Goal: Task Accomplishment & Management: Complete application form

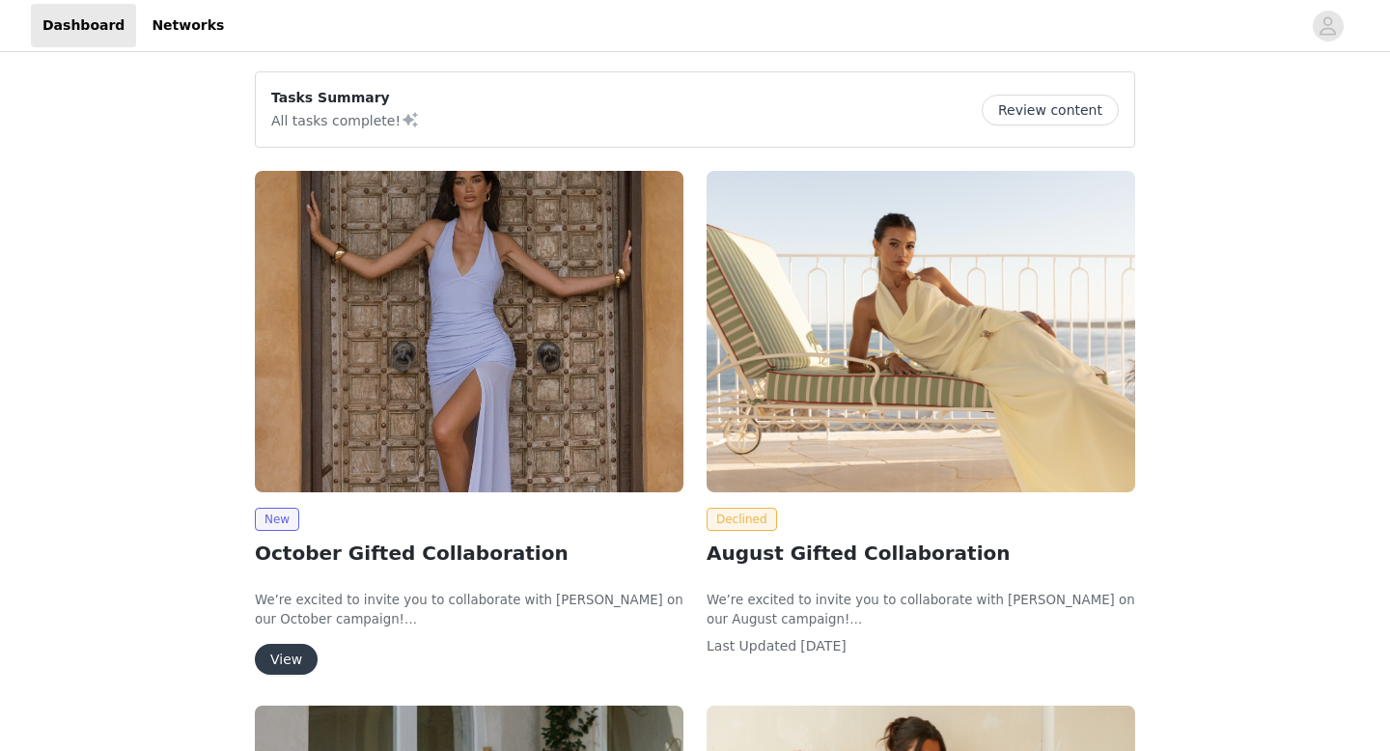
click at [284, 649] on button "View" at bounding box center [286, 659] width 63 height 31
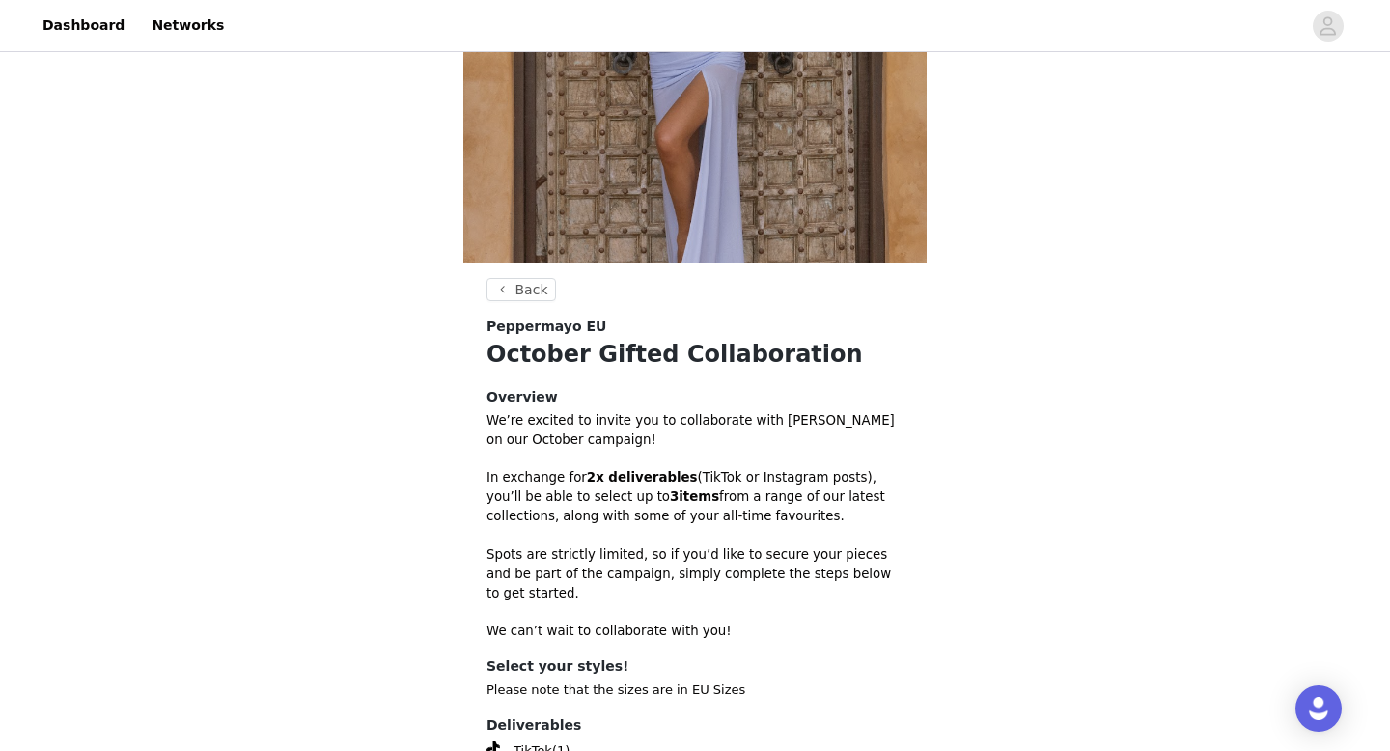
scroll to position [484, 0]
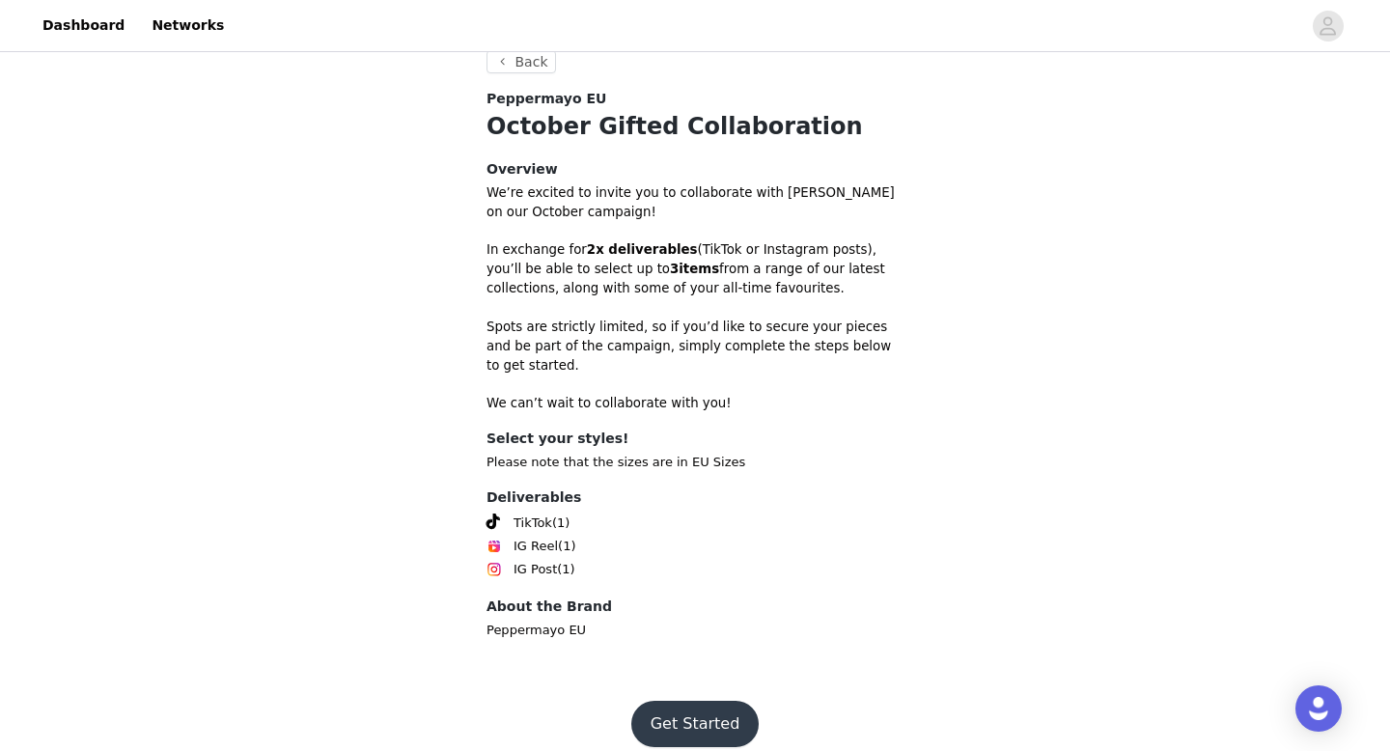
click at [661, 701] on button "Get Started" at bounding box center [695, 724] width 128 height 46
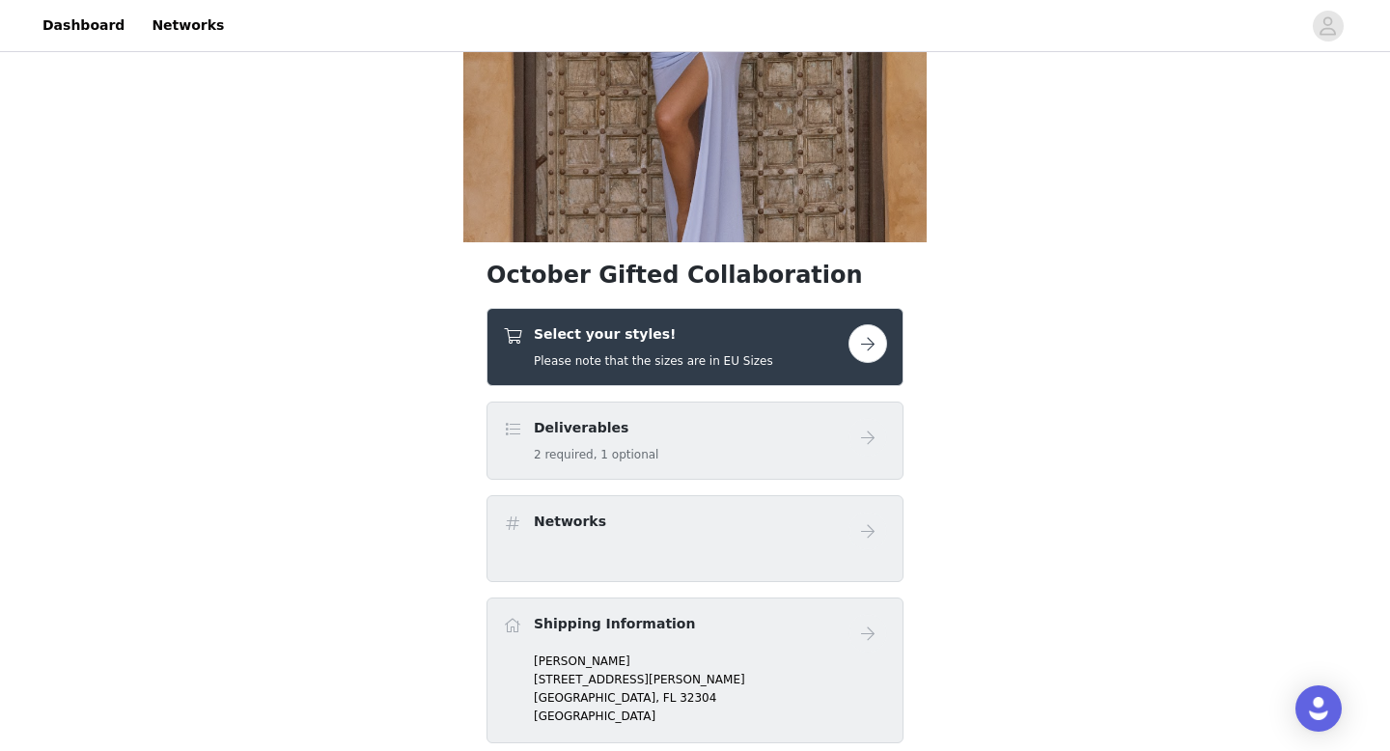
scroll to position [280, 0]
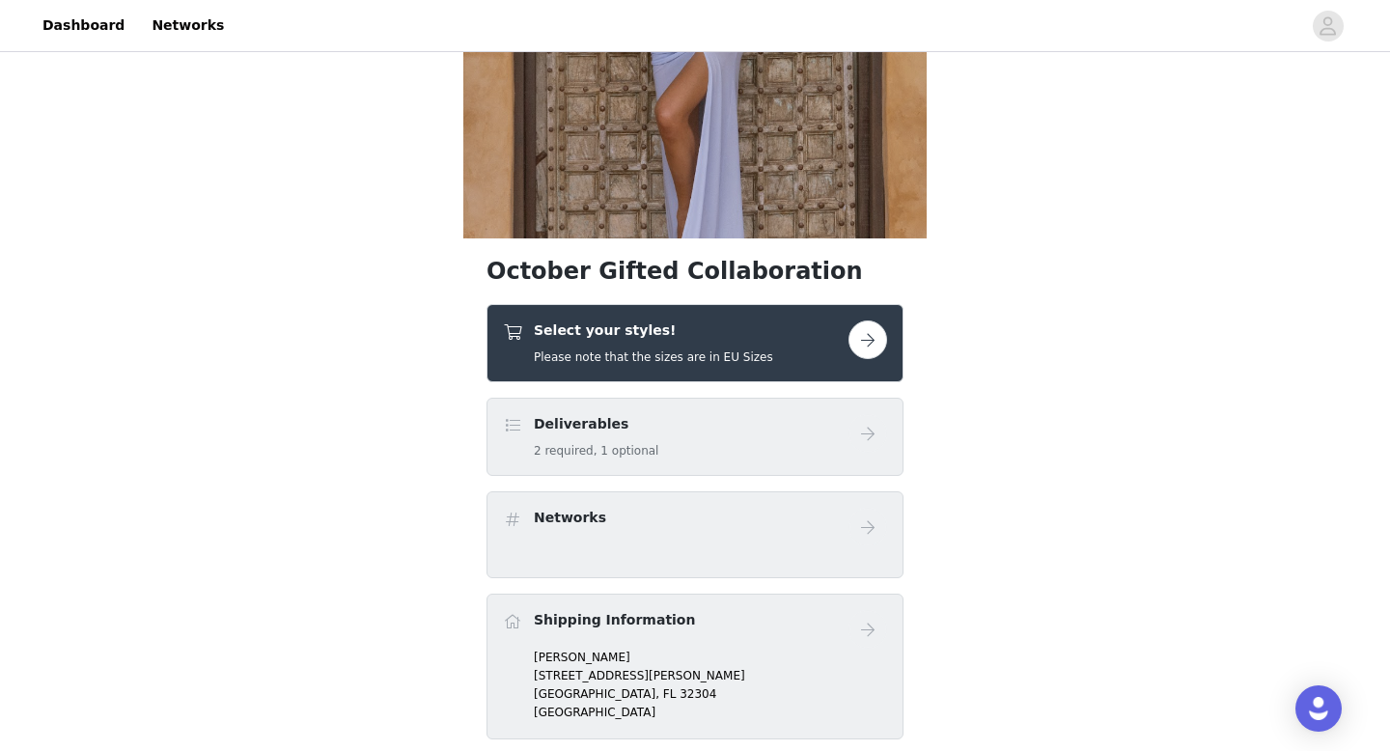
click at [714, 418] on div "Deliverables 2 required, 1 optional" at bounding box center [676, 436] width 346 height 45
click at [853, 339] on button "button" at bounding box center [868, 340] width 39 height 39
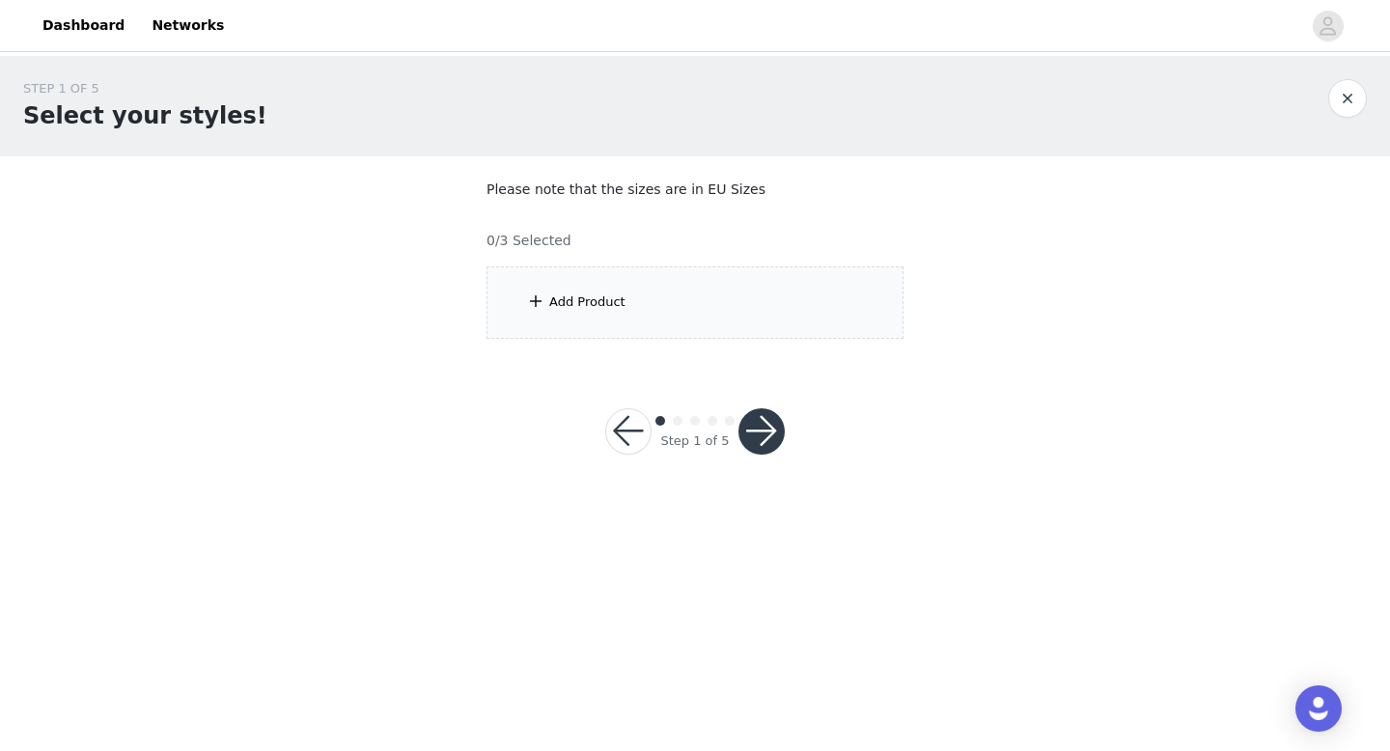
click at [709, 308] on div "Add Product" at bounding box center [695, 302] width 417 height 72
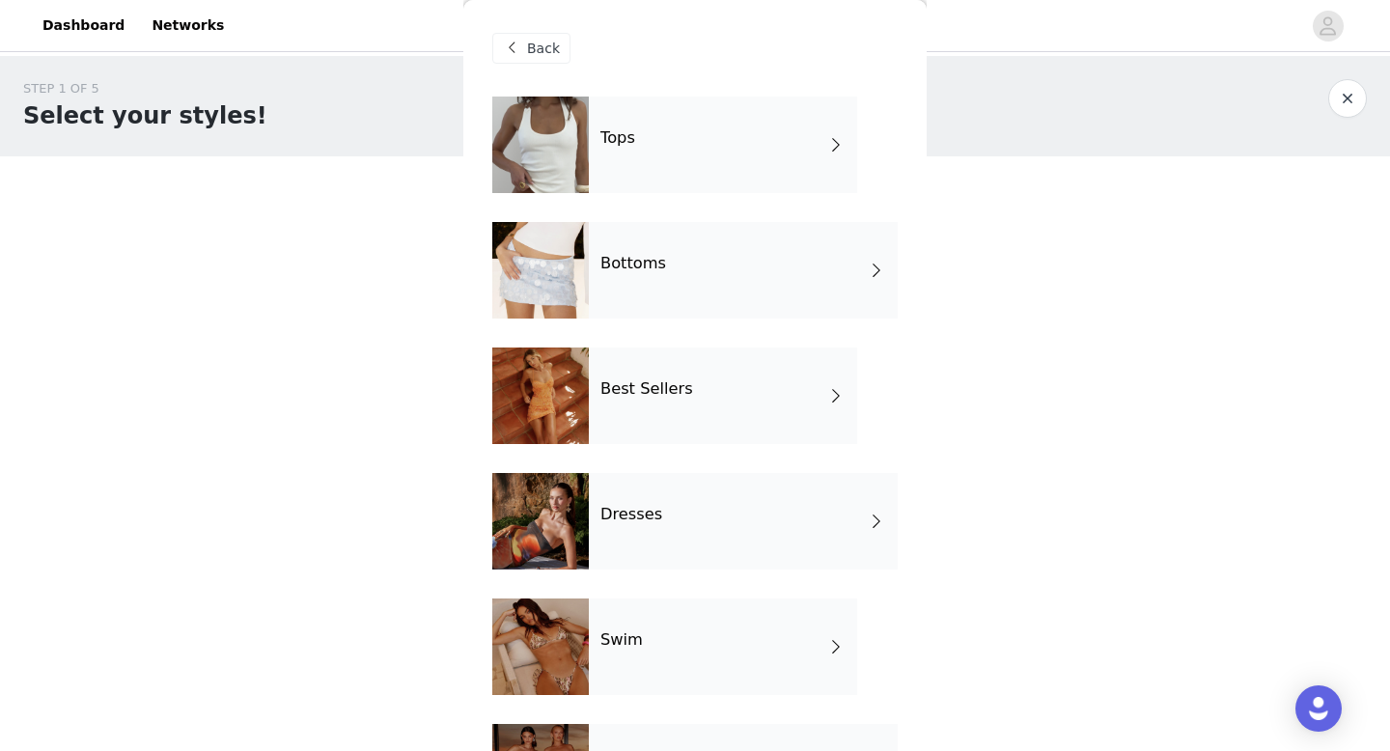
click at [958, 132] on div "STEP 1 OF 5 Select your styles!" at bounding box center [675, 106] width 1305 height 54
click at [653, 512] on h4 "Dresses" at bounding box center [631, 514] width 62 height 17
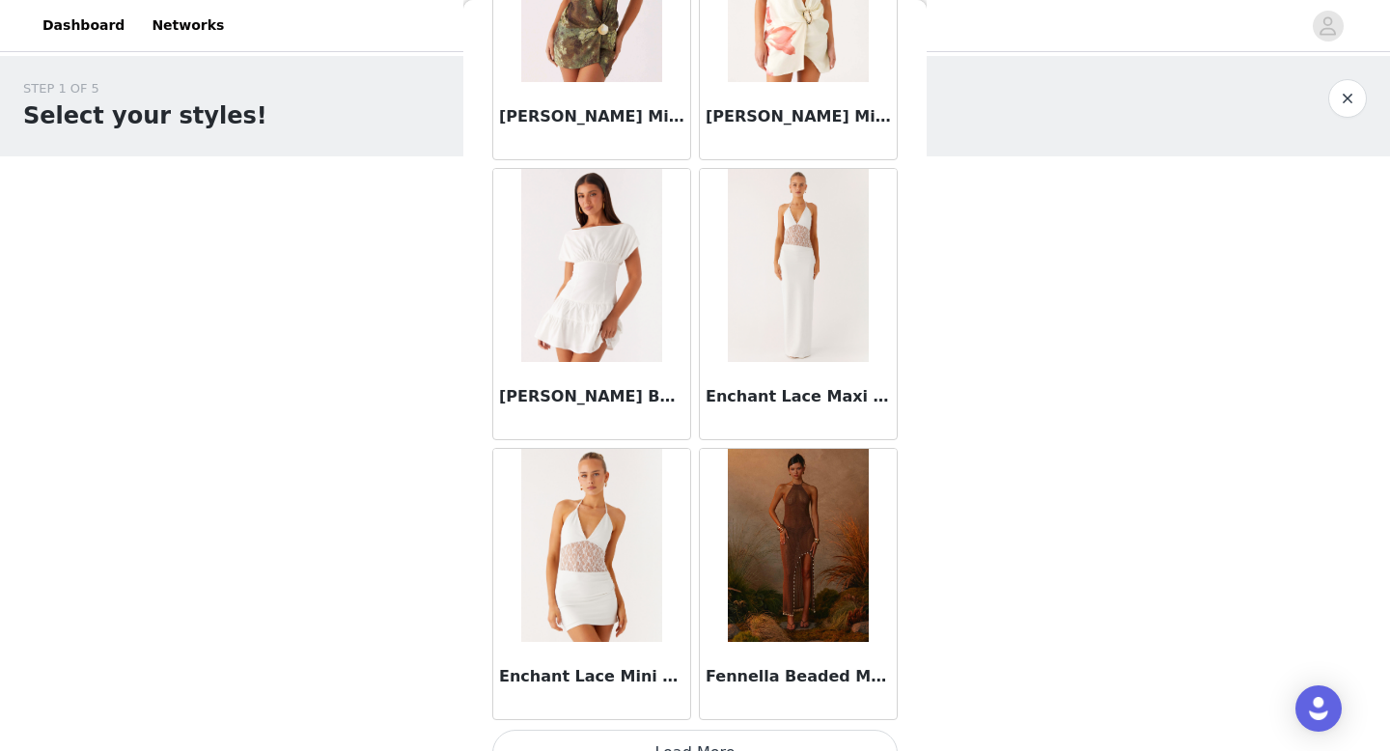
scroll to position [2203, 0]
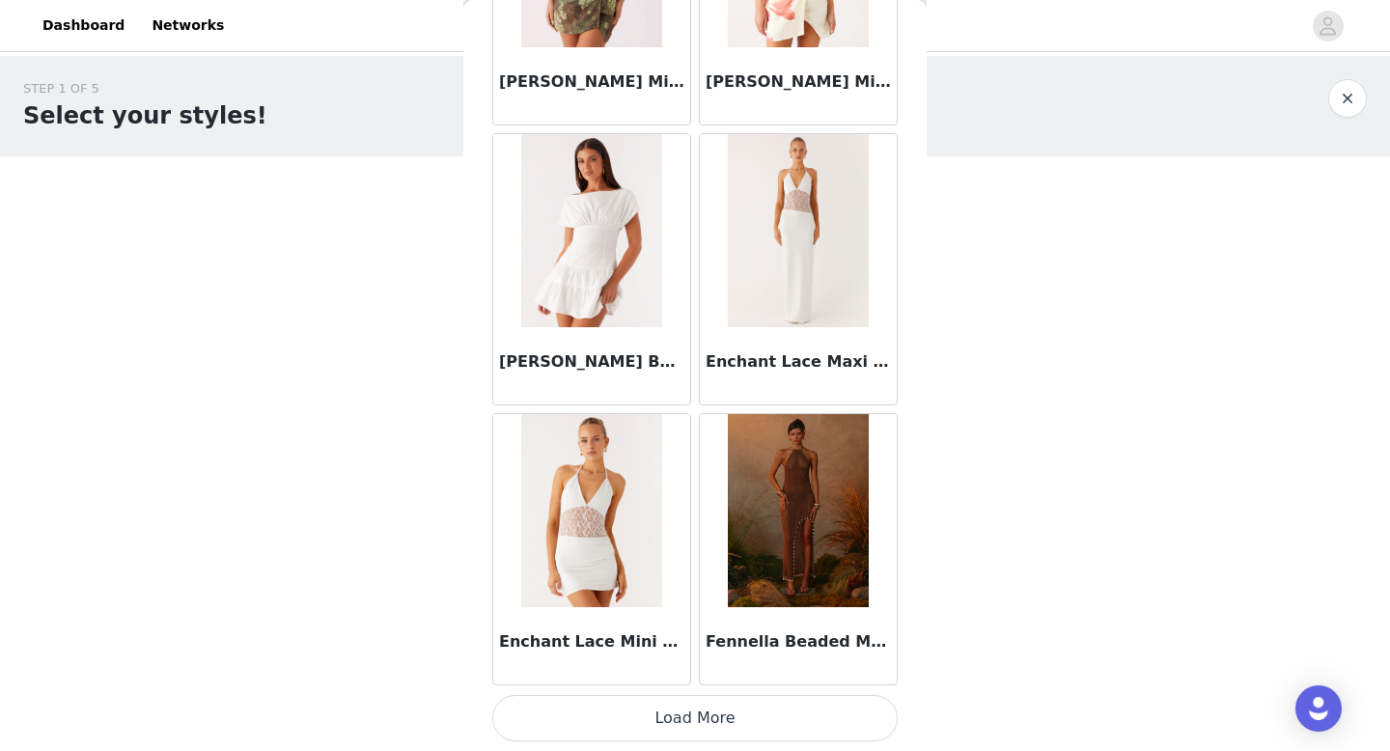
click at [760, 716] on button "Load More" at bounding box center [694, 718] width 405 height 46
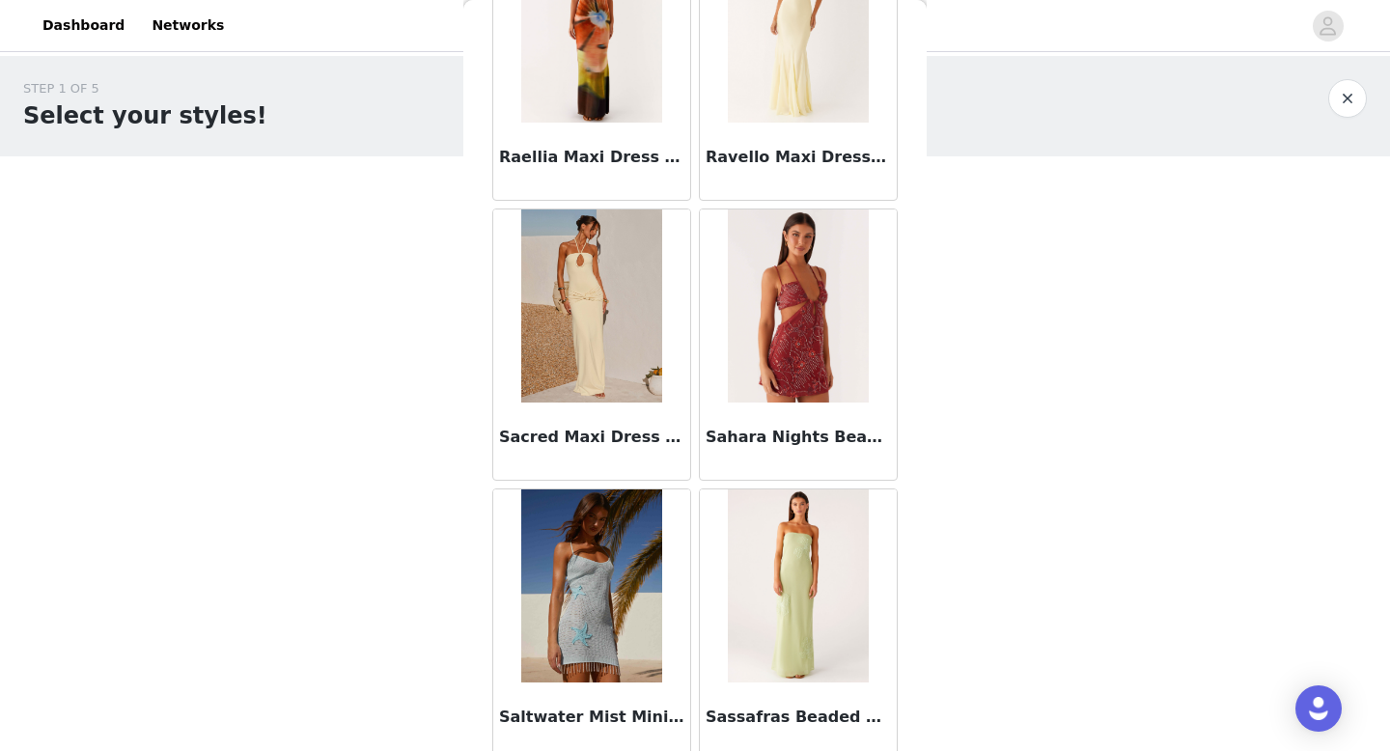
scroll to position [5003, 0]
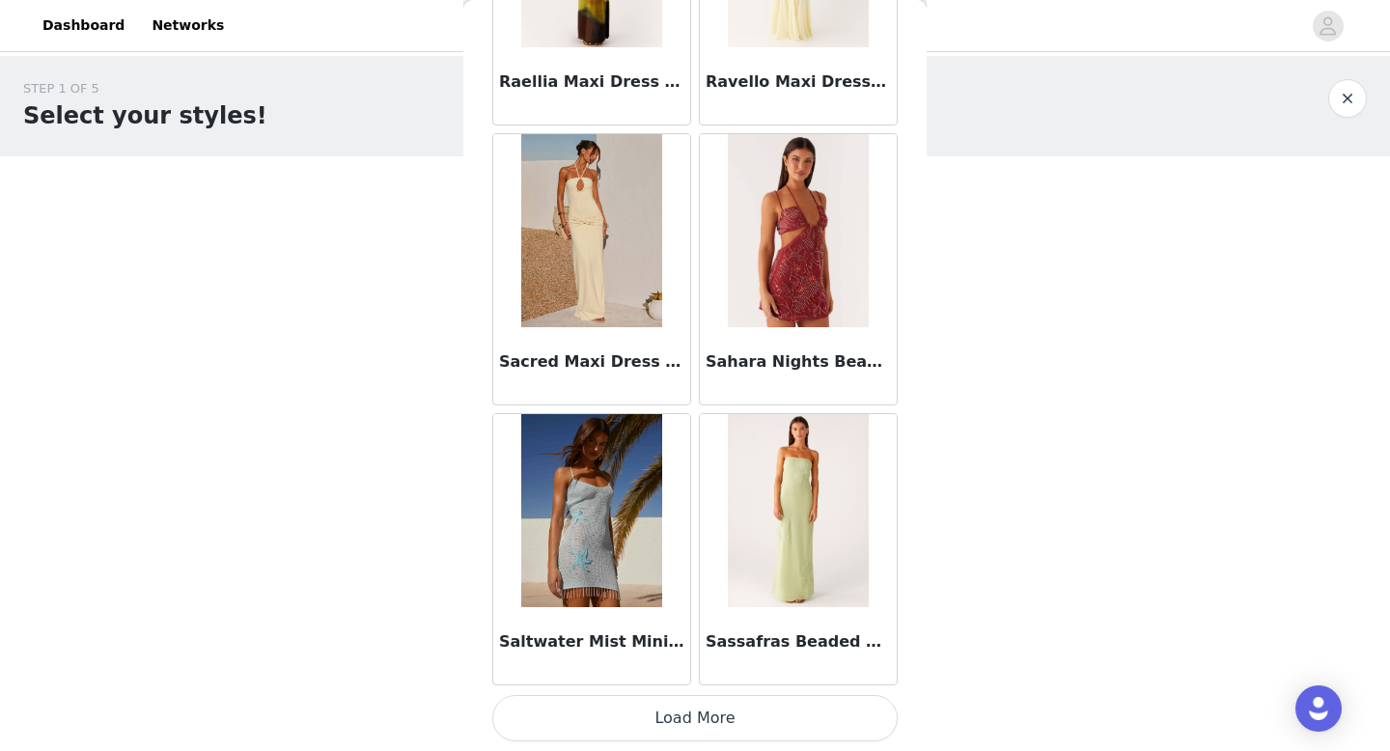
click at [676, 721] on button "Load More" at bounding box center [694, 718] width 405 height 46
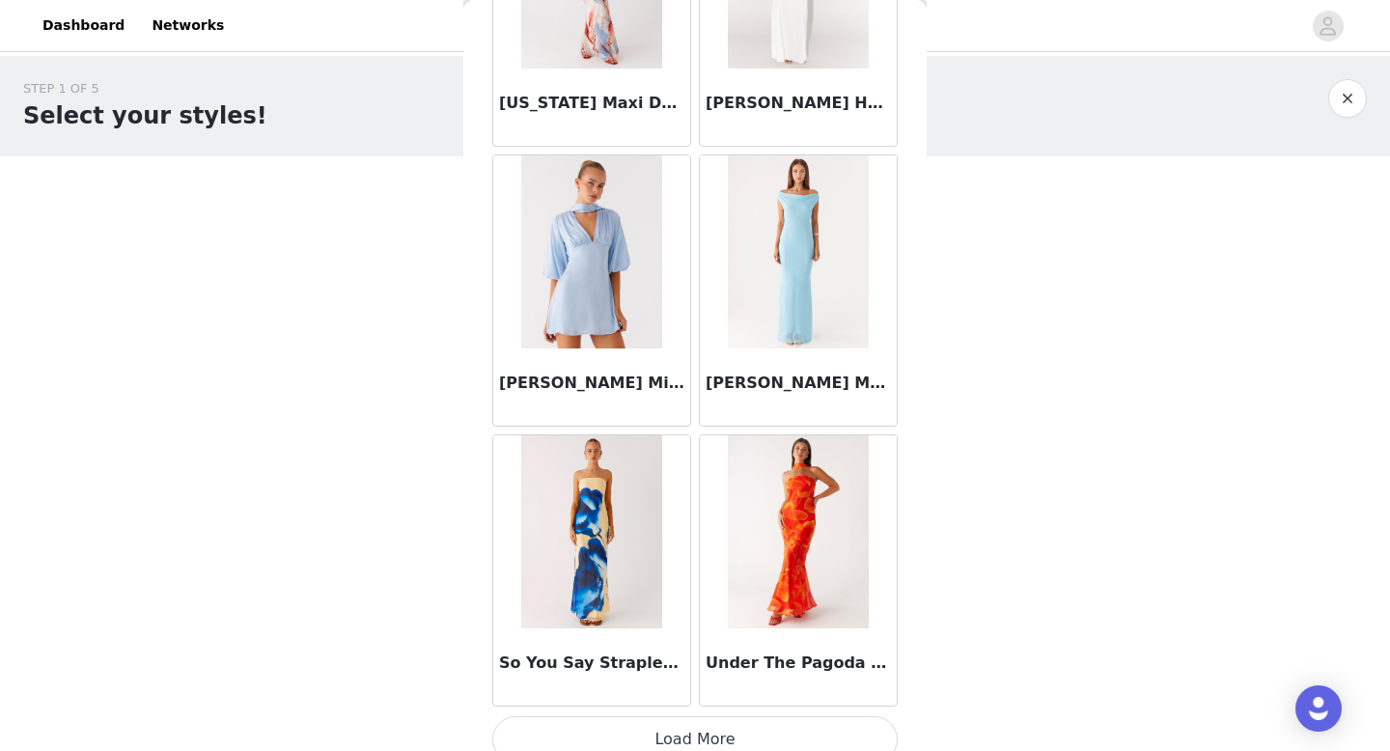
scroll to position [7802, 0]
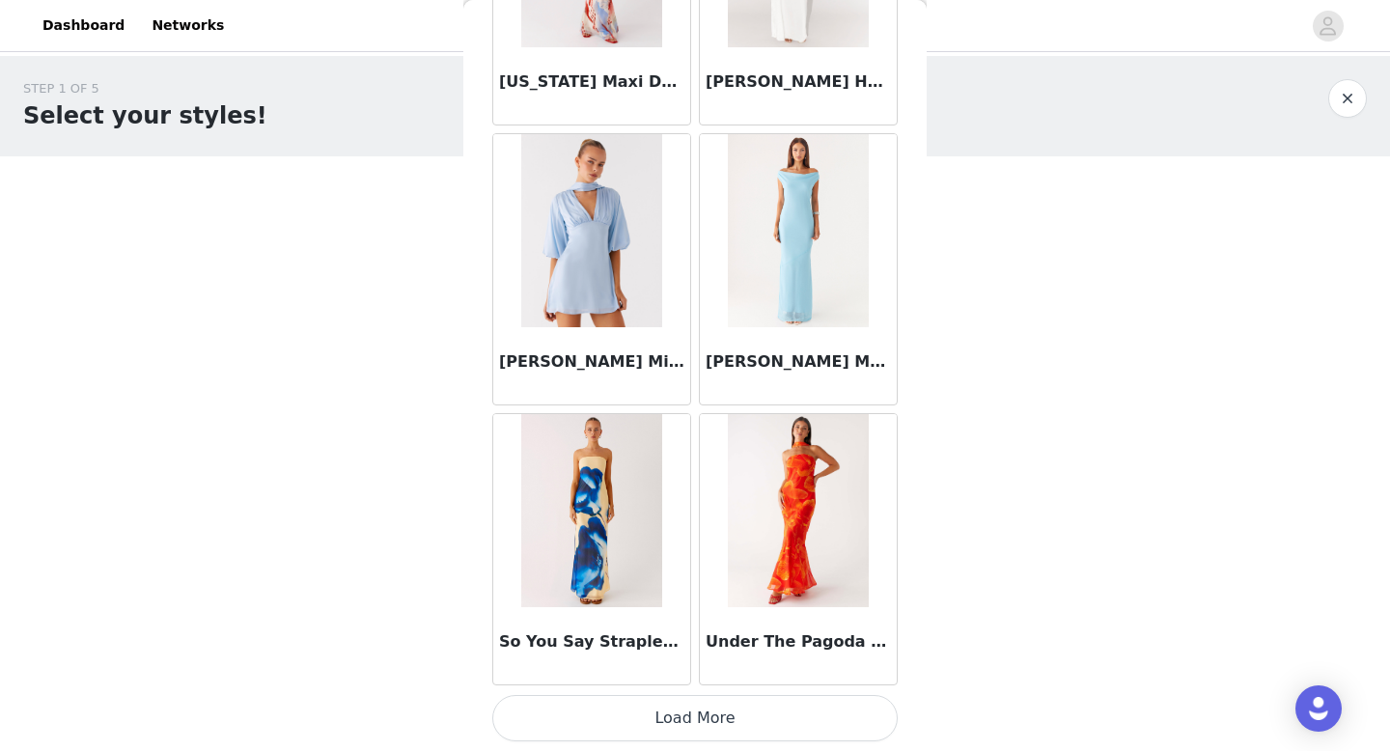
click at [655, 736] on button "Load More" at bounding box center [694, 718] width 405 height 46
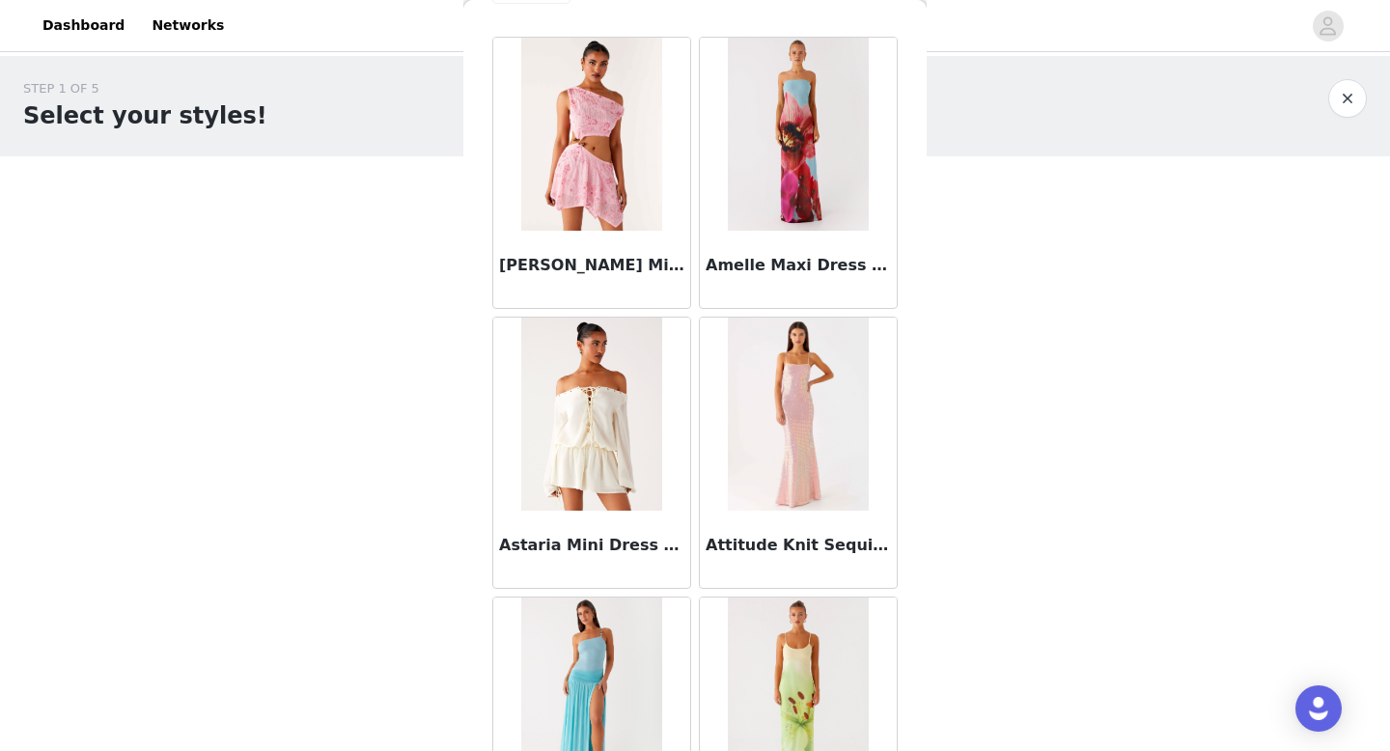
scroll to position [0, 0]
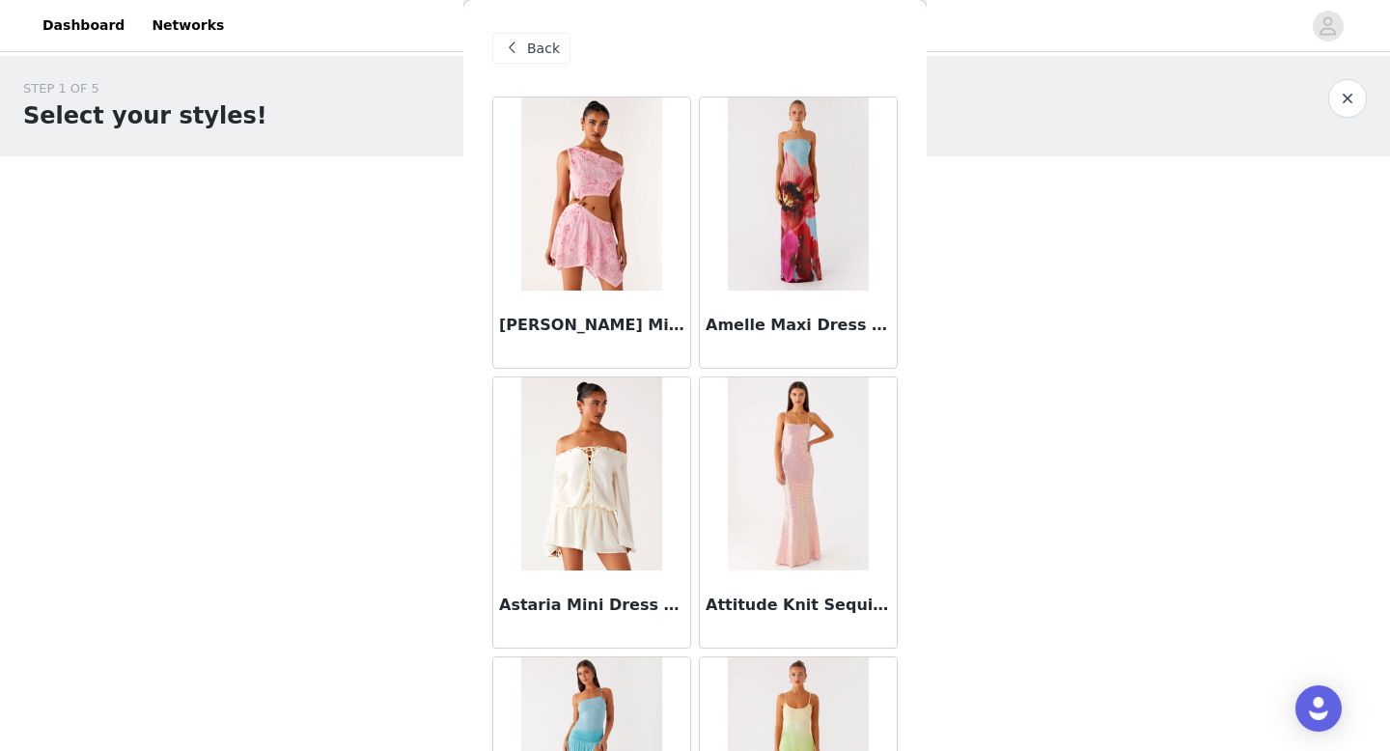
click at [528, 71] on div "Back" at bounding box center [694, 48] width 405 height 97
click at [520, 56] on span at bounding box center [511, 48] width 23 height 23
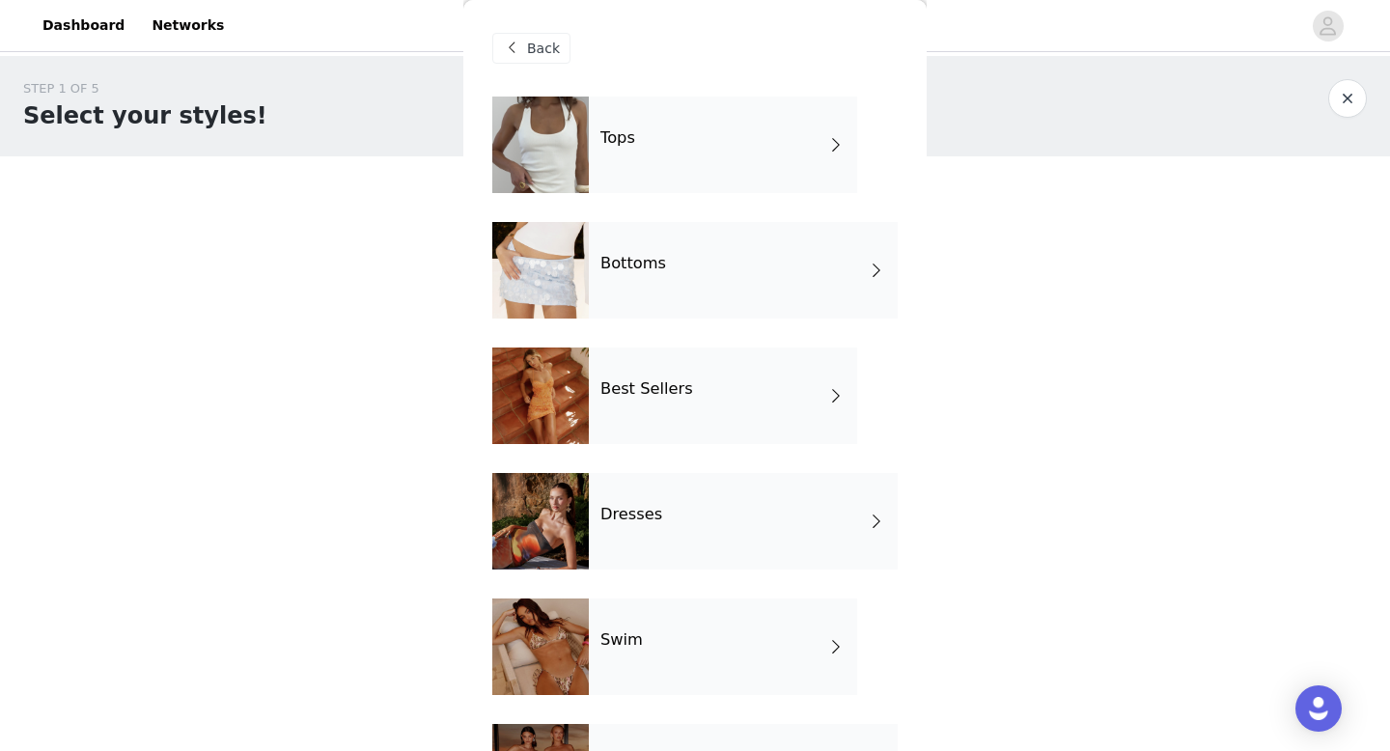
click at [552, 184] on div at bounding box center [540, 145] width 97 height 97
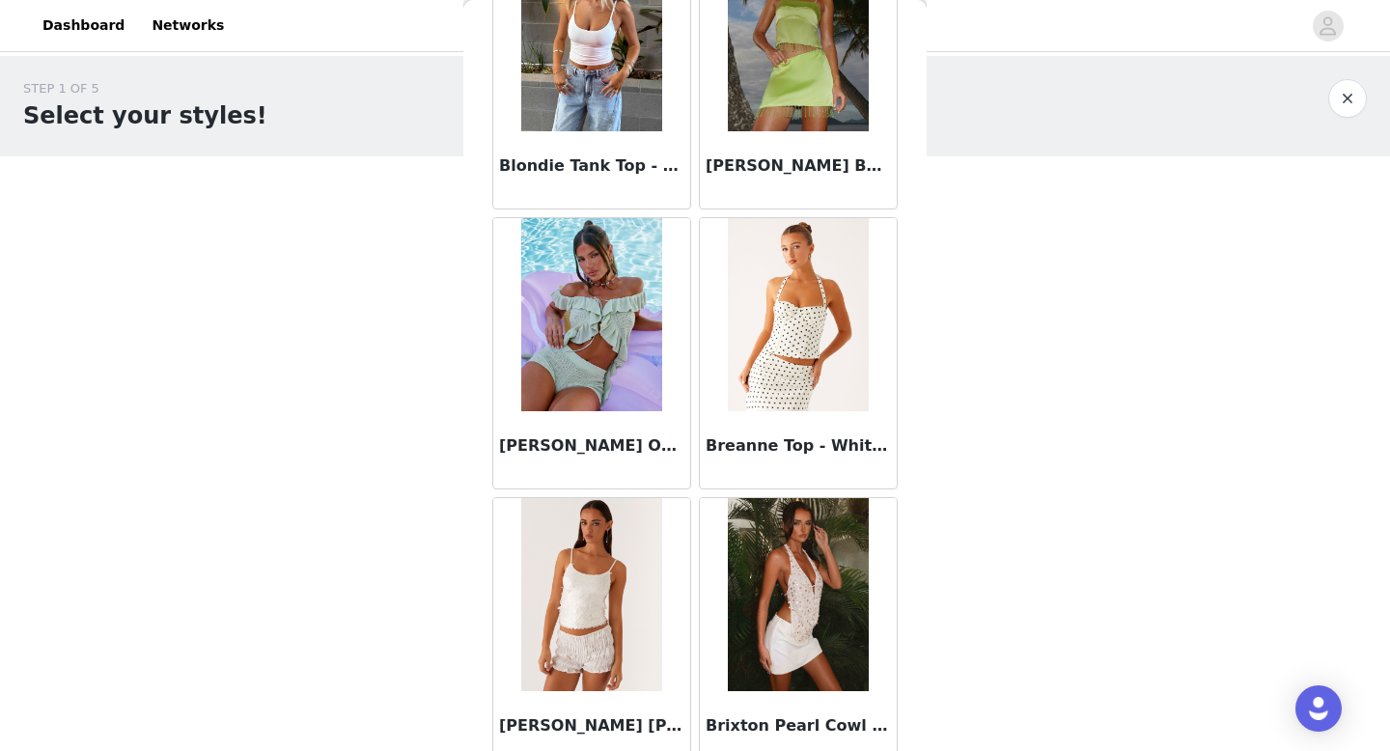
scroll to position [2203, 0]
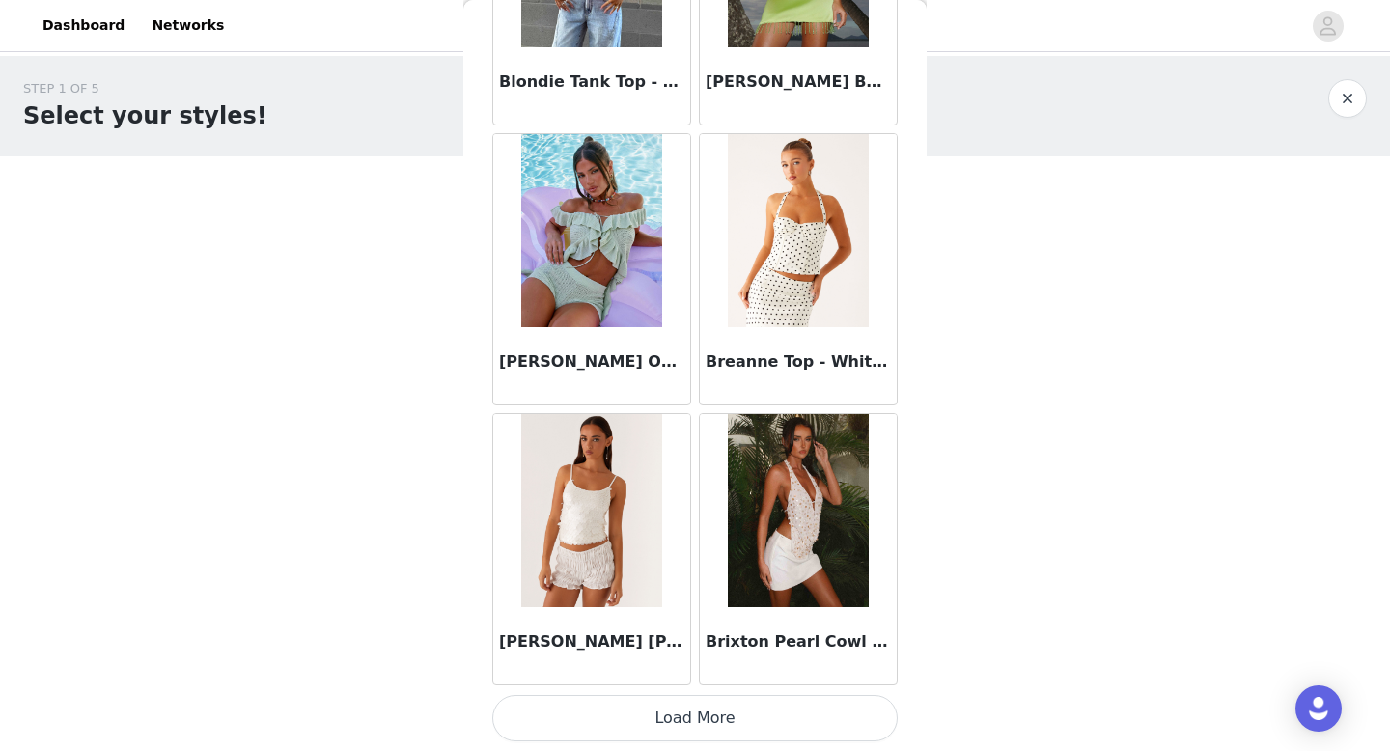
click at [670, 708] on button "Load More" at bounding box center [694, 718] width 405 height 46
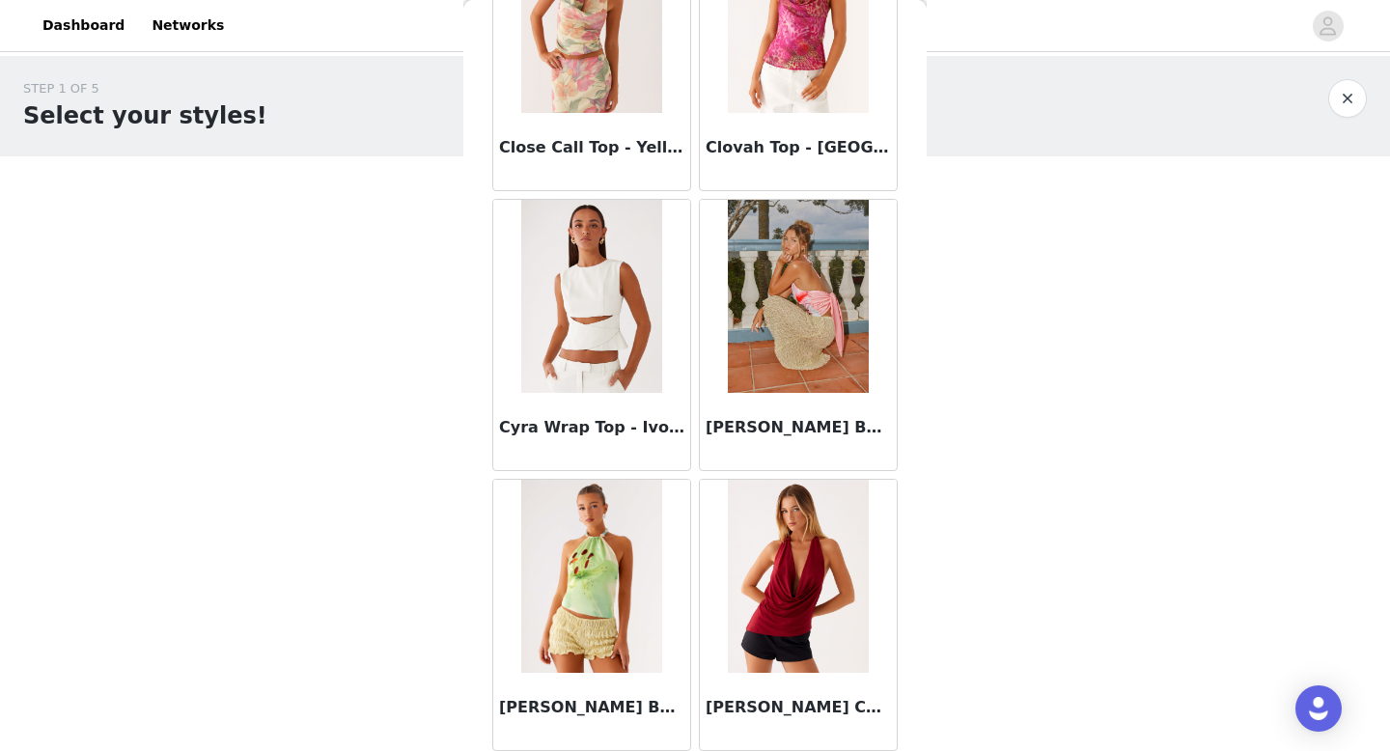
scroll to position [5003, 0]
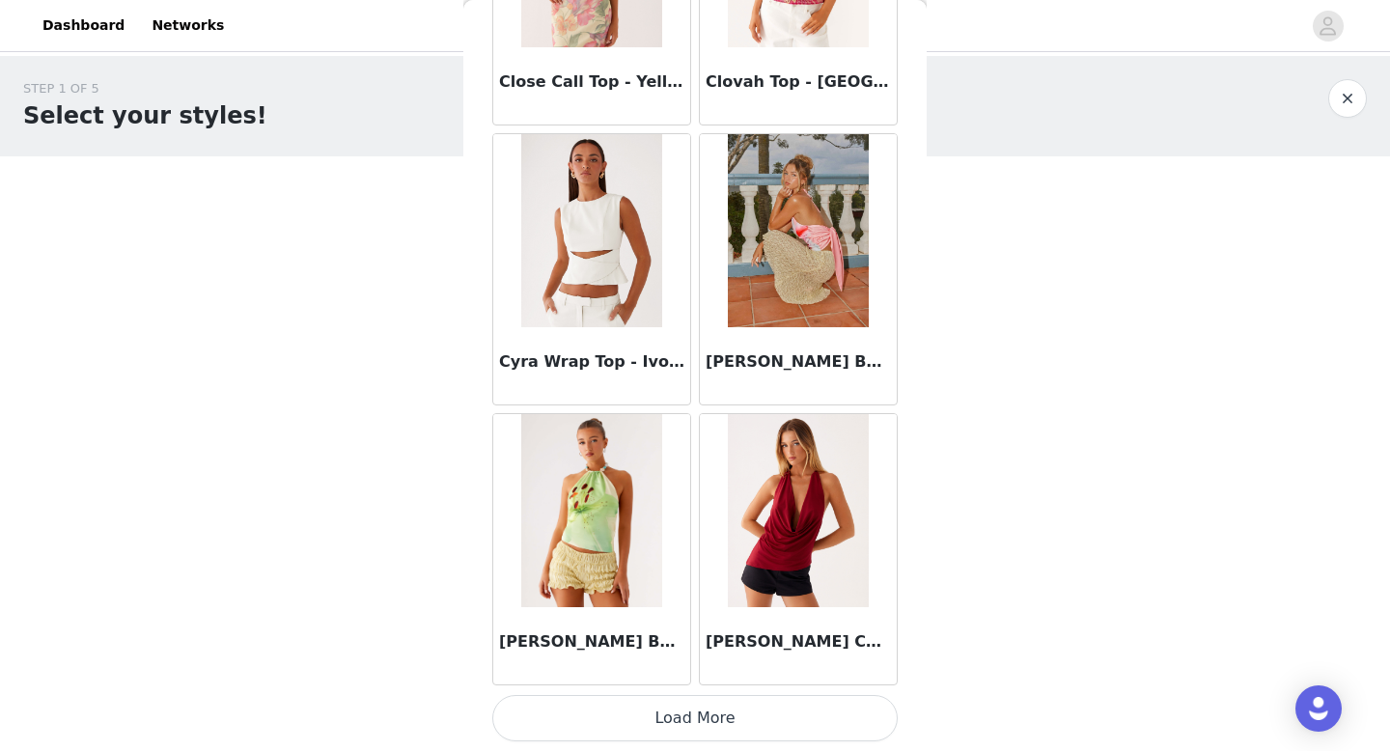
click at [658, 713] on button "Load More" at bounding box center [694, 718] width 405 height 46
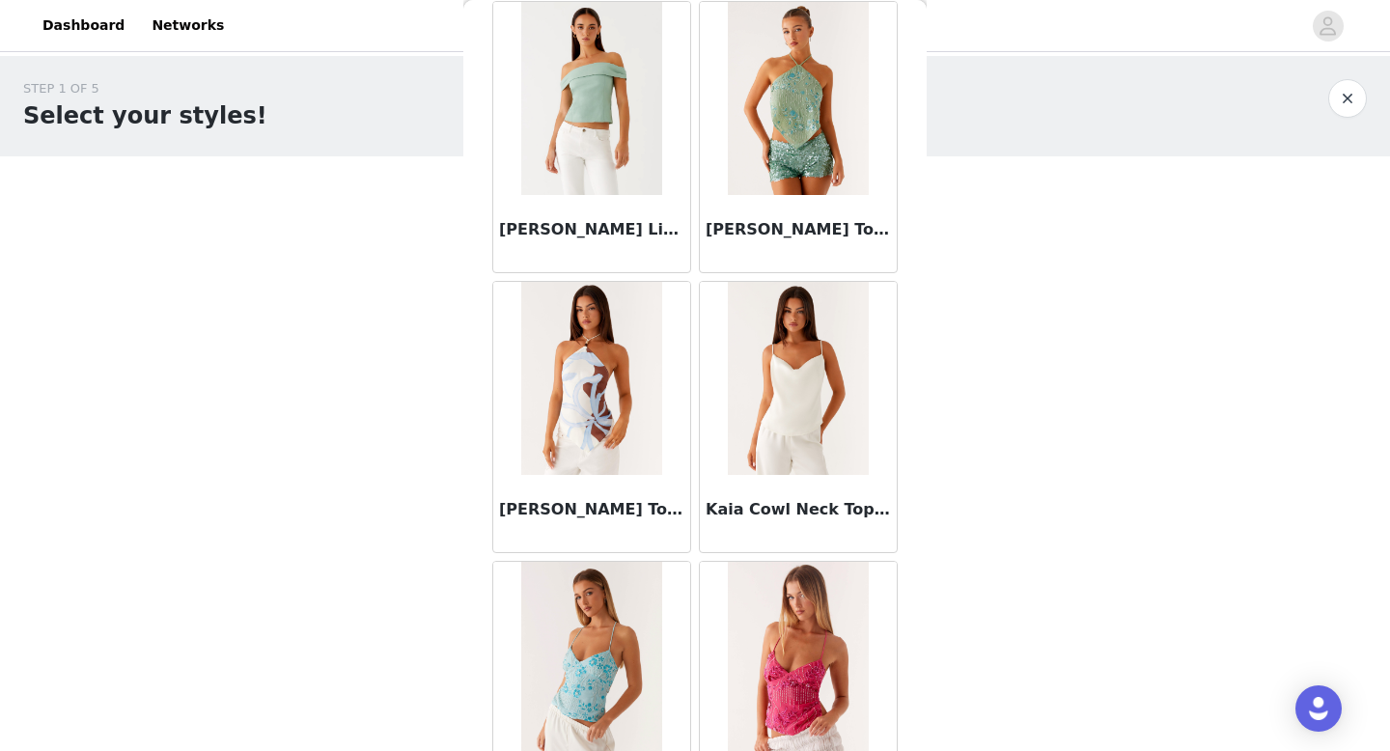
scroll to position [7802, 0]
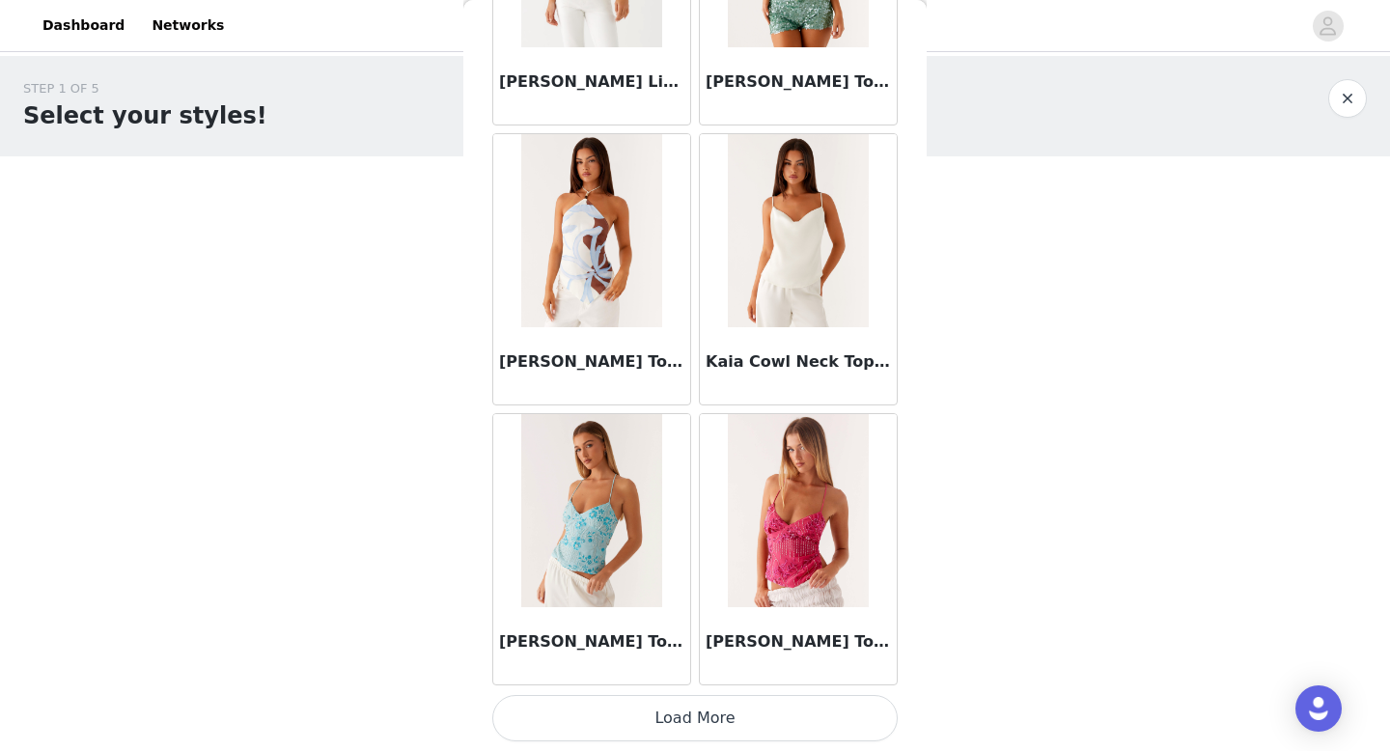
click at [657, 723] on button "Load More" at bounding box center [694, 718] width 405 height 46
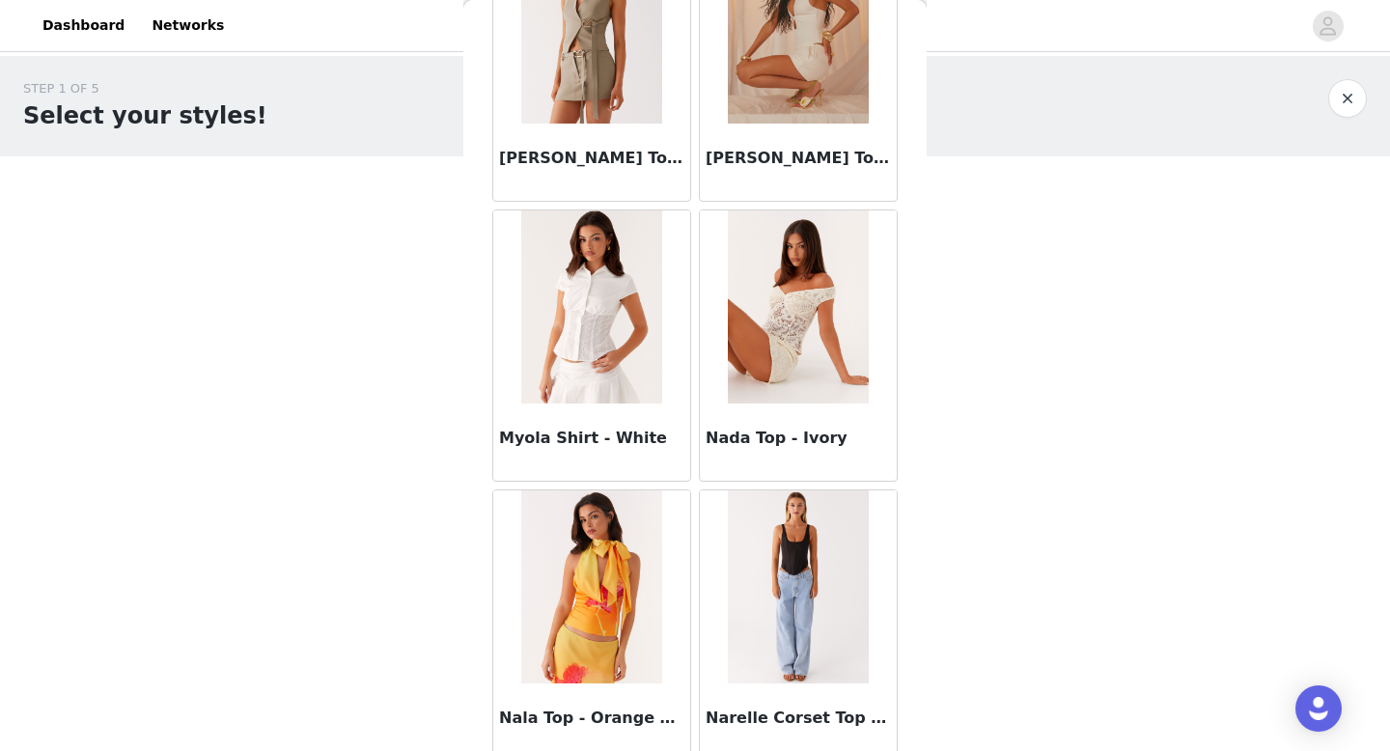
scroll to position [10602, 0]
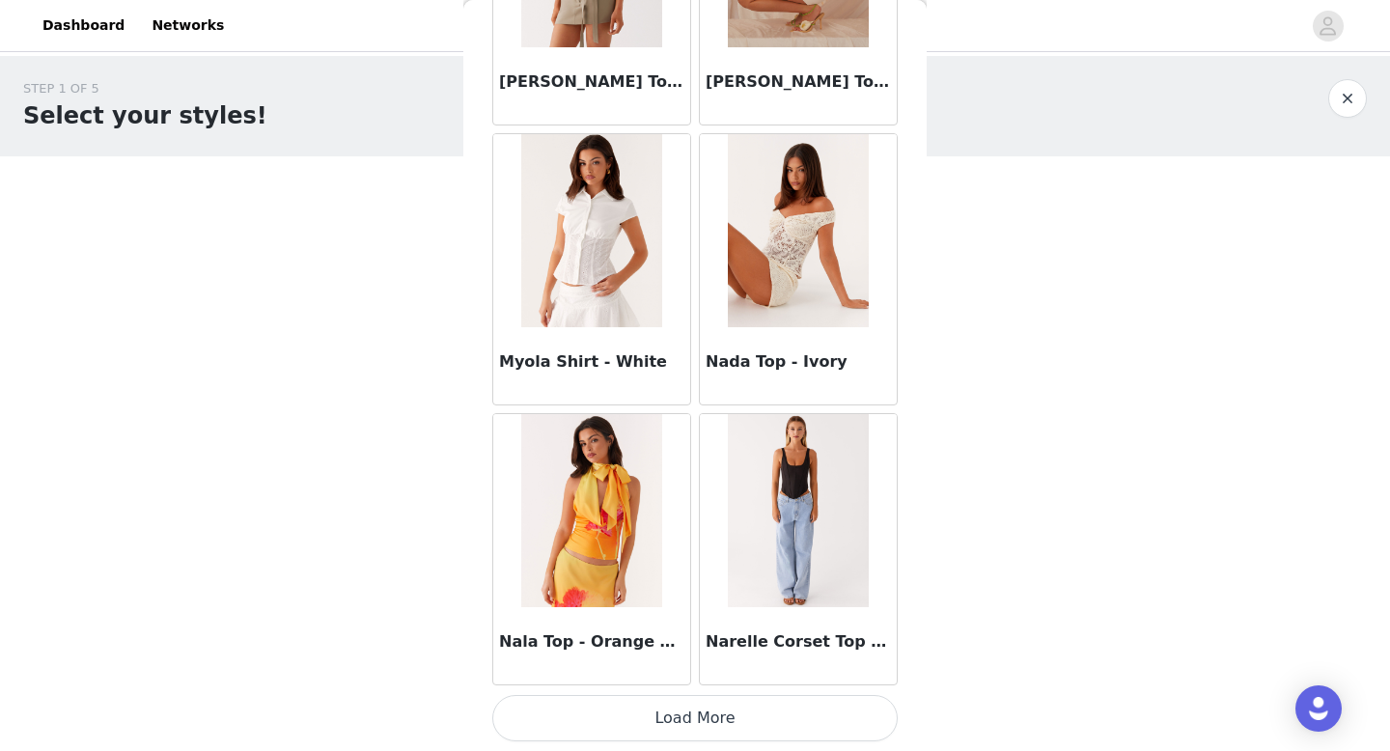
click at [739, 718] on button "Load More" at bounding box center [694, 718] width 405 height 46
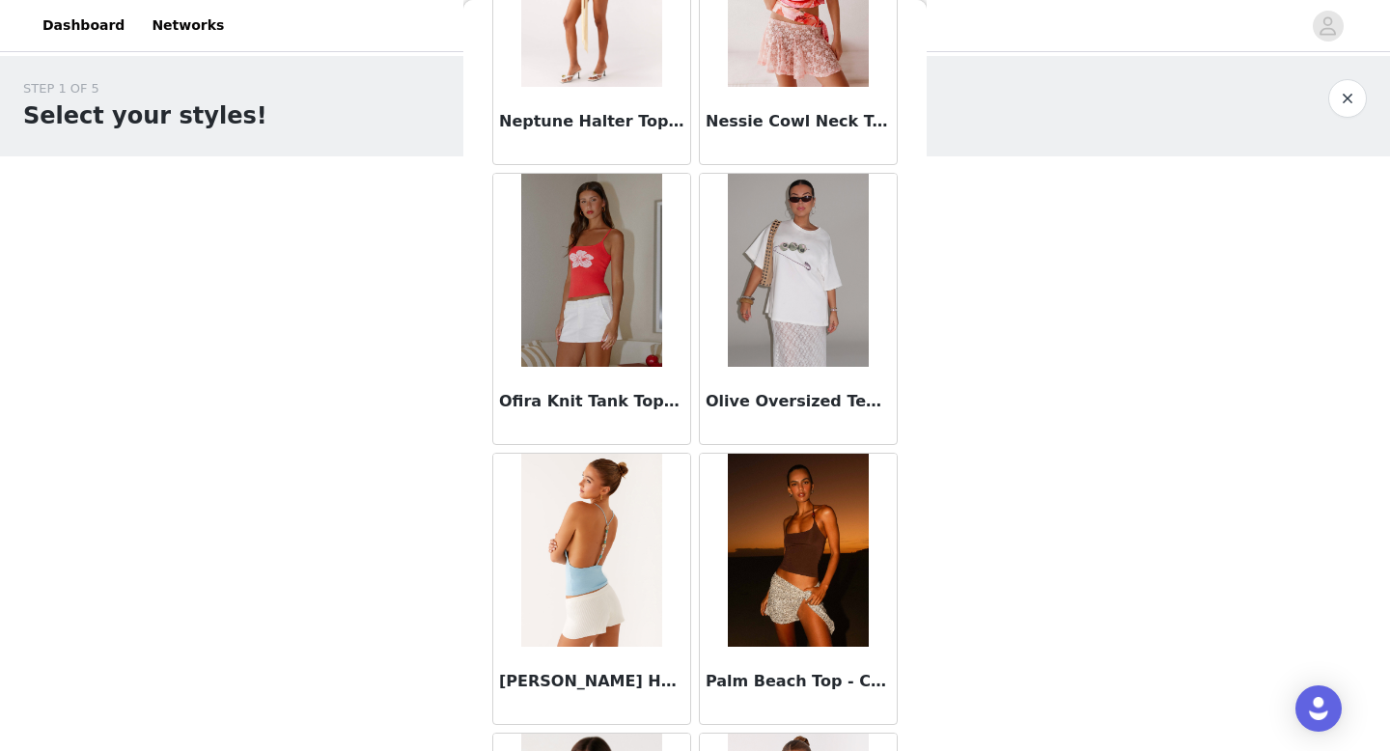
scroll to position [11411, 0]
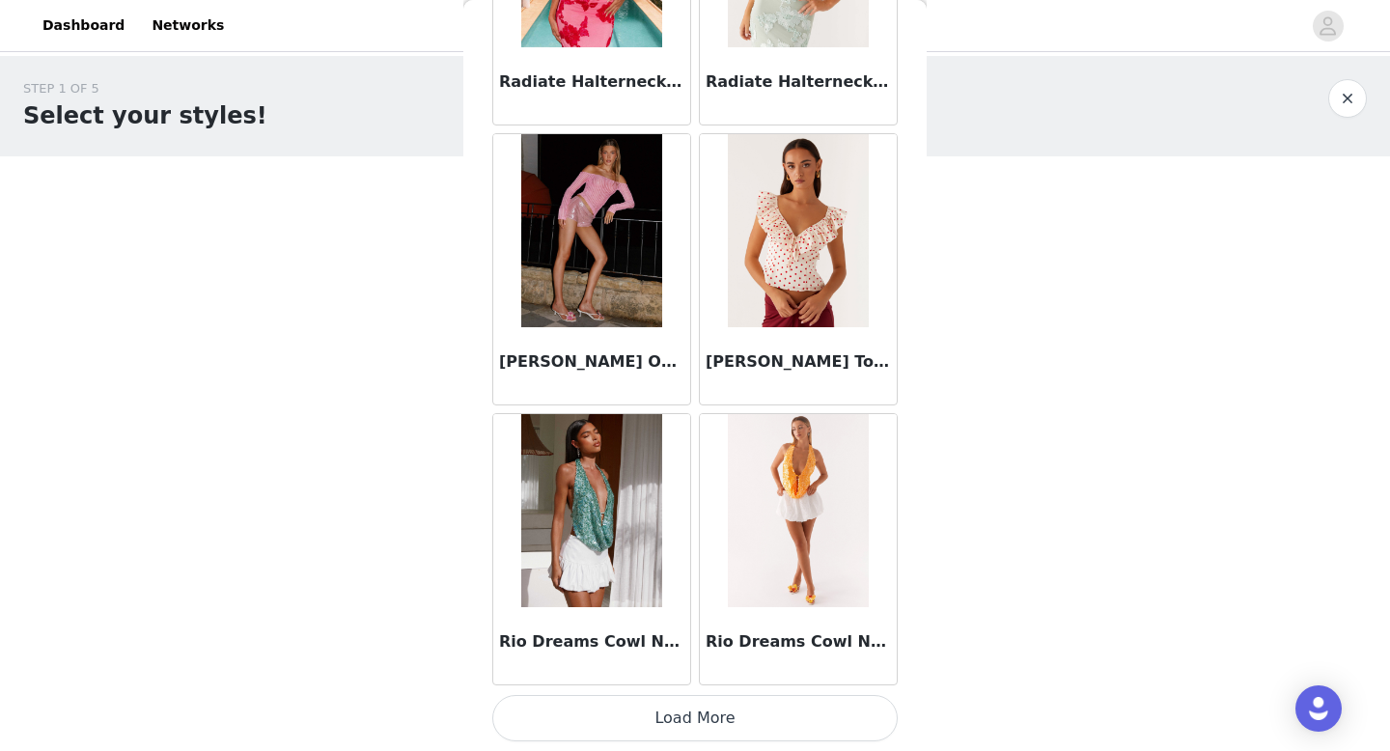
click at [735, 712] on button "Load More" at bounding box center [694, 718] width 405 height 46
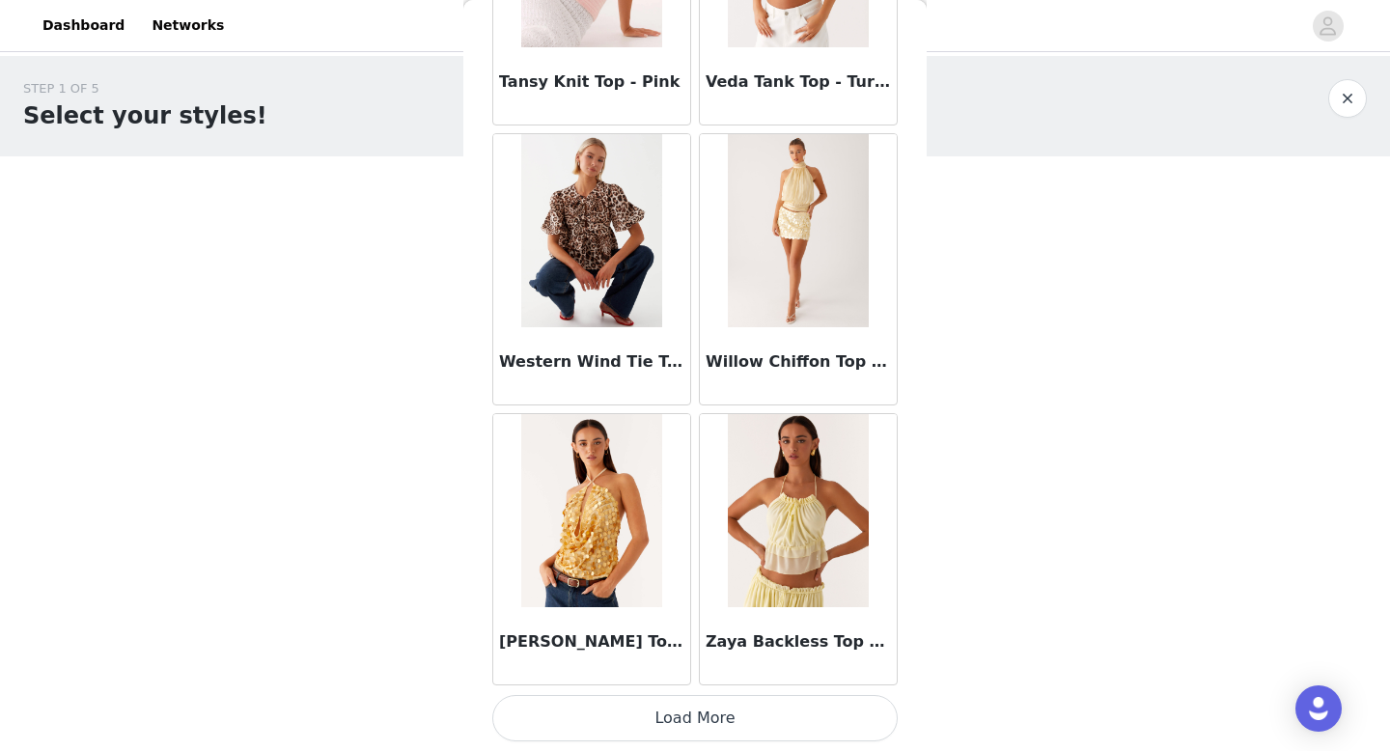
click at [735, 712] on button "Load More" at bounding box center [694, 718] width 405 height 46
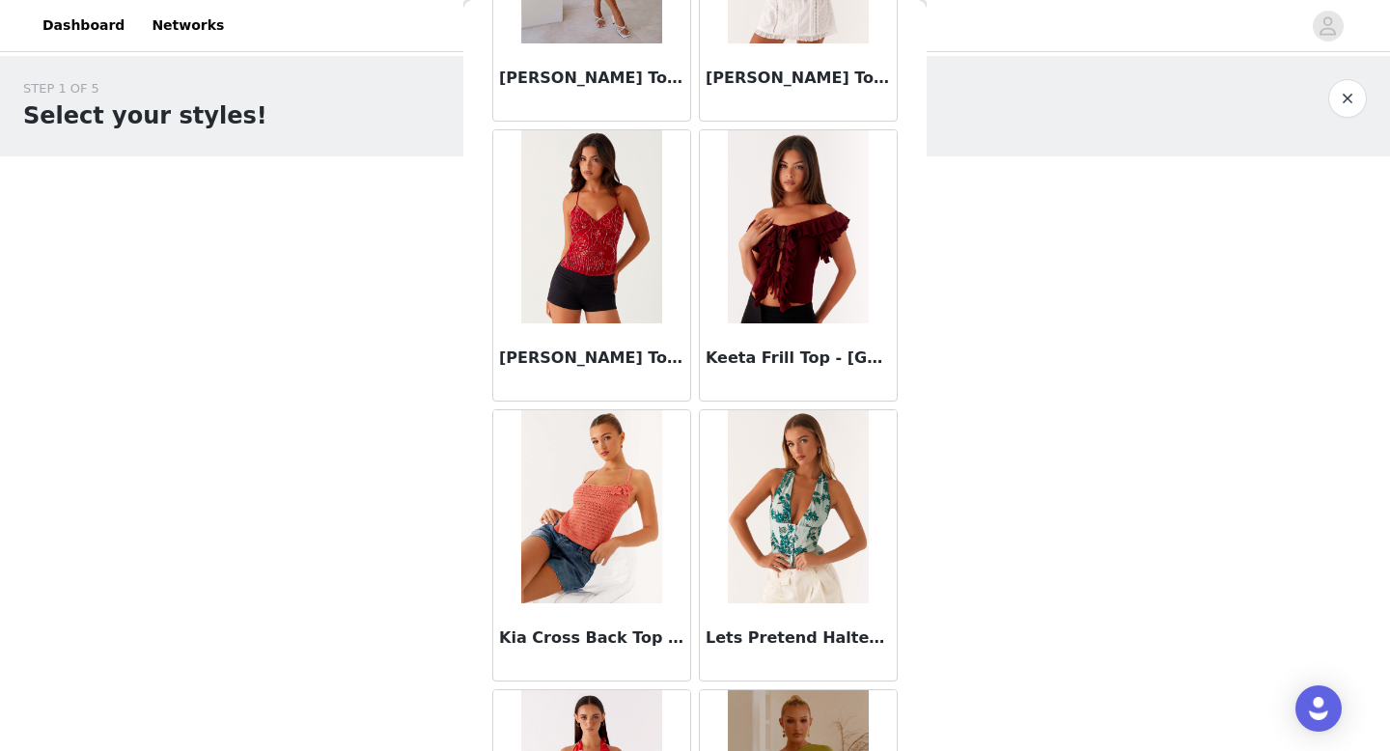
scroll to position [8622, 0]
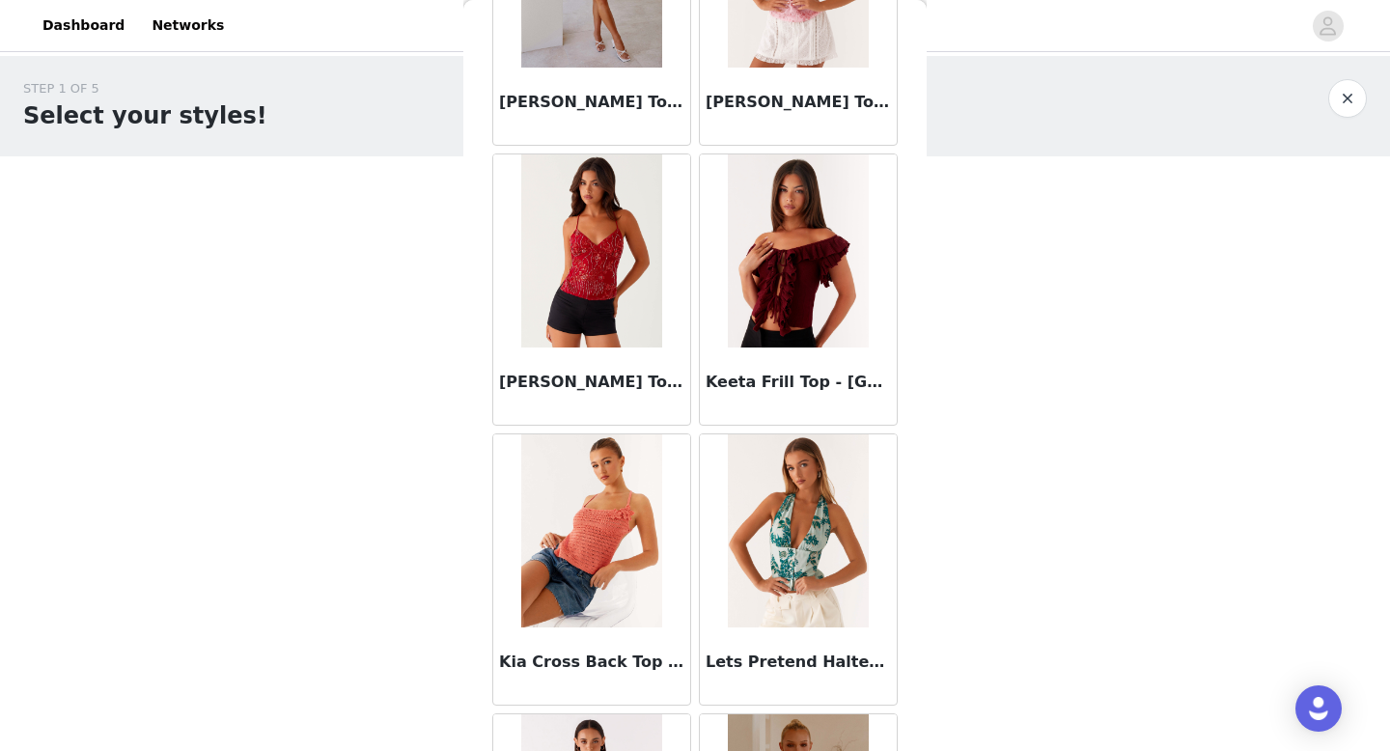
click at [817, 315] on img at bounding box center [798, 250] width 140 height 193
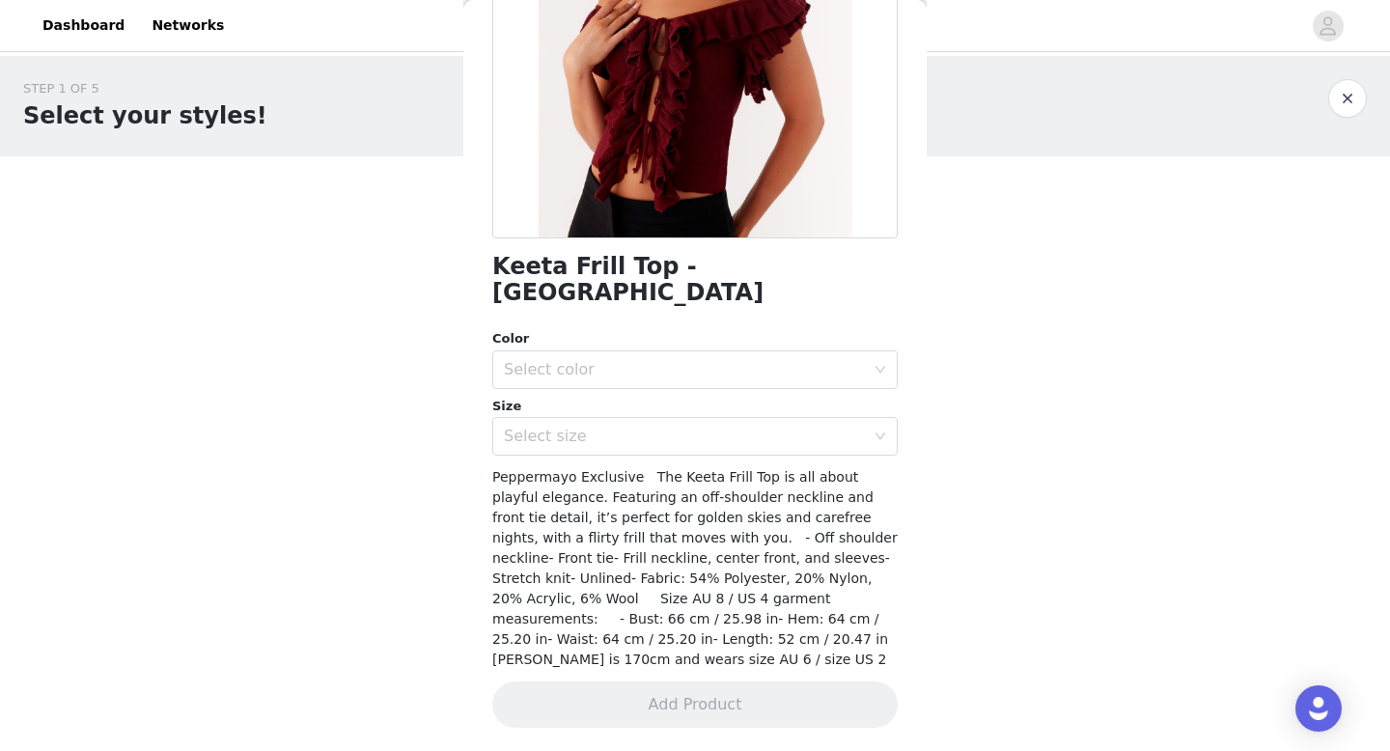
scroll to position [246, 0]
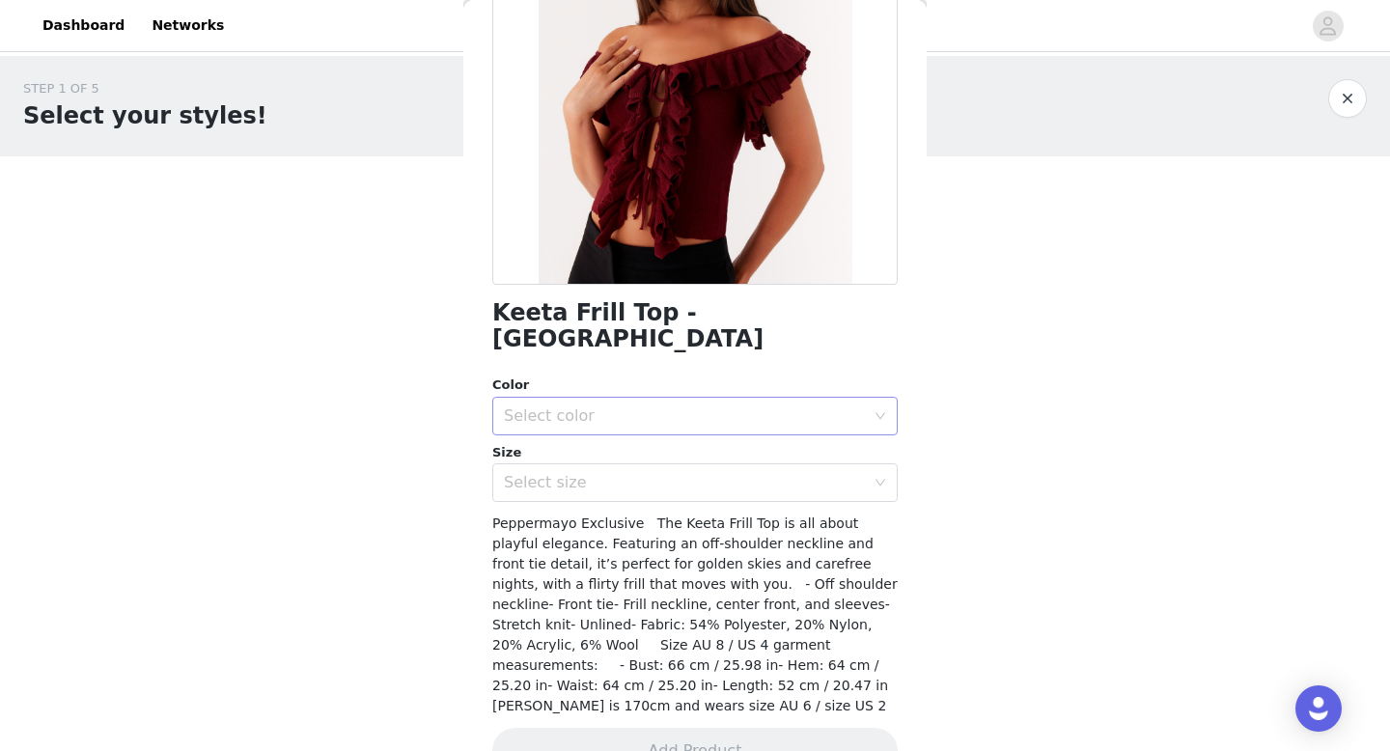
click at [766, 406] on div "Select color" at bounding box center [684, 415] width 361 height 19
click at [734, 426] on li "Burgundy" at bounding box center [694, 432] width 405 height 31
click at [734, 473] on div "Select size" at bounding box center [684, 482] width 361 height 19
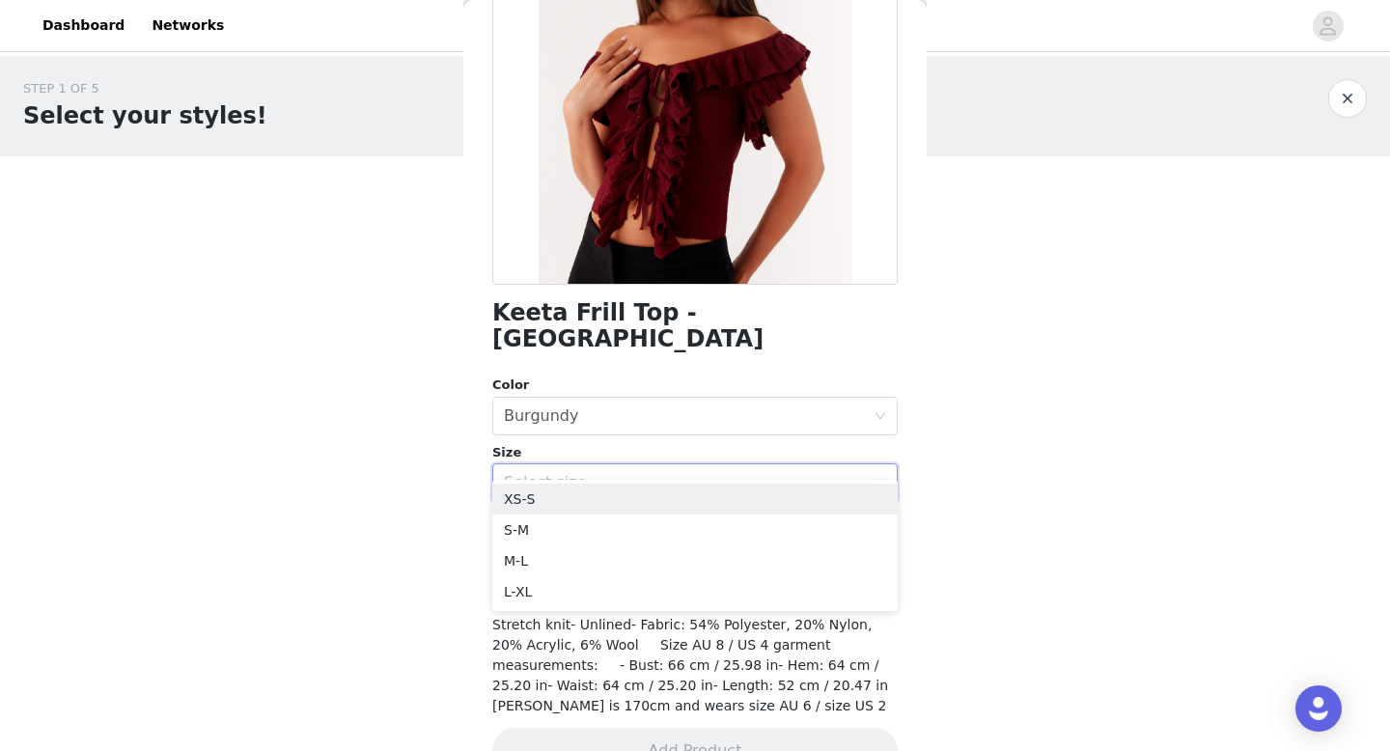
click at [734, 473] on div "Select size" at bounding box center [684, 482] width 361 height 19
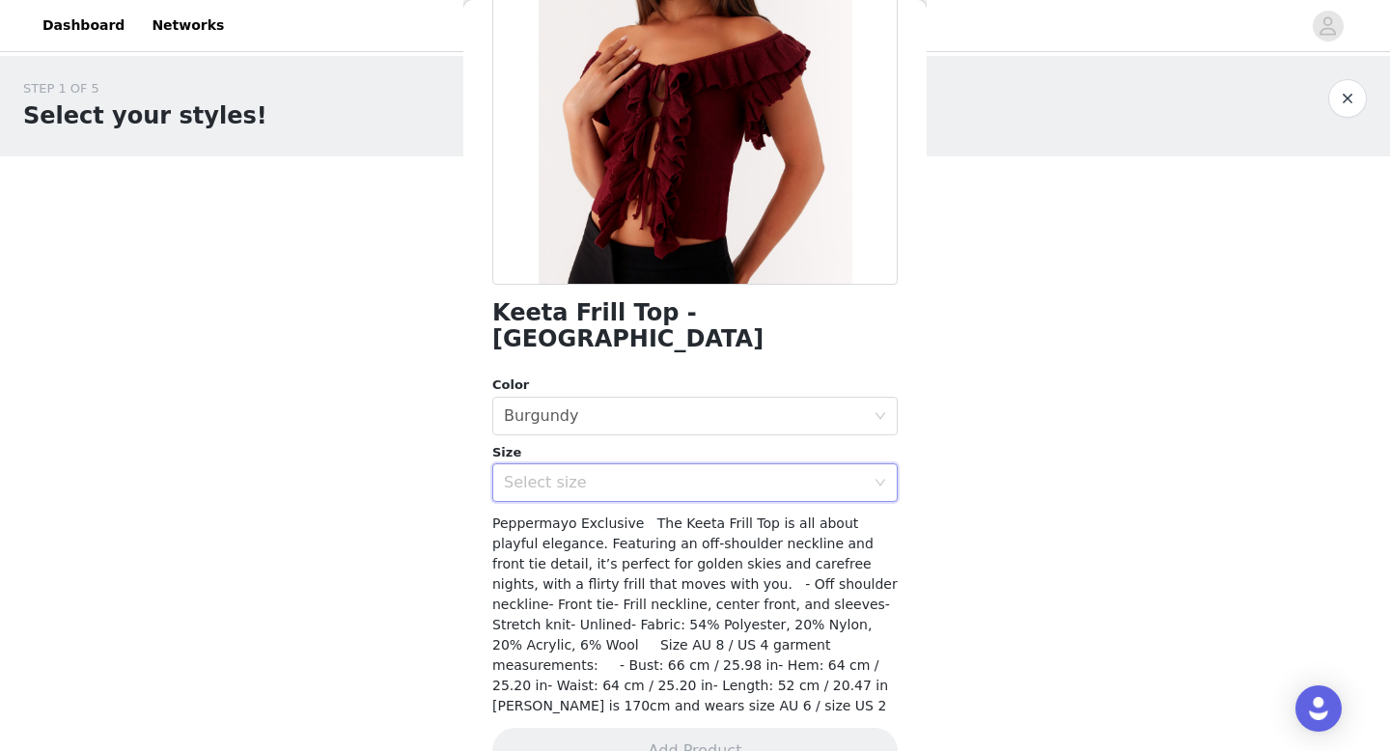
scroll to position [0, 0]
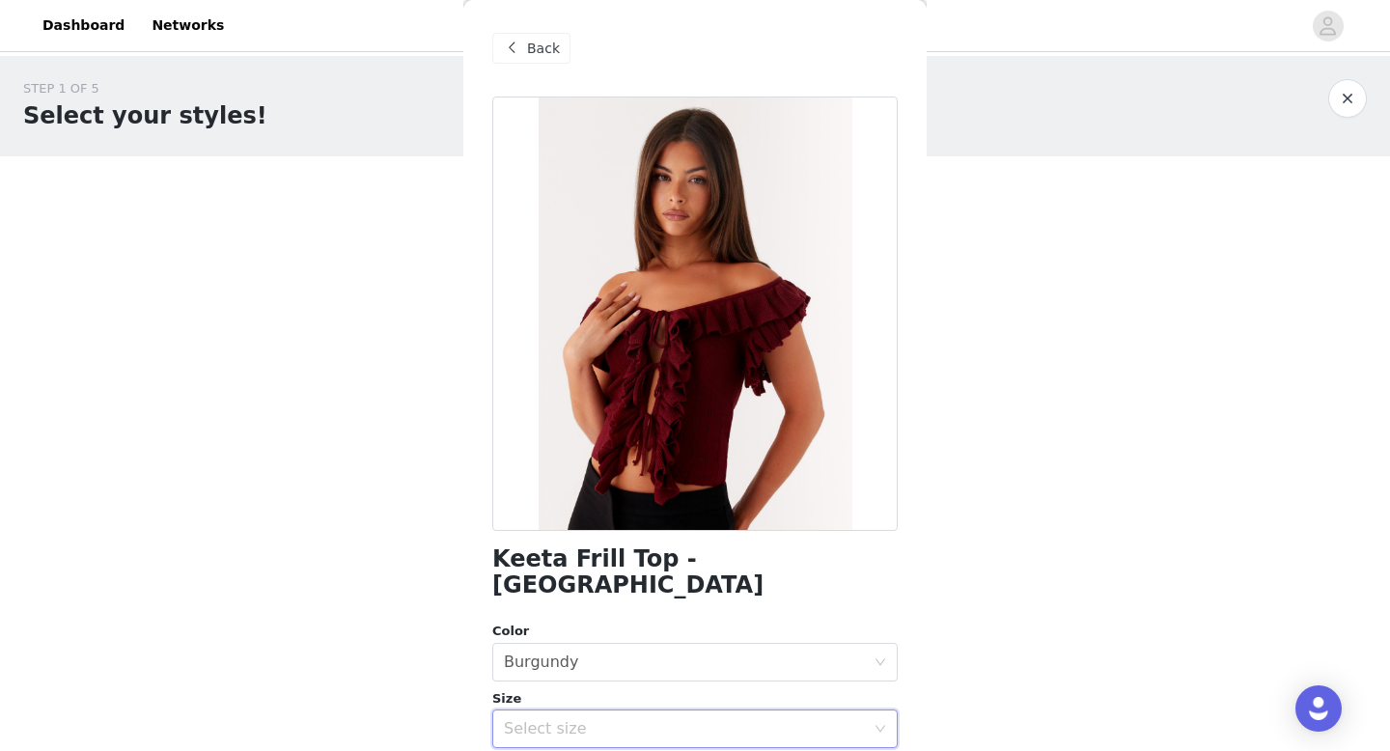
click at [529, 32] on div "Back" at bounding box center [694, 48] width 405 height 97
click at [529, 54] on span "Back" at bounding box center [543, 49] width 33 height 20
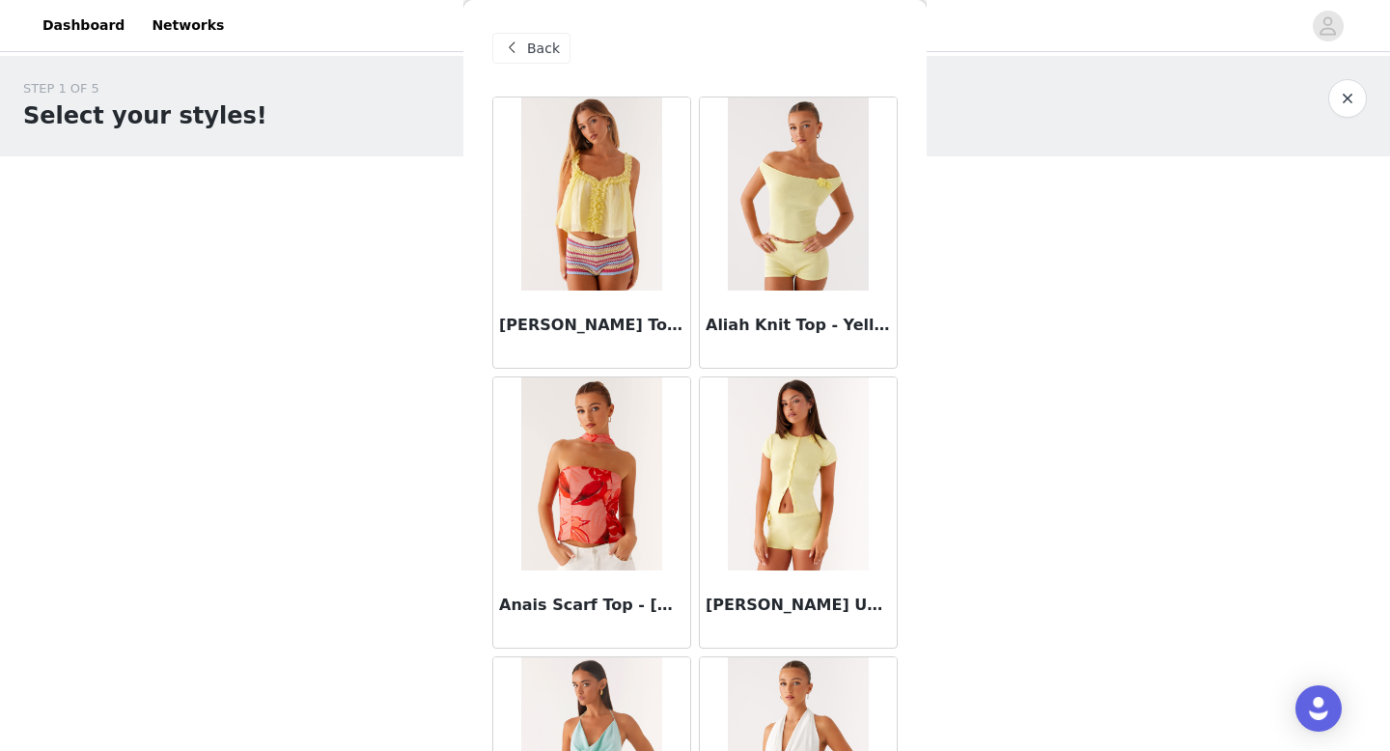
click at [529, 54] on span "Back" at bounding box center [543, 49] width 33 height 20
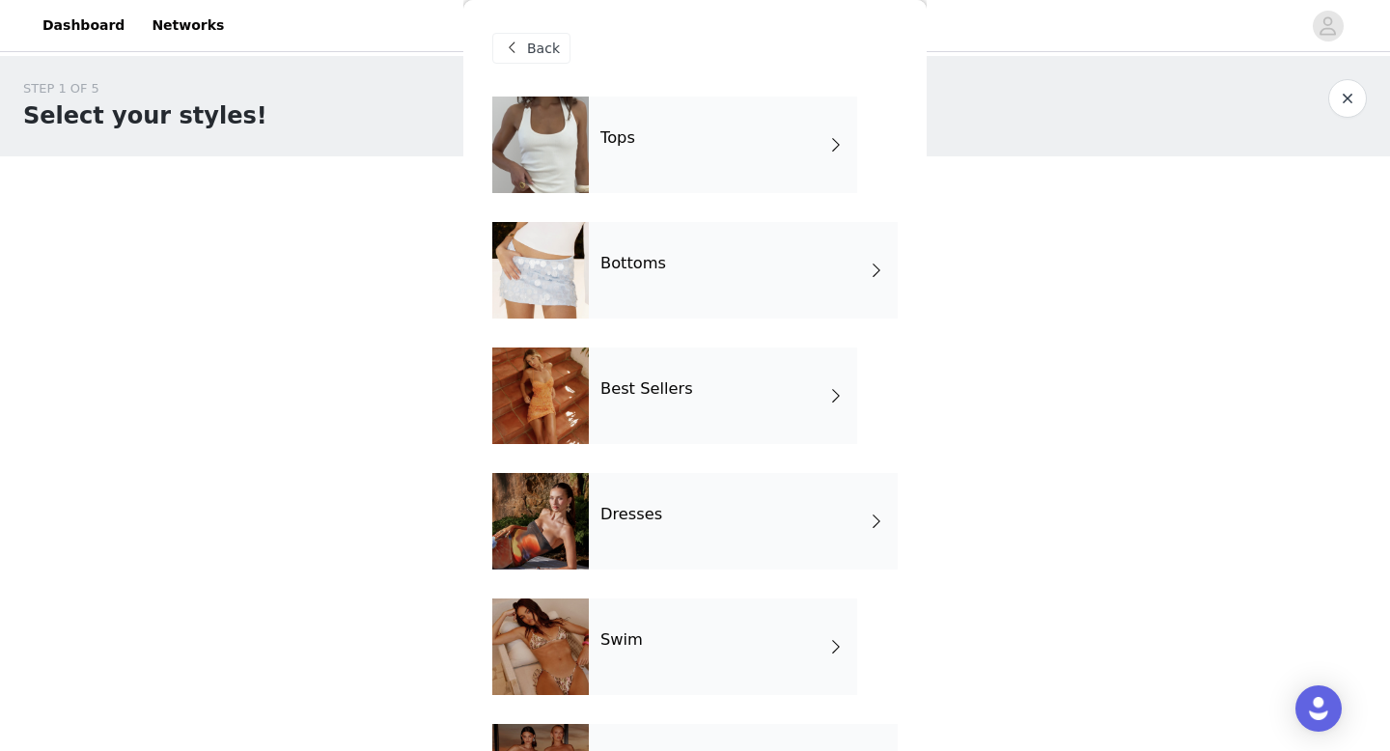
click at [529, 54] on span "Back" at bounding box center [543, 49] width 33 height 20
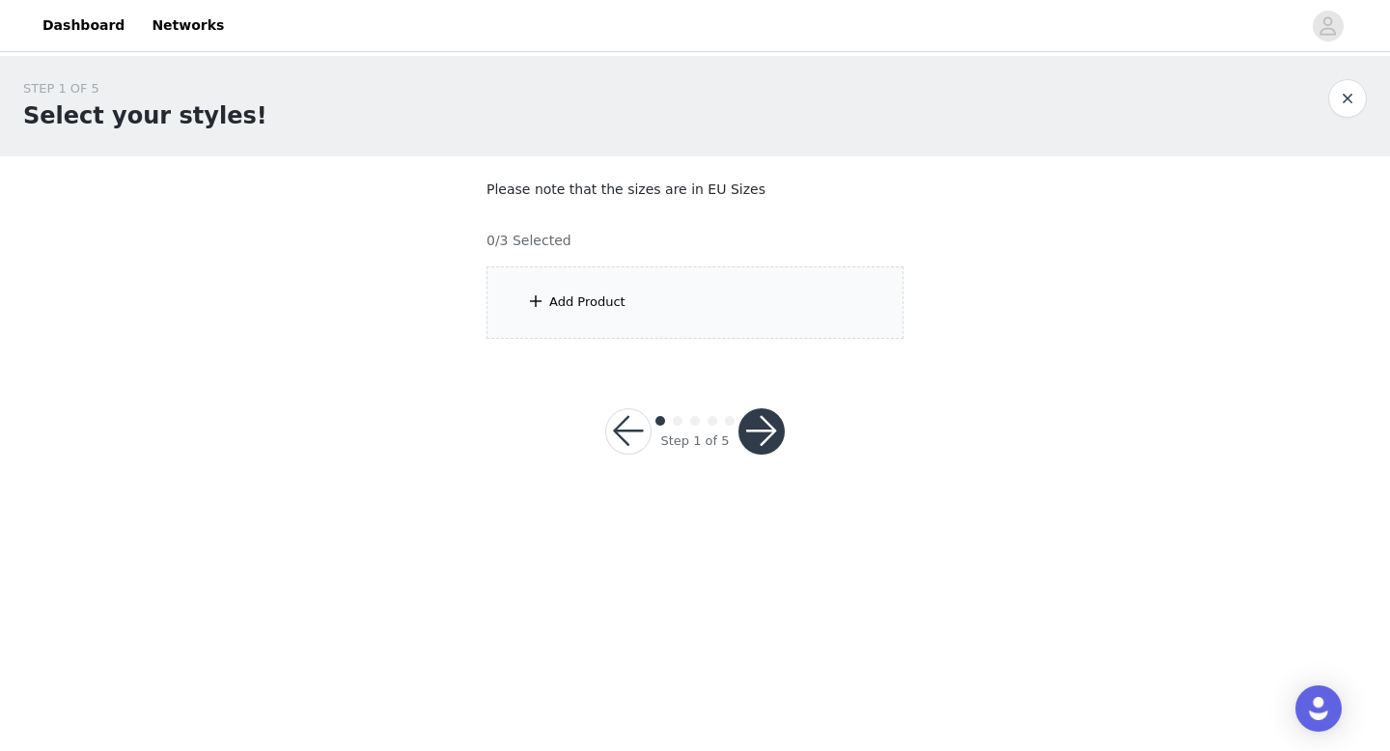
click at [623, 295] on div "Add Product" at bounding box center [695, 302] width 417 height 72
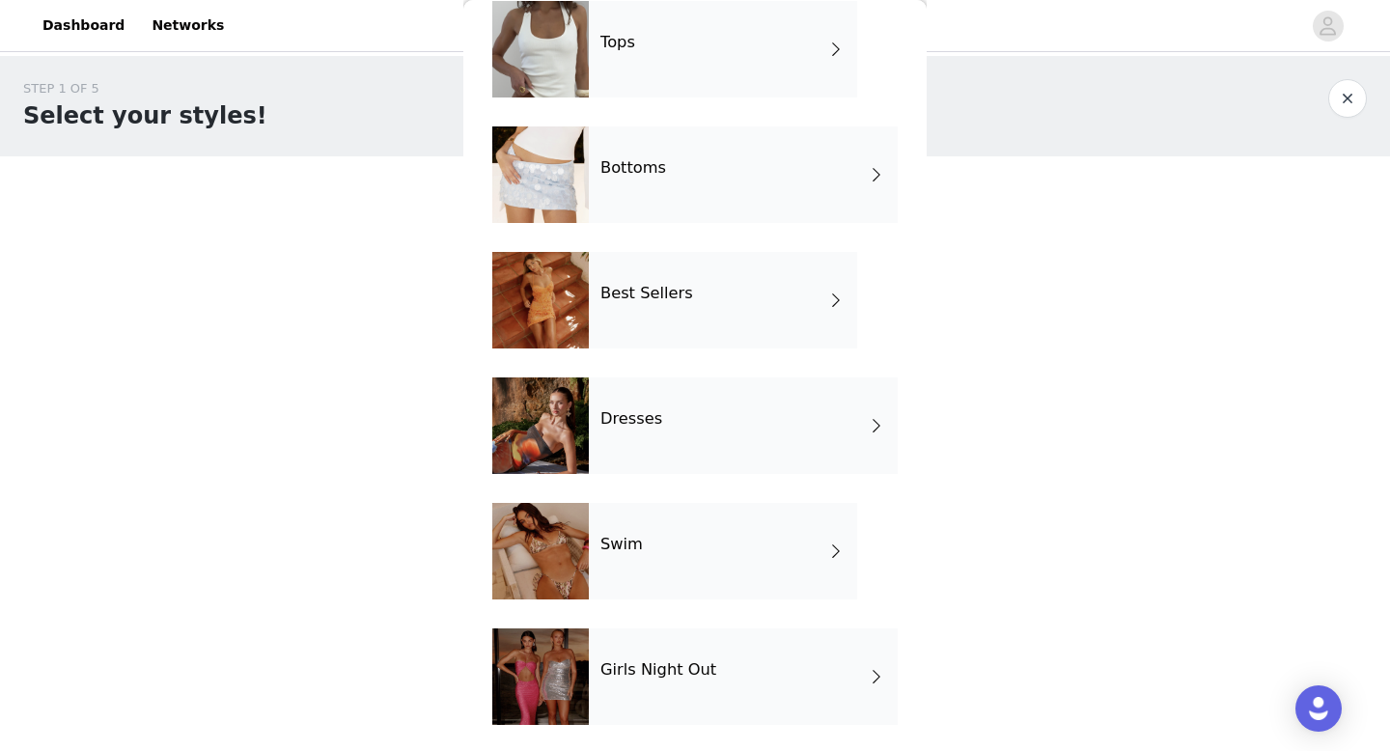
scroll to position [94, 0]
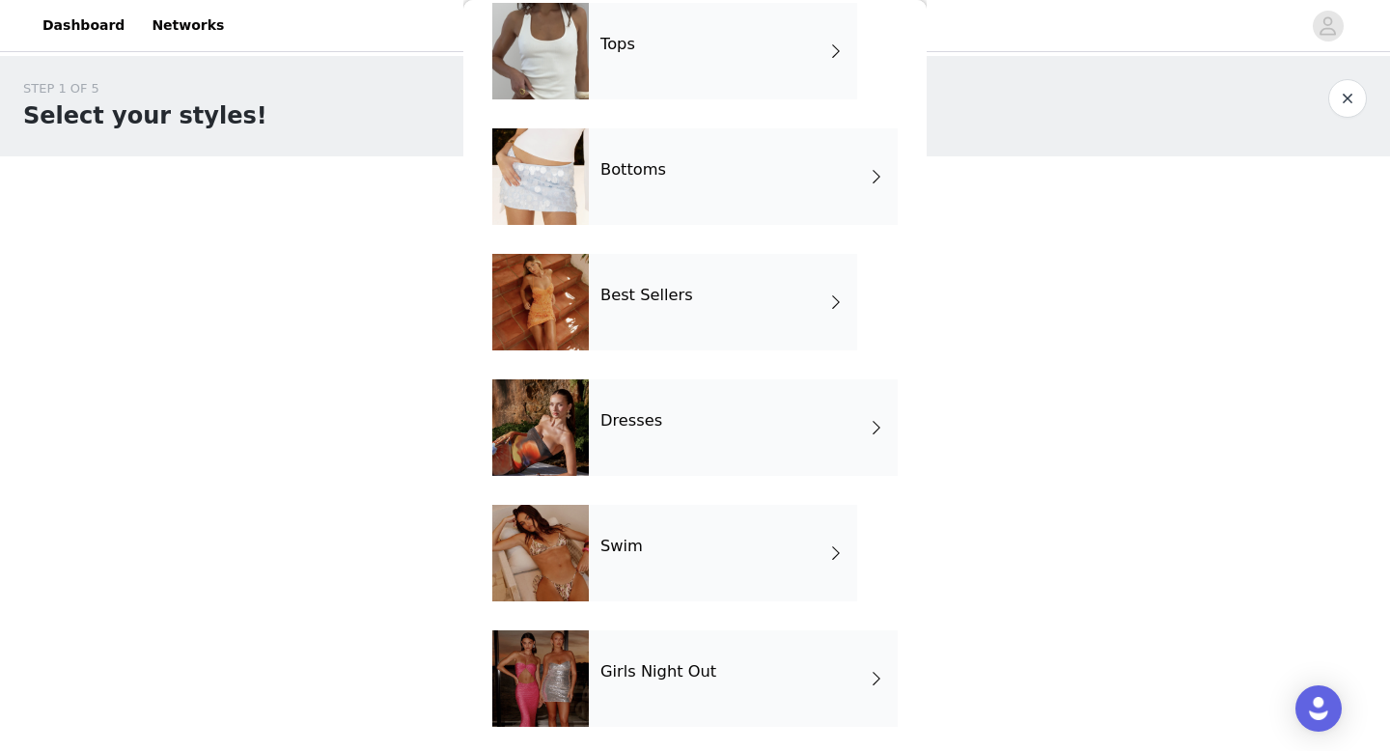
click at [638, 49] on div "Tops" at bounding box center [723, 51] width 268 height 97
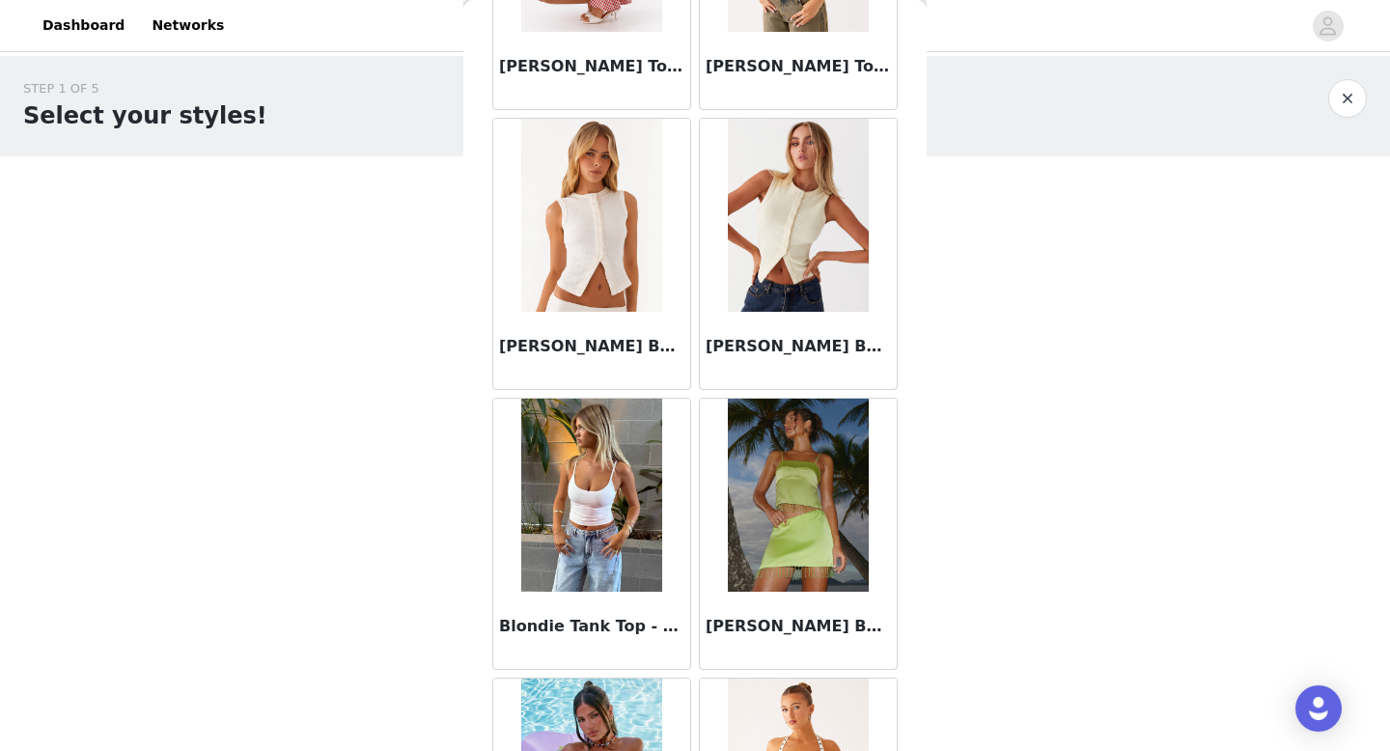
scroll to position [2203, 0]
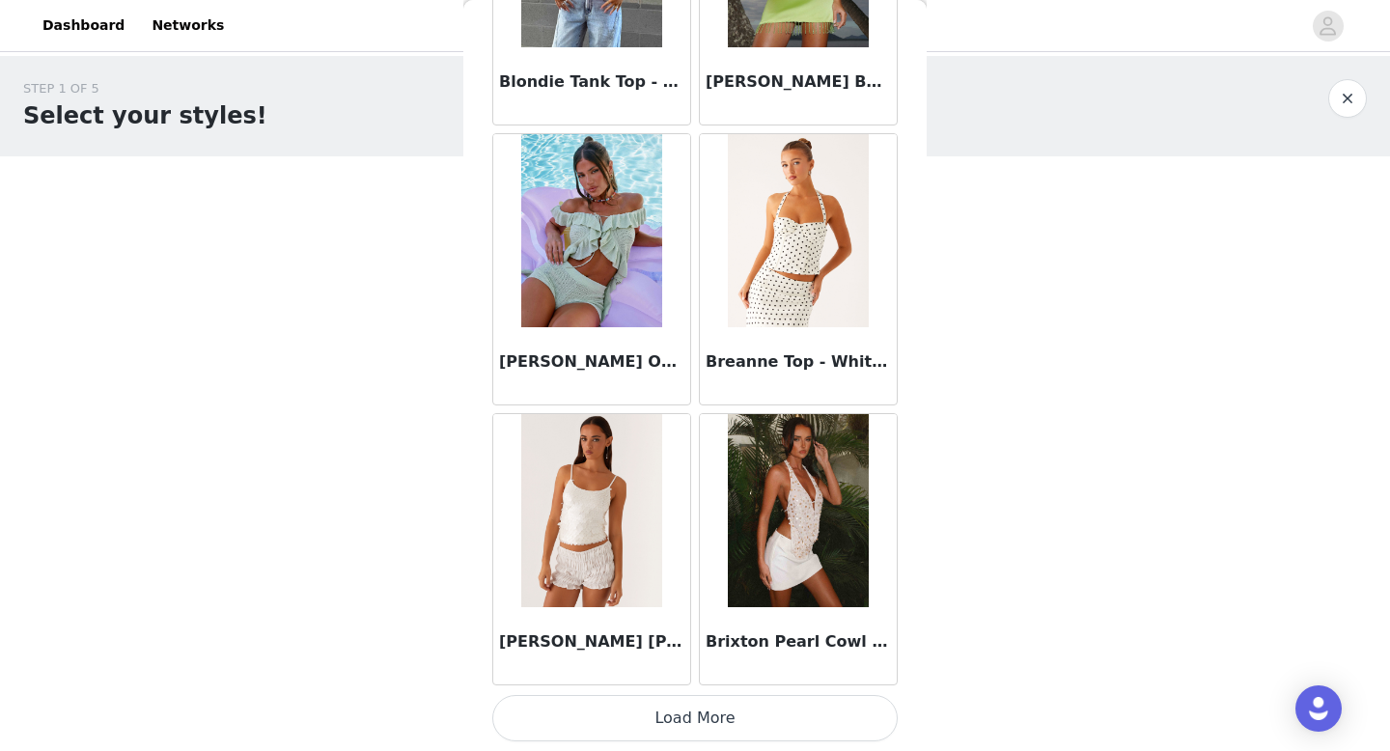
click at [659, 710] on button "Load More" at bounding box center [694, 718] width 405 height 46
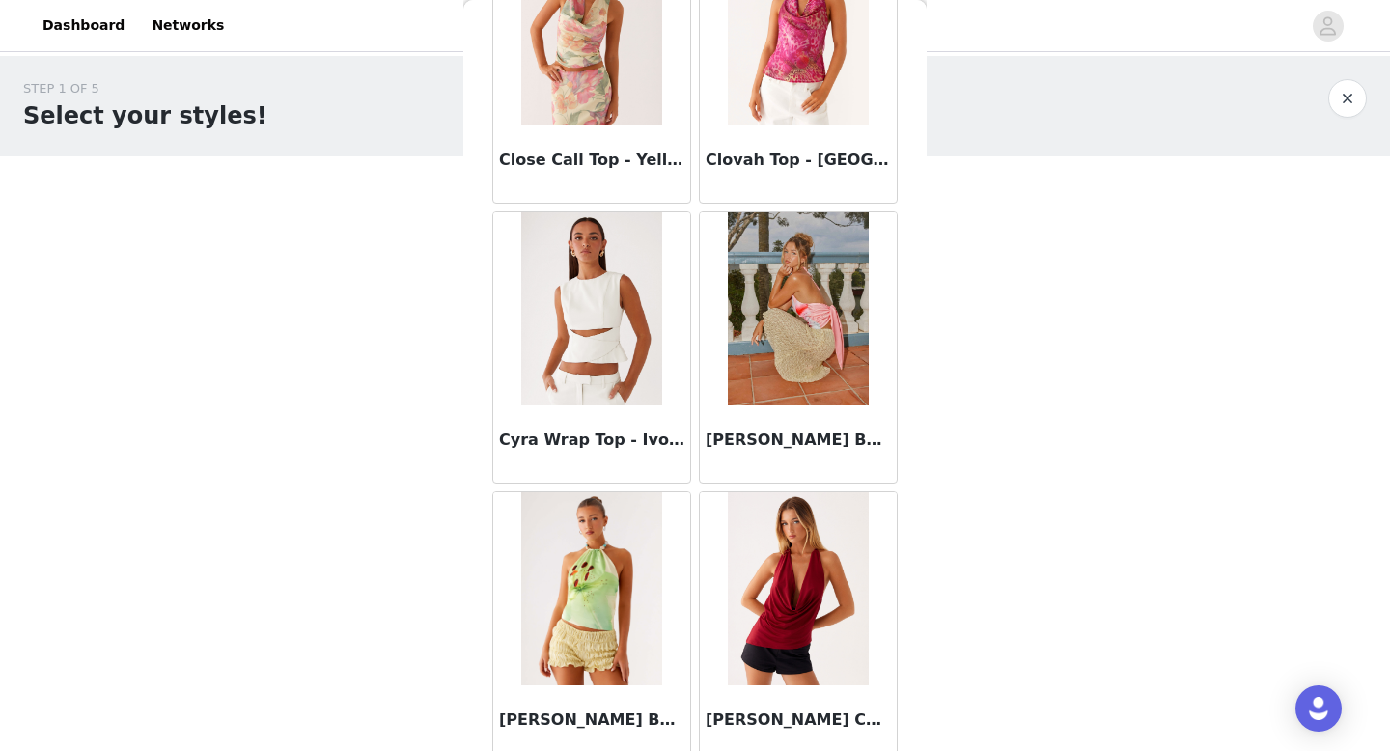
scroll to position [5003, 0]
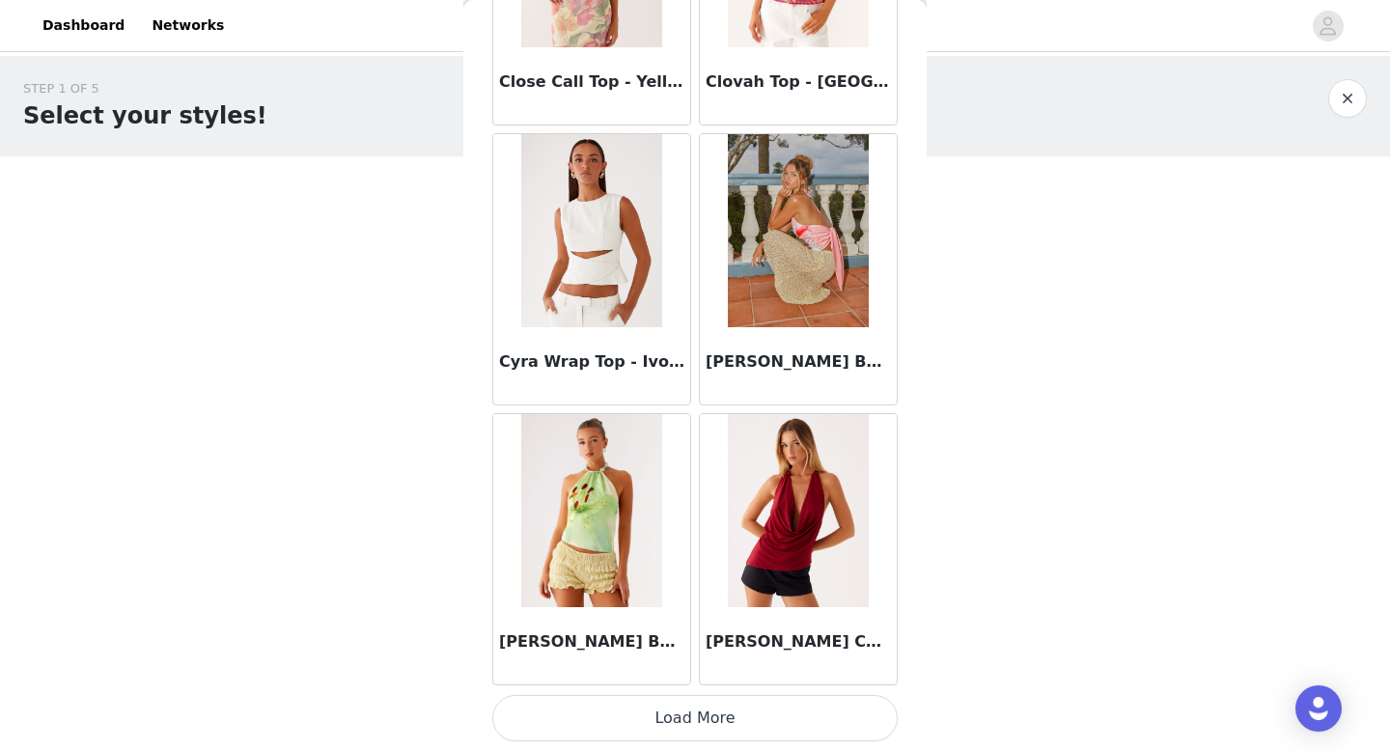
click at [646, 704] on button "Load More" at bounding box center [694, 718] width 405 height 46
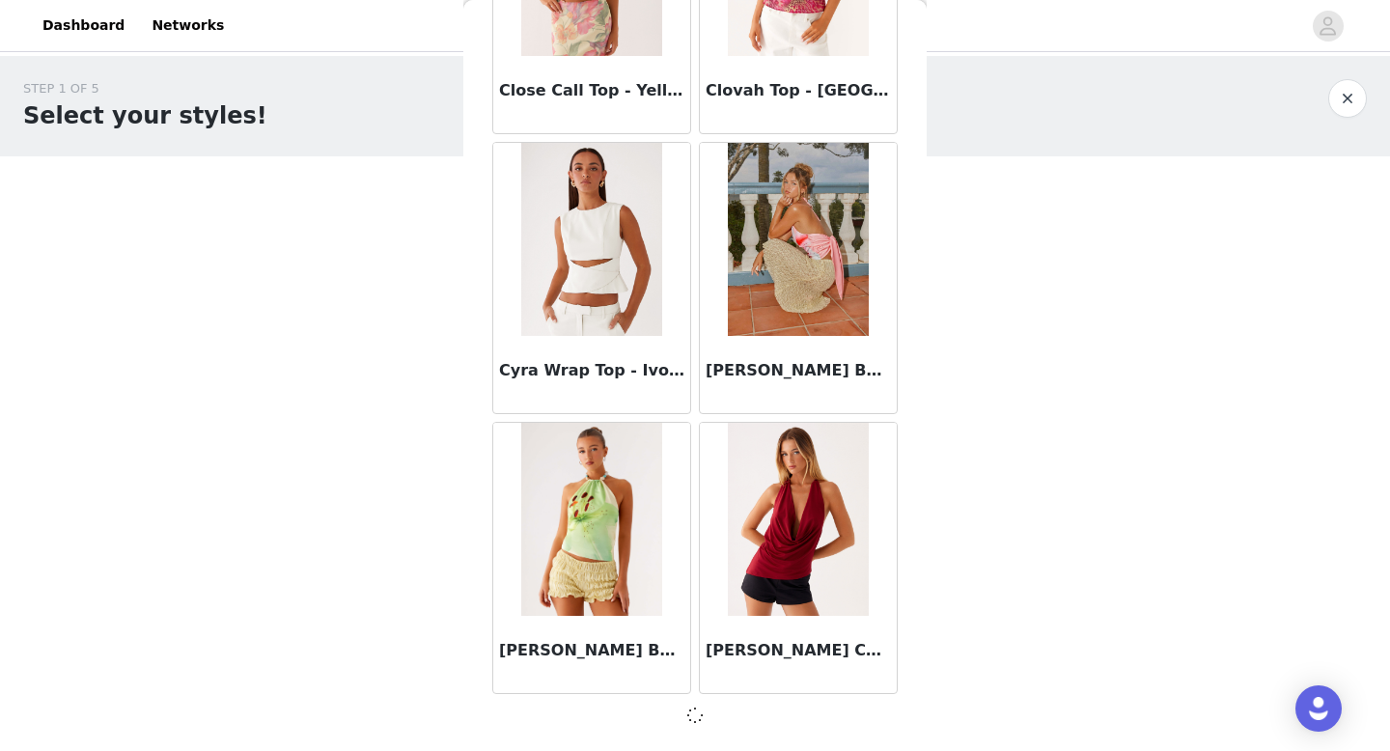
scroll to position [4994, 0]
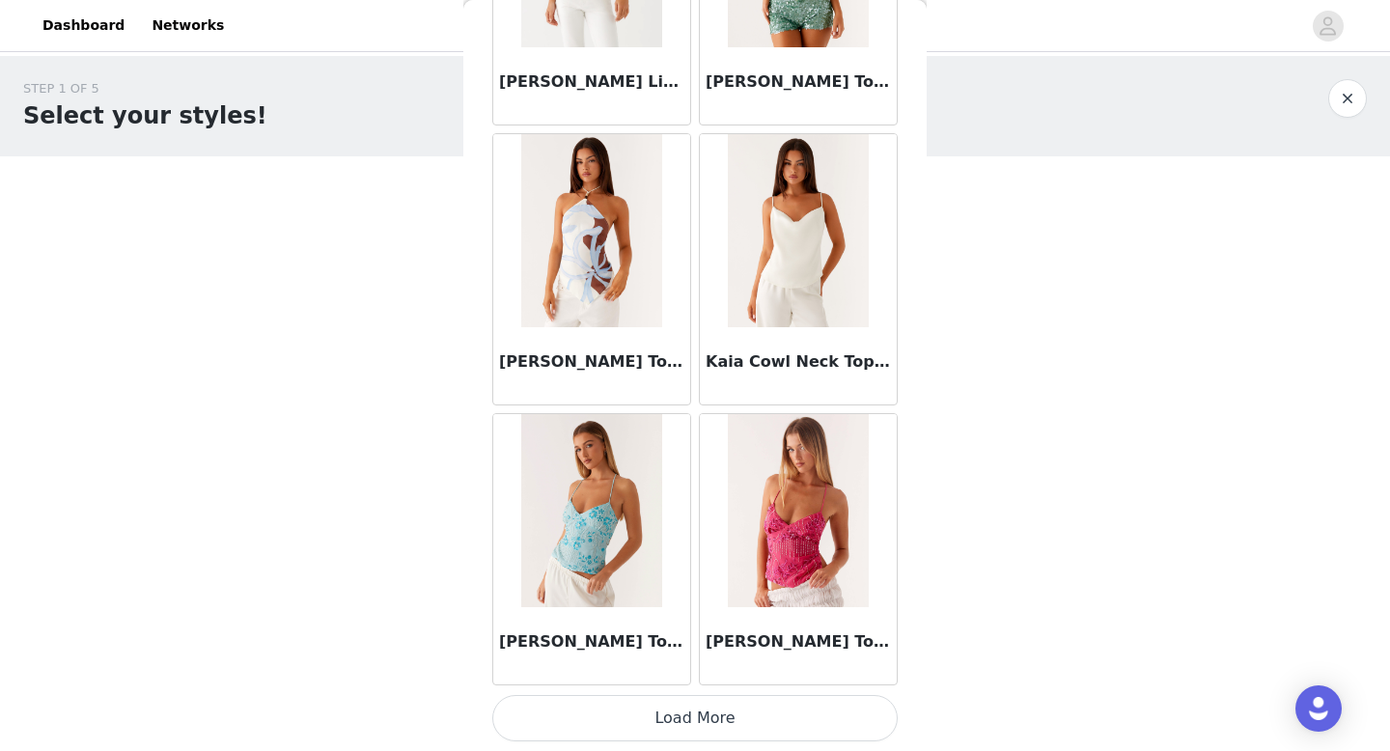
click at [672, 735] on button "Load More" at bounding box center [694, 718] width 405 height 46
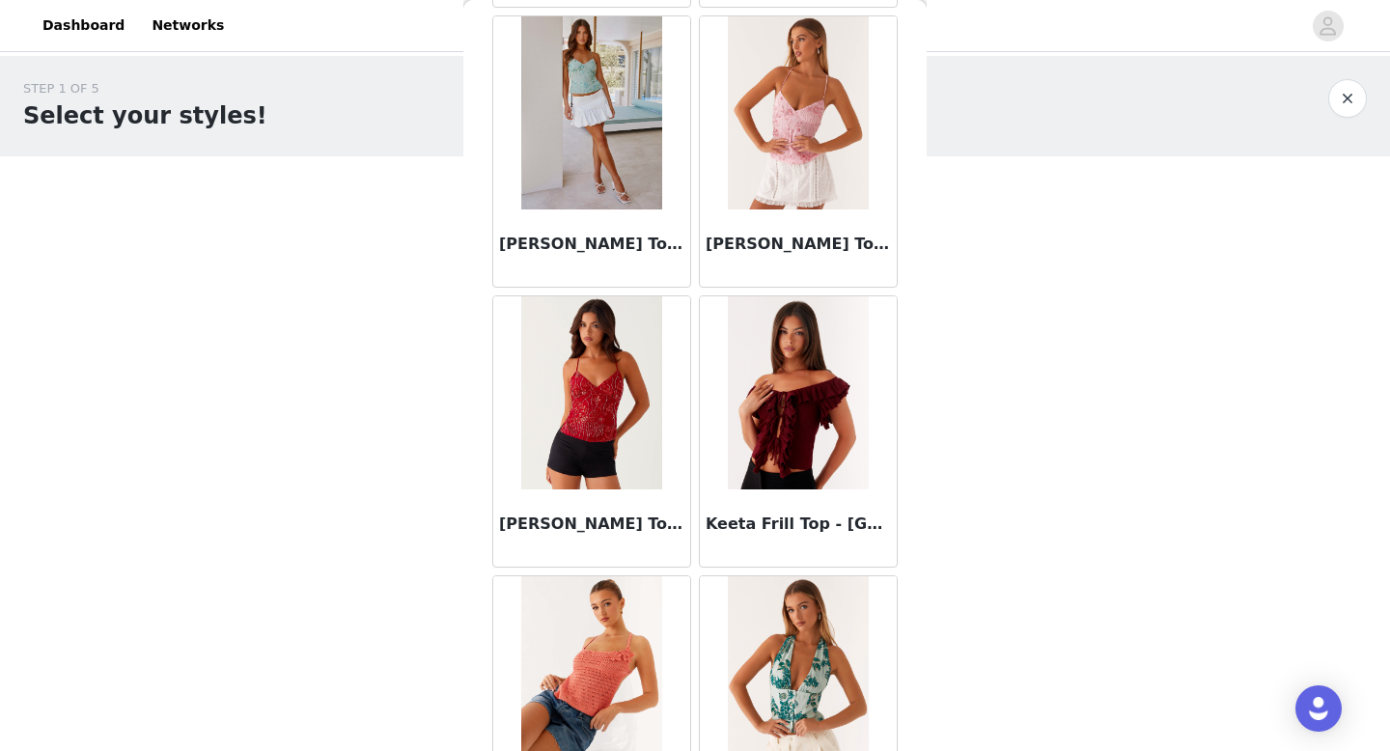
scroll to position [8482, 0]
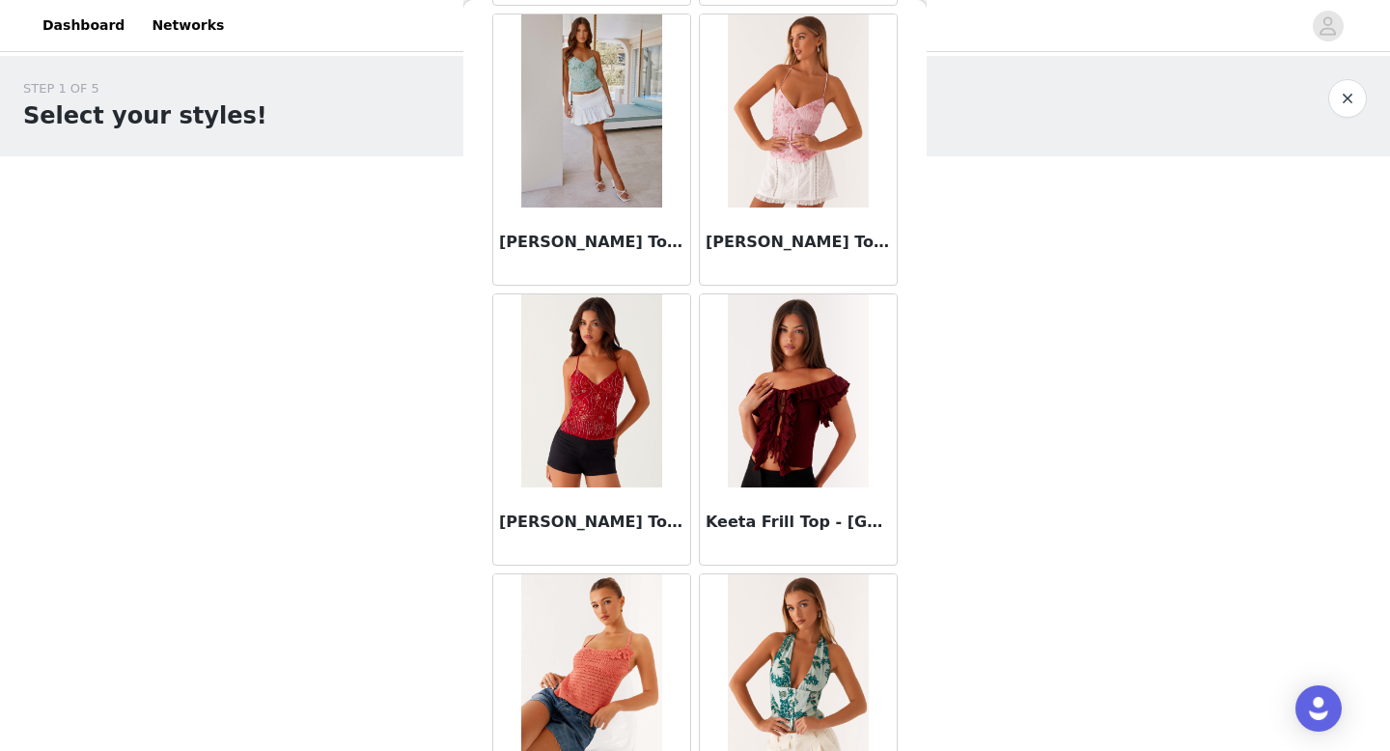
click at [803, 444] on img at bounding box center [798, 390] width 140 height 193
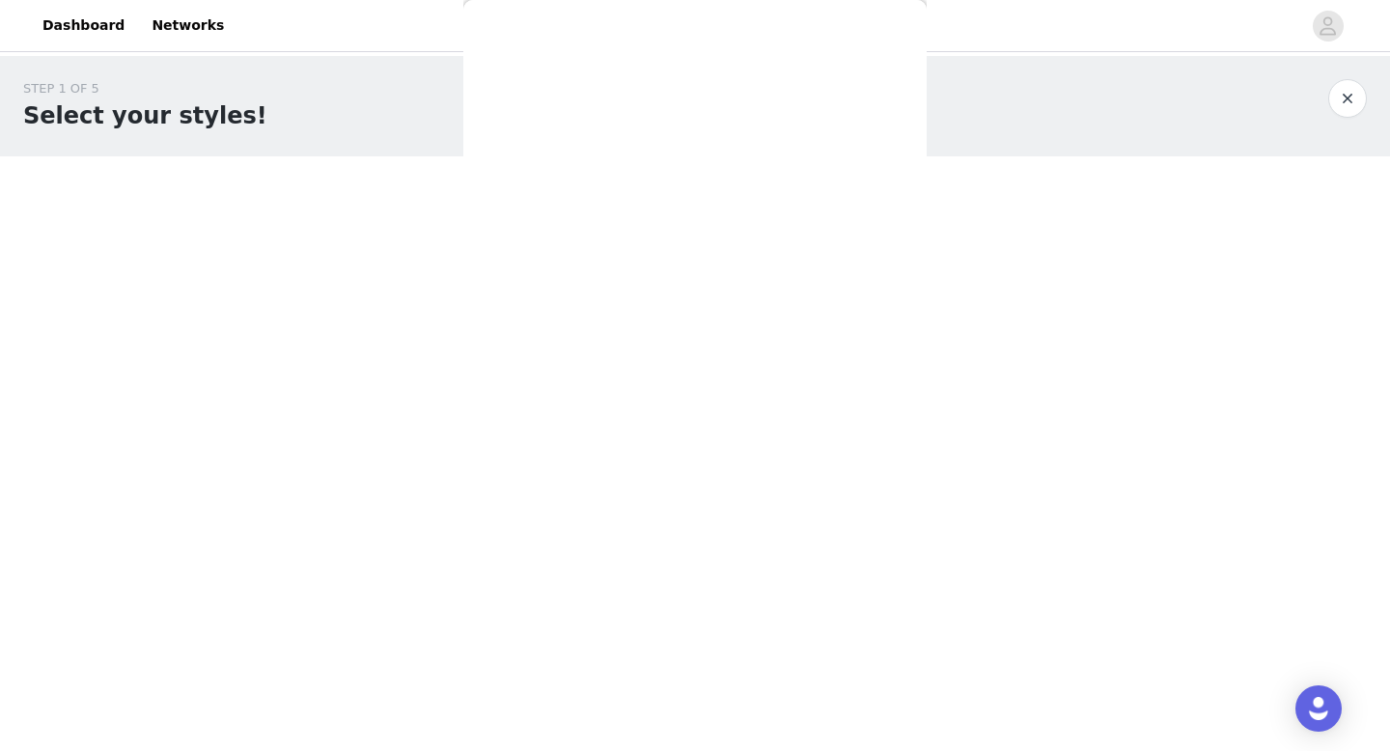
scroll to position [246, 0]
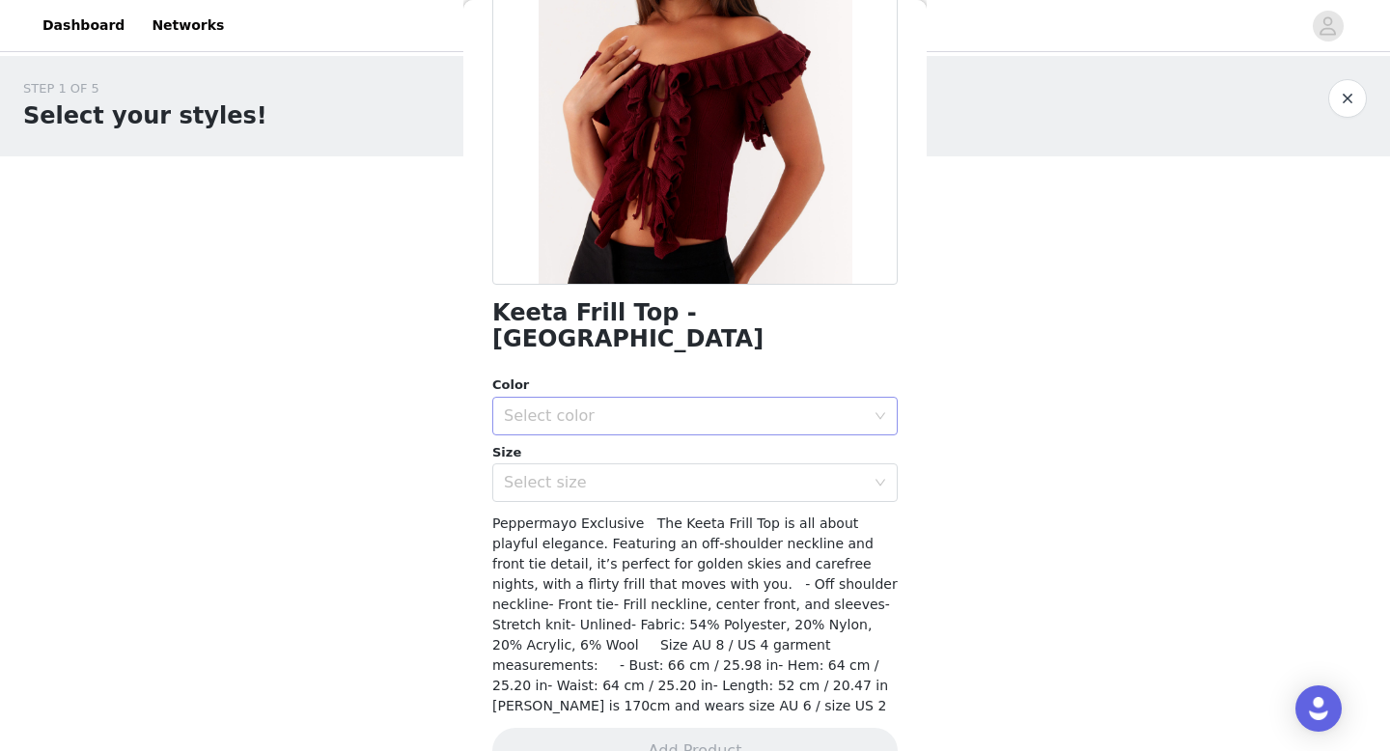
click at [796, 406] on div "Select color" at bounding box center [684, 415] width 361 height 19
click at [765, 437] on li "Burgundy" at bounding box center [694, 432] width 405 height 31
click at [753, 473] on div "Select size" at bounding box center [684, 482] width 361 height 19
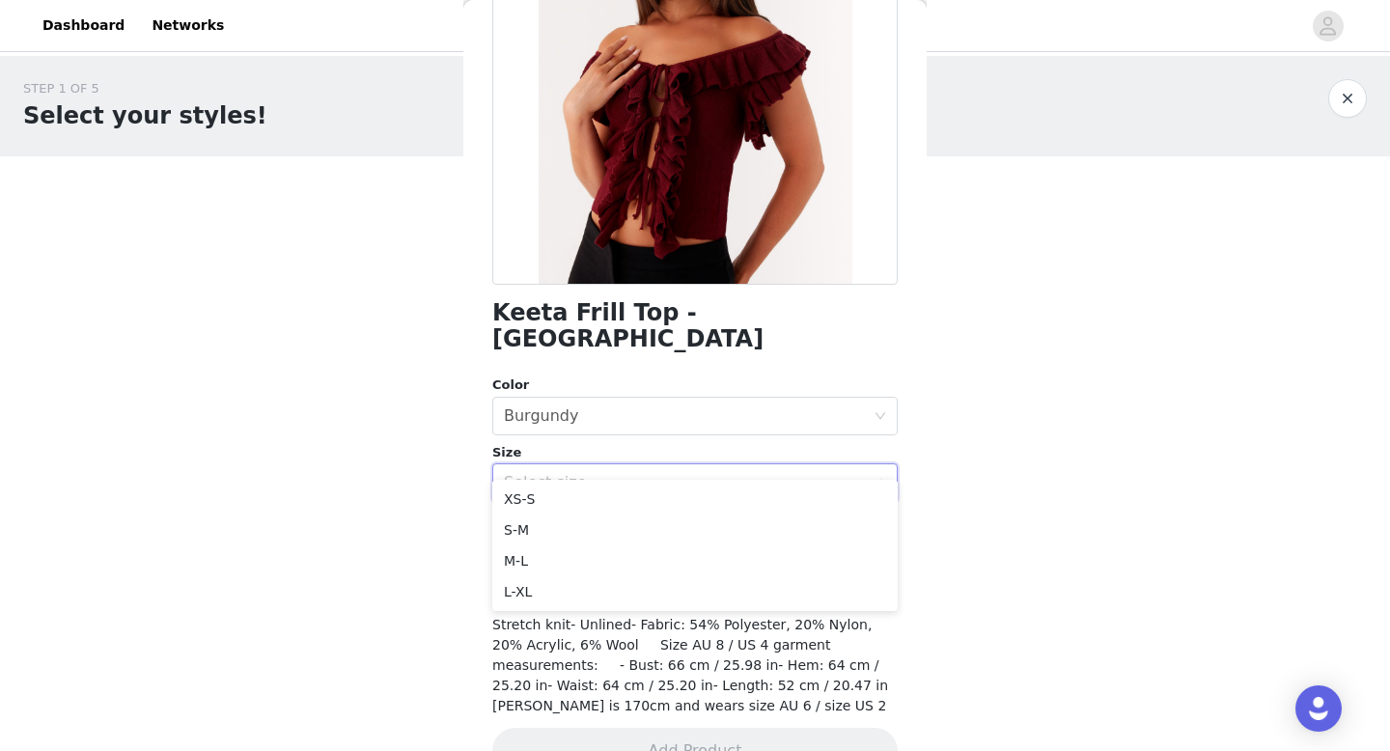
click at [979, 575] on body "Dashboard Networks STEP 1 OF 5 Select your styles! Please note that the sizes a…" at bounding box center [695, 375] width 1390 height 751
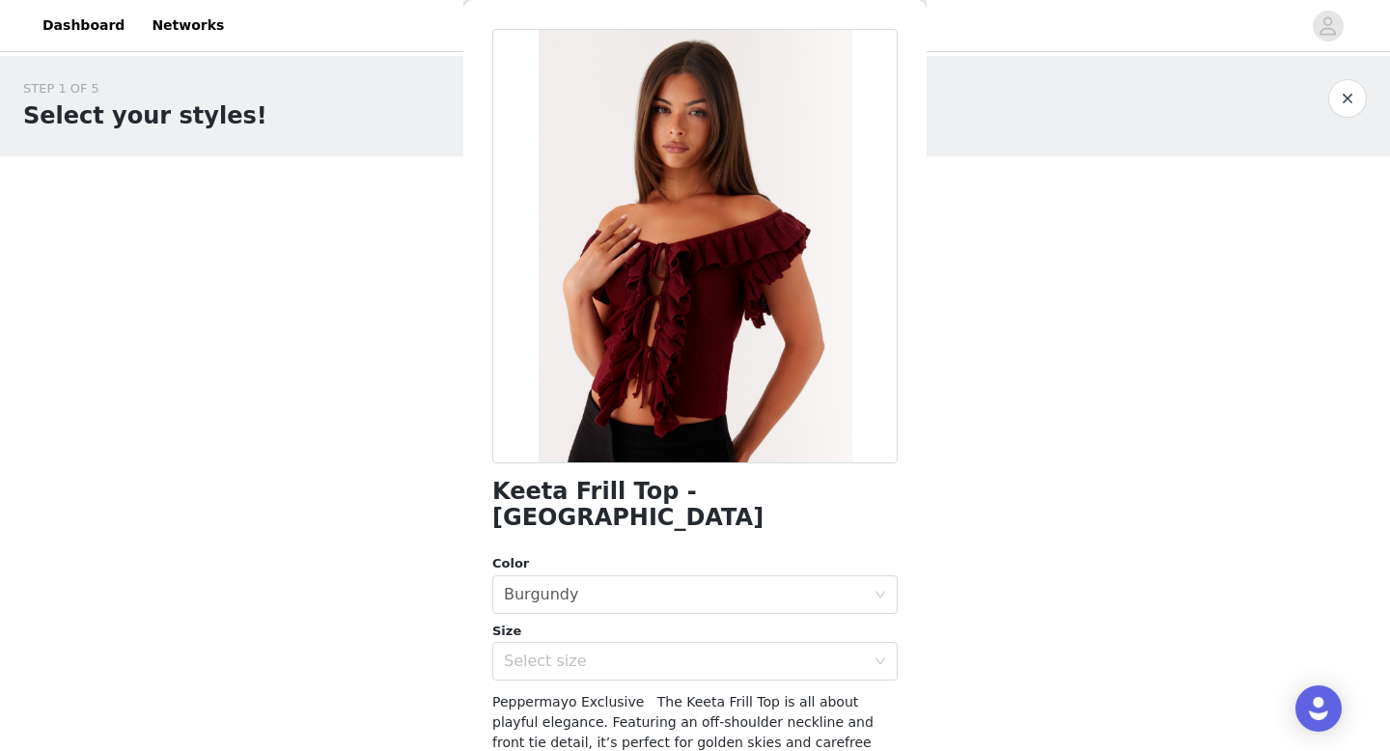
scroll to position [65, 0]
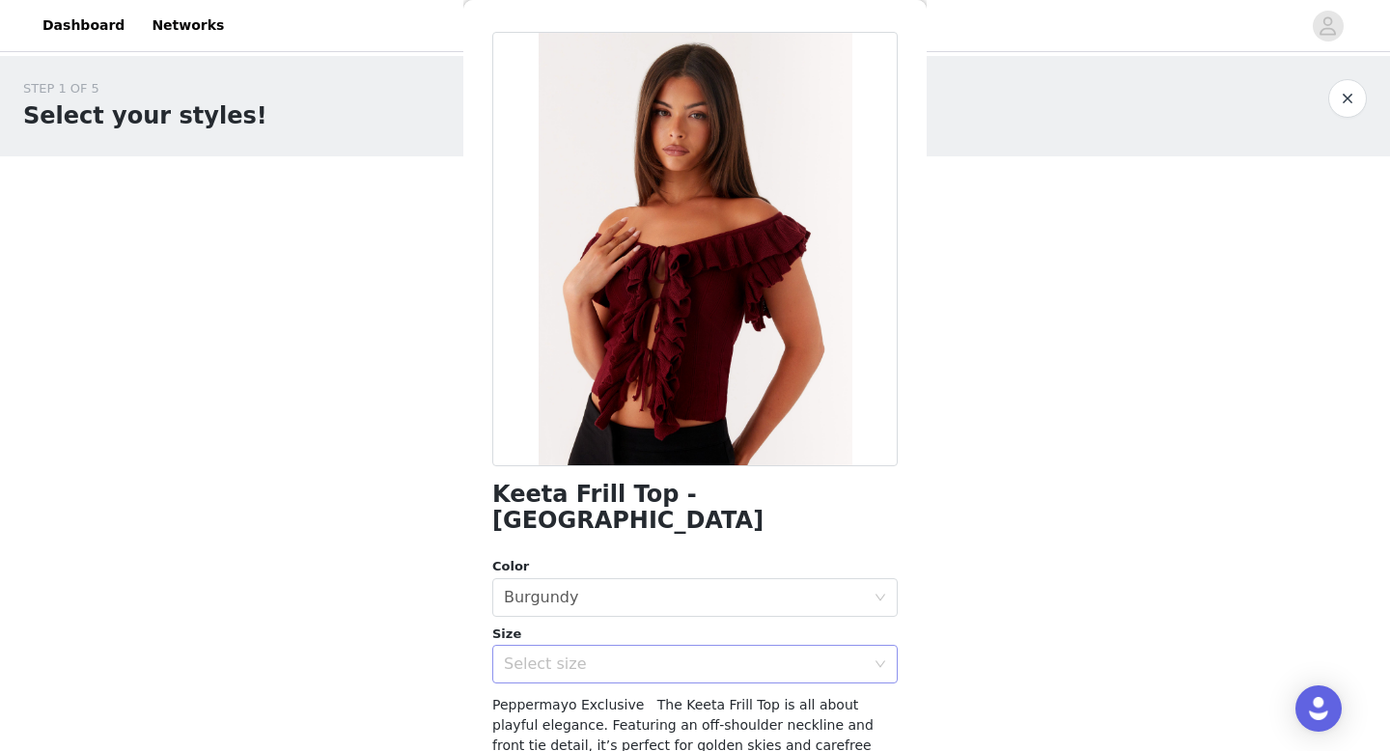
click at [751, 655] on div "Select size" at bounding box center [684, 664] width 361 height 19
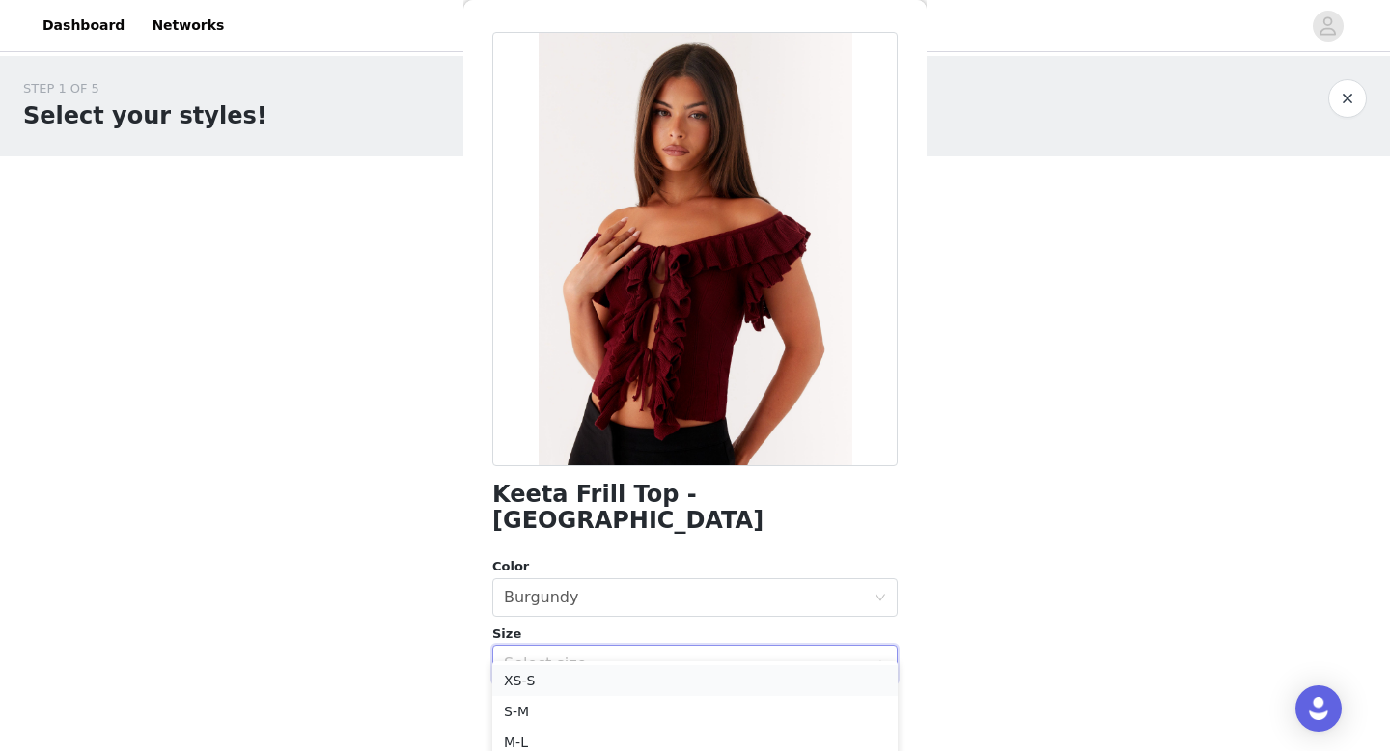
click at [705, 683] on li "XS-S" at bounding box center [694, 680] width 405 height 31
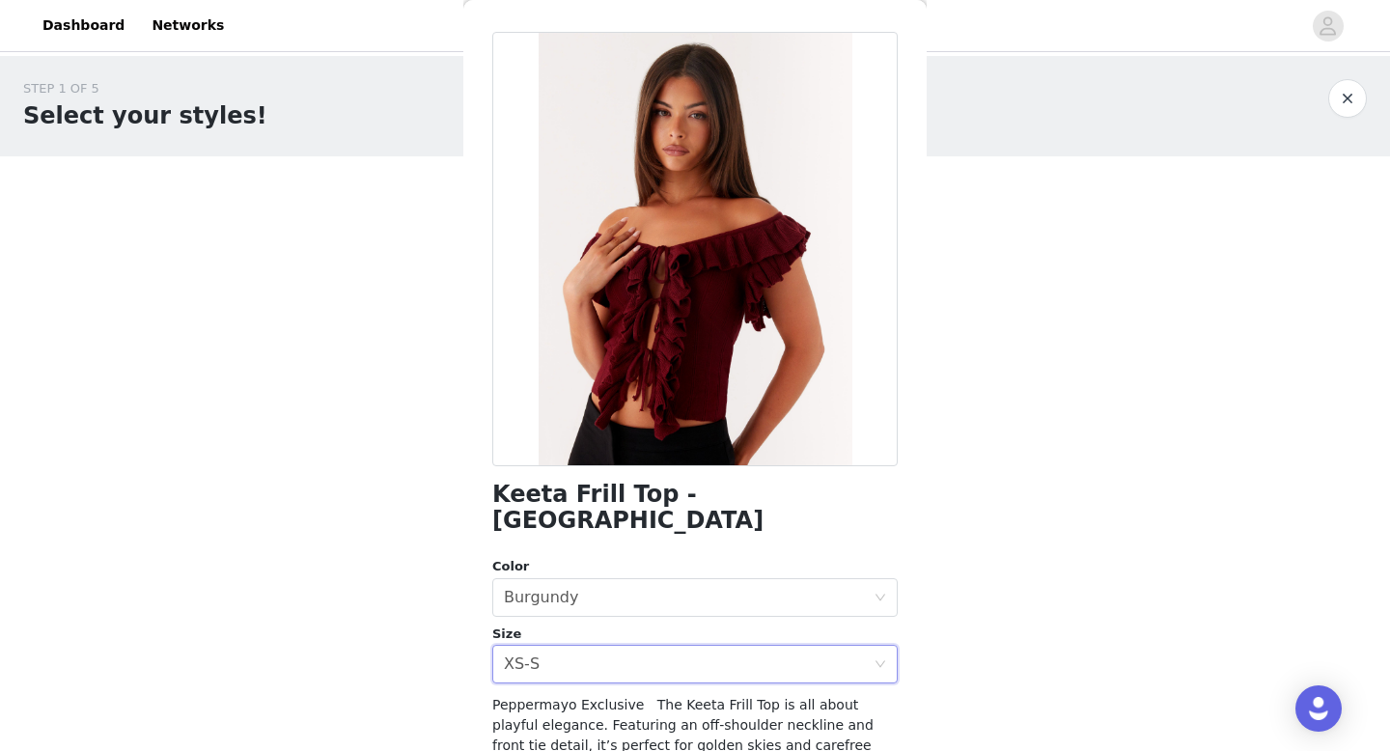
scroll to position [246, 0]
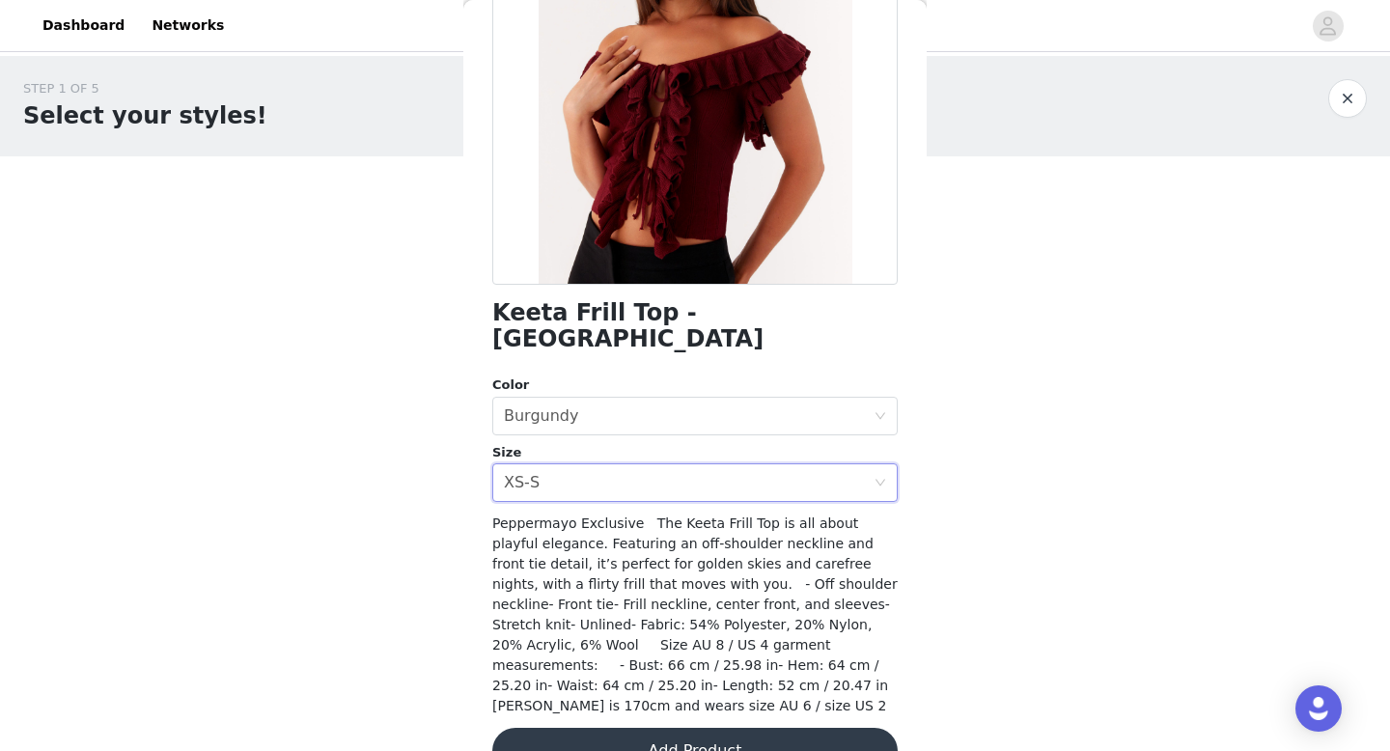
click at [695, 728] on button "Add Product" at bounding box center [694, 751] width 405 height 46
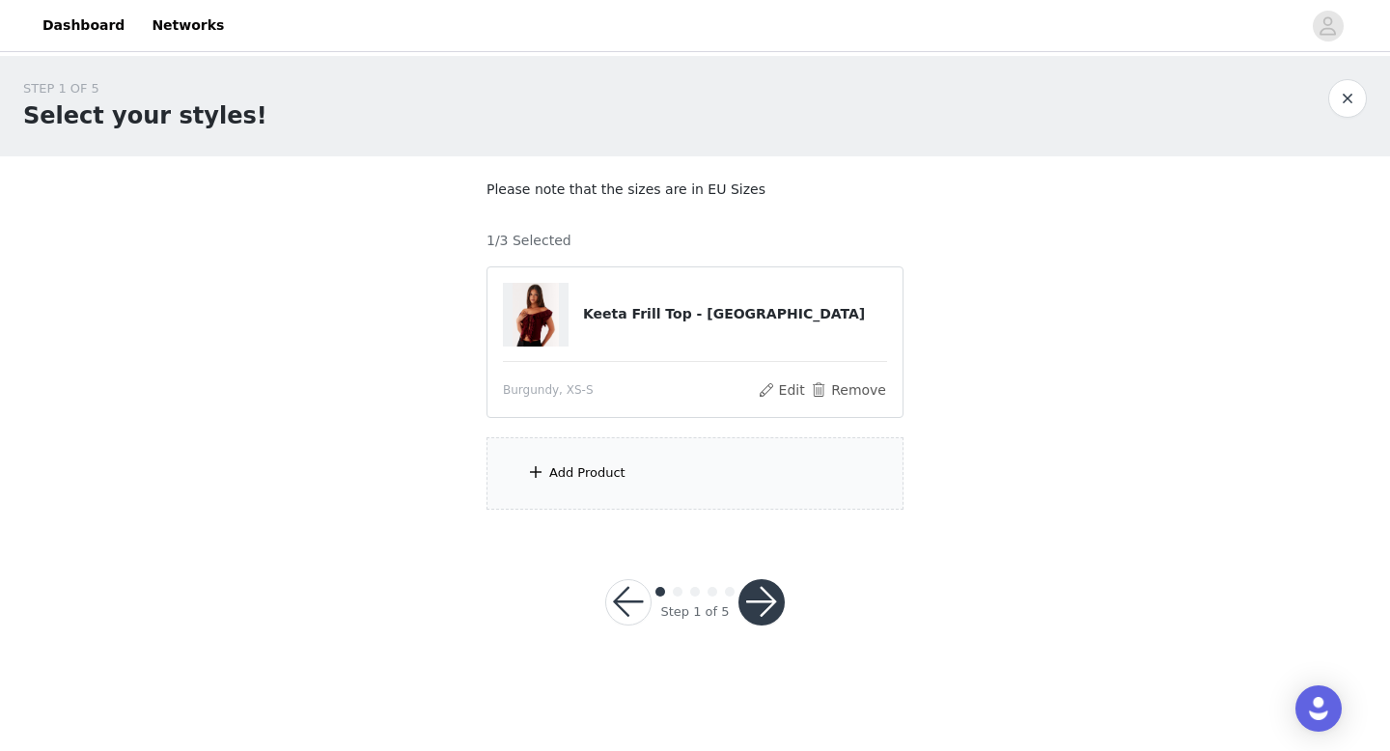
click at [670, 468] on div "Add Product" at bounding box center [695, 473] width 417 height 72
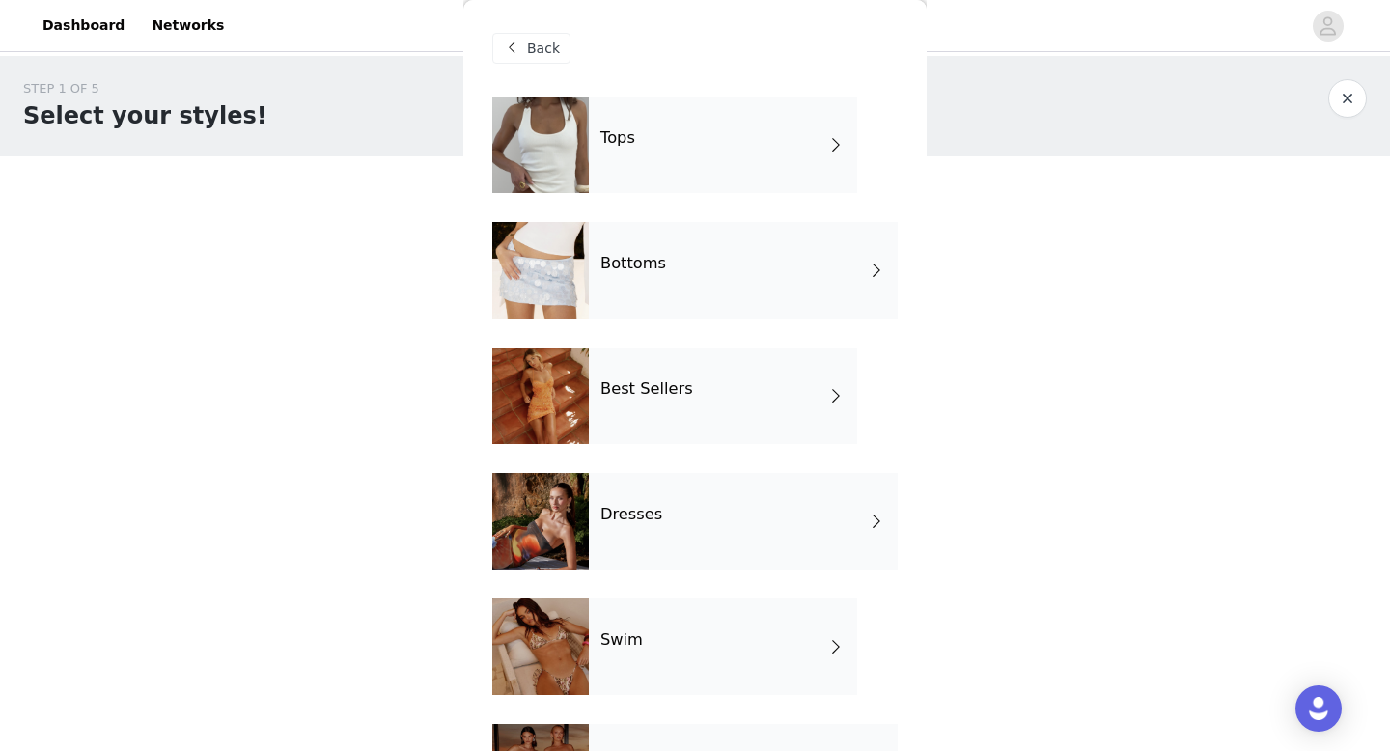
click at [719, 246] on div "Bottoms" at bounding box center [743, 270] width 309 height 97
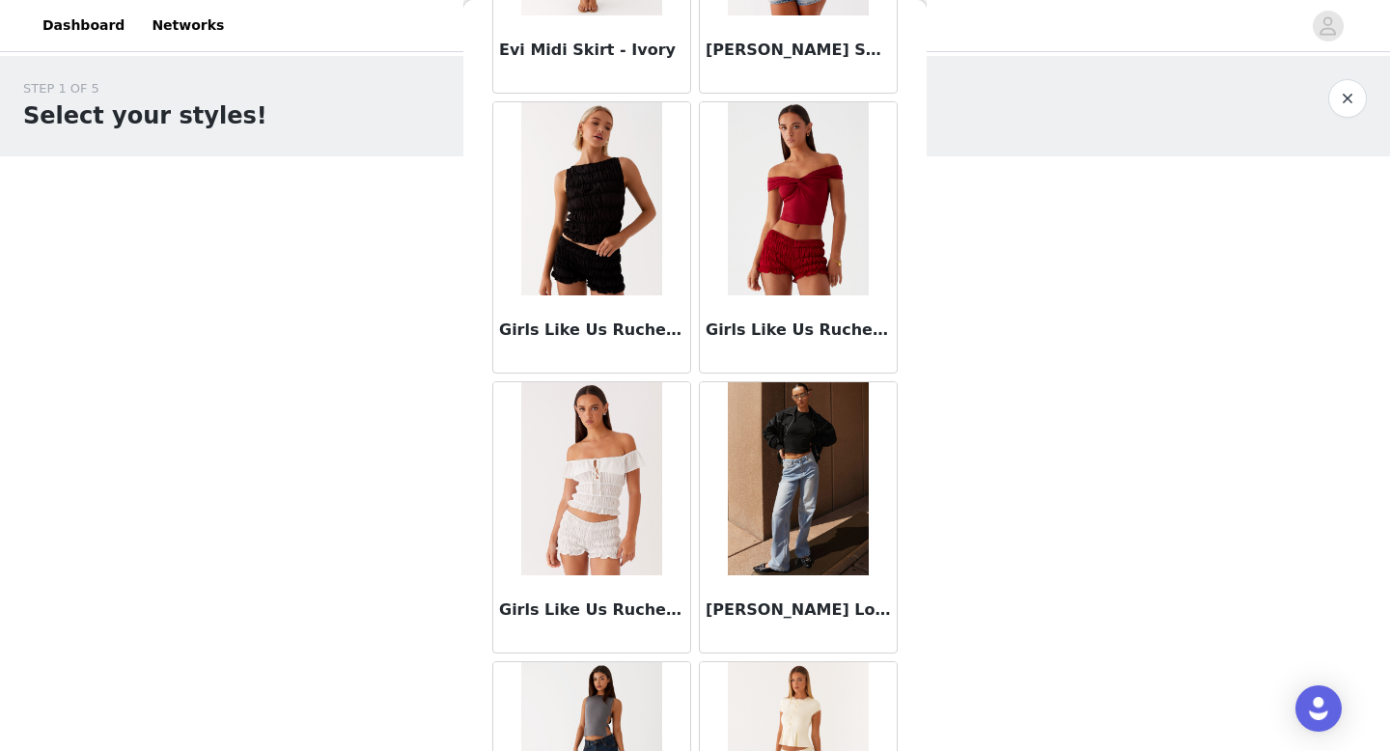
scroll to position [2203, 0]
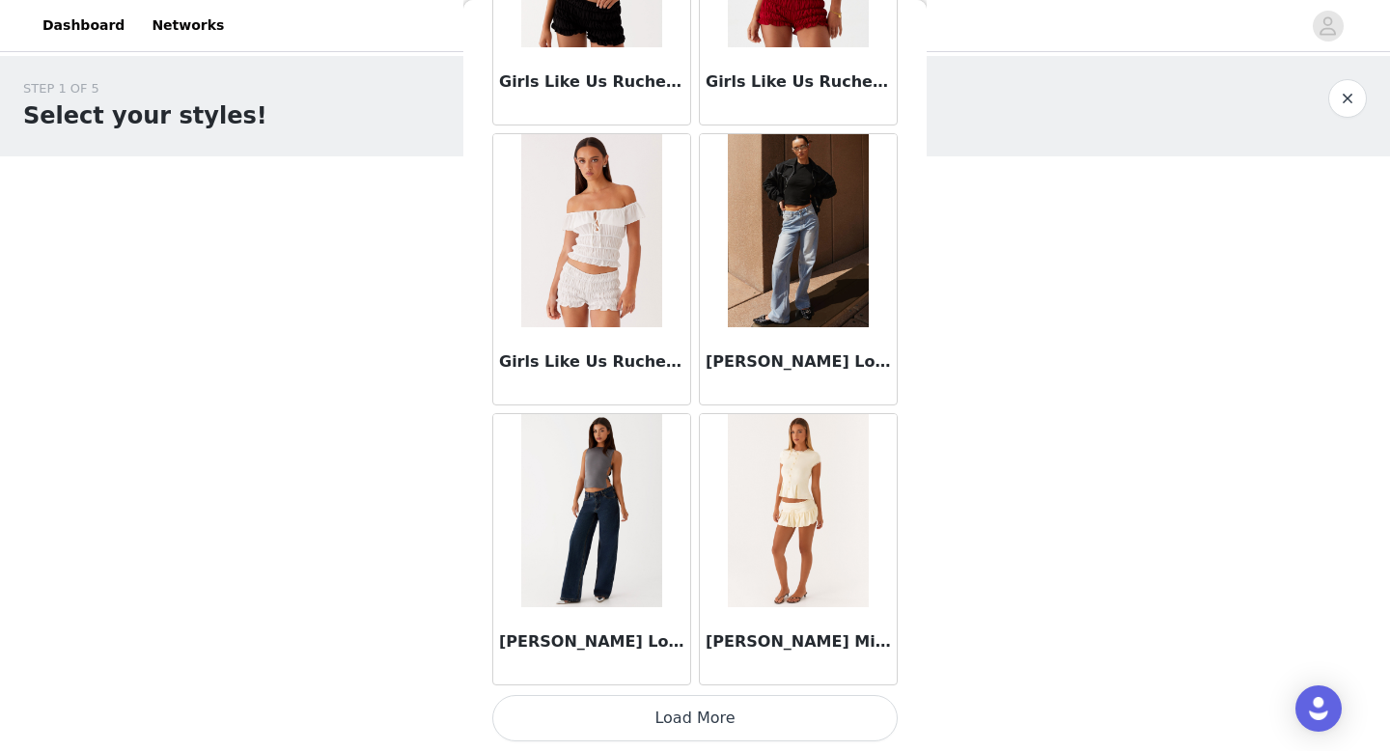
click at [654, 716] on button "Load More" at bounding box center [694, 718] width 405 height 46
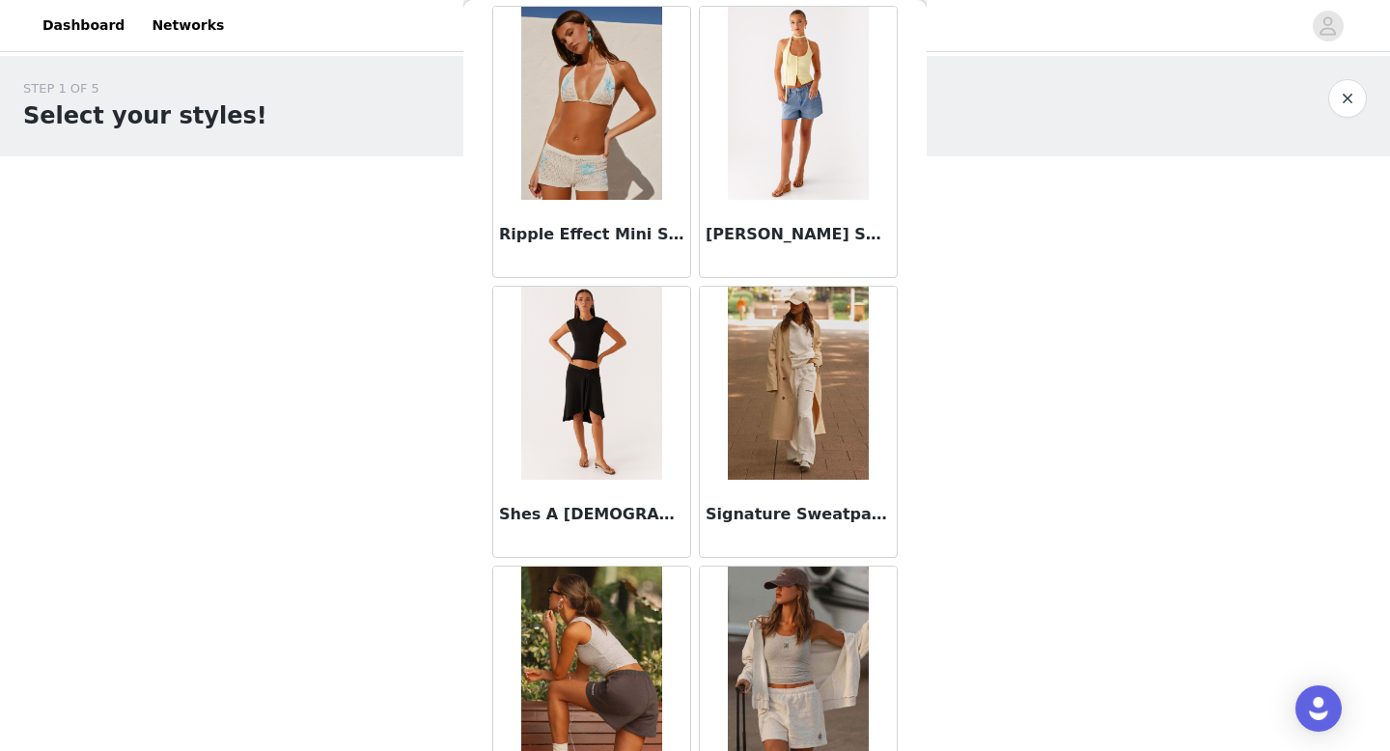
scroll to position [5003, 0]
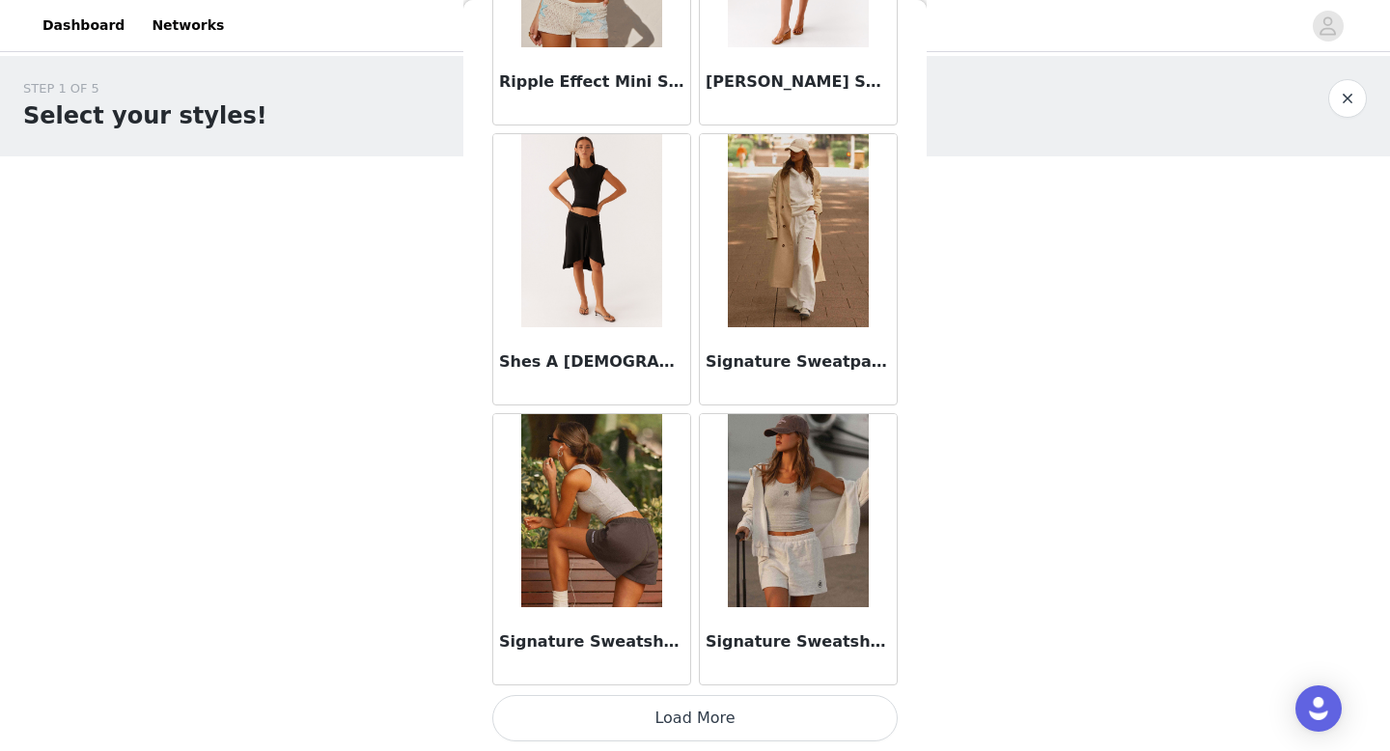
click at [646, 731] on button "Load More" at bounding box center [694, 718] width 405 height 46
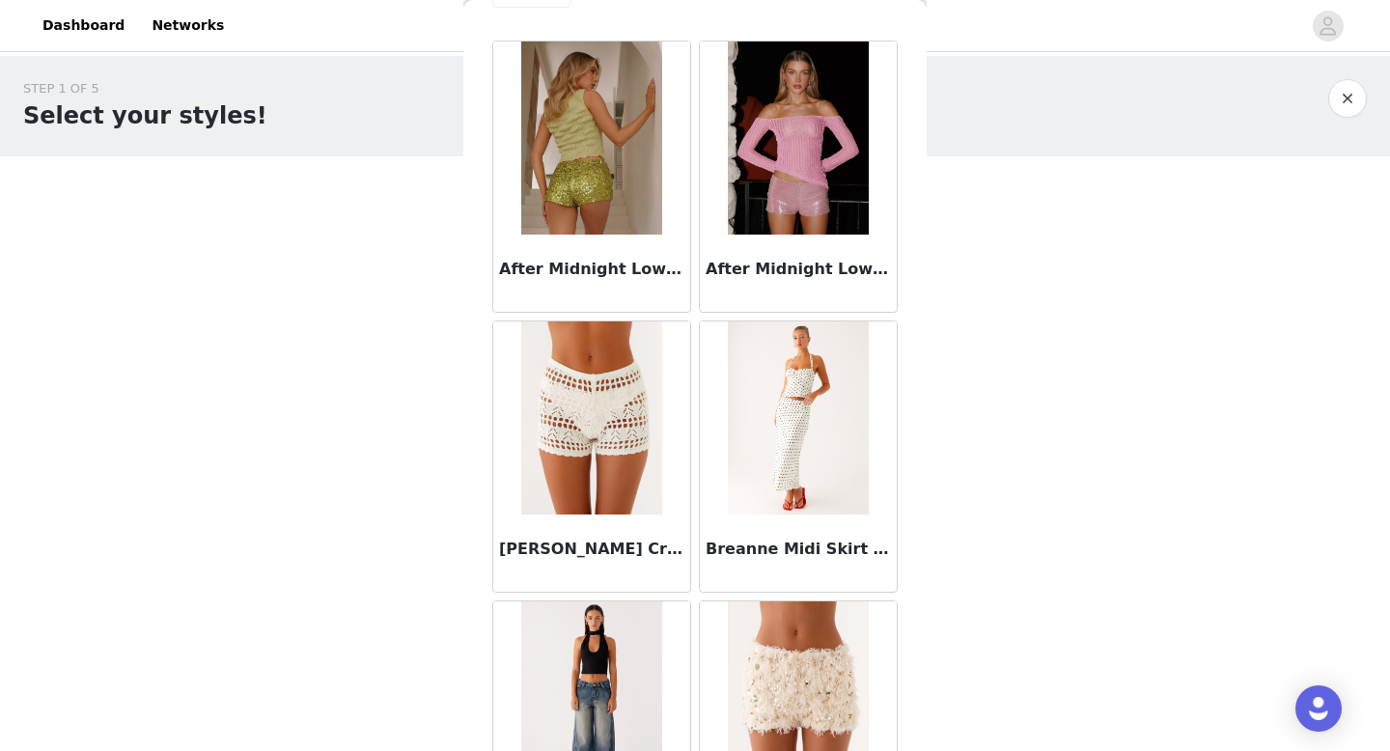
scroll to position [0, 0]
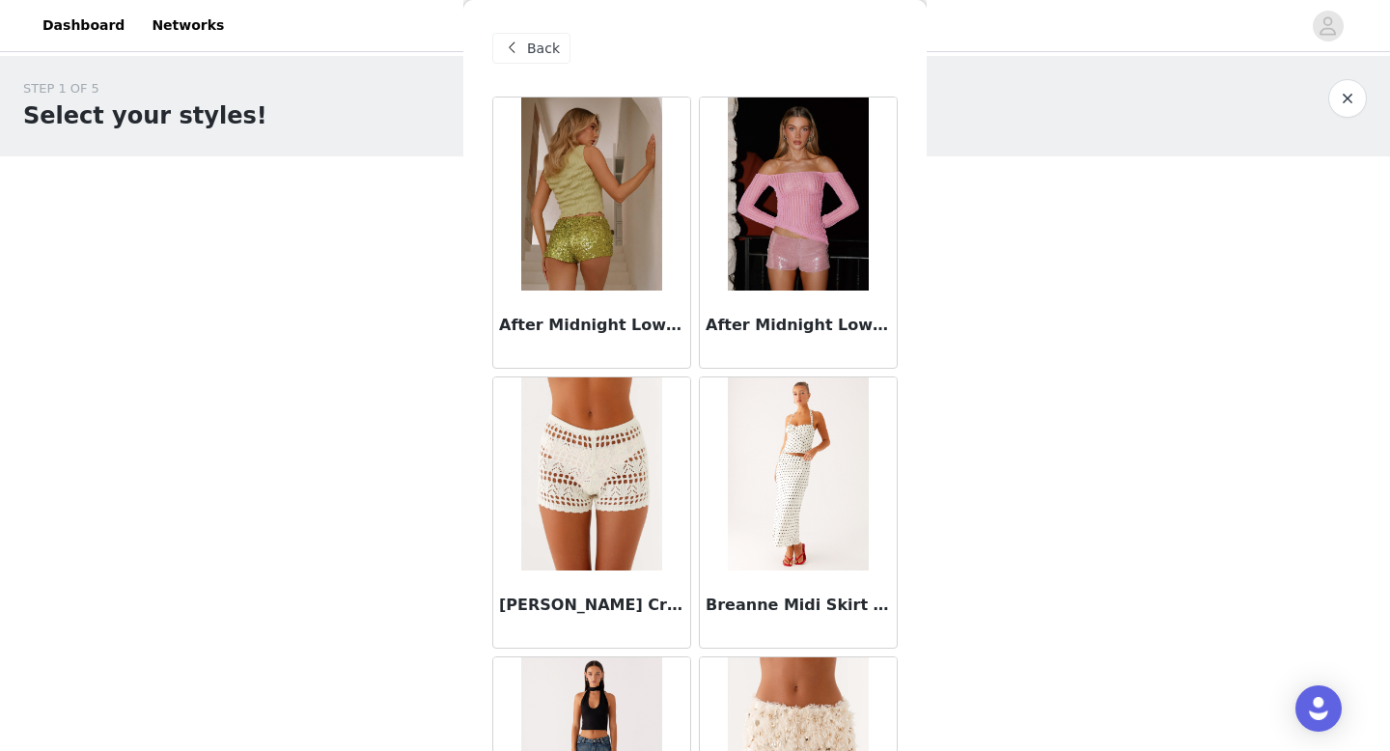
click at [524, 54] on div "Back" at bounding box center [531, 48] width 78 height 31
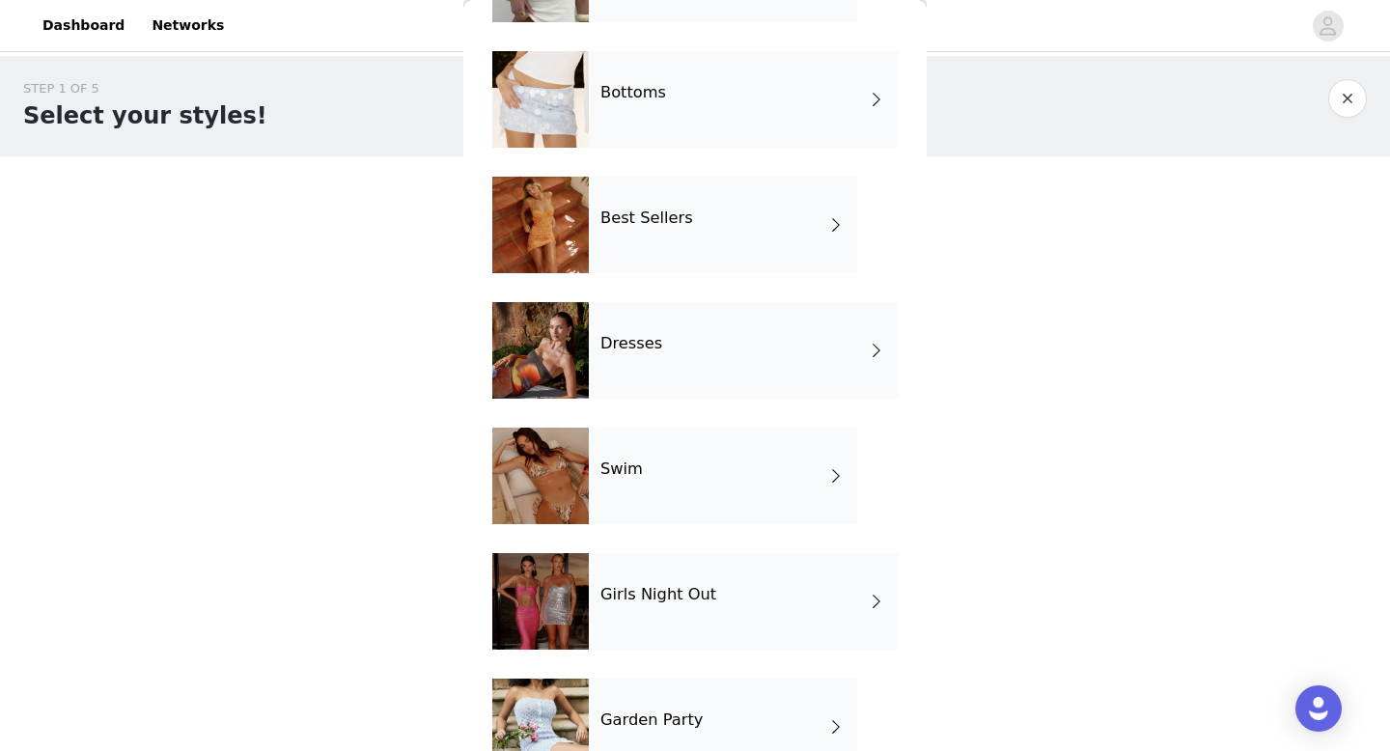
scroll to position [178, 0]
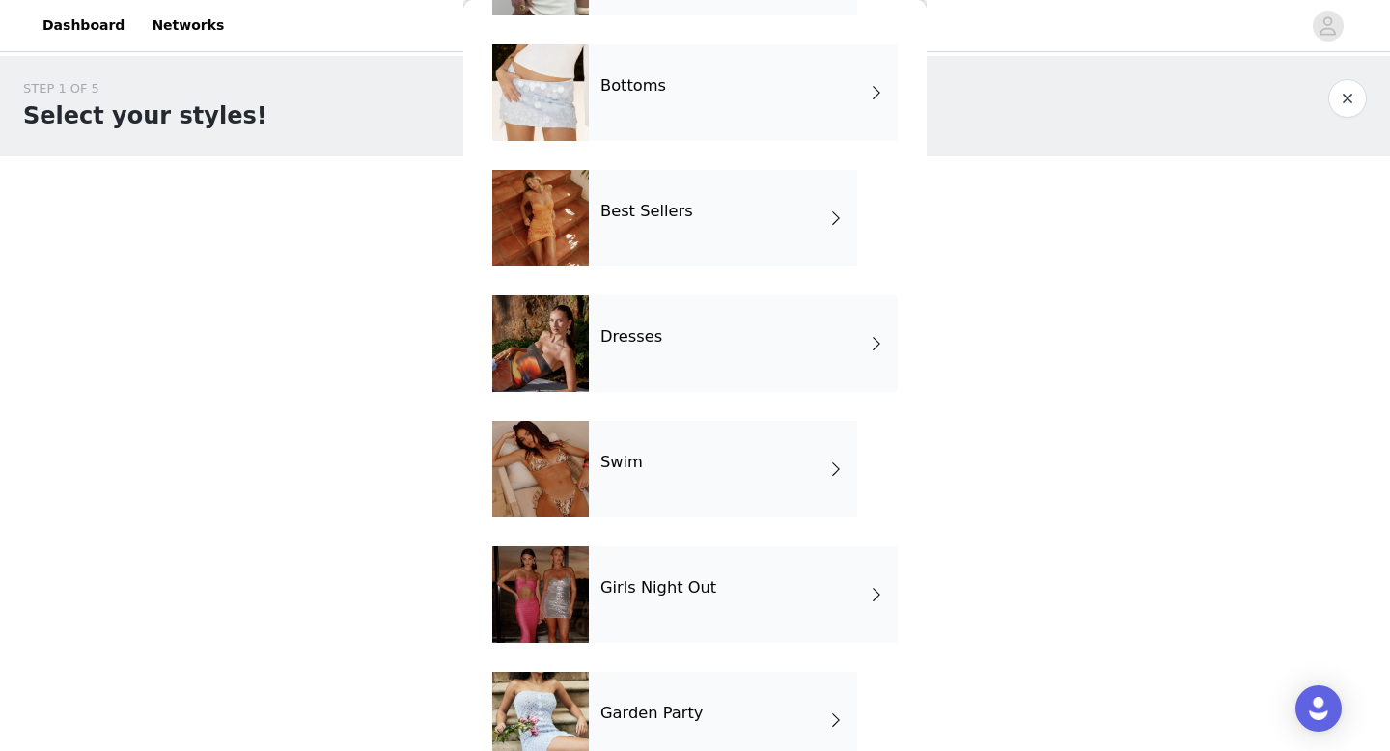
click at [691, 242] on div "Best Sellers" at bounding box center [723, 218] width 268 height 97
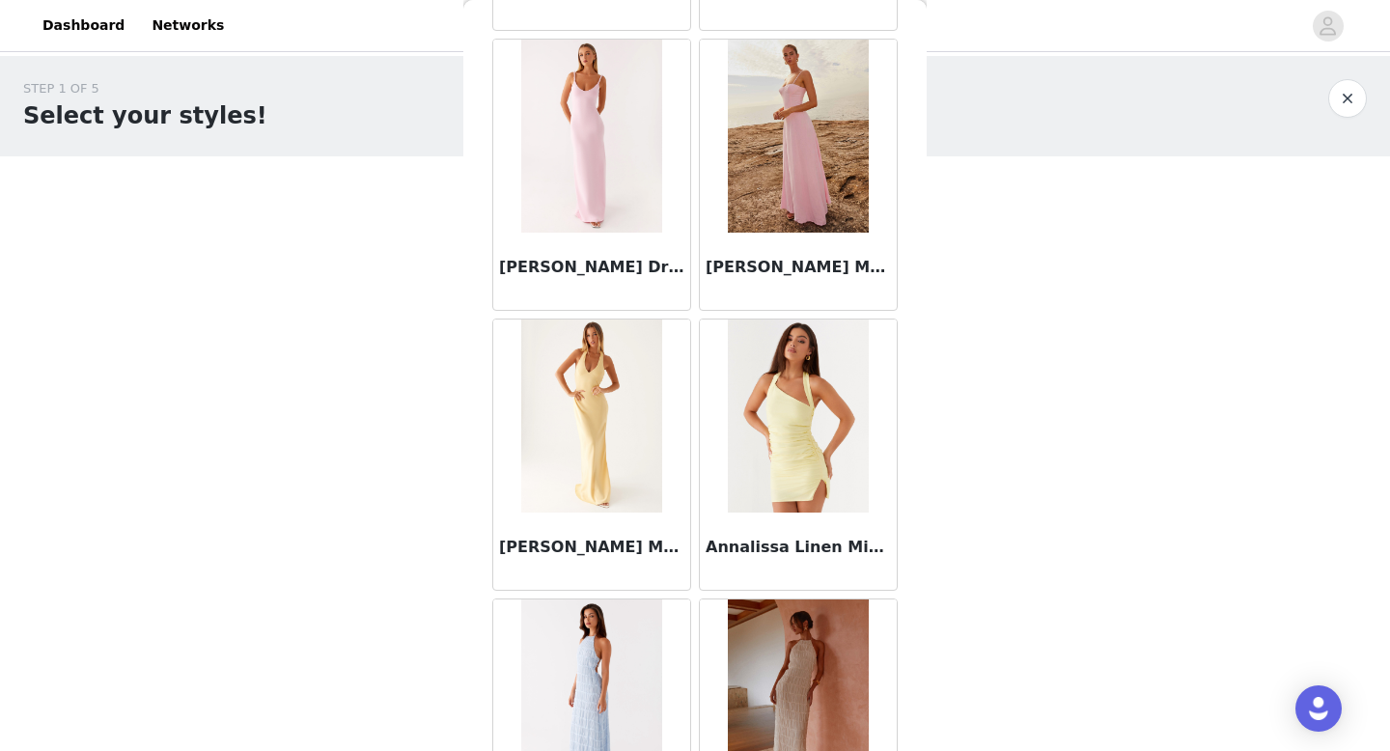
scroll to position [2203, 0]
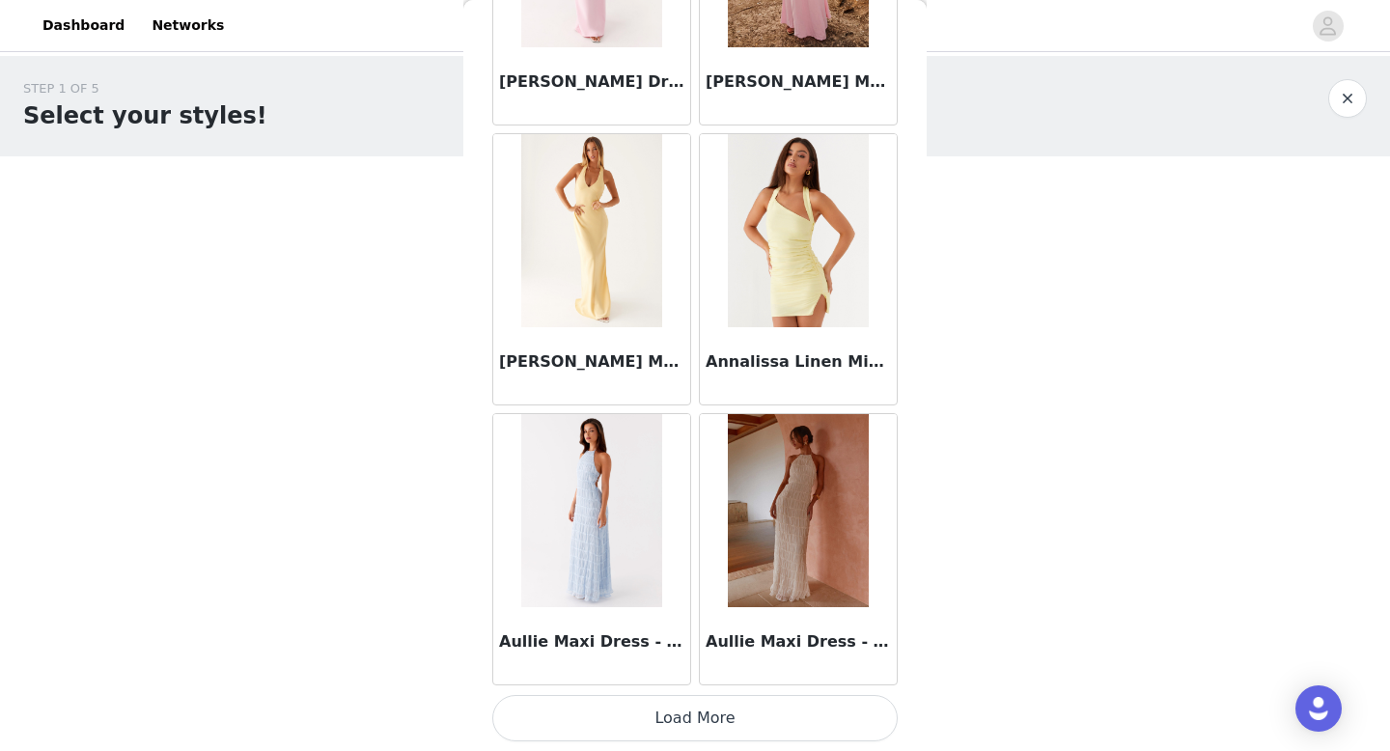
click at [628, 727] on button "Load More" at bounding box center [694, 718] width 405 height 46
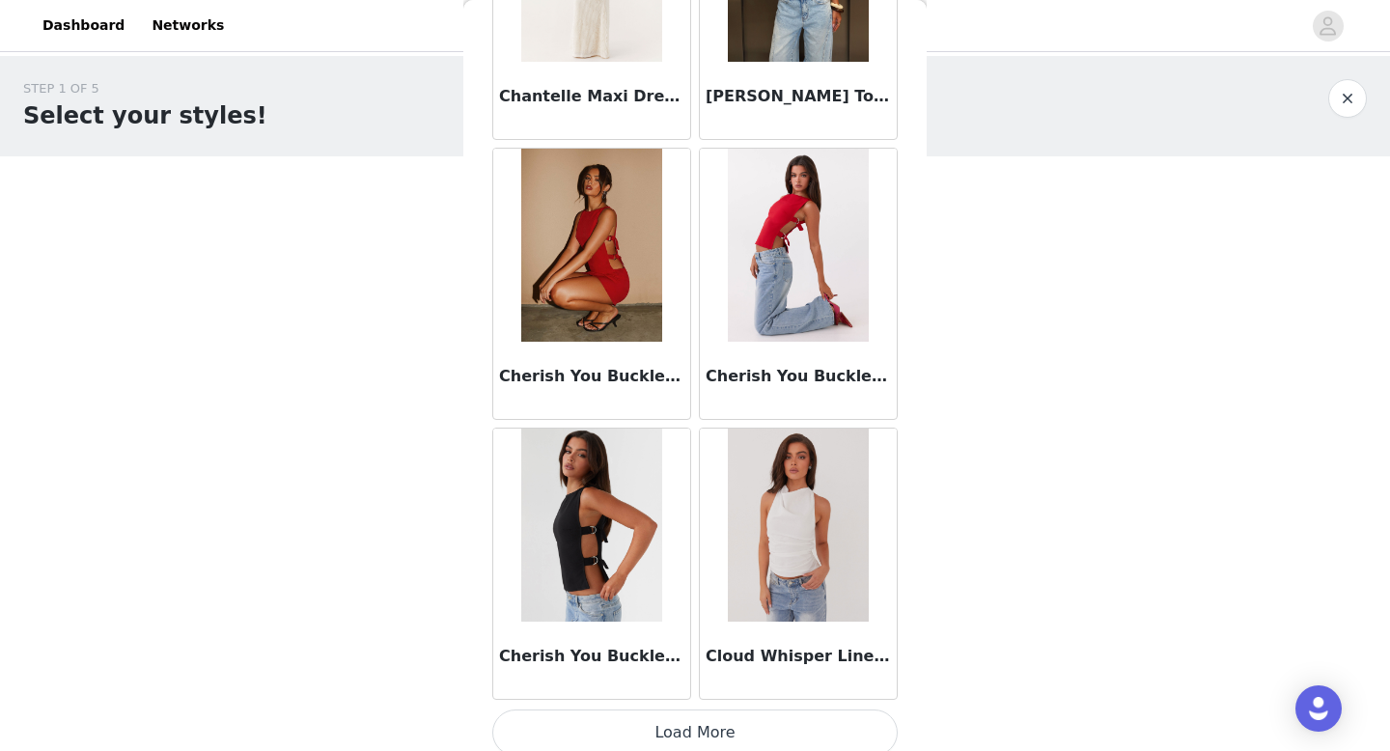
scroll to position [5003, 0]
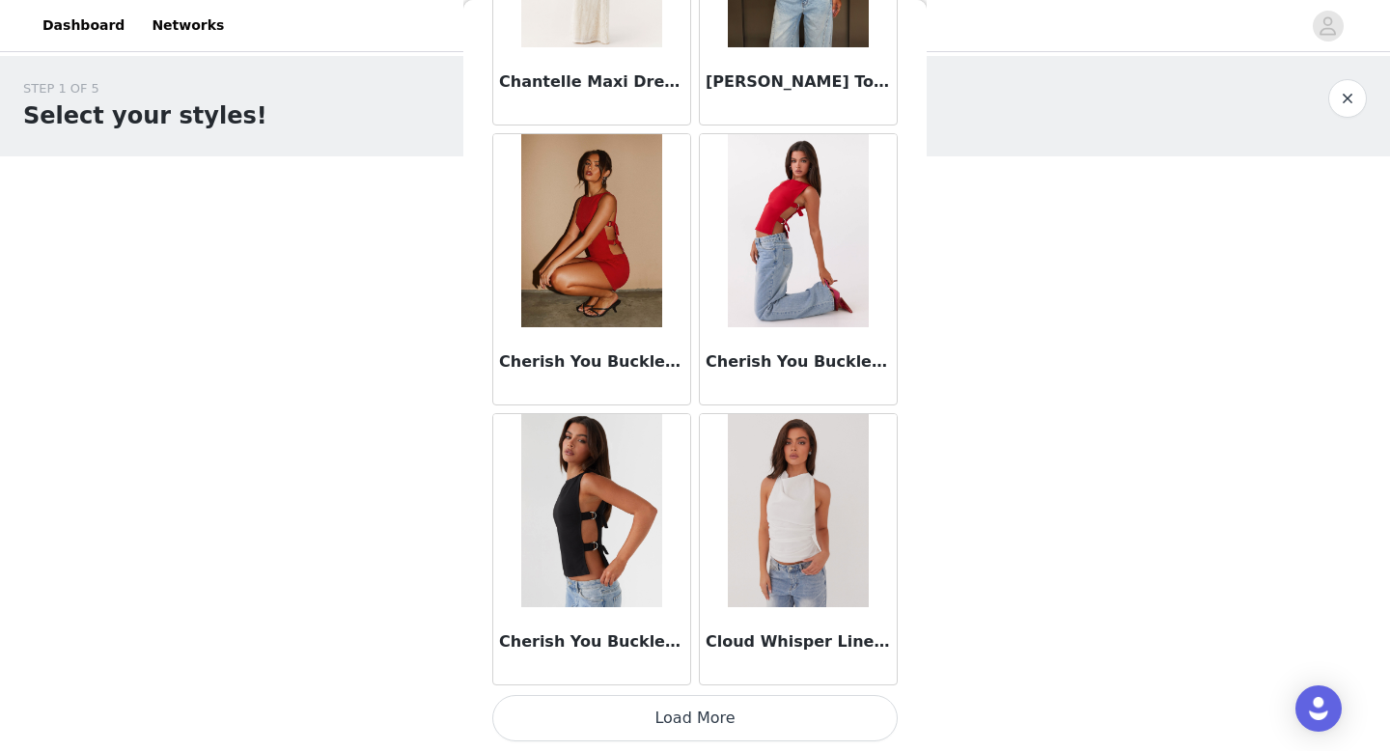
click at [635, 727] on button "Load More" at bounding box center [694, 718] width 405 height 46
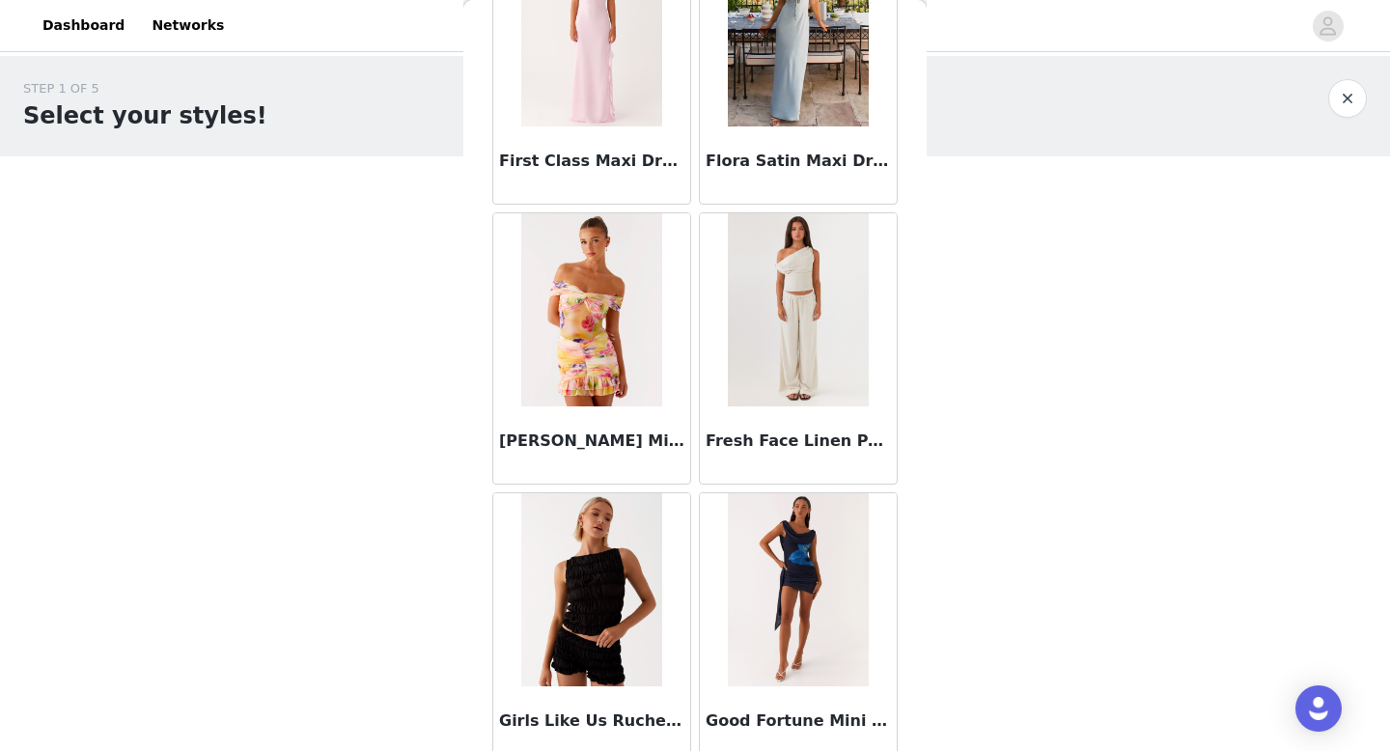
scroll to position [7802, 0]
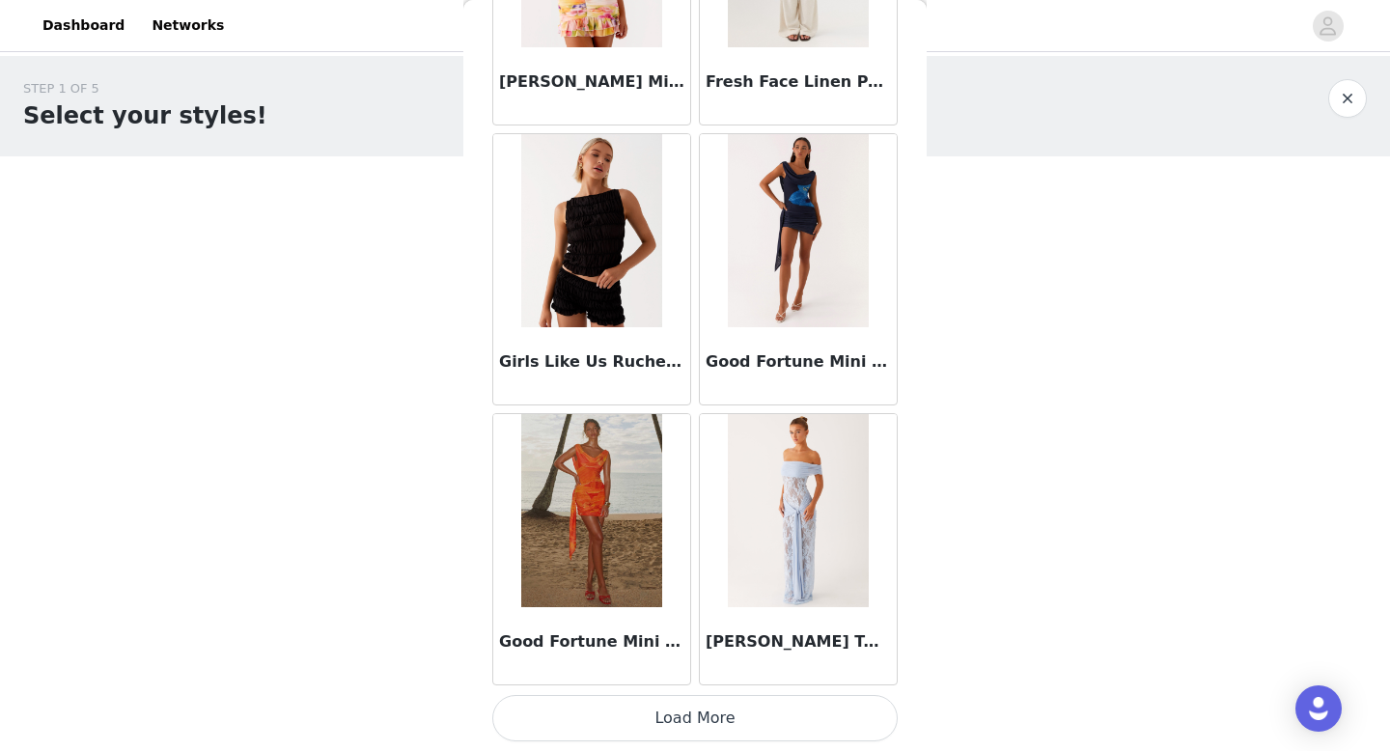
click at [651, 705] on button "Load More" at bounding box center [694, 718] width 405 height 46
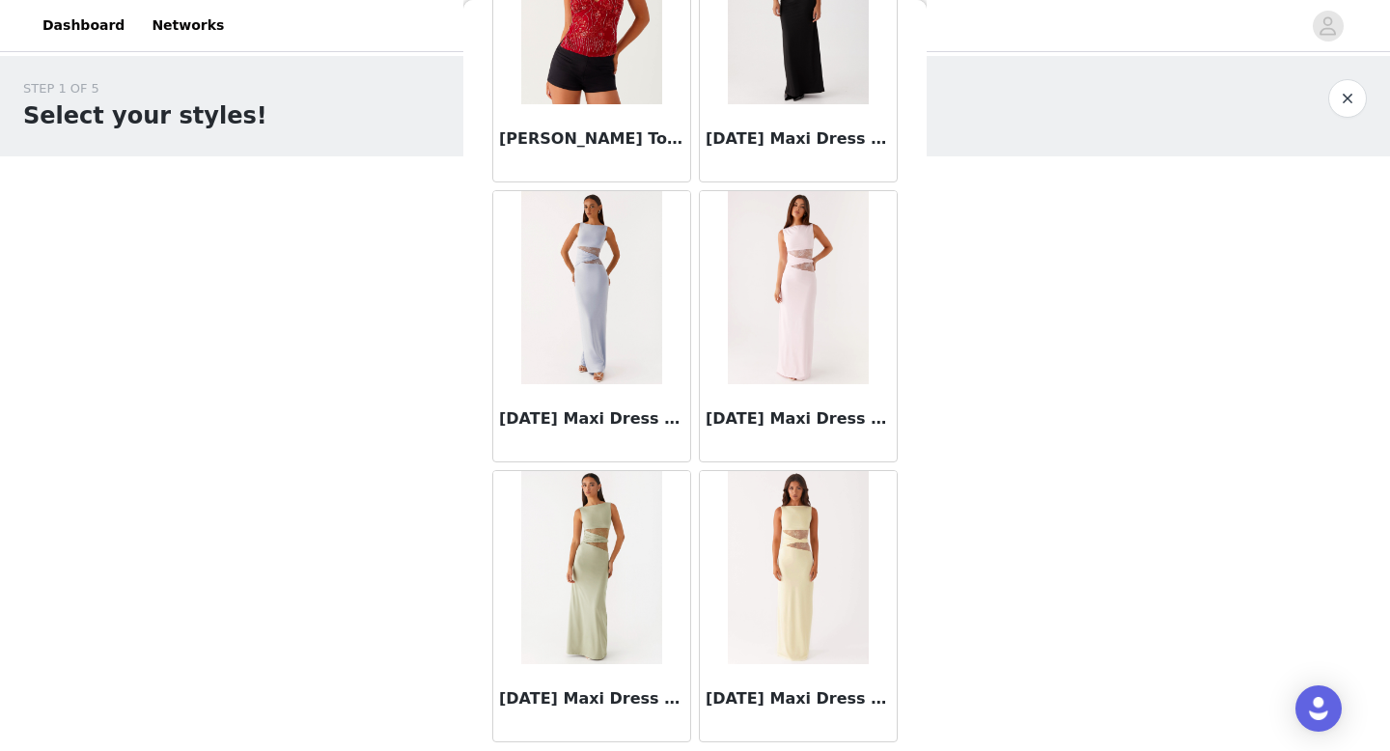
scroll to position [10602, 0]
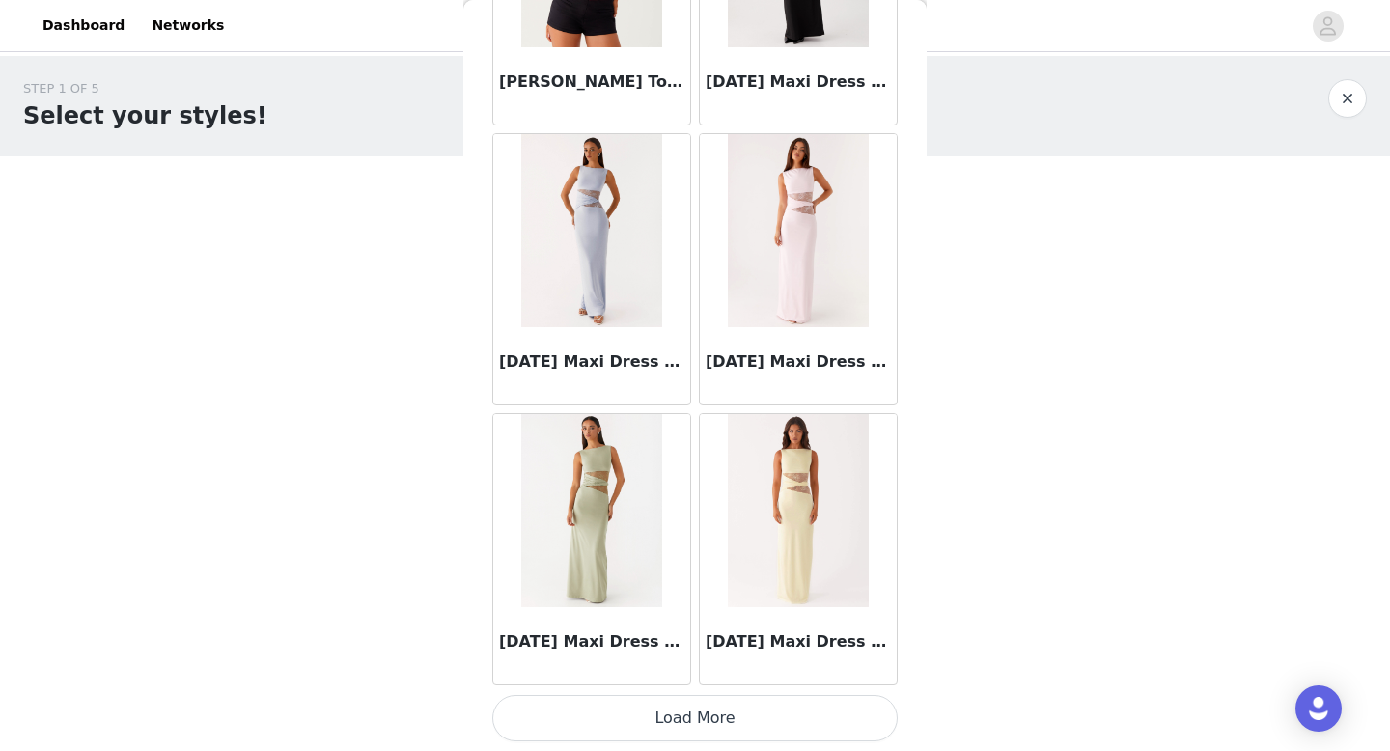
click at [656, 722] on button "Load More" at bounding box center [694, 718] width 405 height 46
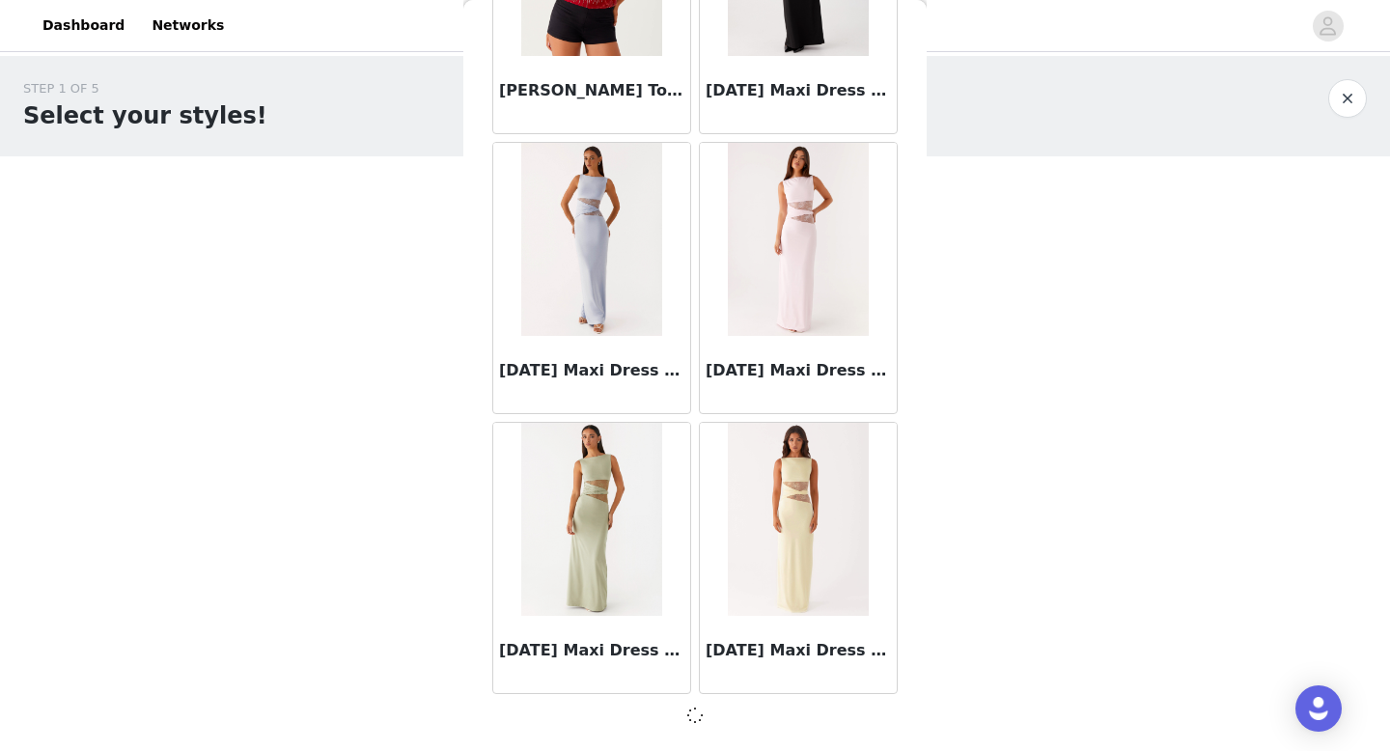
scroll to position [10593, 0]
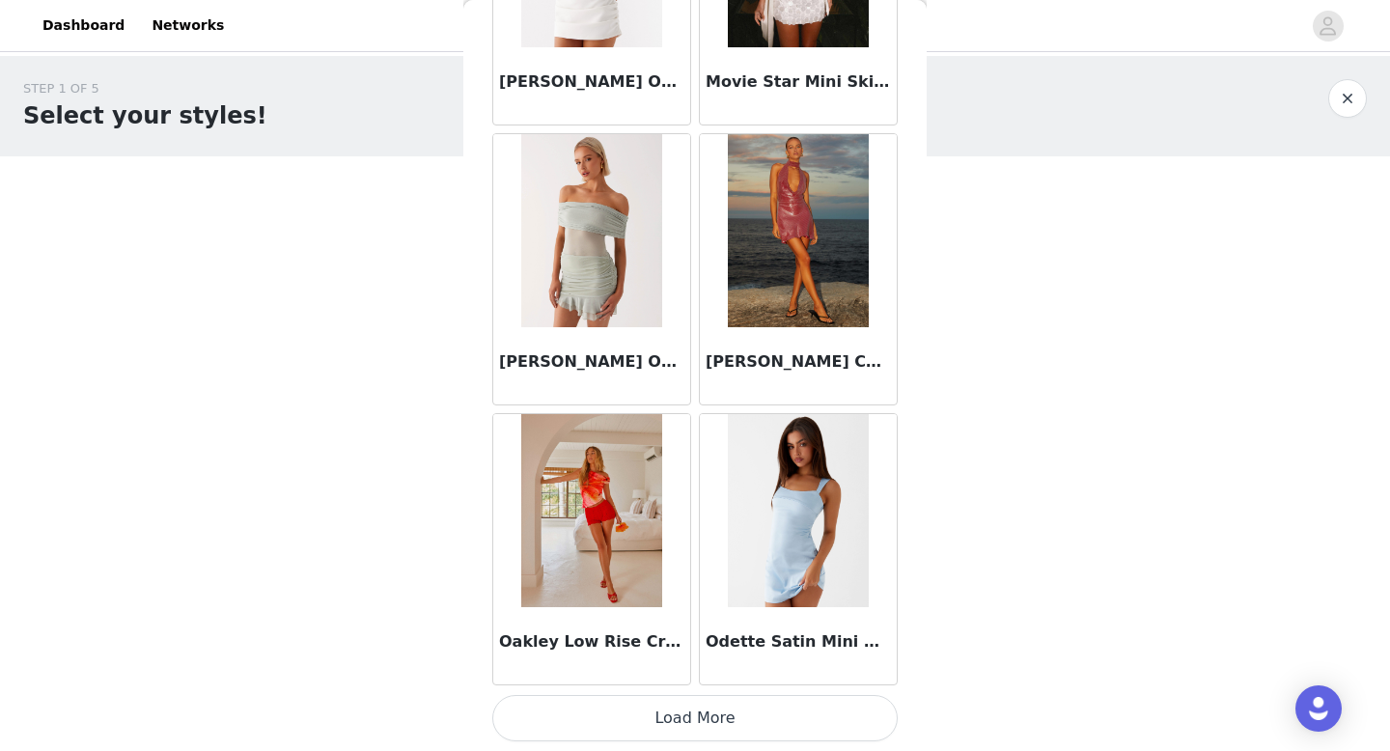
click at [656, 728] on button "Load More" at bounding box center [694, 718] width 405 height 46
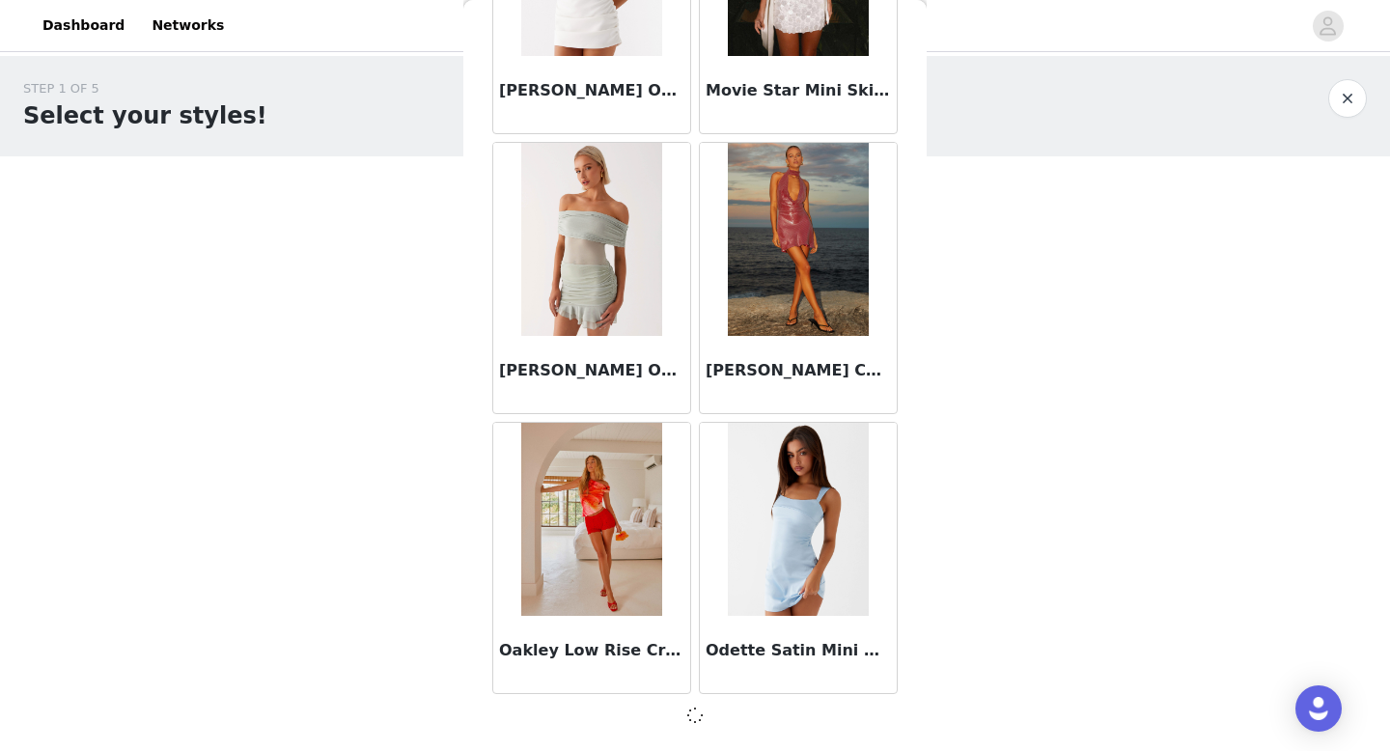
scroll to position [13393, 0]
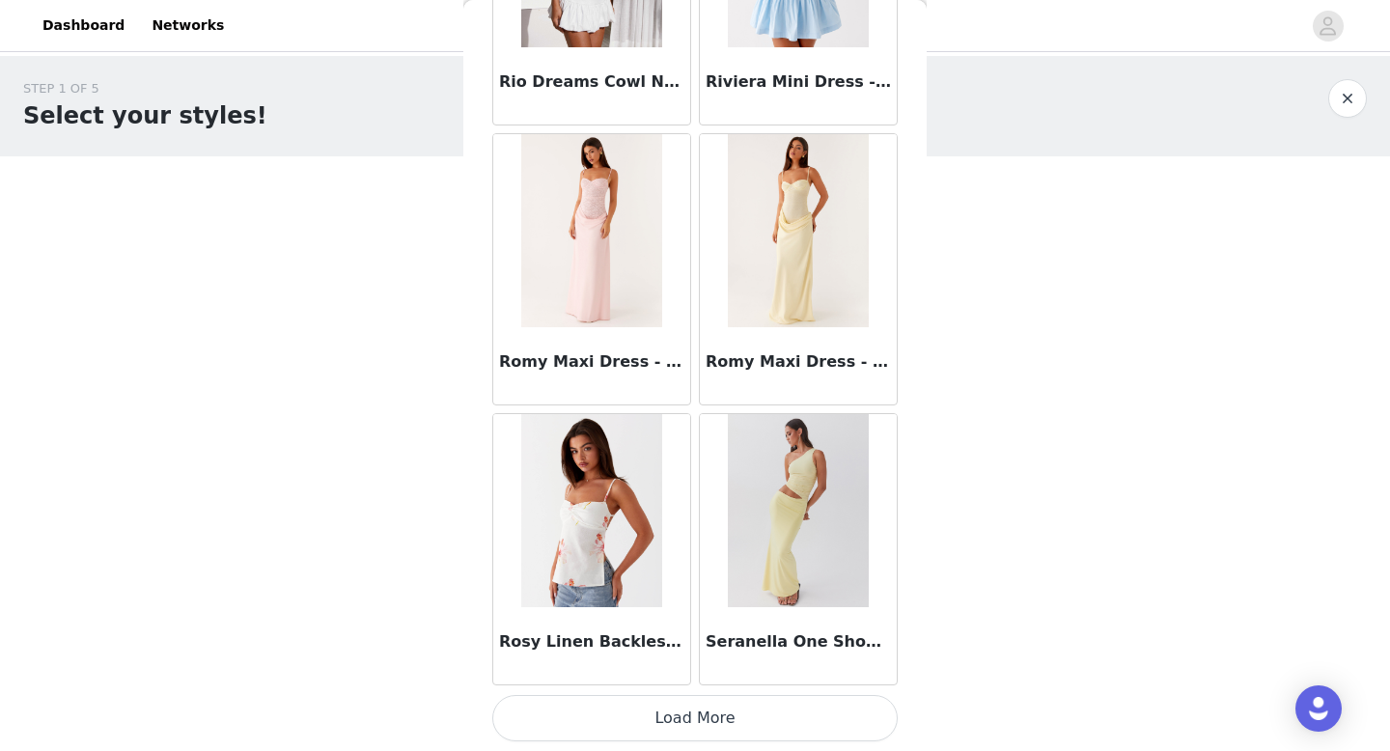
click at [653, 730] on button "Load More" at bounding box center [694, 718] width 405 height 46
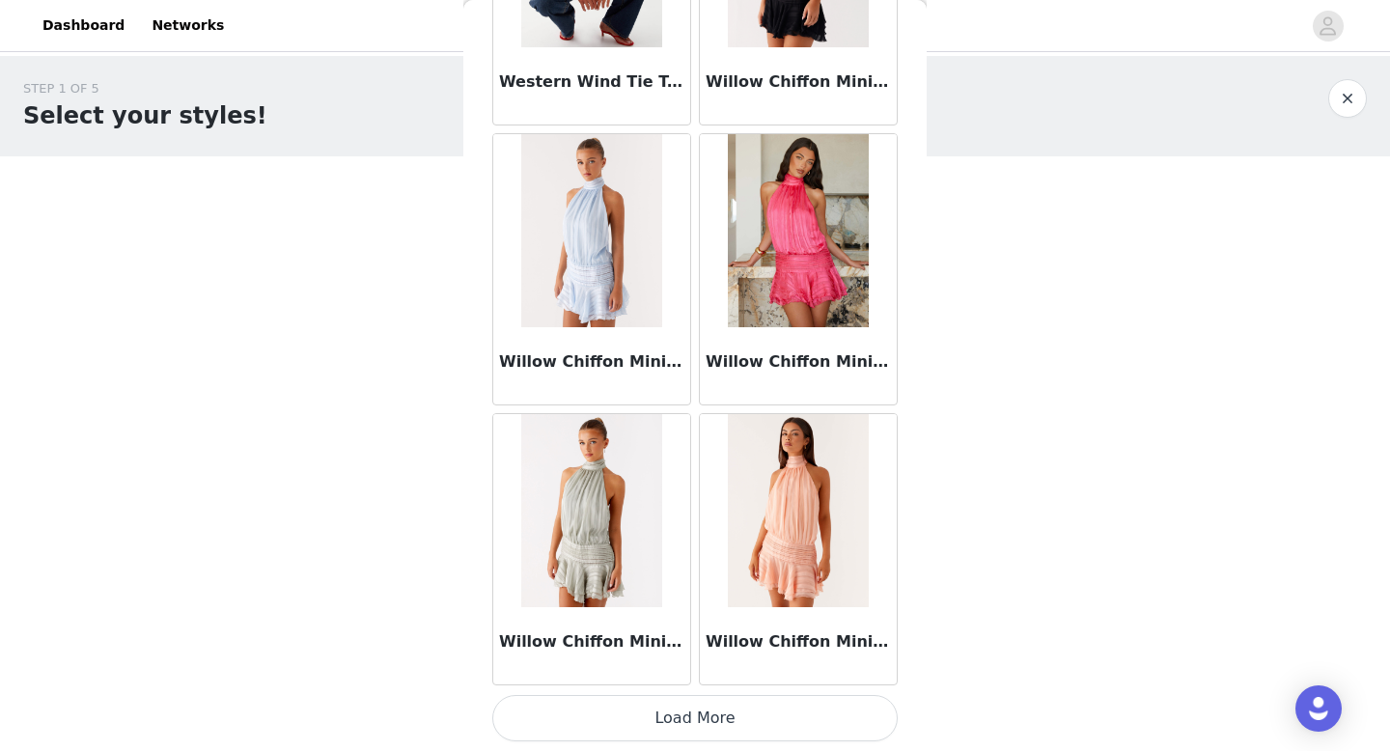
click at [652, 739] on button "Load More" at bounding box center [694, 718] width 405 height 46
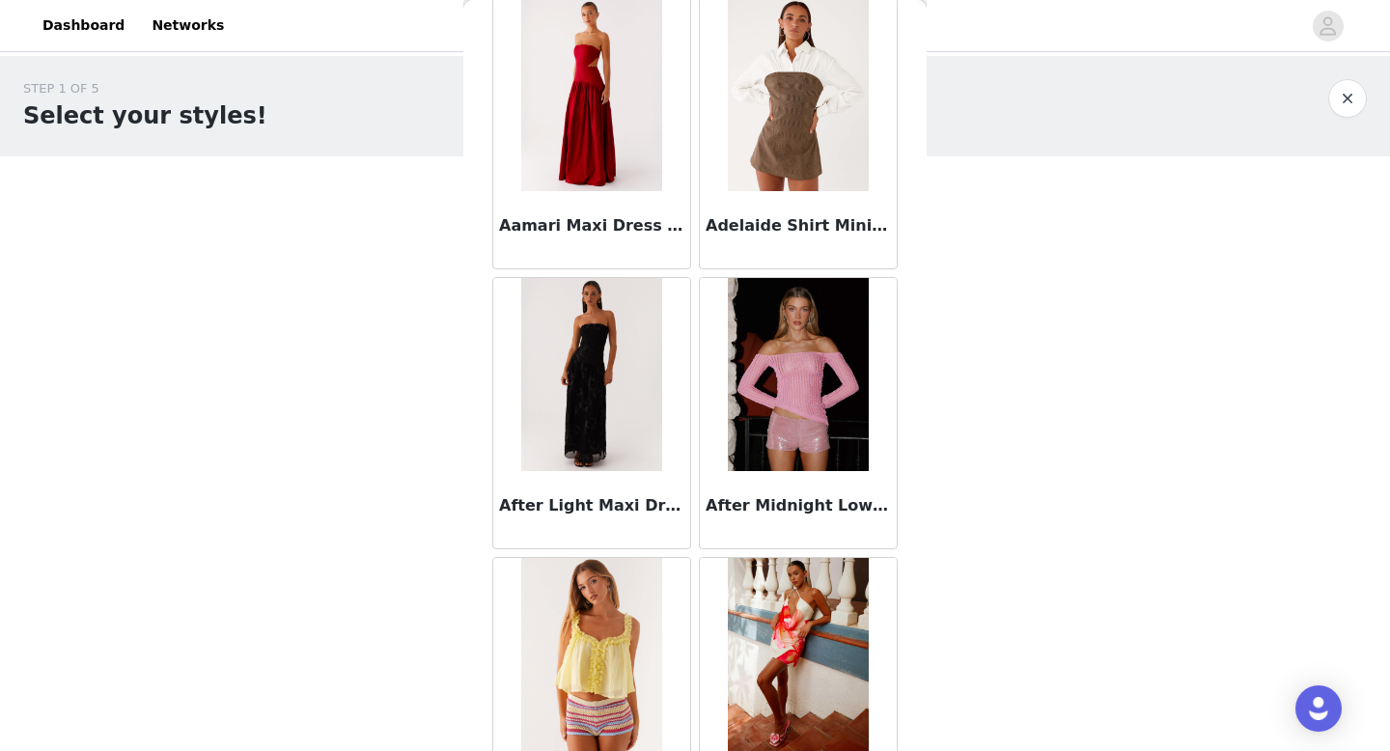
scroll to position [0, 0]
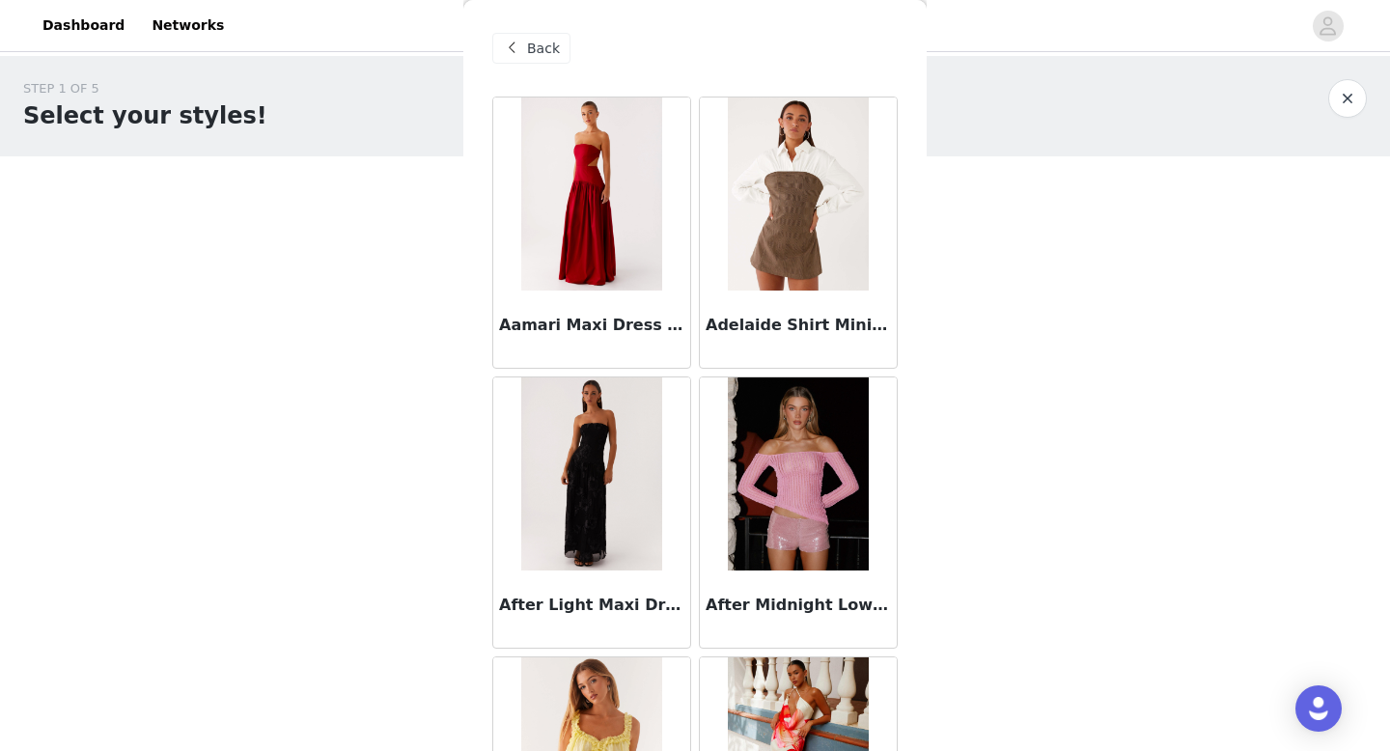
click at [519, 53] on span at bounding box center [511, 48] width 23 height 23
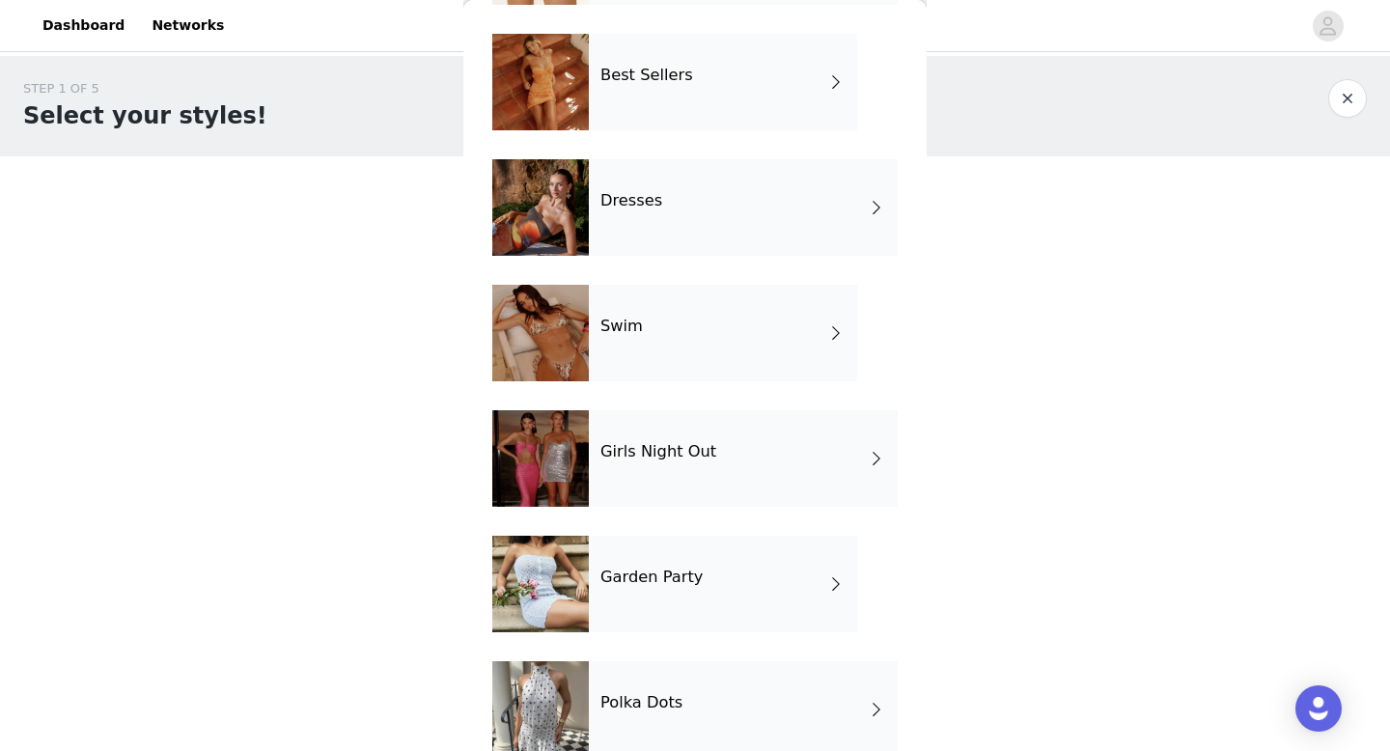
scroll to position [315, 0]
click at [609, 474] on div "Girls Night Out" at bounding box center [743, 457] width 309 height 97
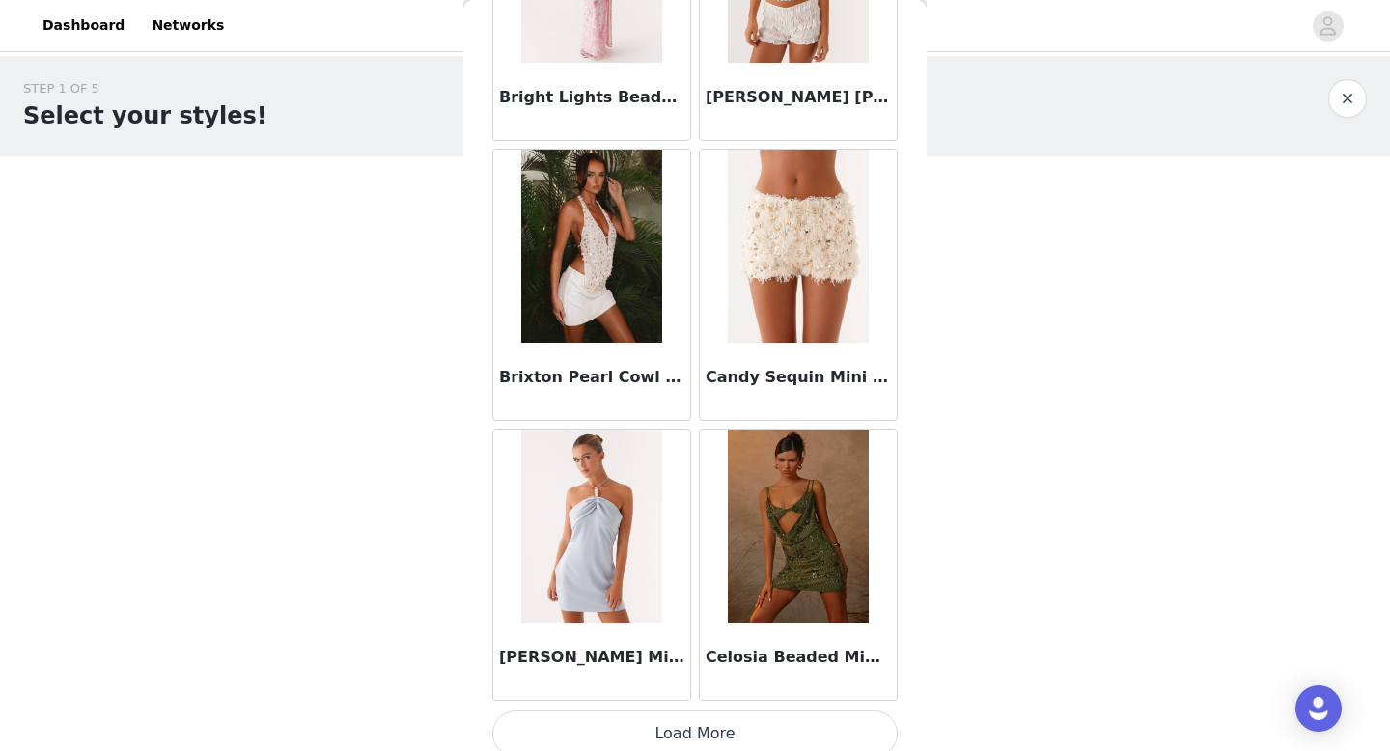
scroll to position [2203, 0]
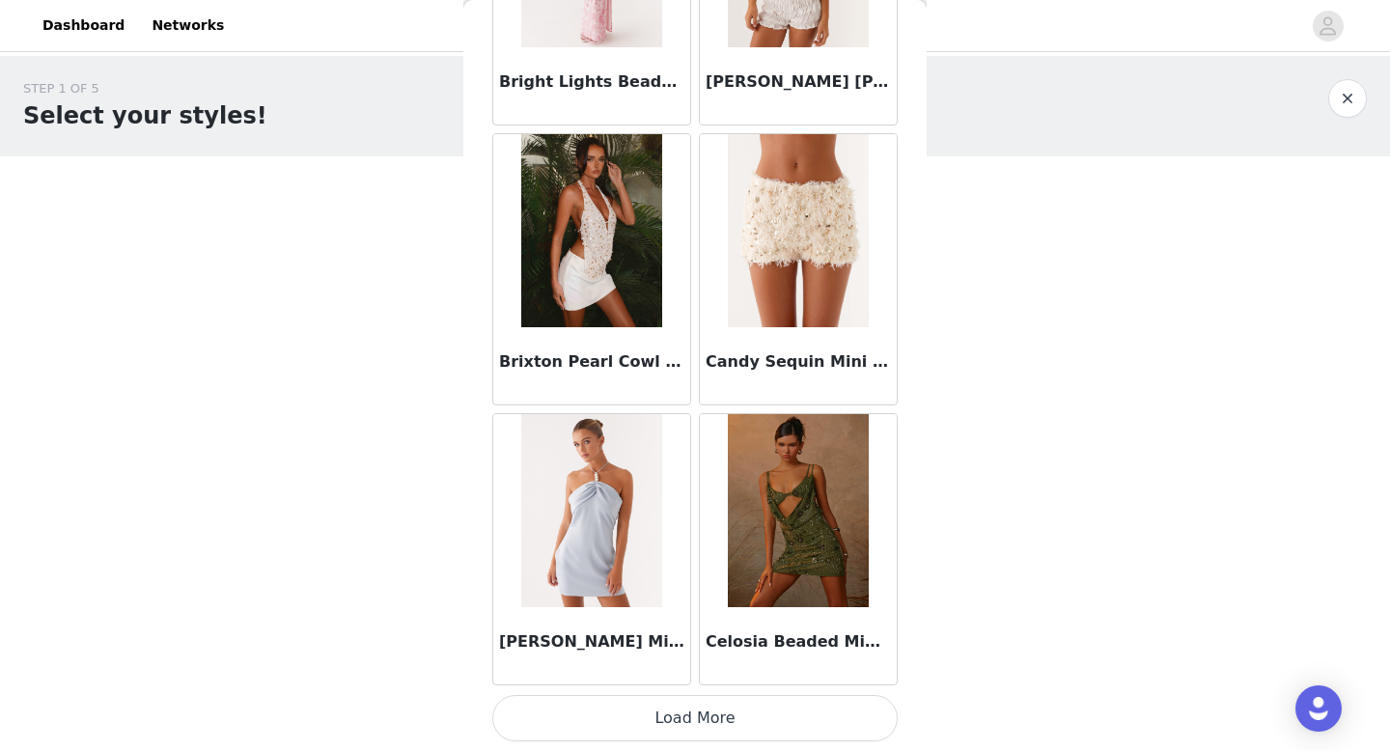
click at [592, 715] on button "Load More" at bounding box center [694, 718] width 405 height 46
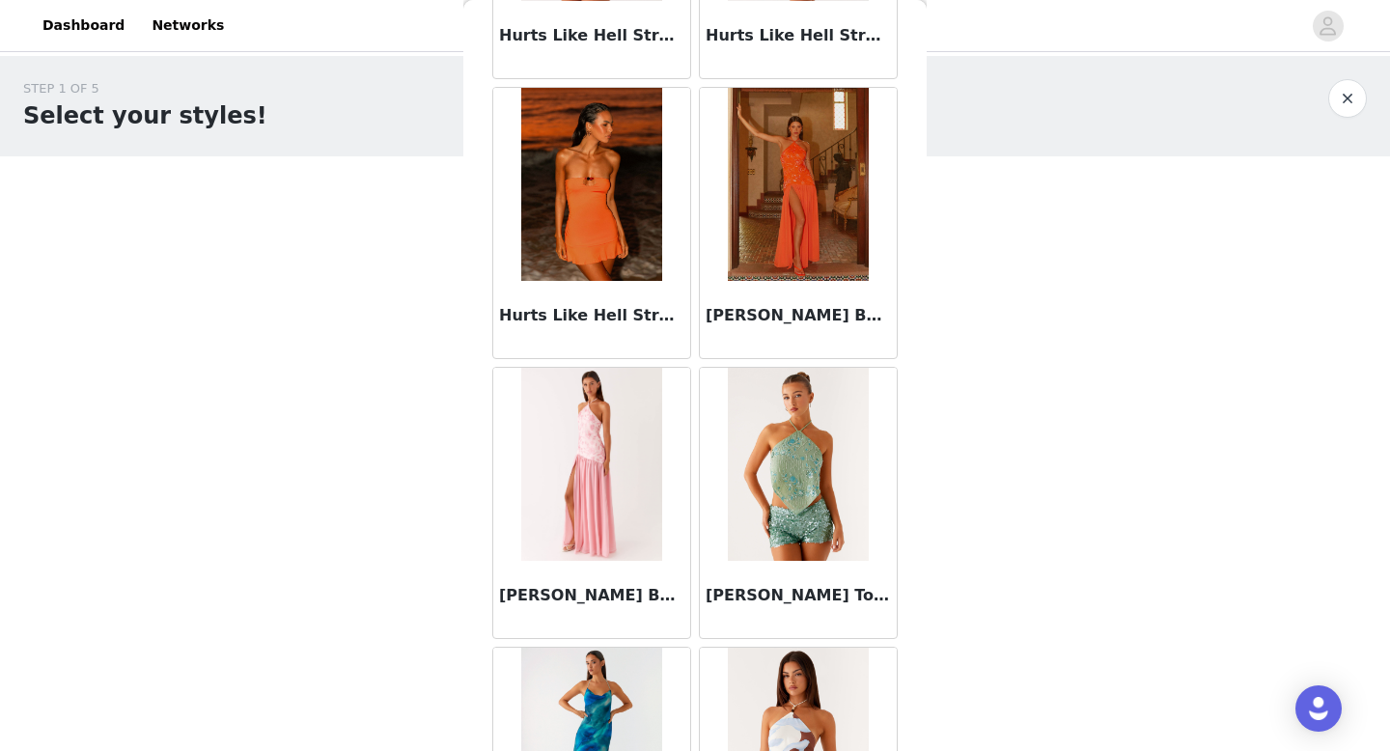
scroll to position [5003, 0]
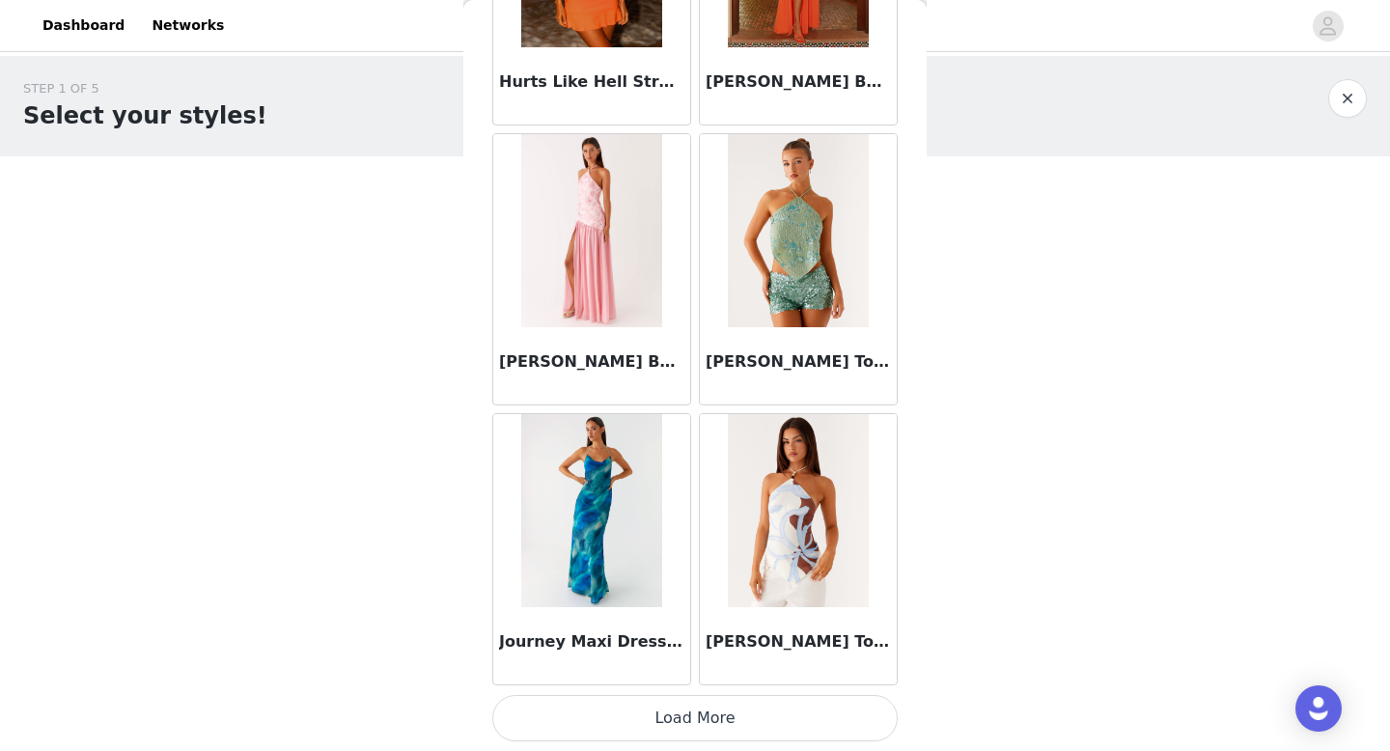
click at [594, 719] on button "Load More" at bounding box center [694, 718] width 405 height 46
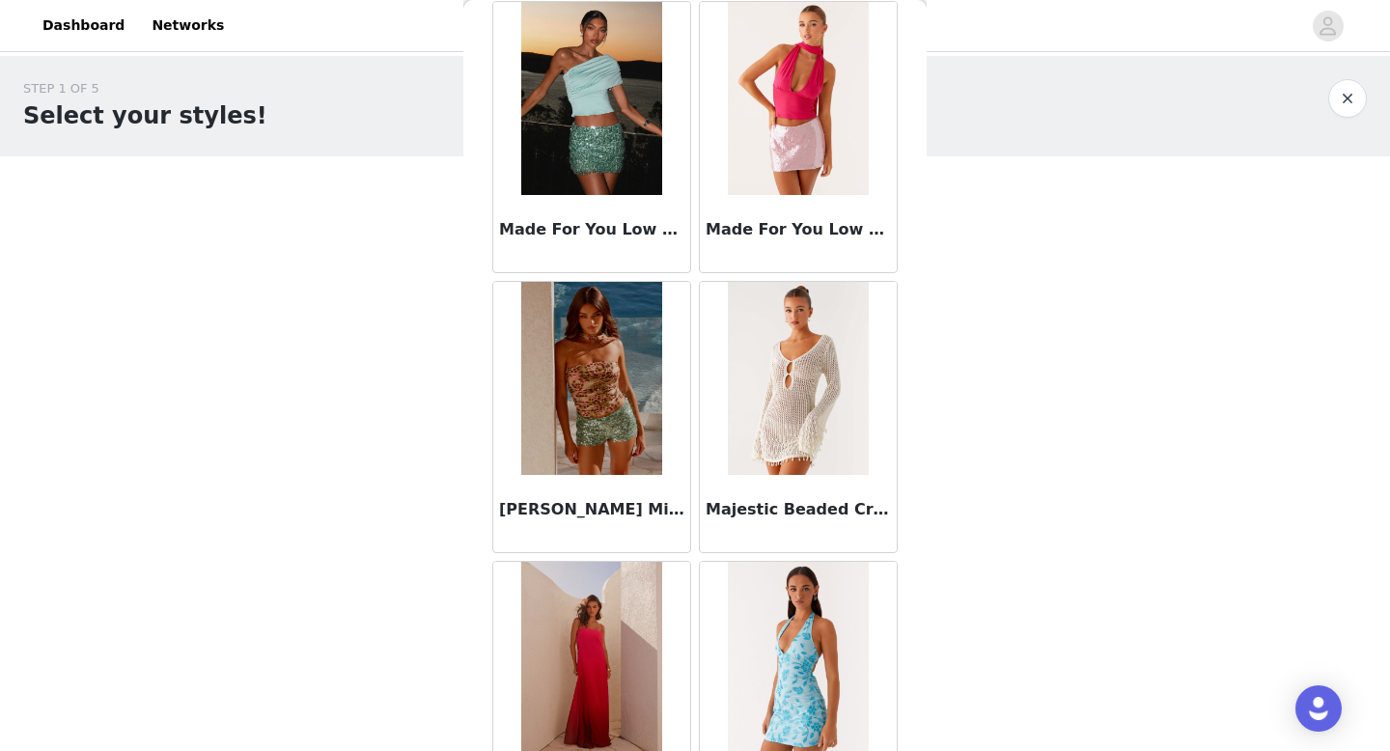
scroll to position [7802, 0]
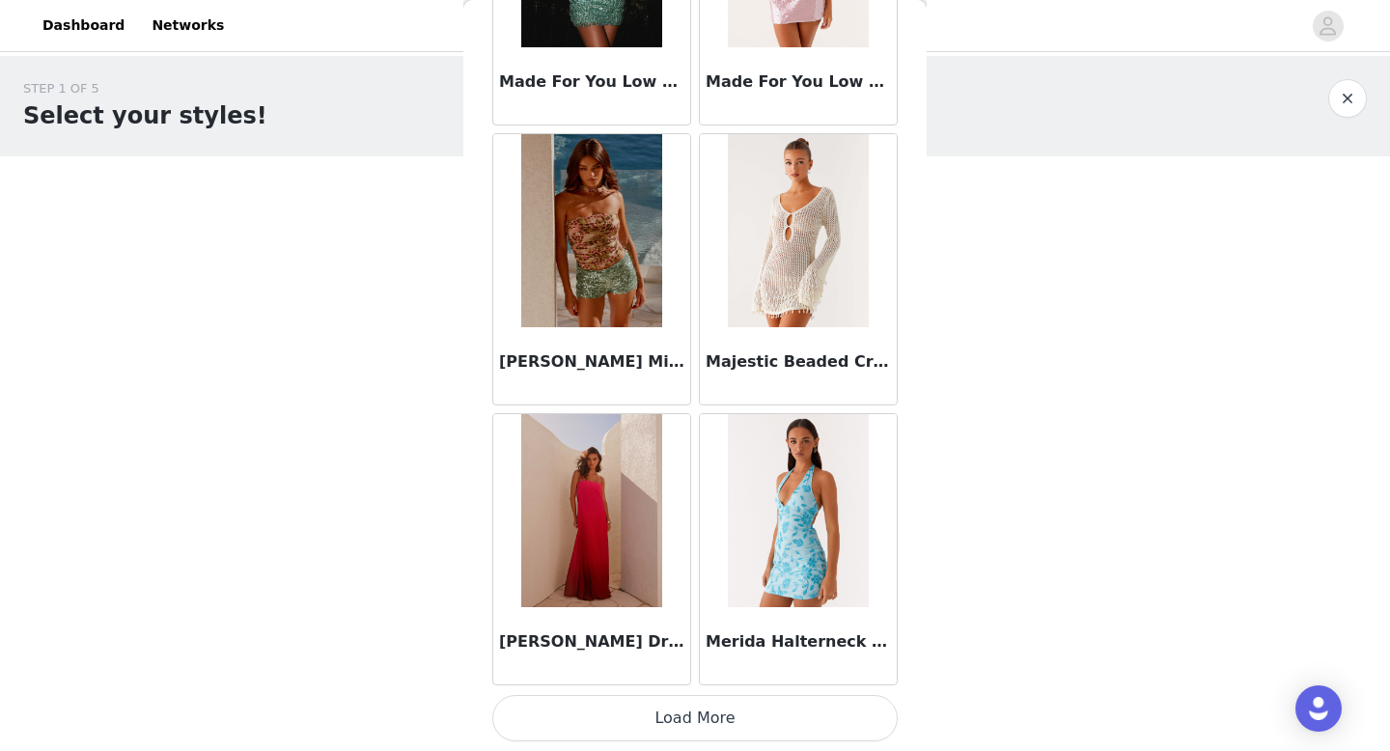
click at [599, 705] on button "Load More" at bounding box center [694, 718] width 405 height 46
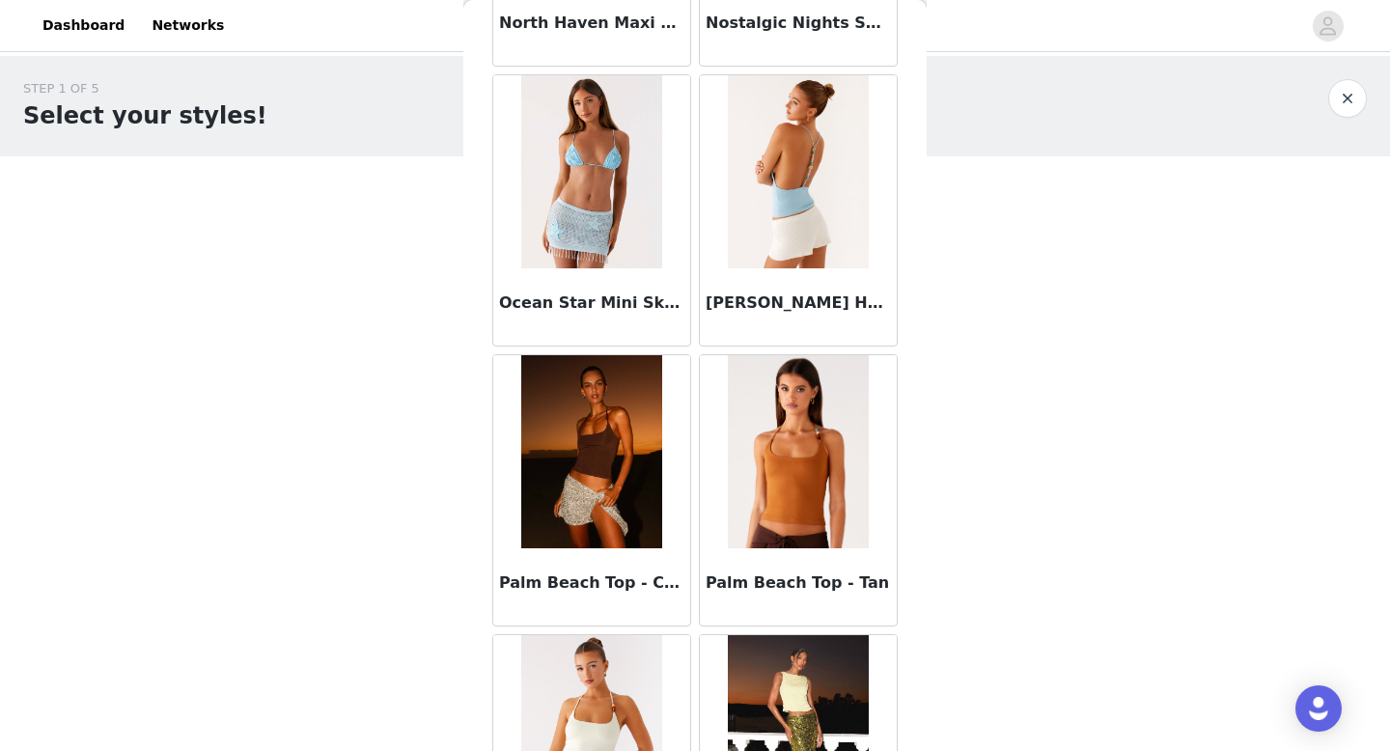
scroll to position [10107, 0]
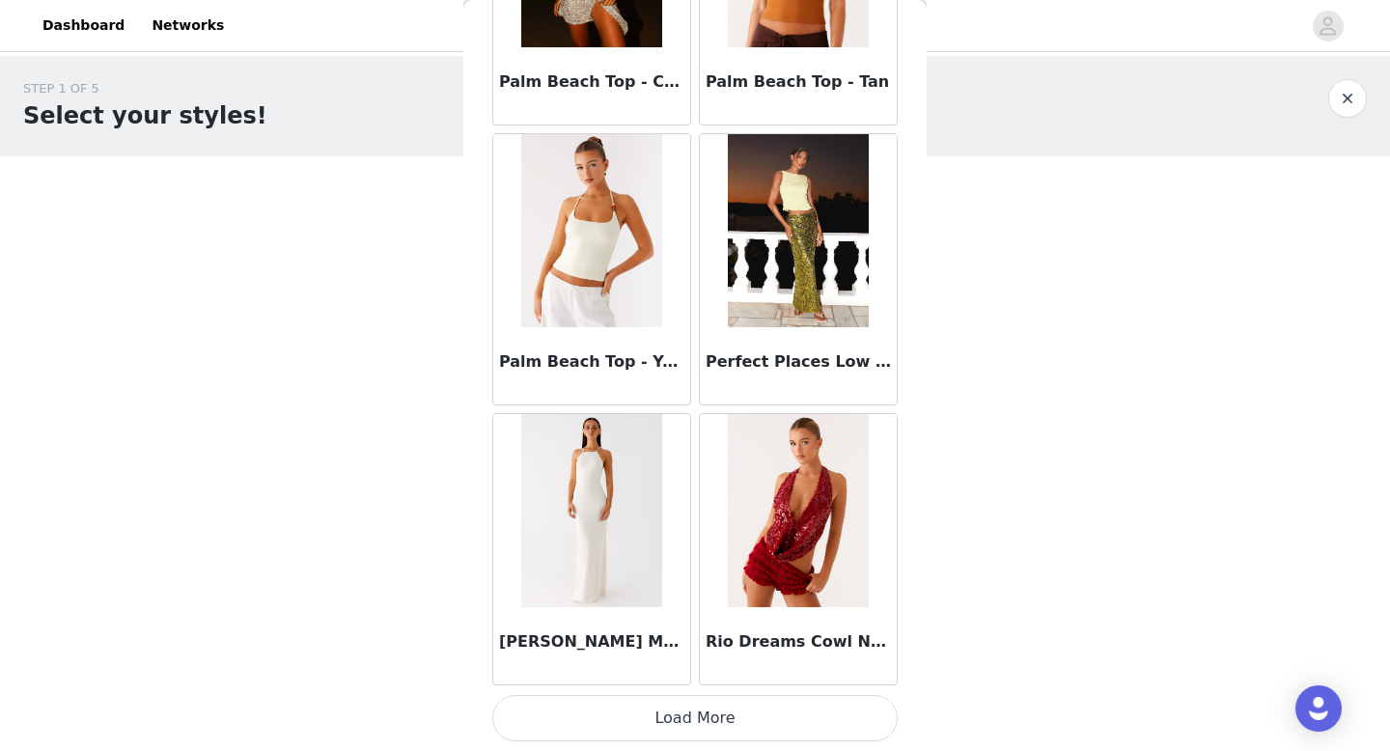
click at [599, 705] on button "Load More" at bounding box center [694, 718] width 405 height 46
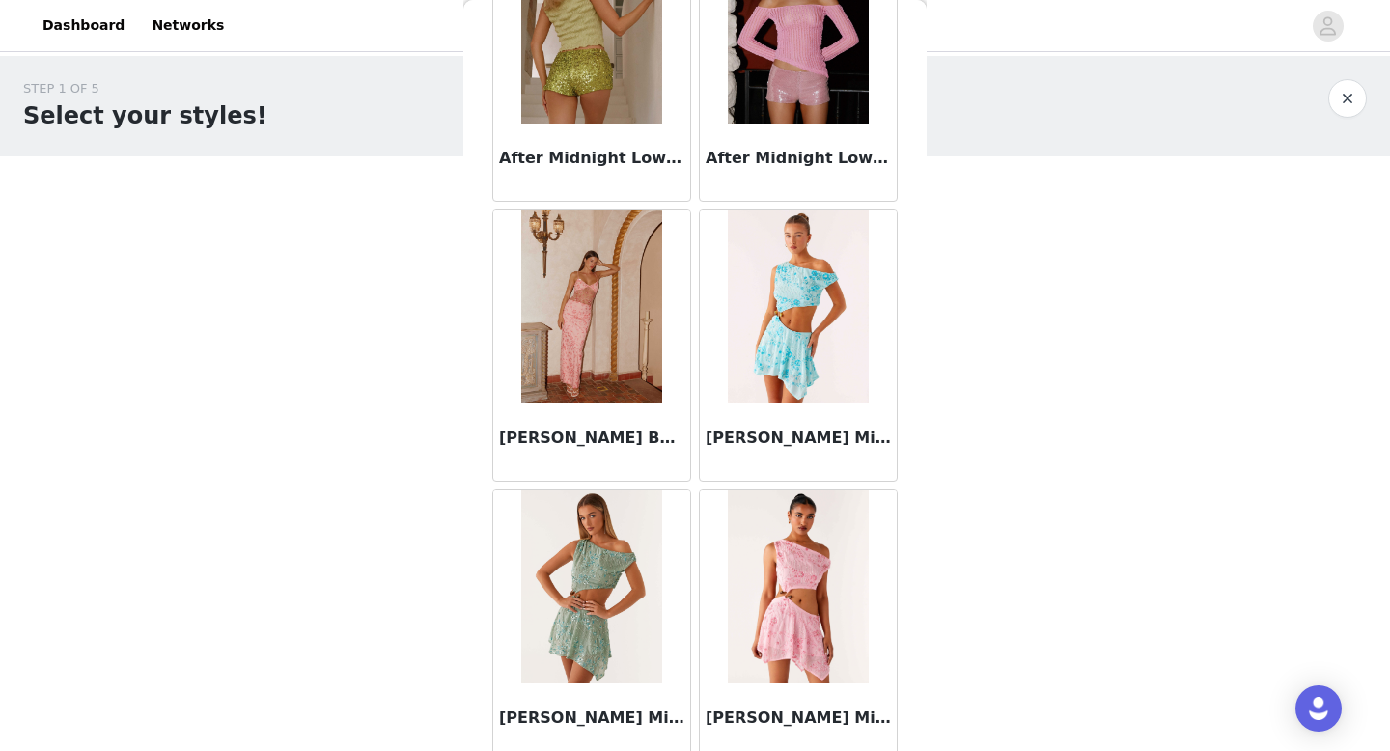
scroll to position [0, 0]
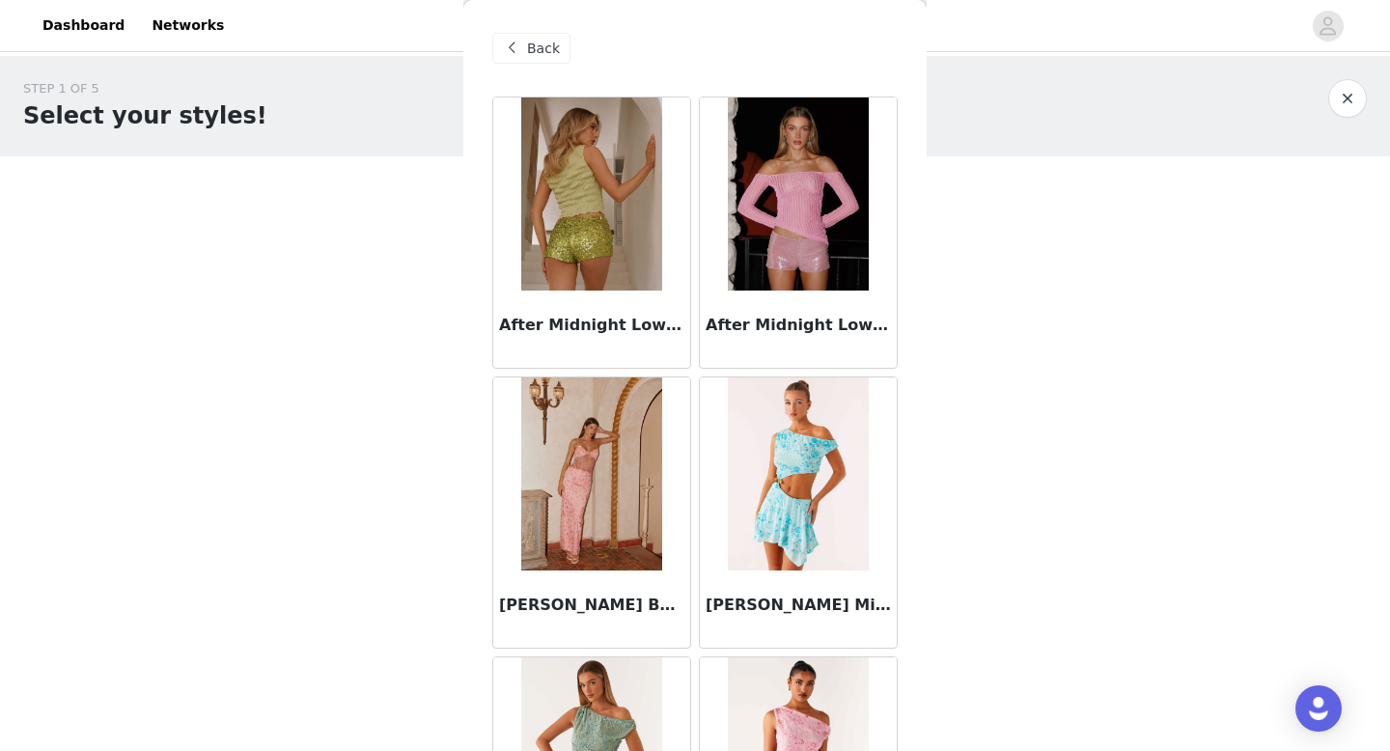
click at [507, 50] on span at bounding box center [511, 48] width 23 height 23
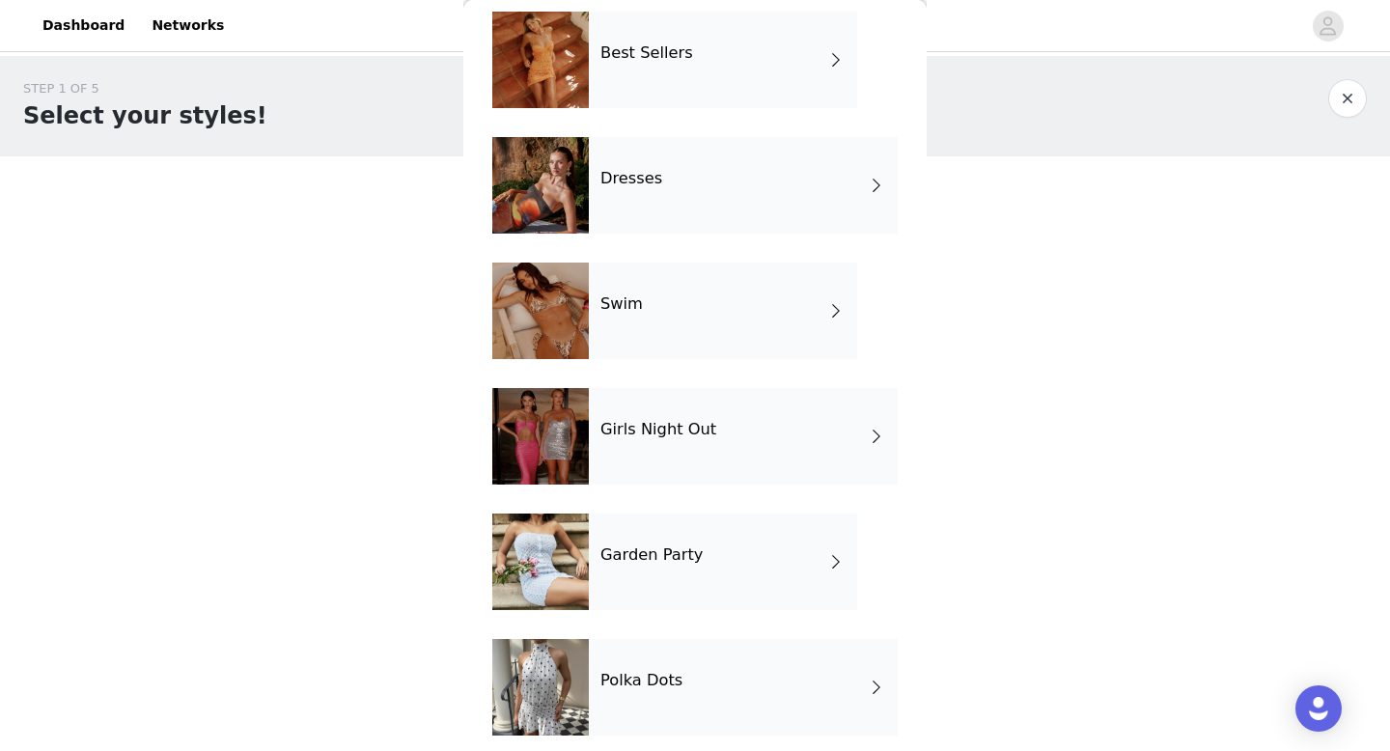
scroll to position [349, 0]
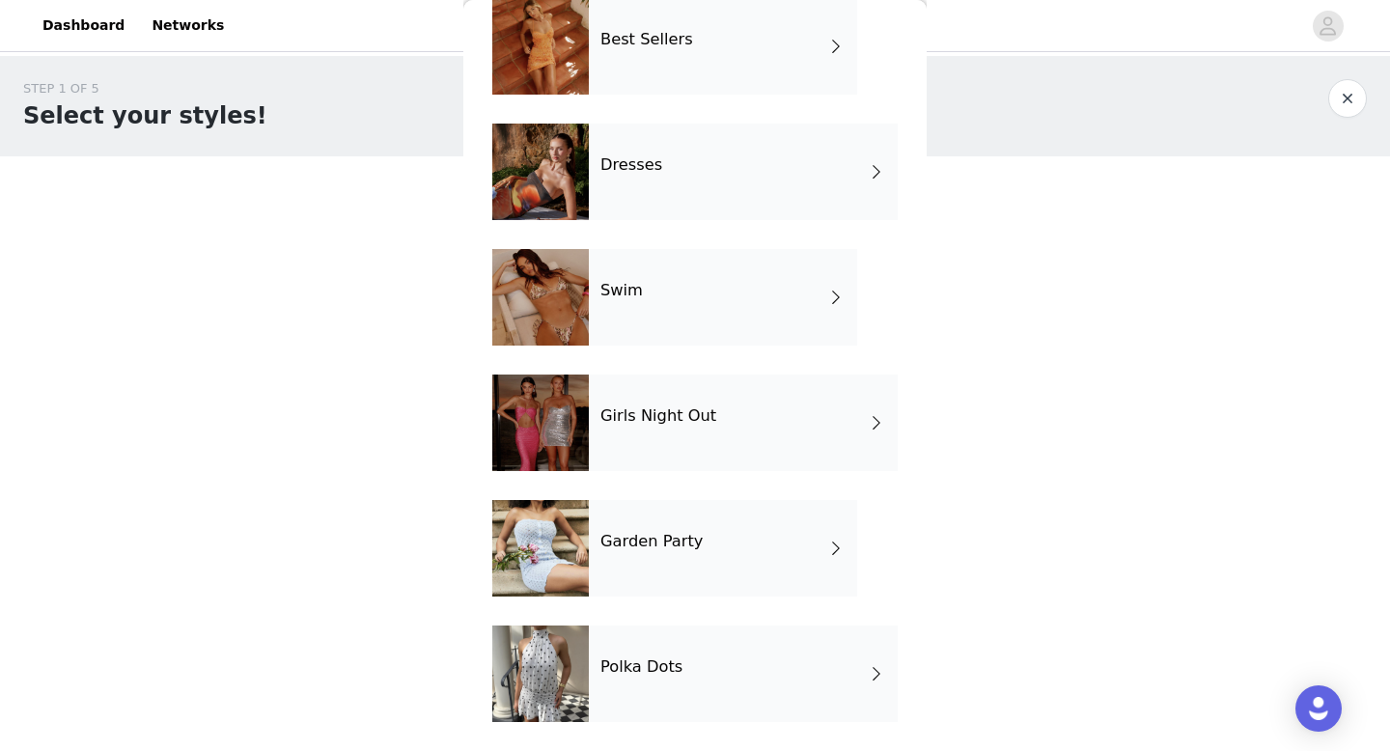
click at [613, 700] on div "Polka Dots" at bounding box center [743, 674] width 309 height 97
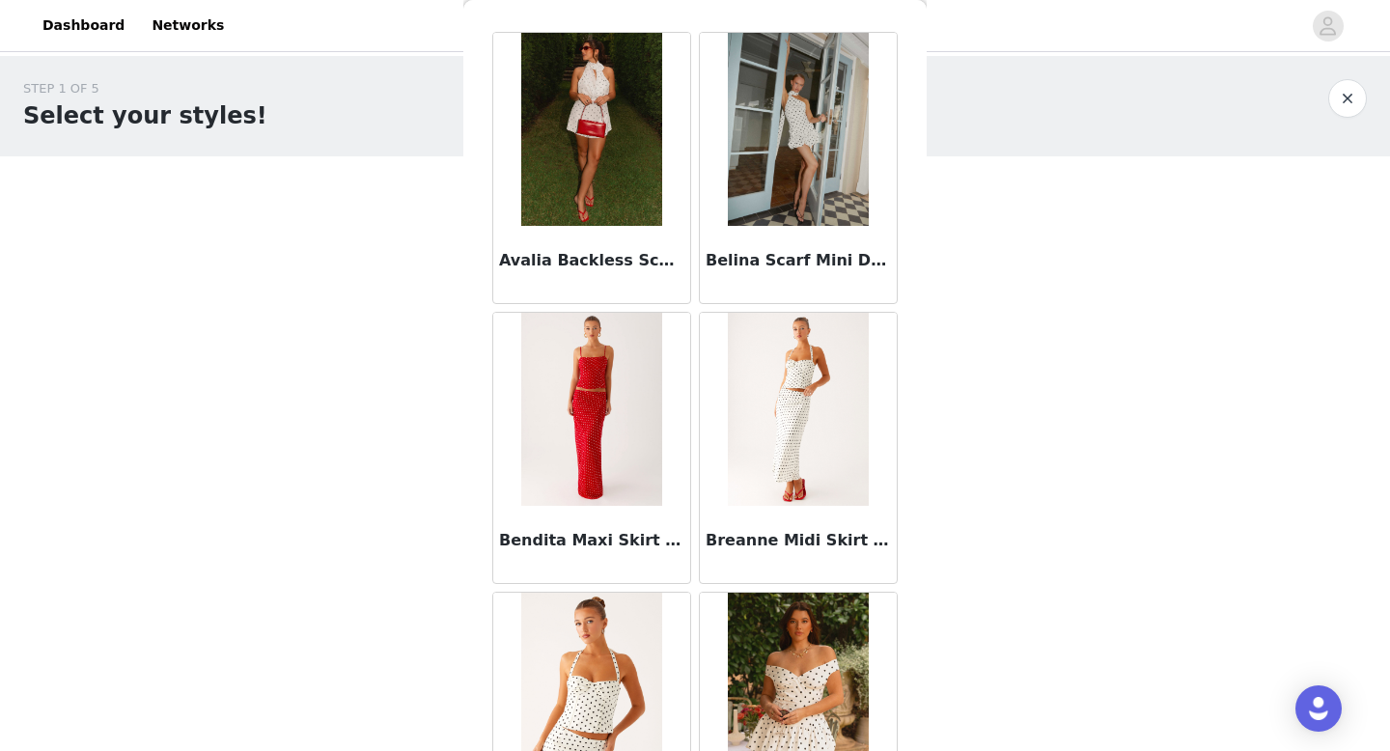
scroll to position [0, 0]
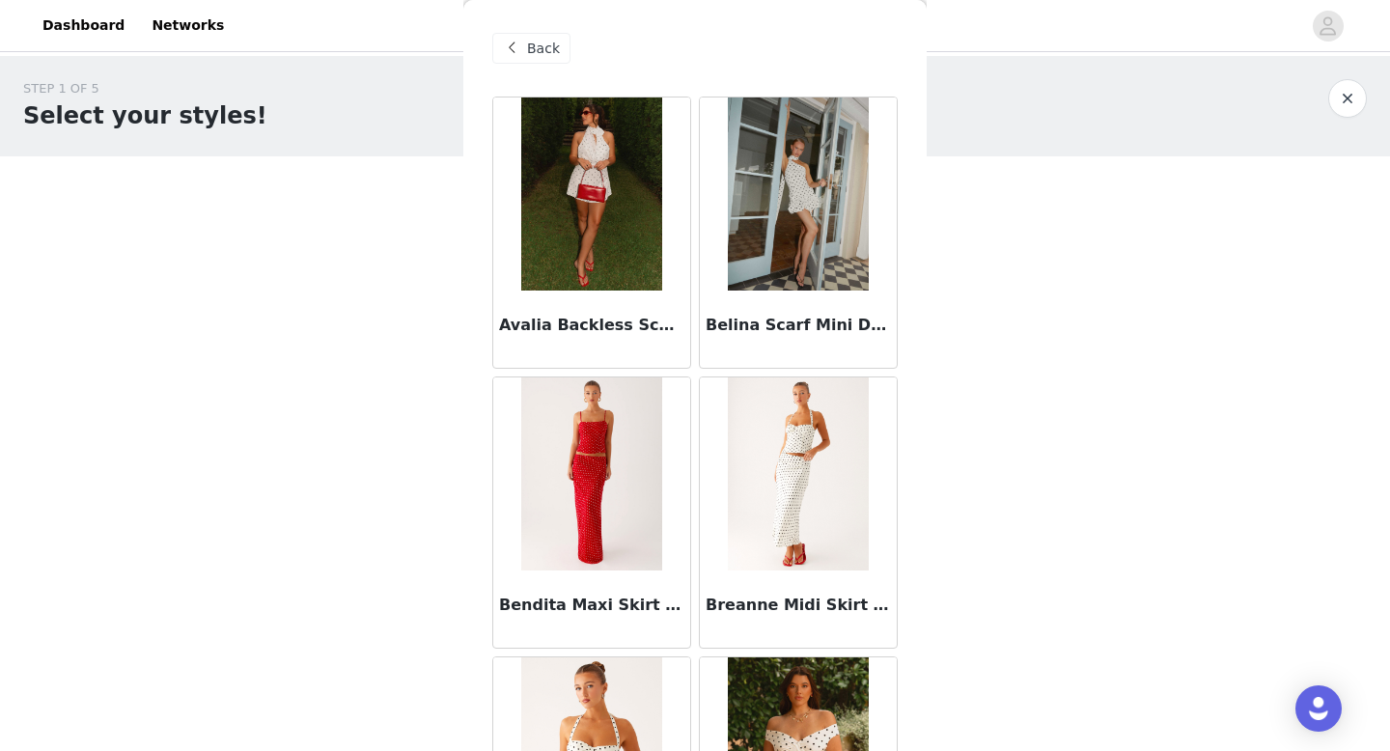
click at [528, 42] on span "Back" at bounding box center [543, 49] width 33 height 20
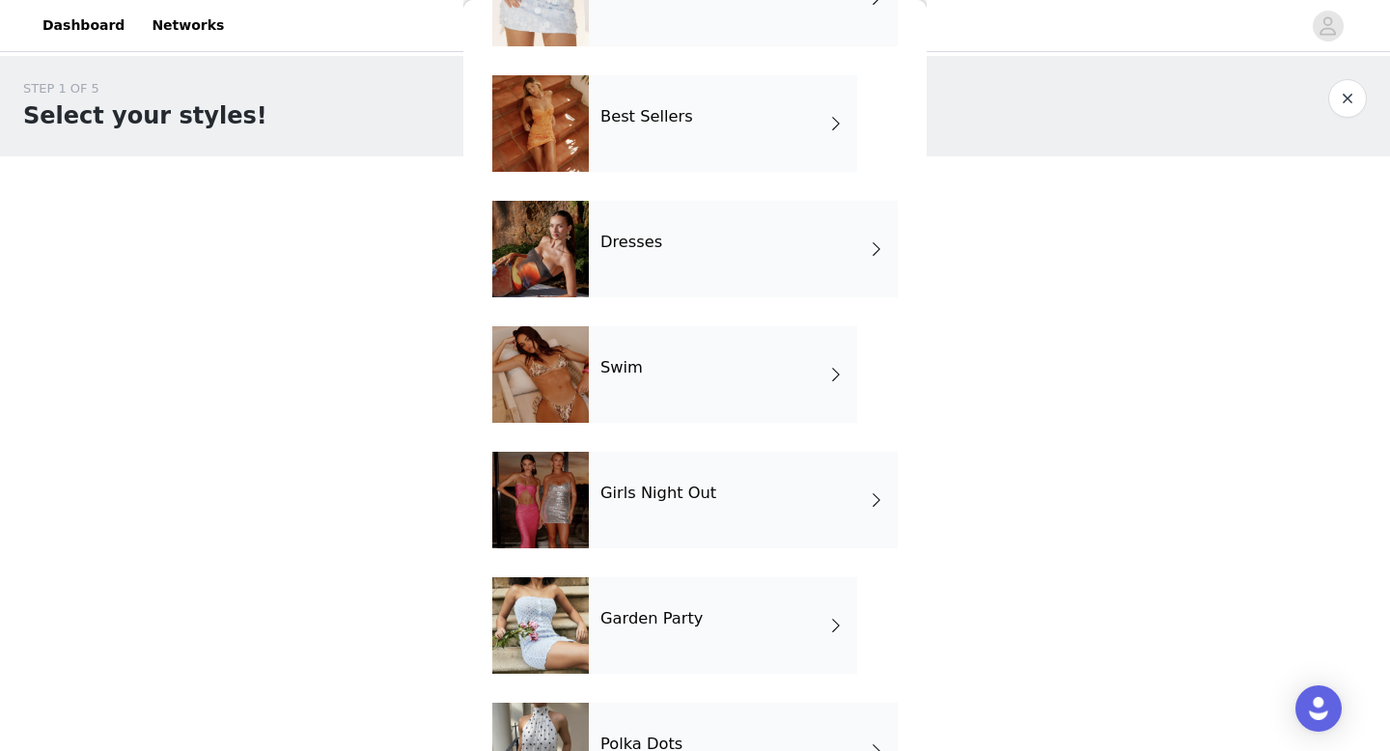
scroll to position [308, 0]
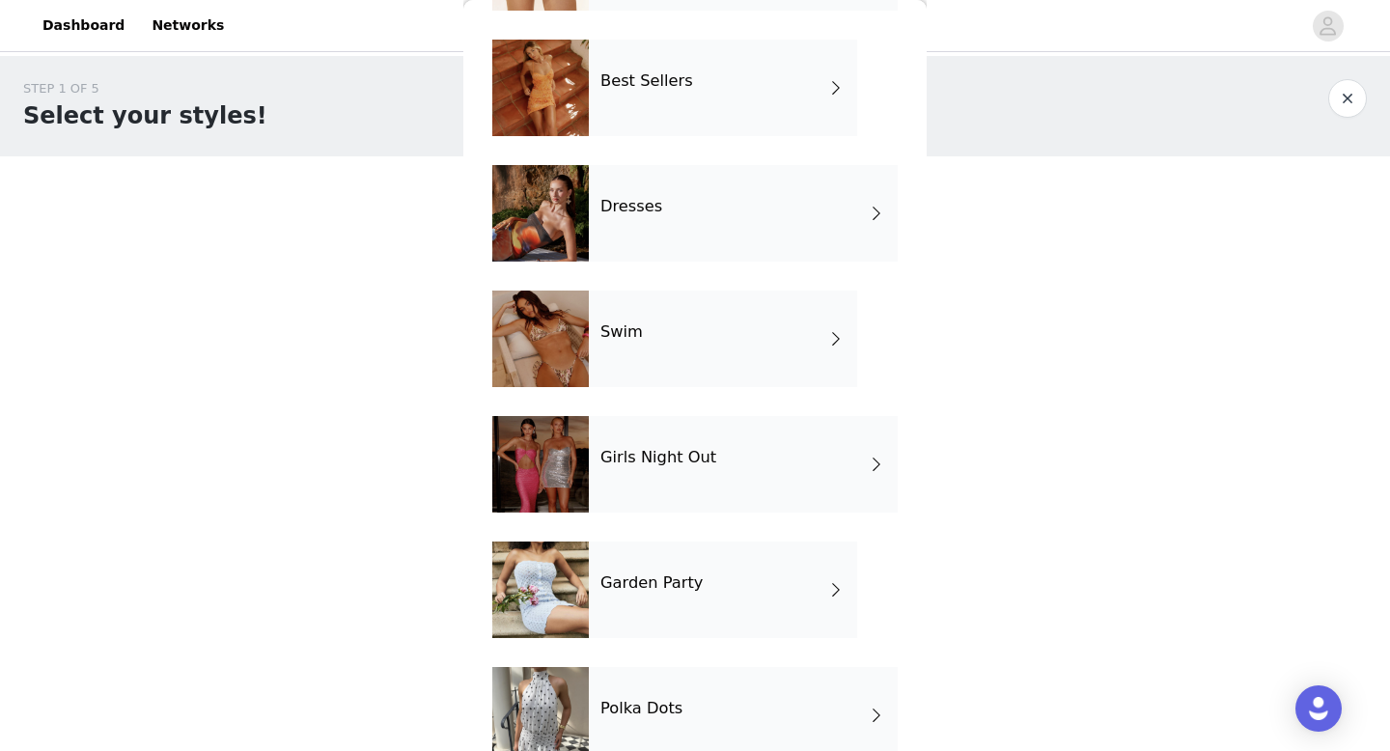
click at [633, 367] on div "Swim" at bounding box center [723, 339] width 268 height 97
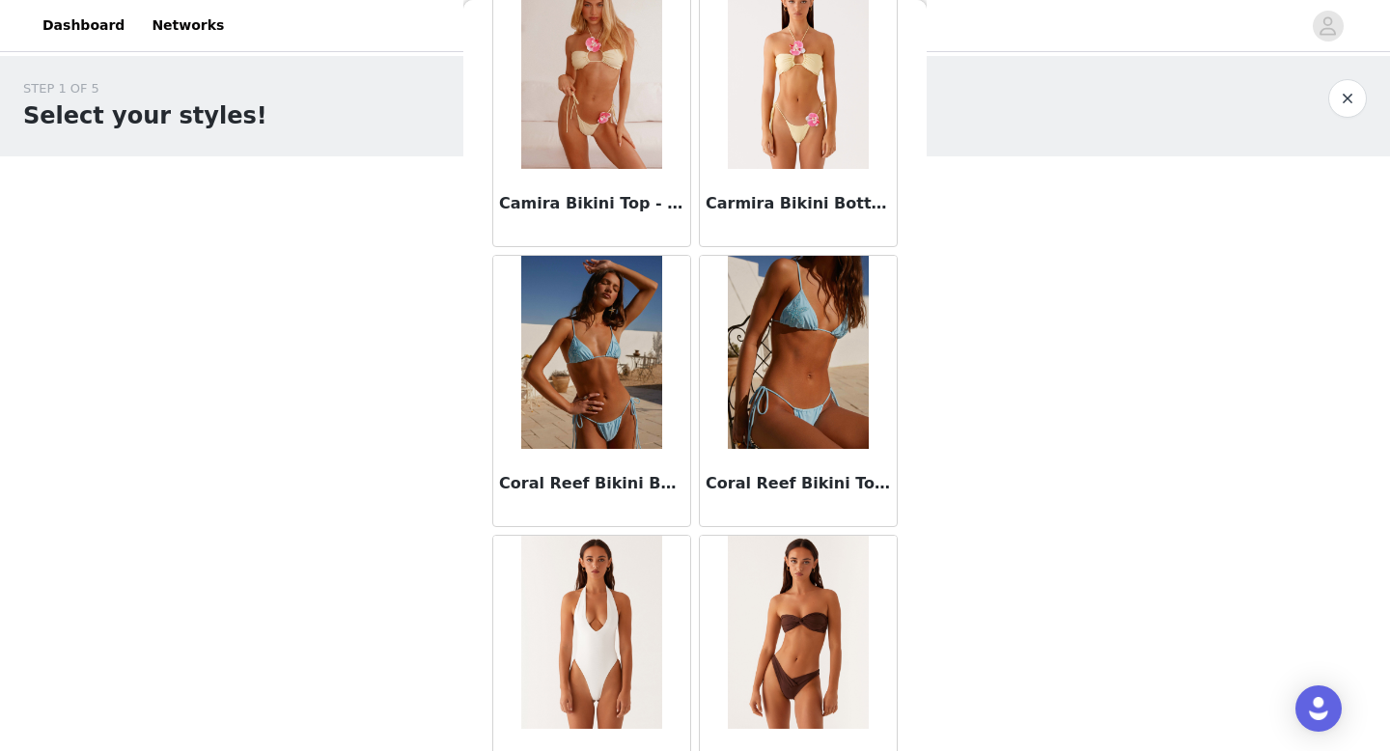
scroll to position [2203, 0]
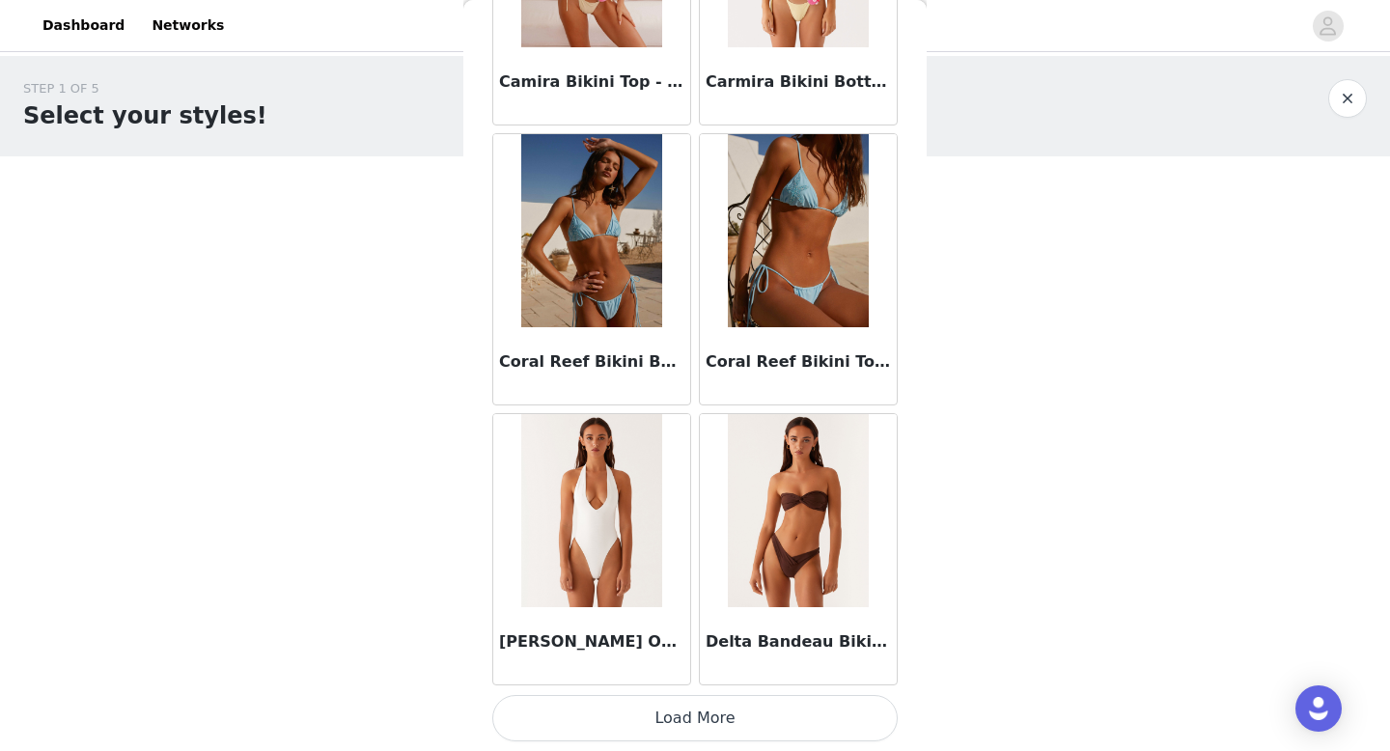
click at [729, 722] on button "Load More" at bounding box center [694, 718] width 405 height 46
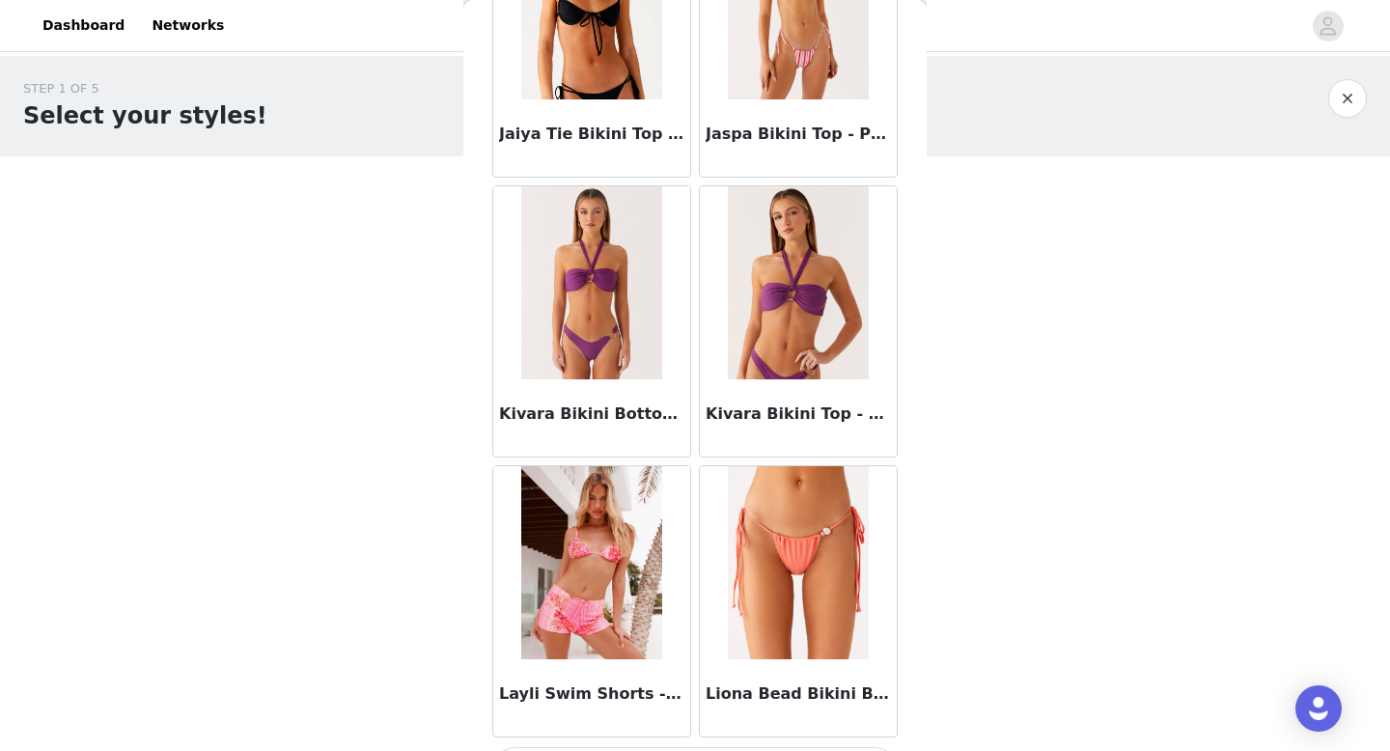
scroll to position [5003, 0]
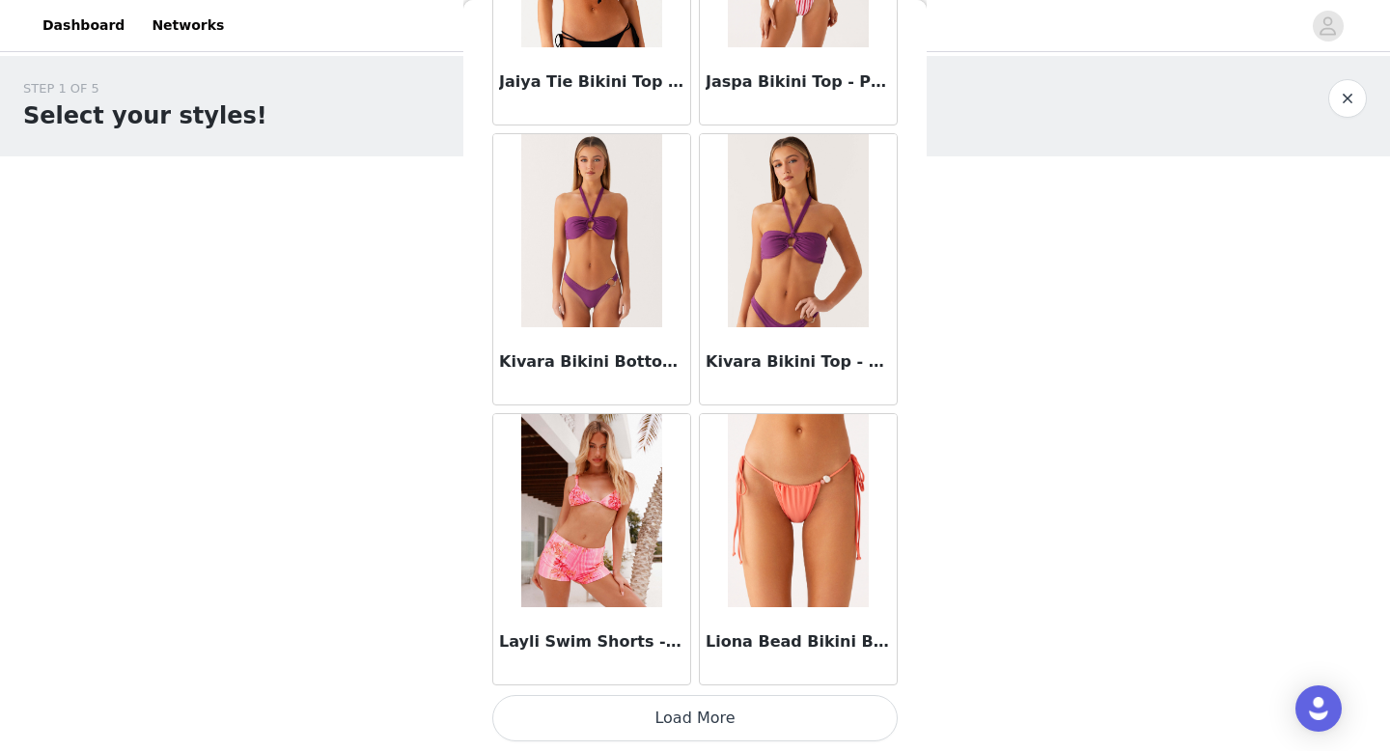
click at [641, 697] on button "Load More" at bounding box center [694, 718] width 405 height 46
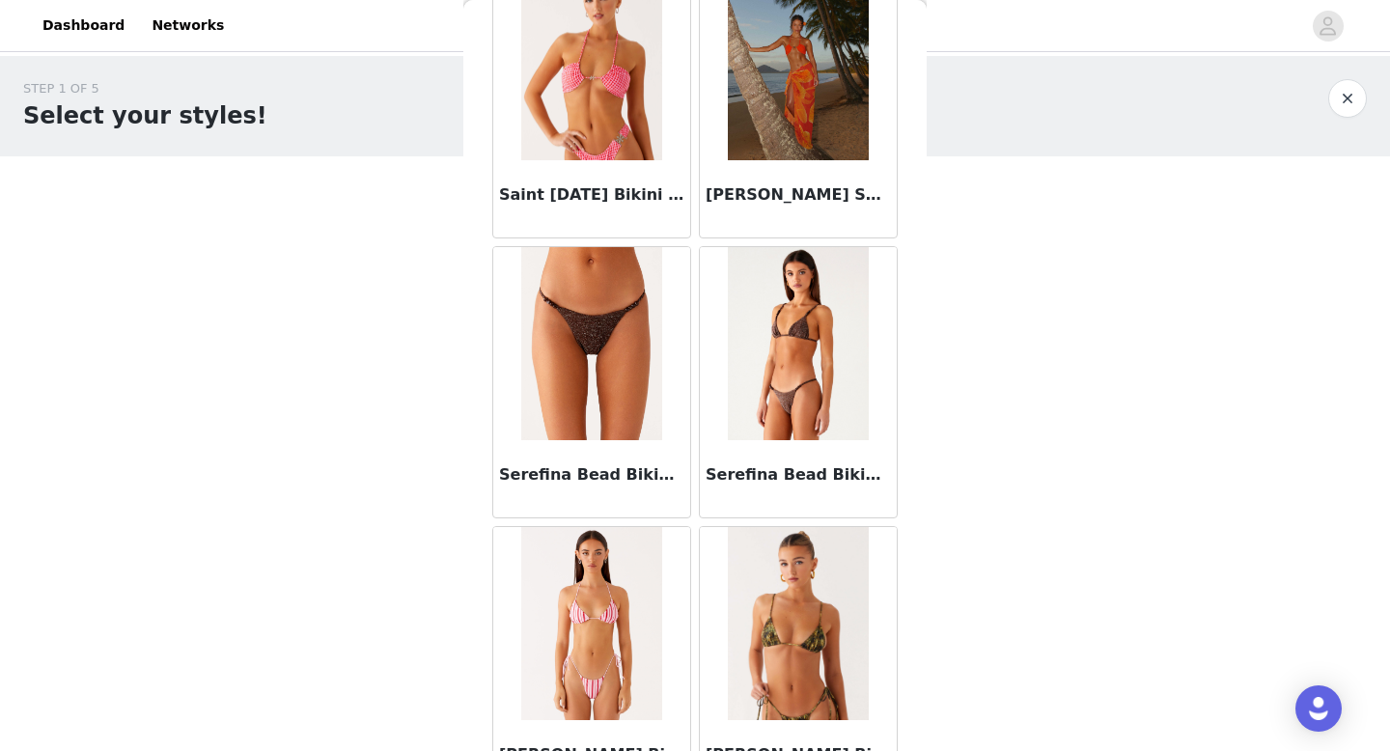
scroll to position [7802, 0]
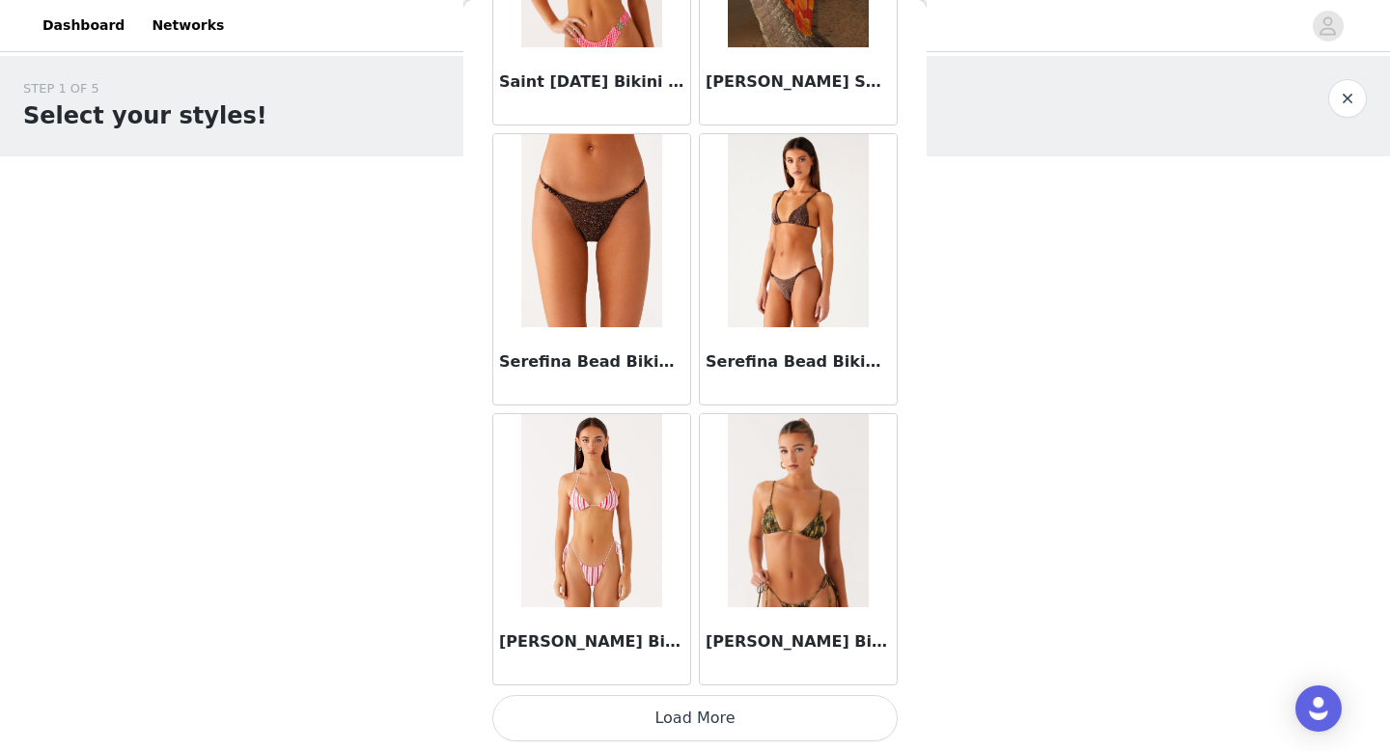
click at [617, 707] on button "Load More" at bounding box center [694, 718] width 405 height 46
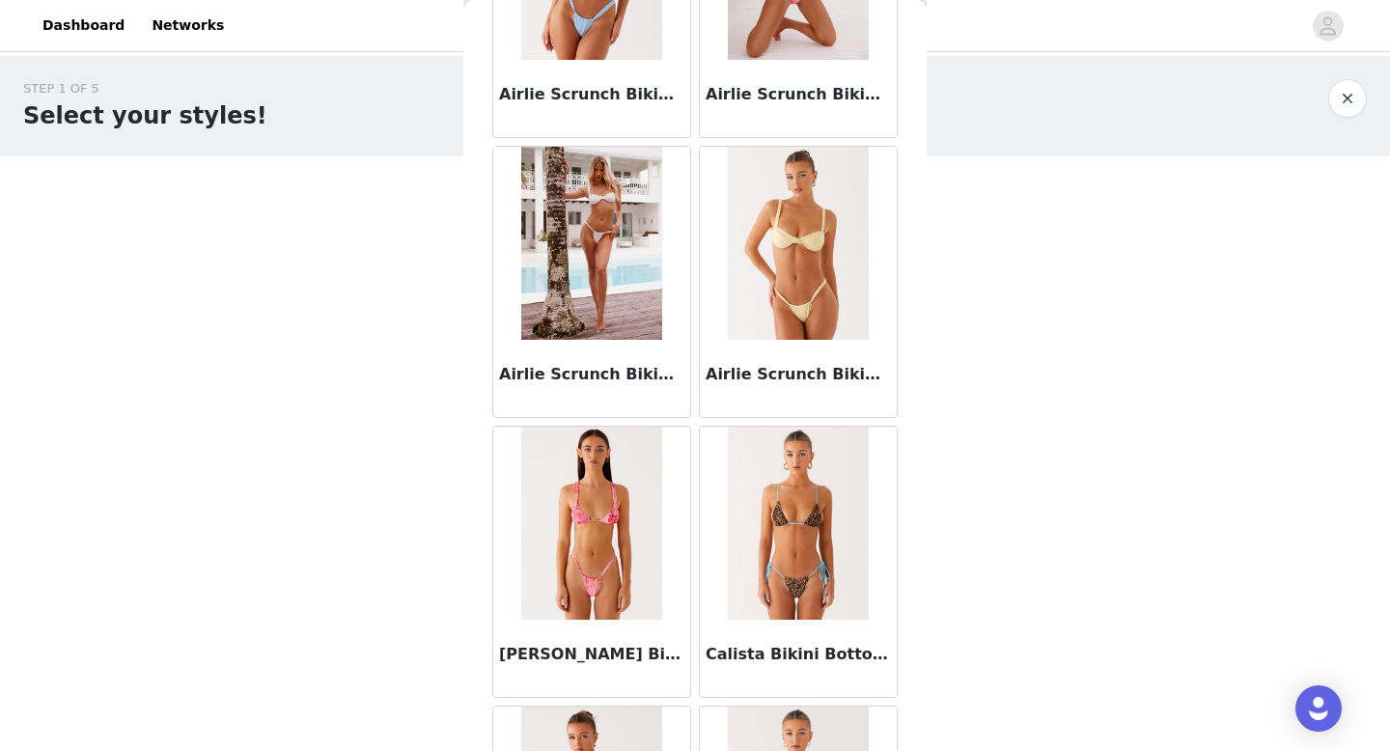
scroll to position [0, 0]
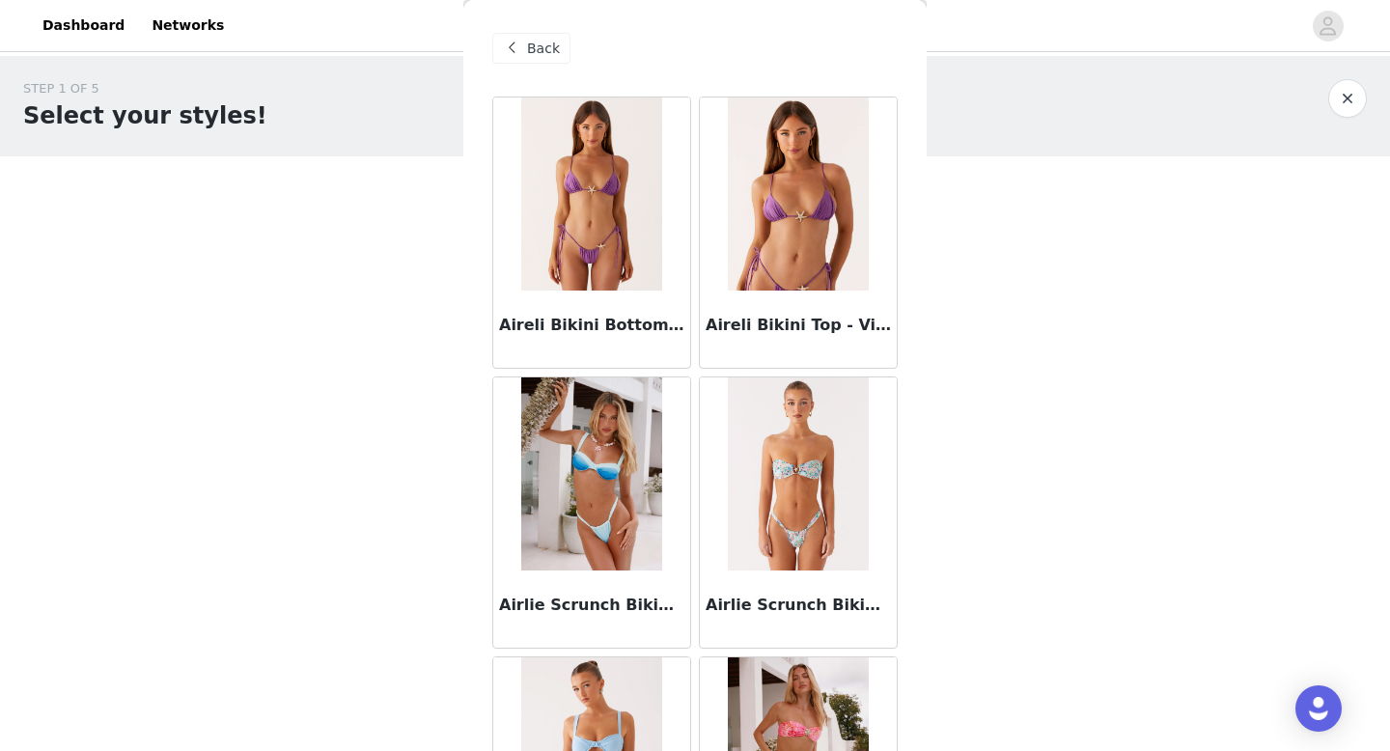
click at [514, 55] on span at bounding box center [511, 48] width 23 height 23
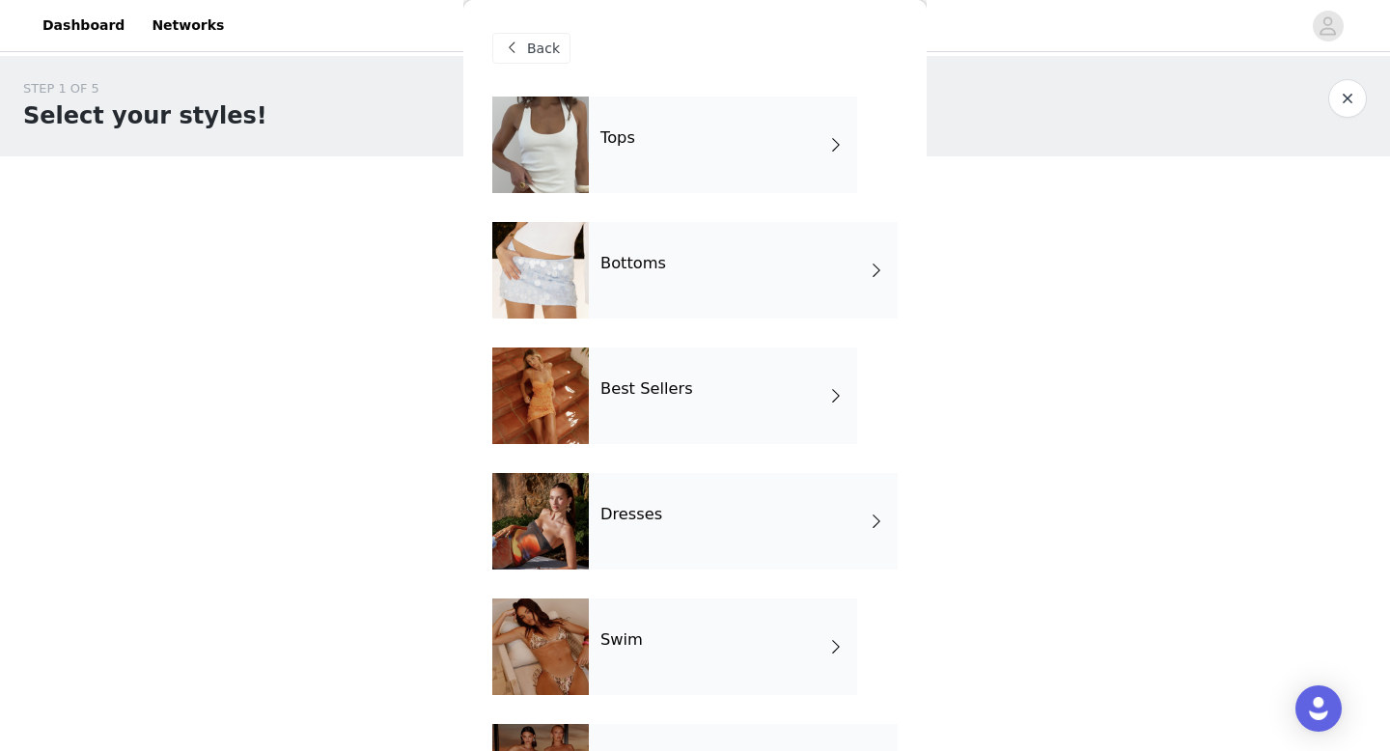
click at [684, 275] on div "Bottoms" at bounding box center [743, 270] width 309 height 97
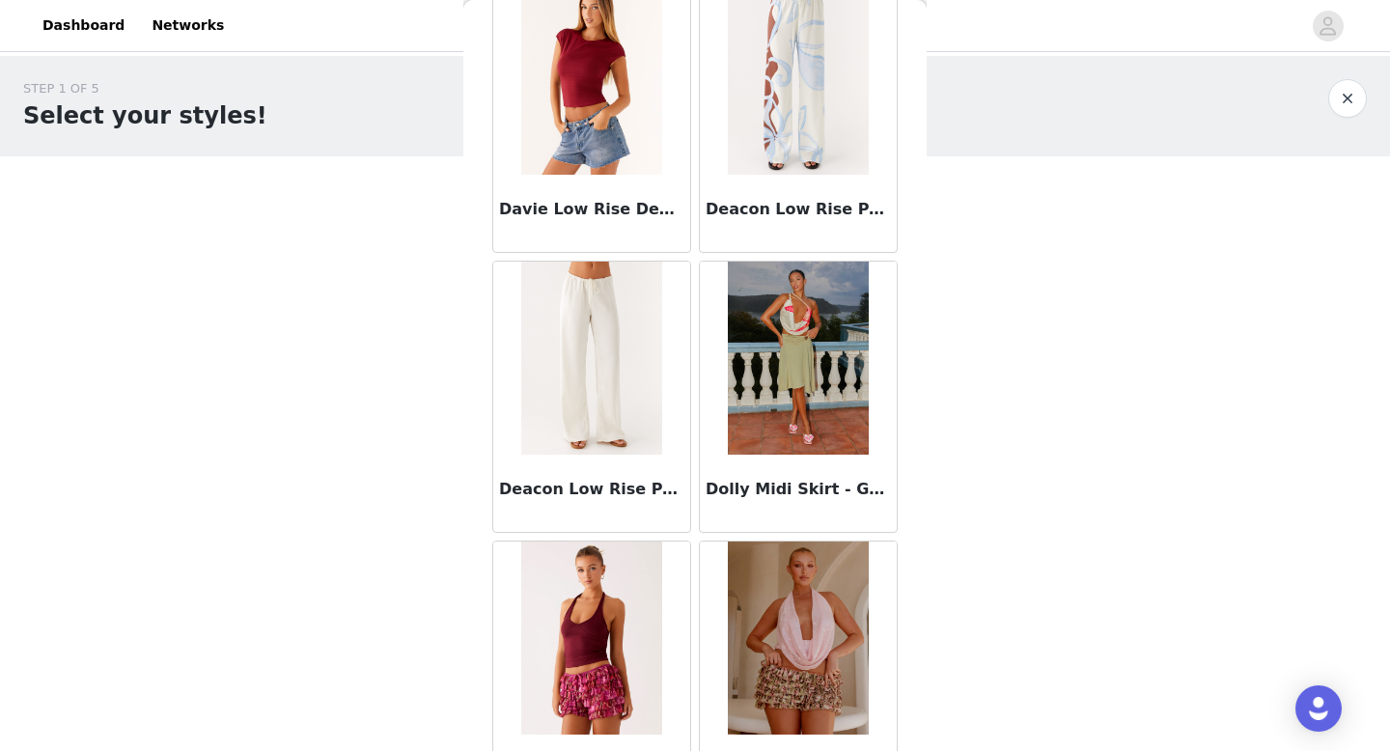
scroll to position [967, 0]
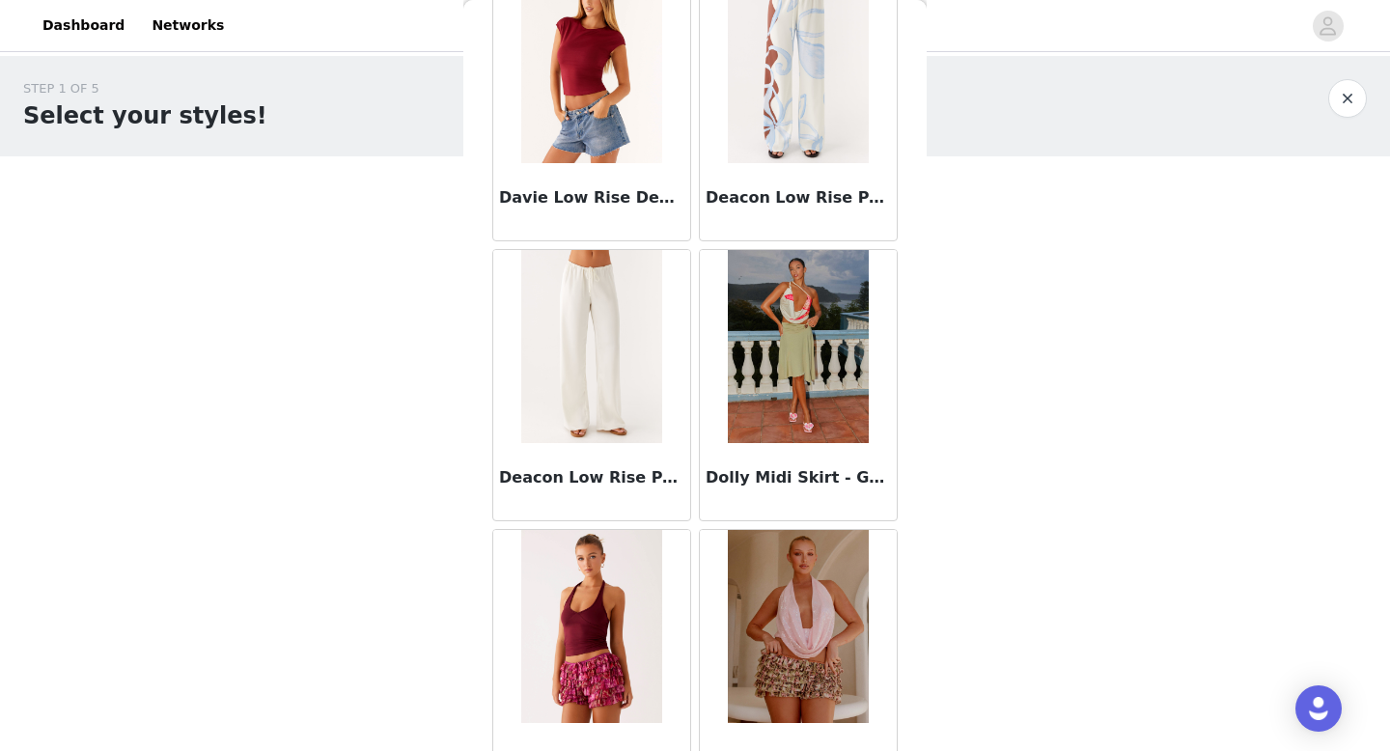
click at [646, 166] on div "Davie Low Rise Denim Shorts - Blue" at bounding box center [591, 201] width 197 height 77
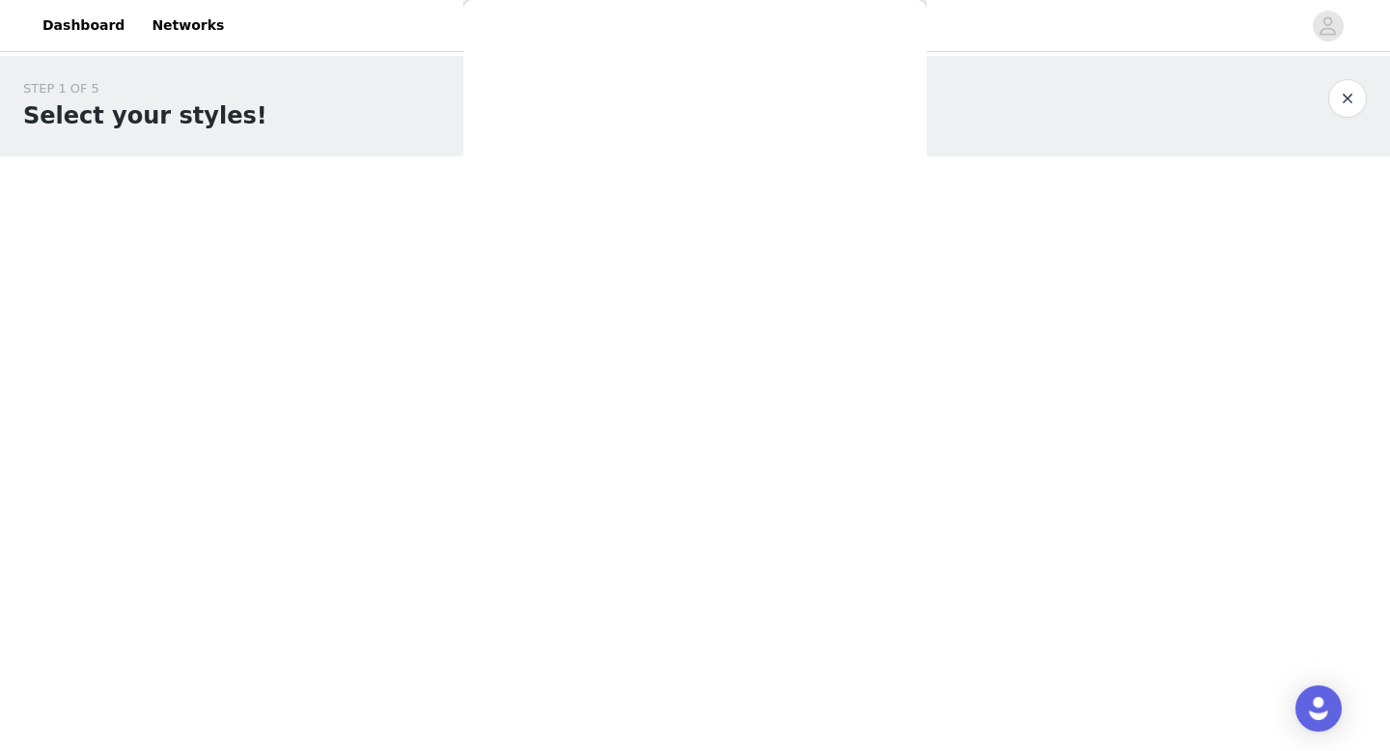
scroll to position [0, 0]
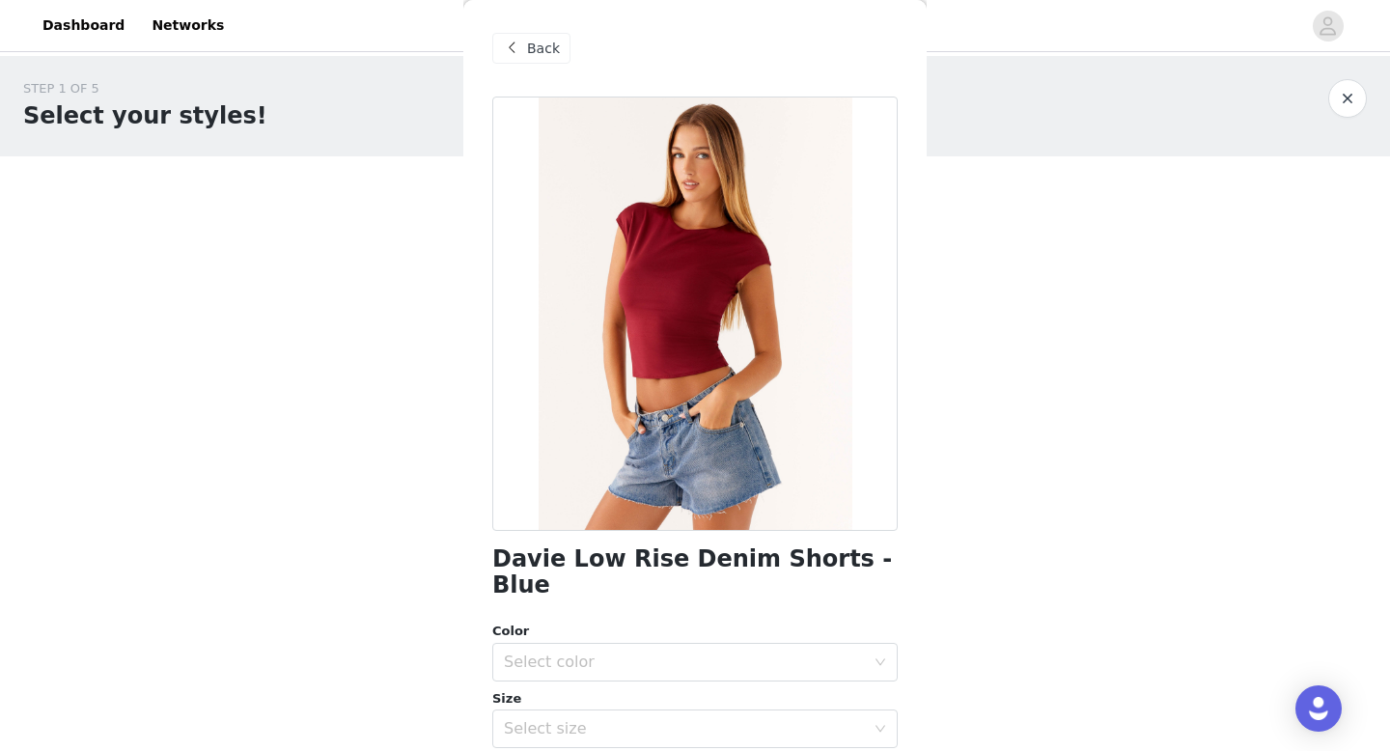
click at [547, 41] on span "Back" at bounding box center [543, 49] width 33 height 20
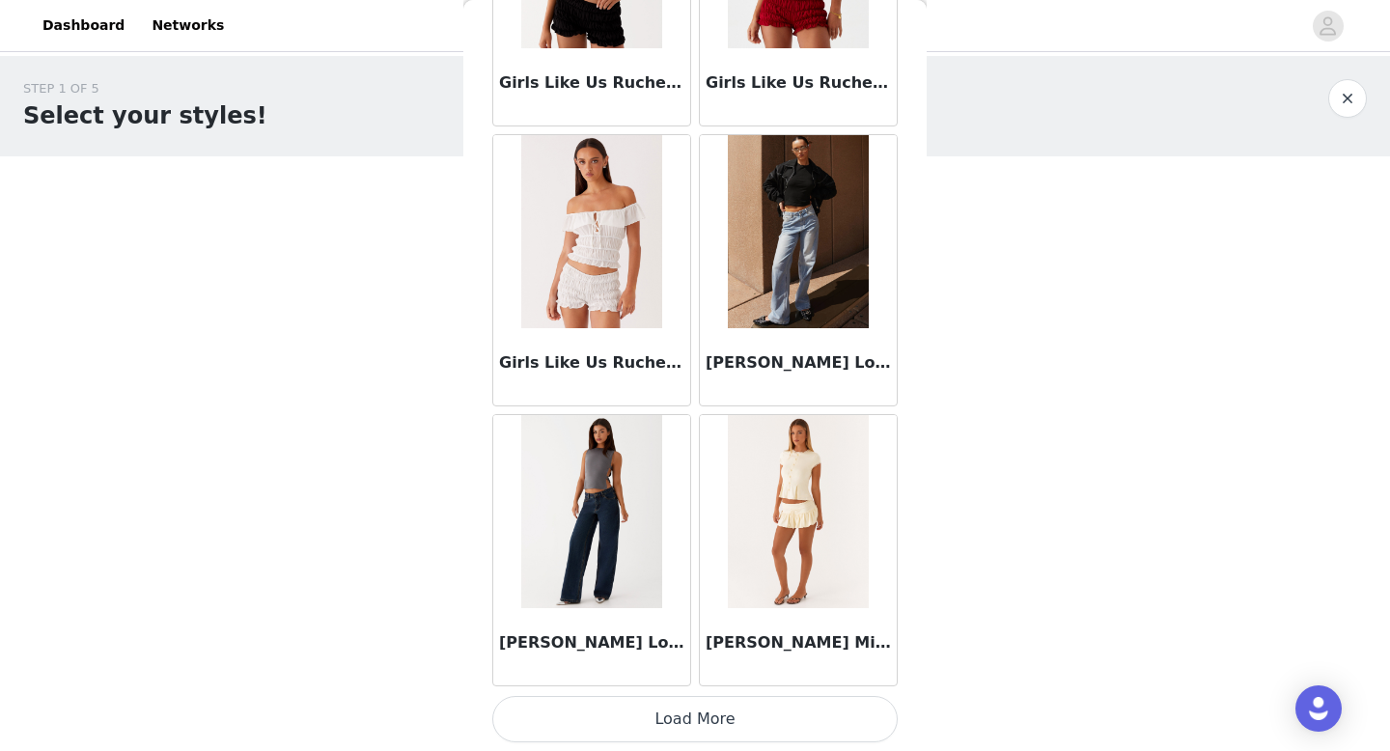
click at [684, 720] on button "Load More" at bounding box center [694, 719] width 405 height 46
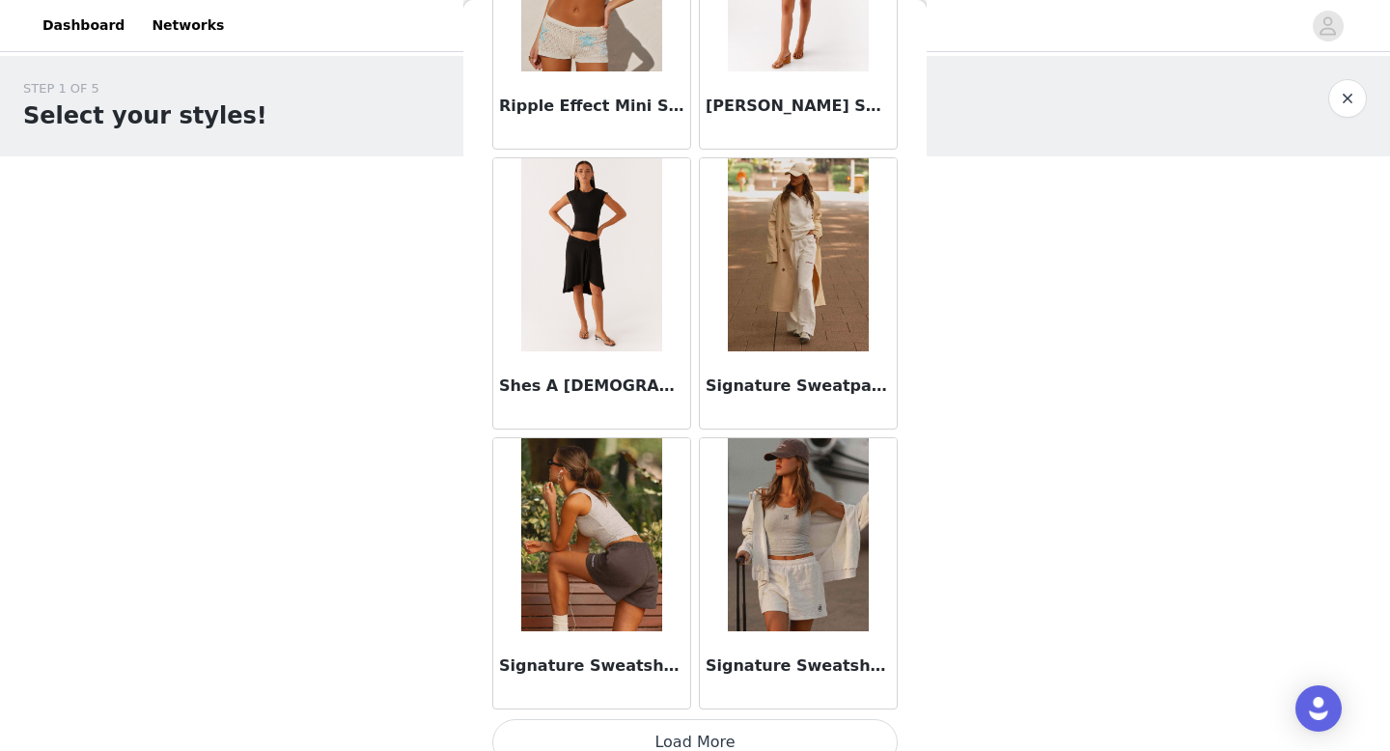
scroll to position [5003, 0]
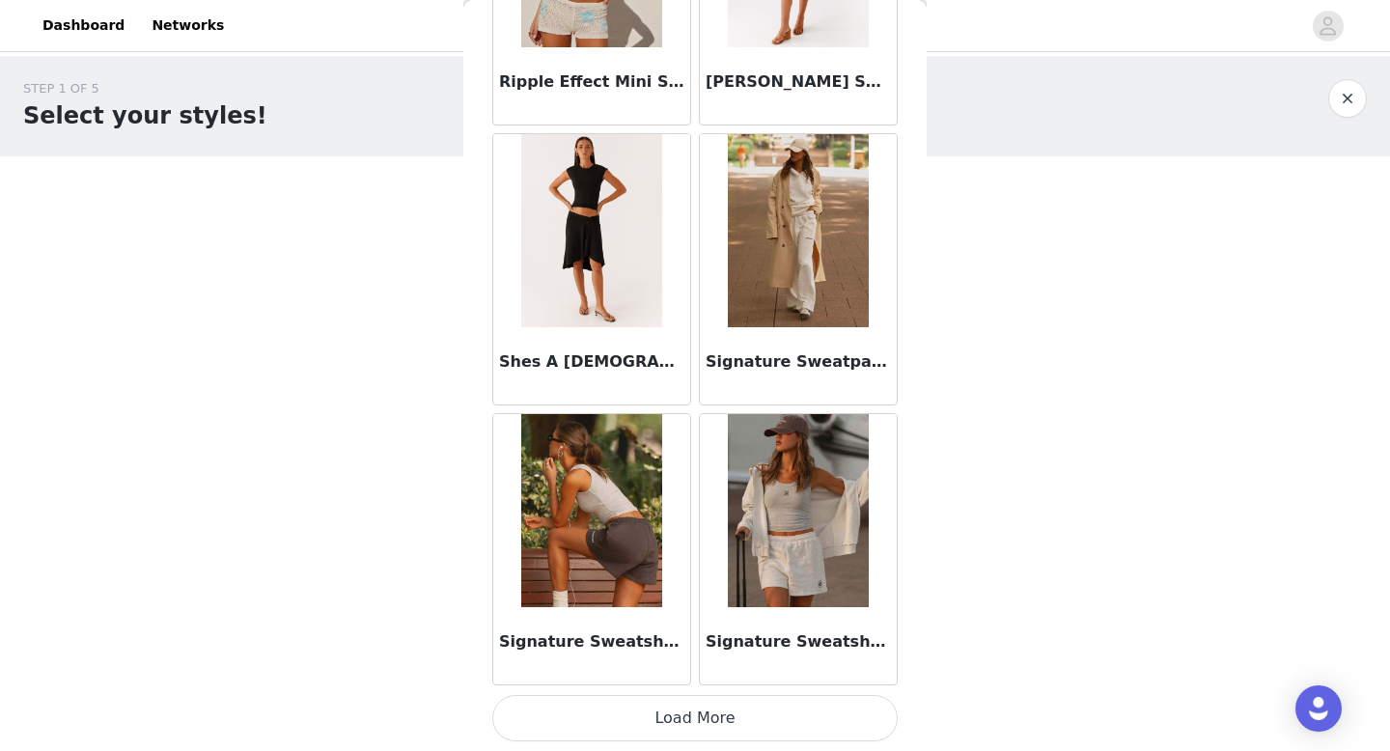
click at [686, 708] on button "Load More" at bounding box center [694, 718] width 405 height 46
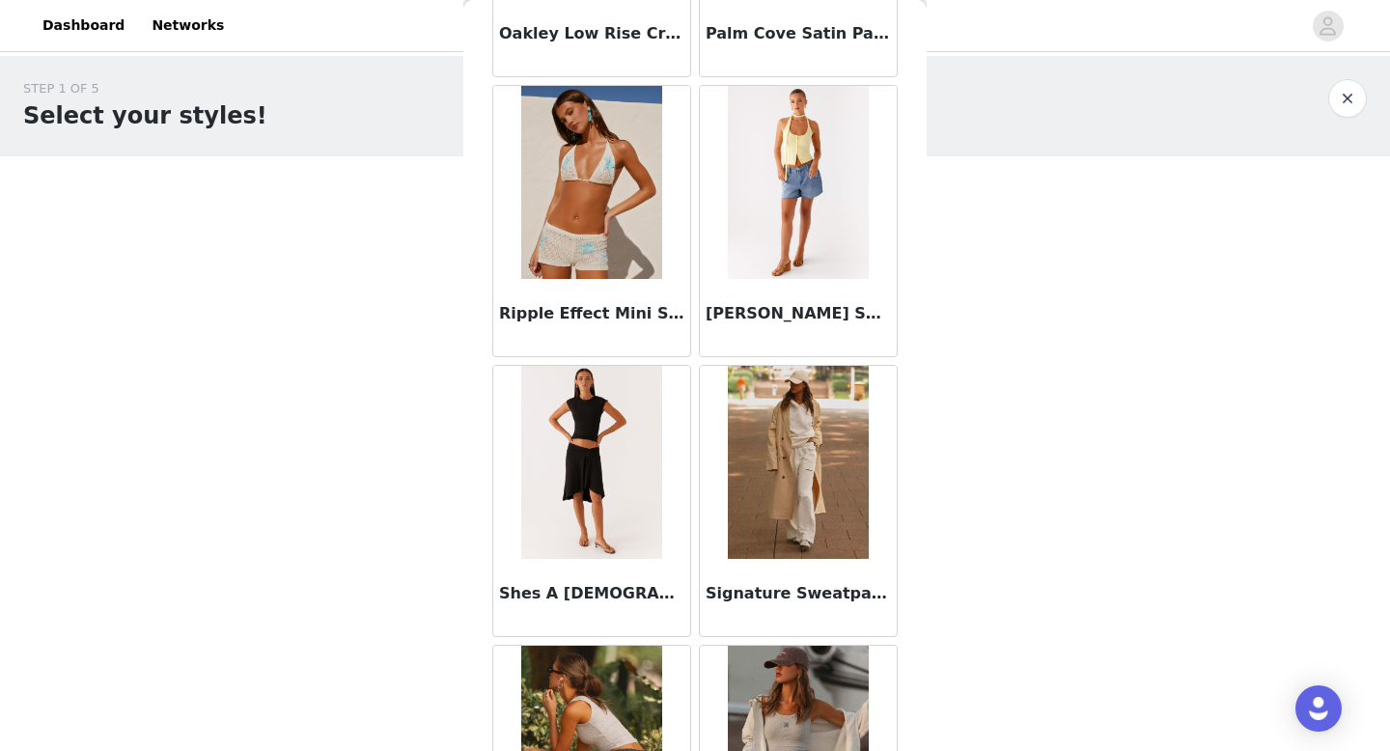
scroll to position [4755, 0]
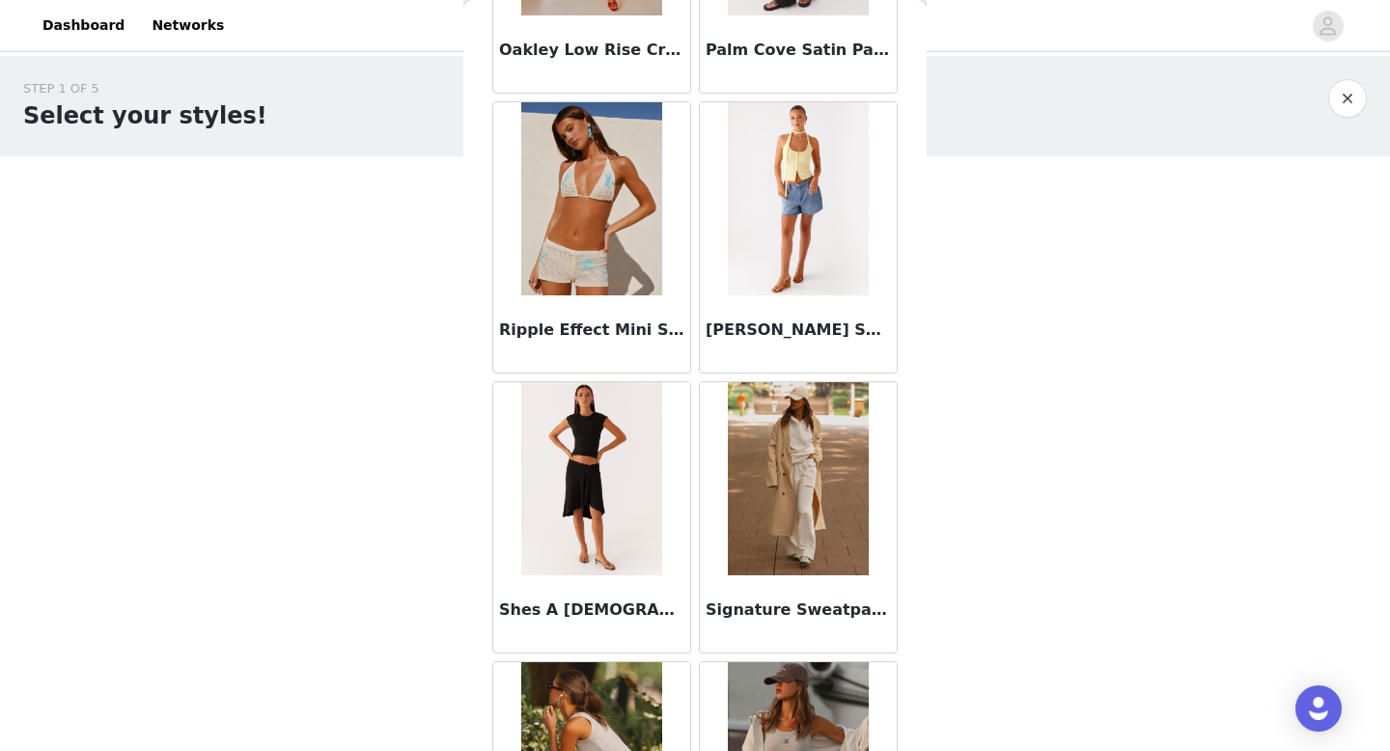
click at [799, 297] on div "[PERSON_NAME] Shorts - Blue" at bounding box center [798, 333] width 197 height 77
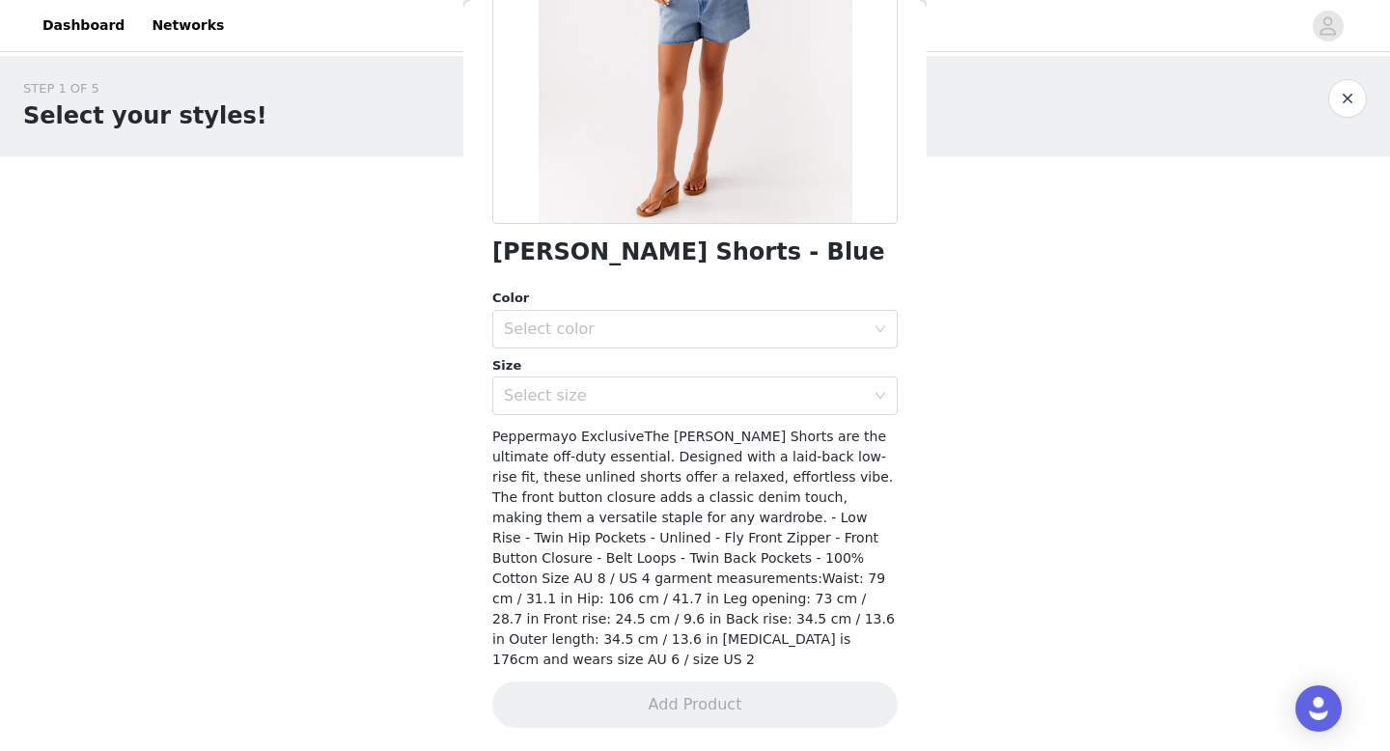
scroll to position [0, 0]
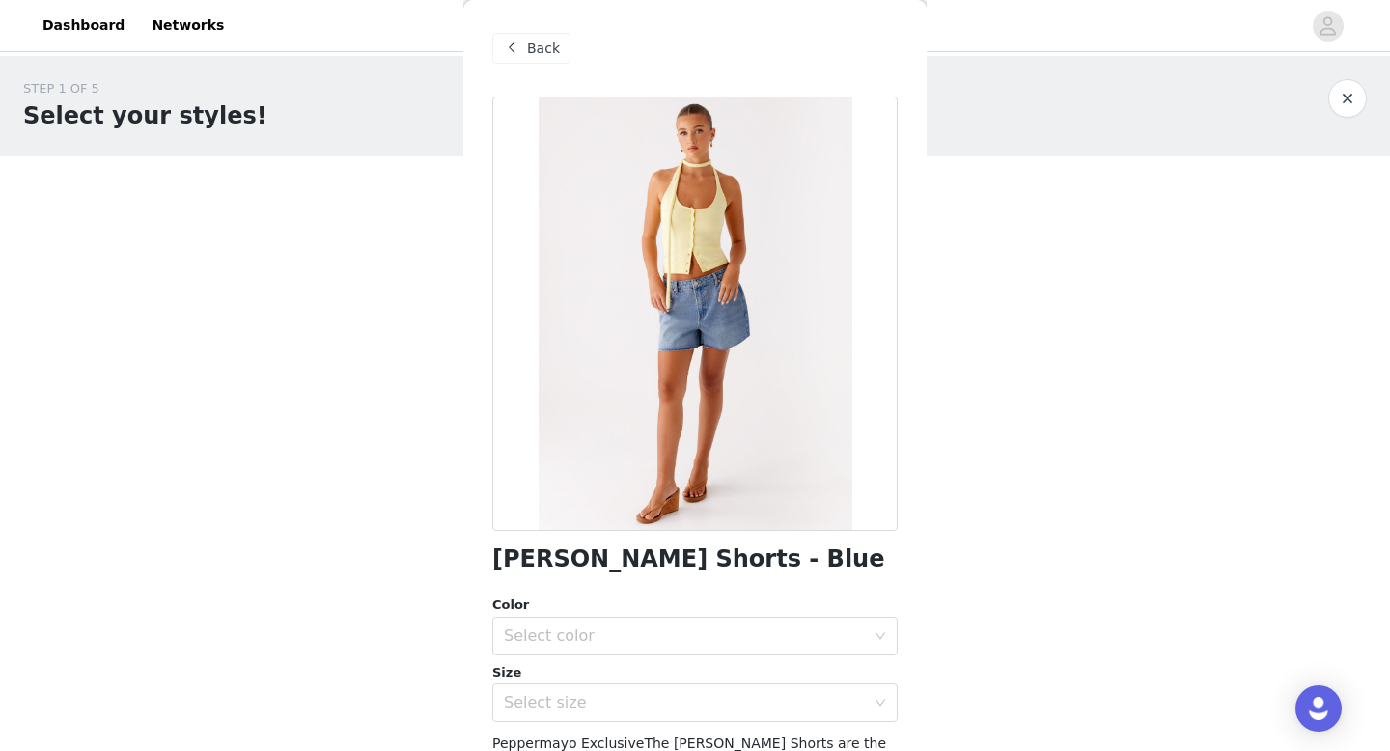
click at [533, 57] on span "Back" at bounding box center [543, 49] width 33 height 20
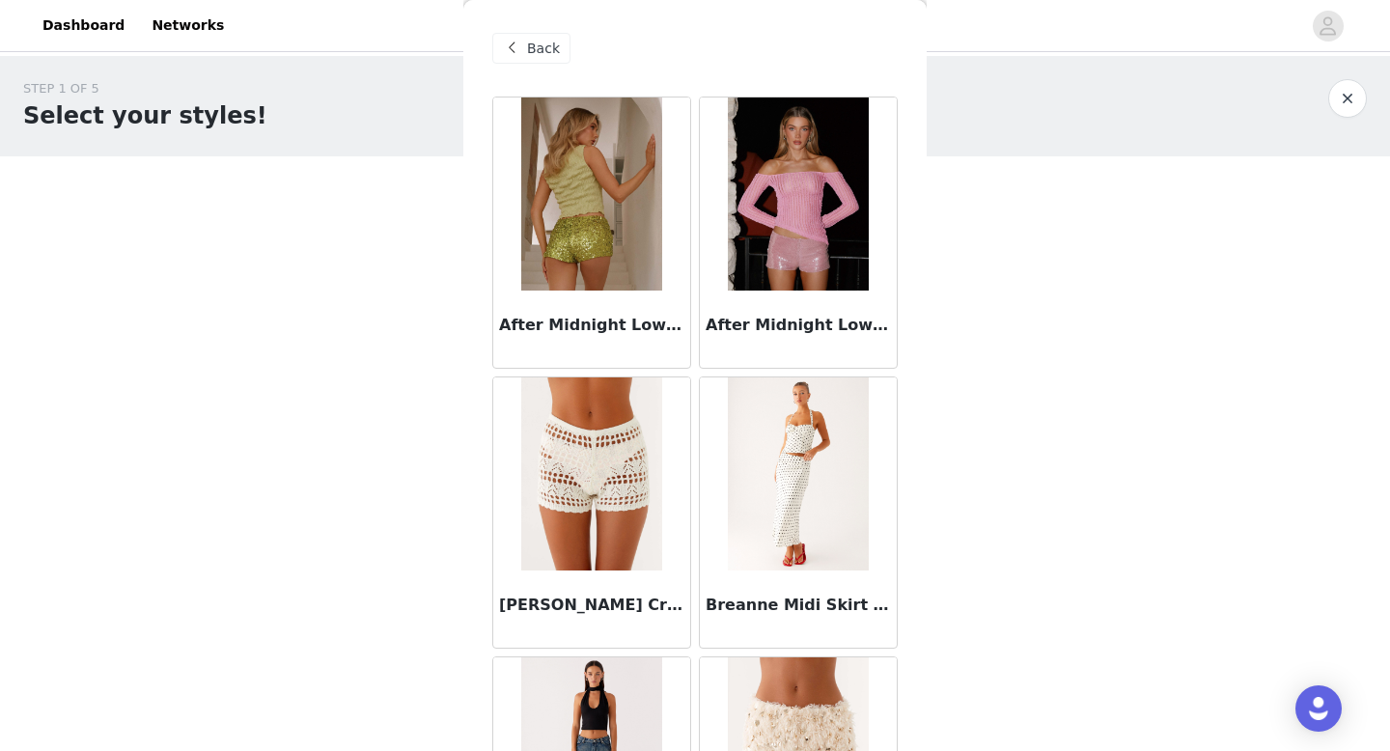
click at [508, 46] on span at bounding box center [511, 48] width 23 height 23
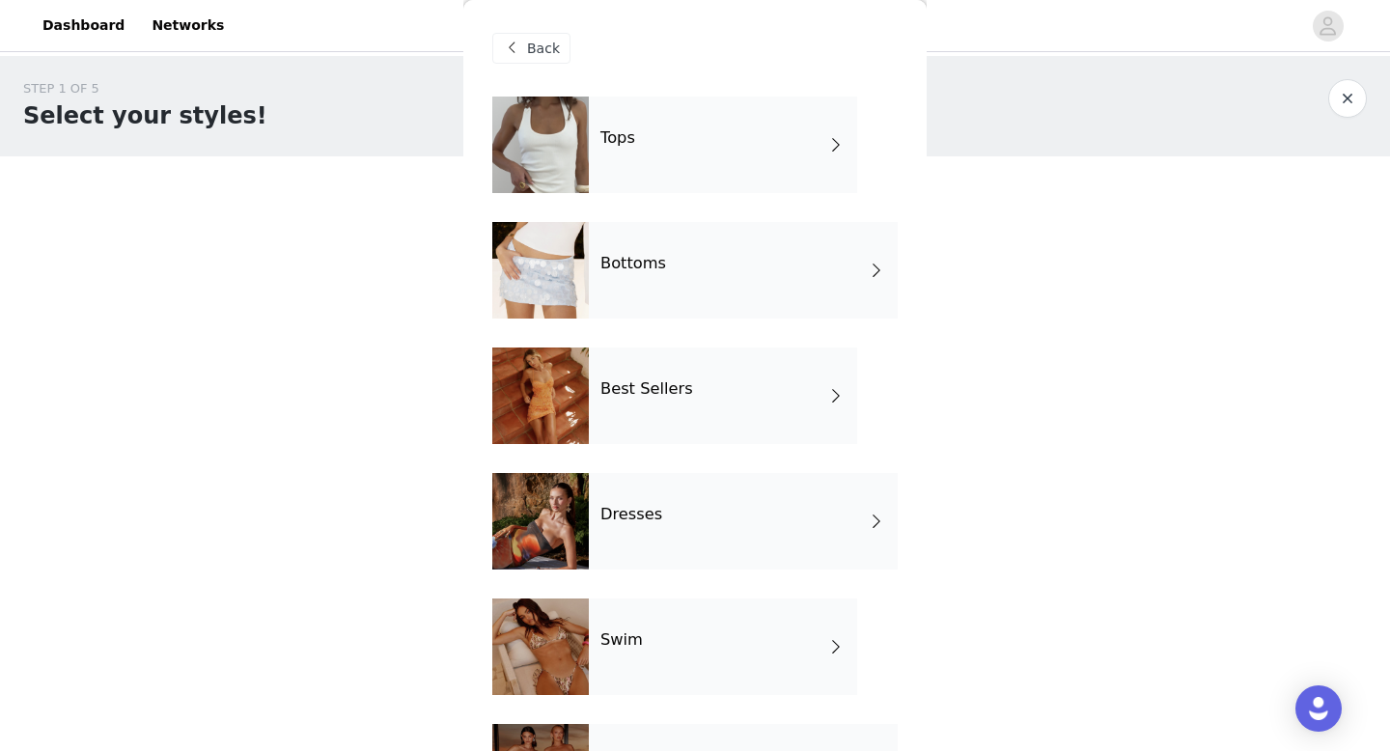
click at [684, 163] on div "Tops" at bounding box center [723, 145] width 268 height 97
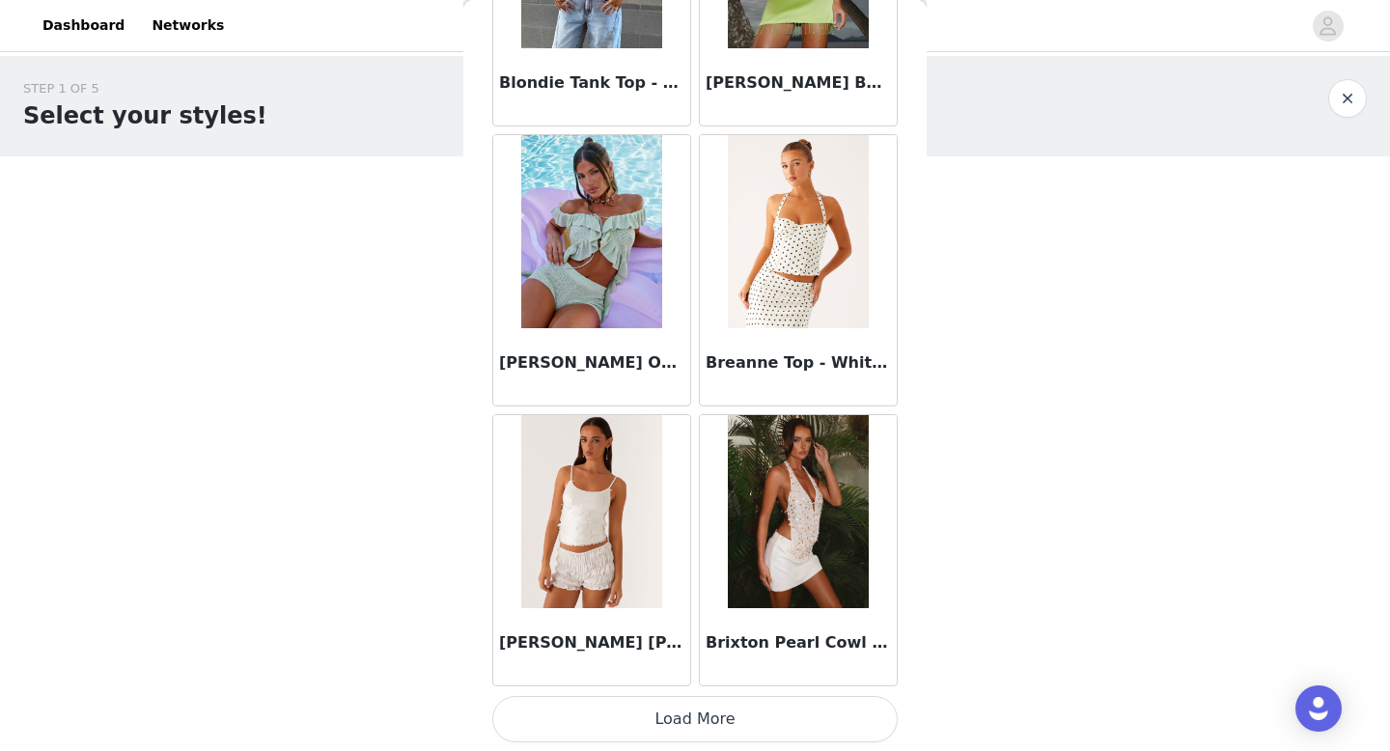
scroll to position [2203, 0]
click at [644, 723] on button "Load More" at bounding box center [694, 718] width 405 height 46
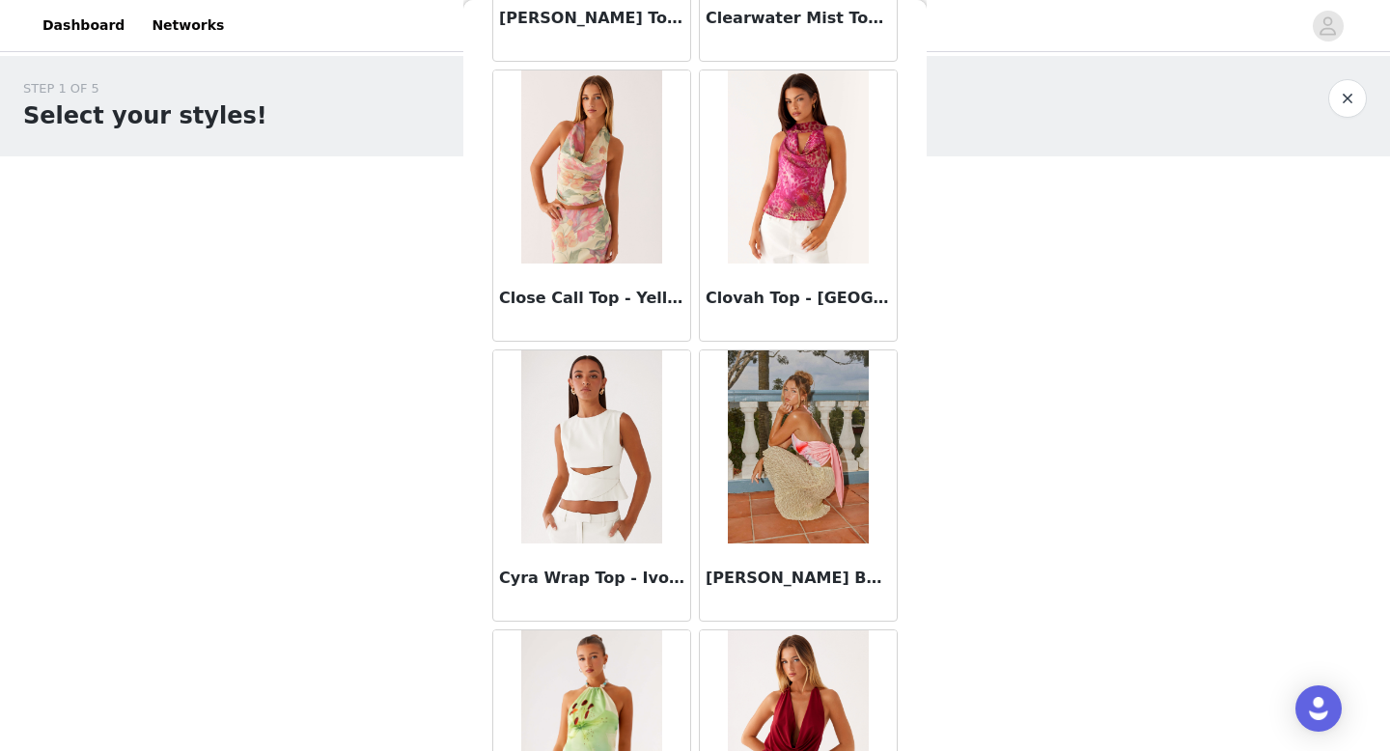
scroll to position [5003, 0]
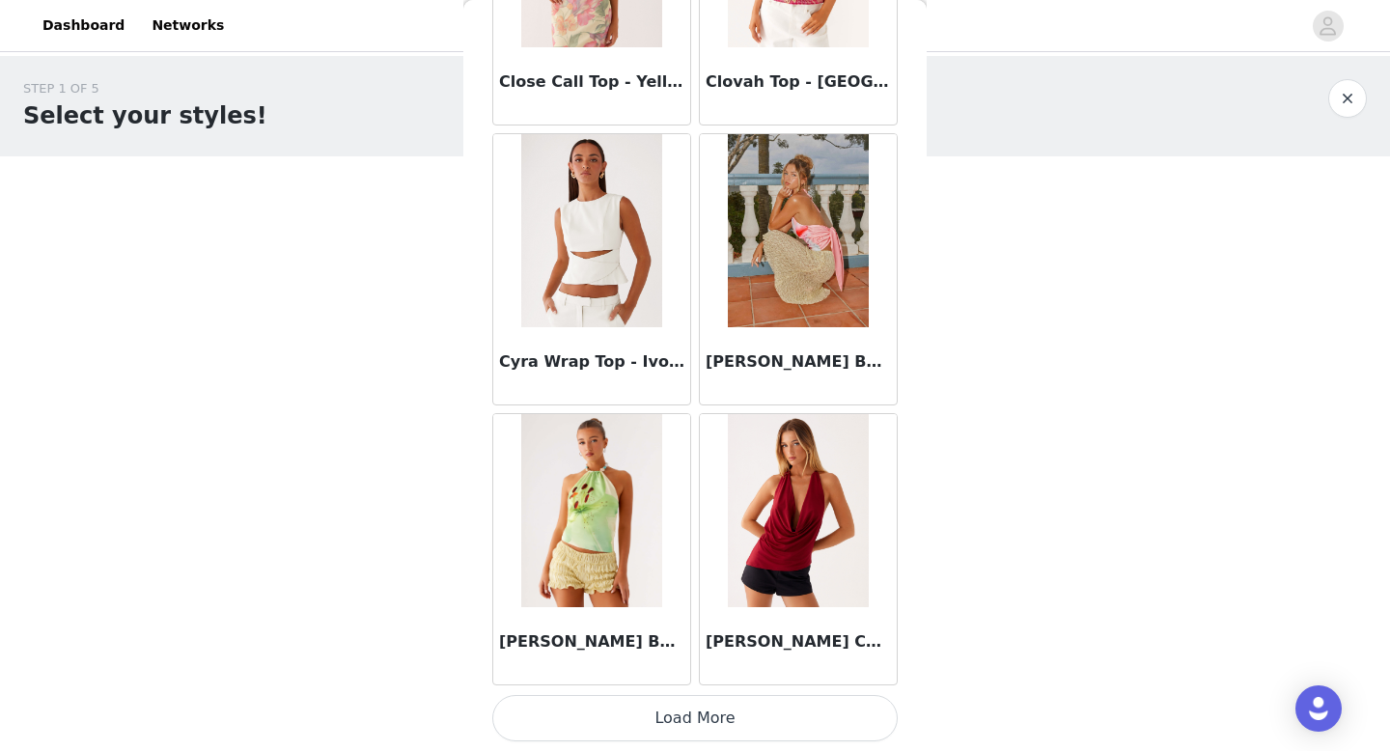
click at [635, 697] on button "Load More" at bounding box center [694, 718] width 405 height 46
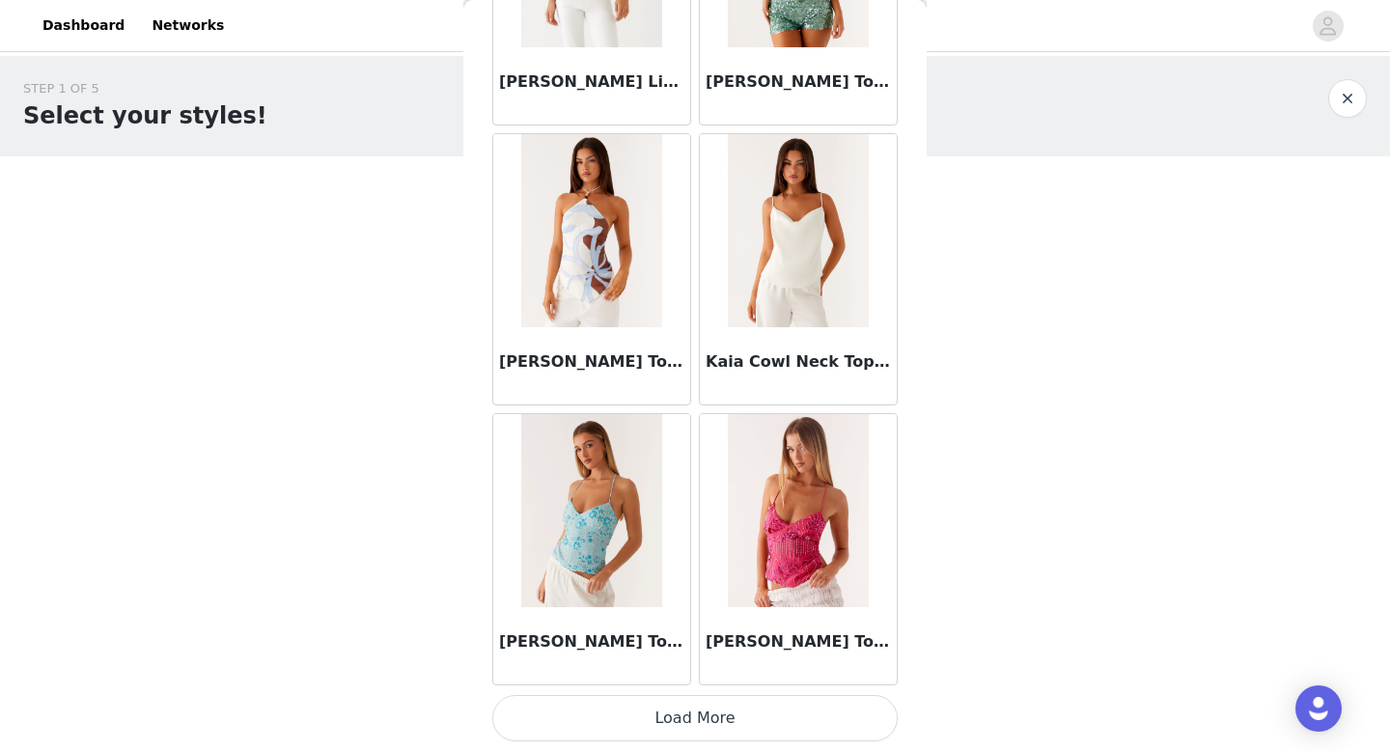
click at [634, 710] on button "Load More" at bounding box center [694, 718] width 405 height 46
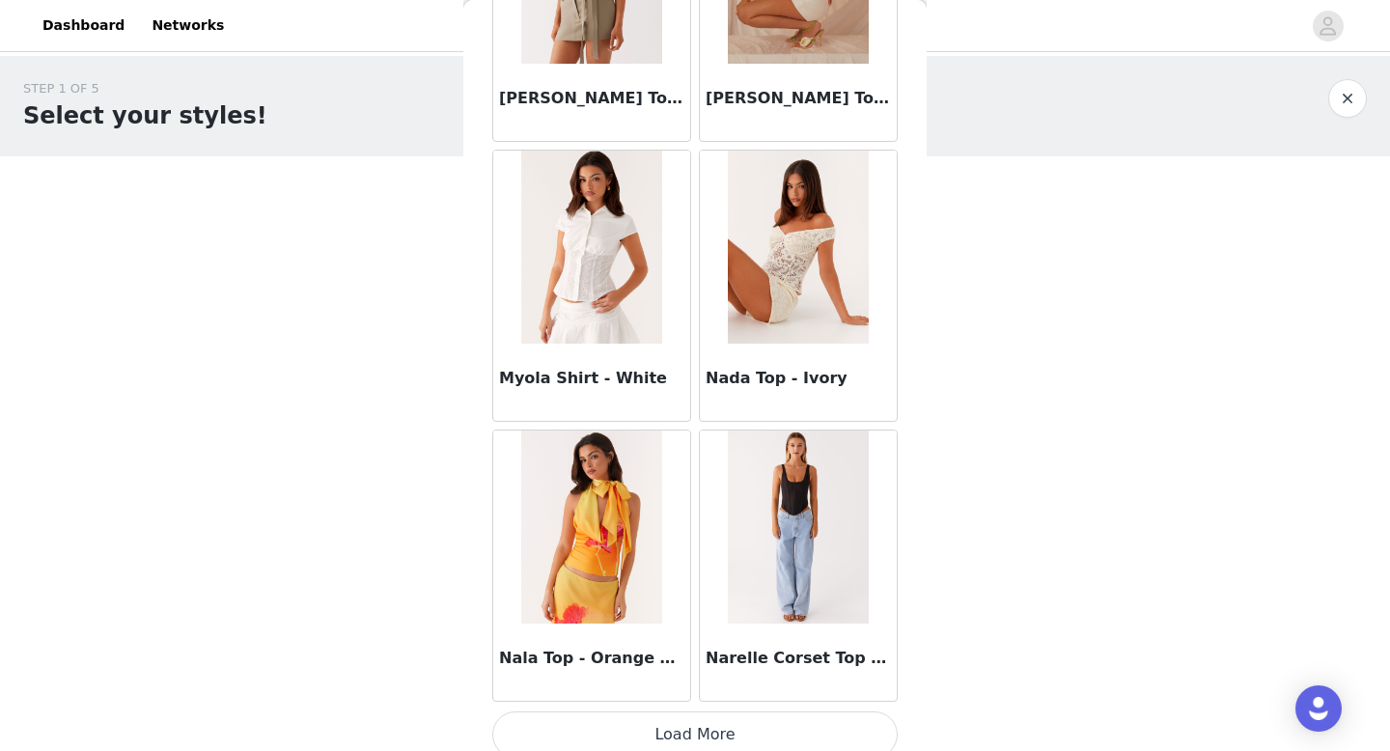
scroll to position [10602, 0]
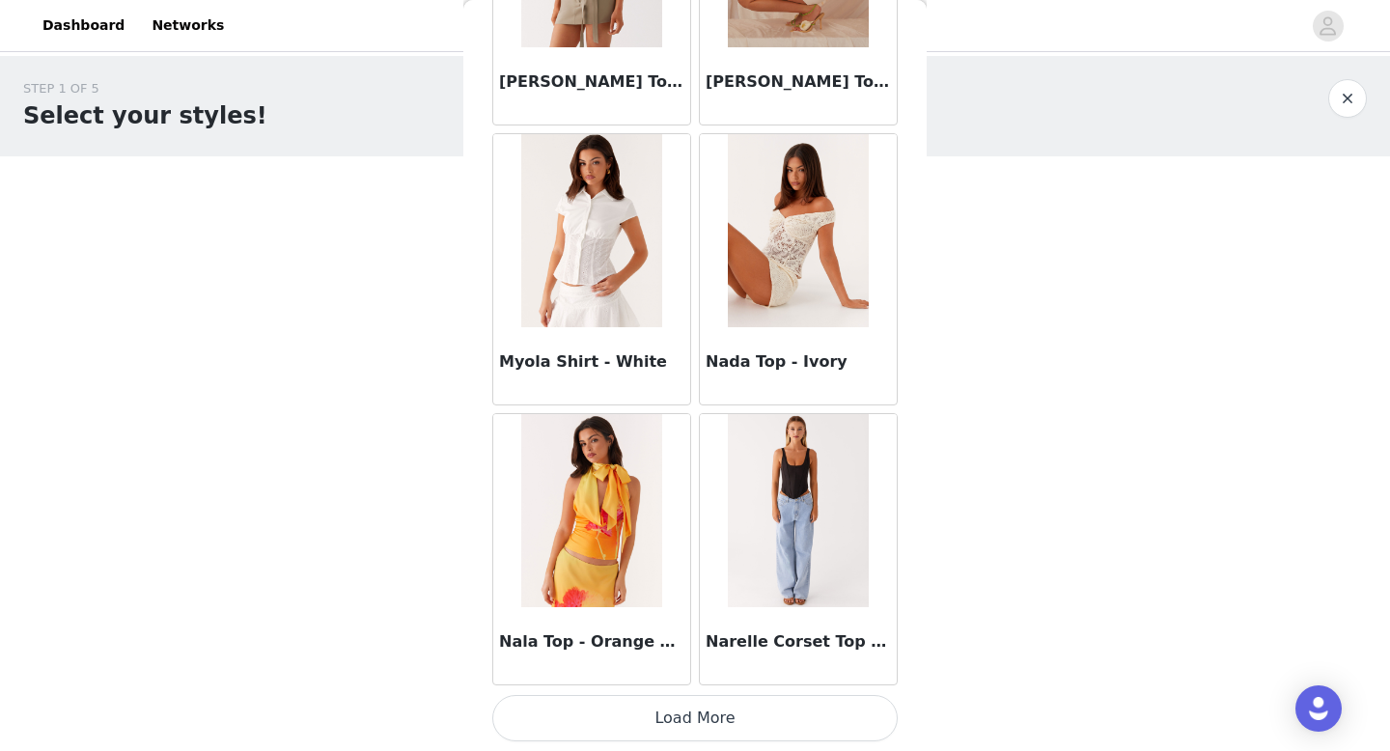
click at [660, 714] on button "Load More" at bounding box center [694, 718] width 405 height 46
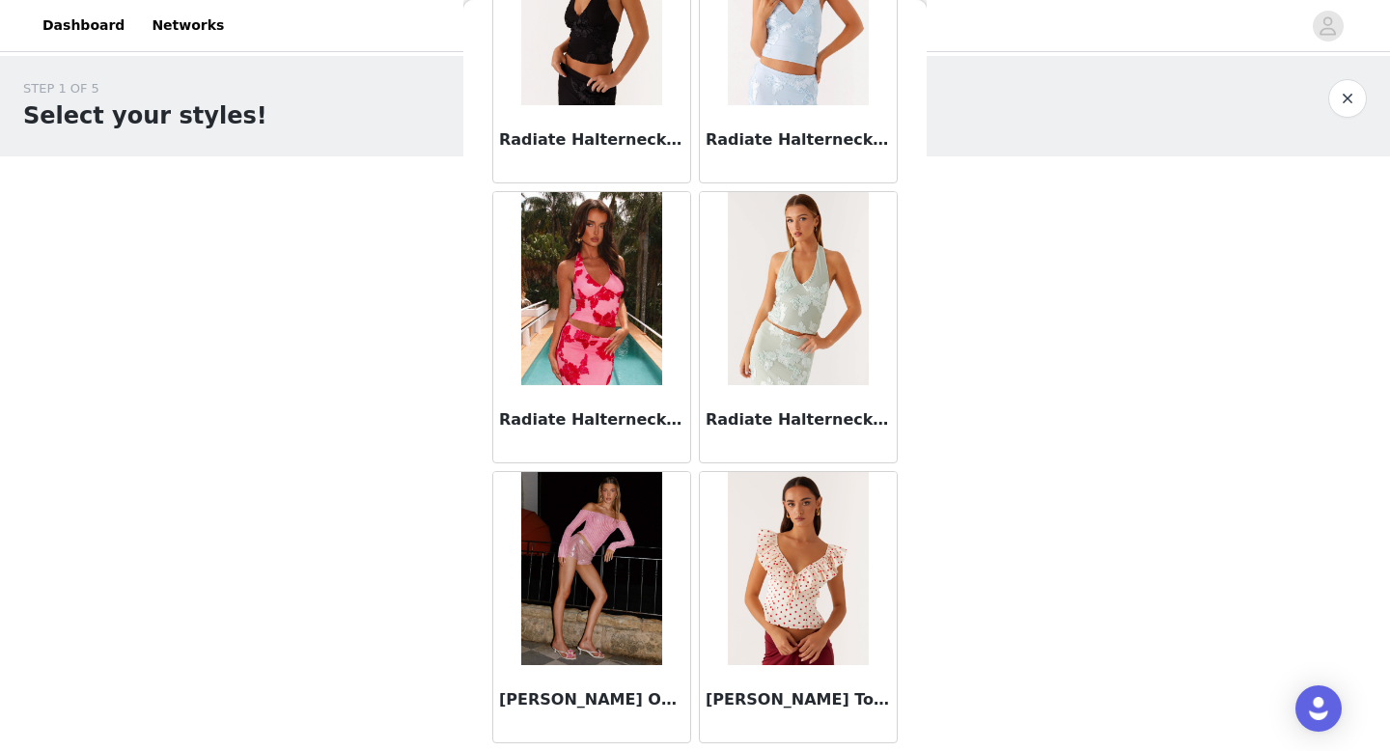
scroll to position [13402, 0]
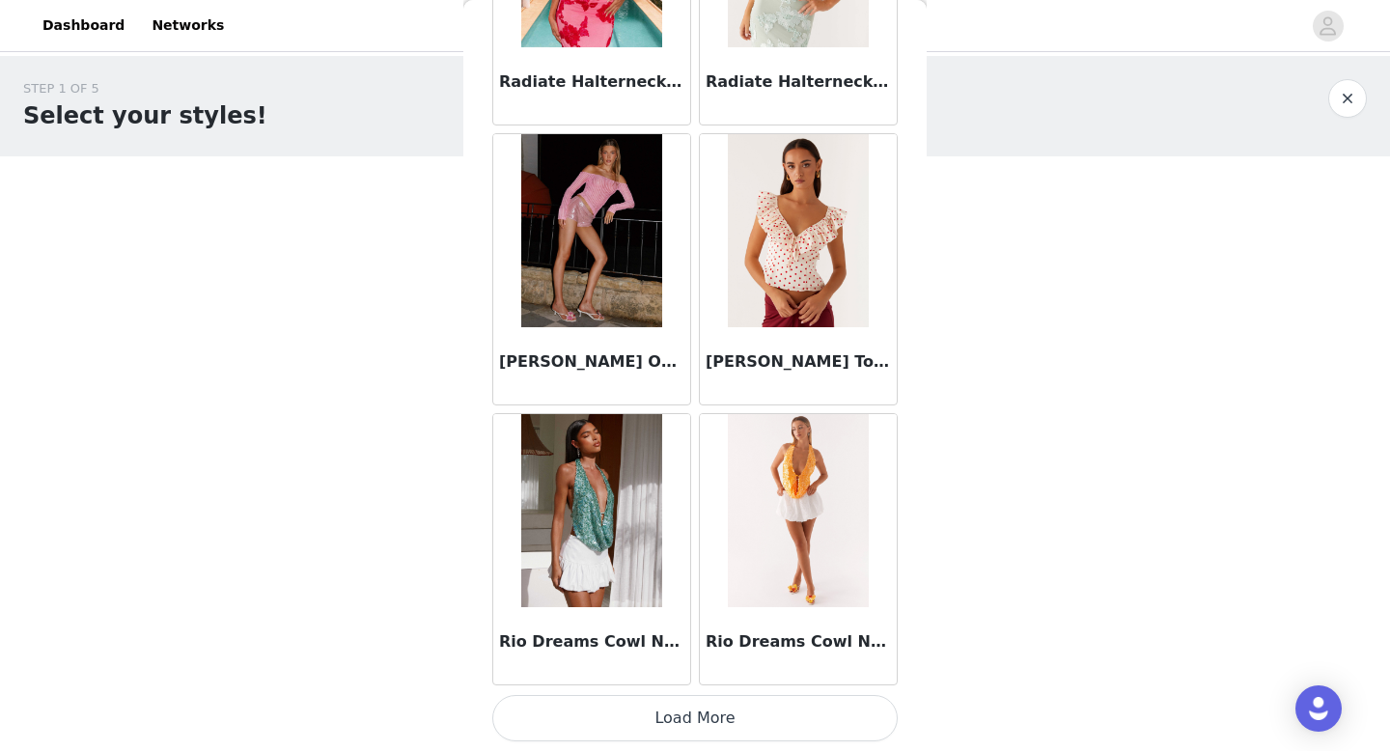
click at [660, 716] on button "Load More" at bounding box center [694, 718] width 405 height 46
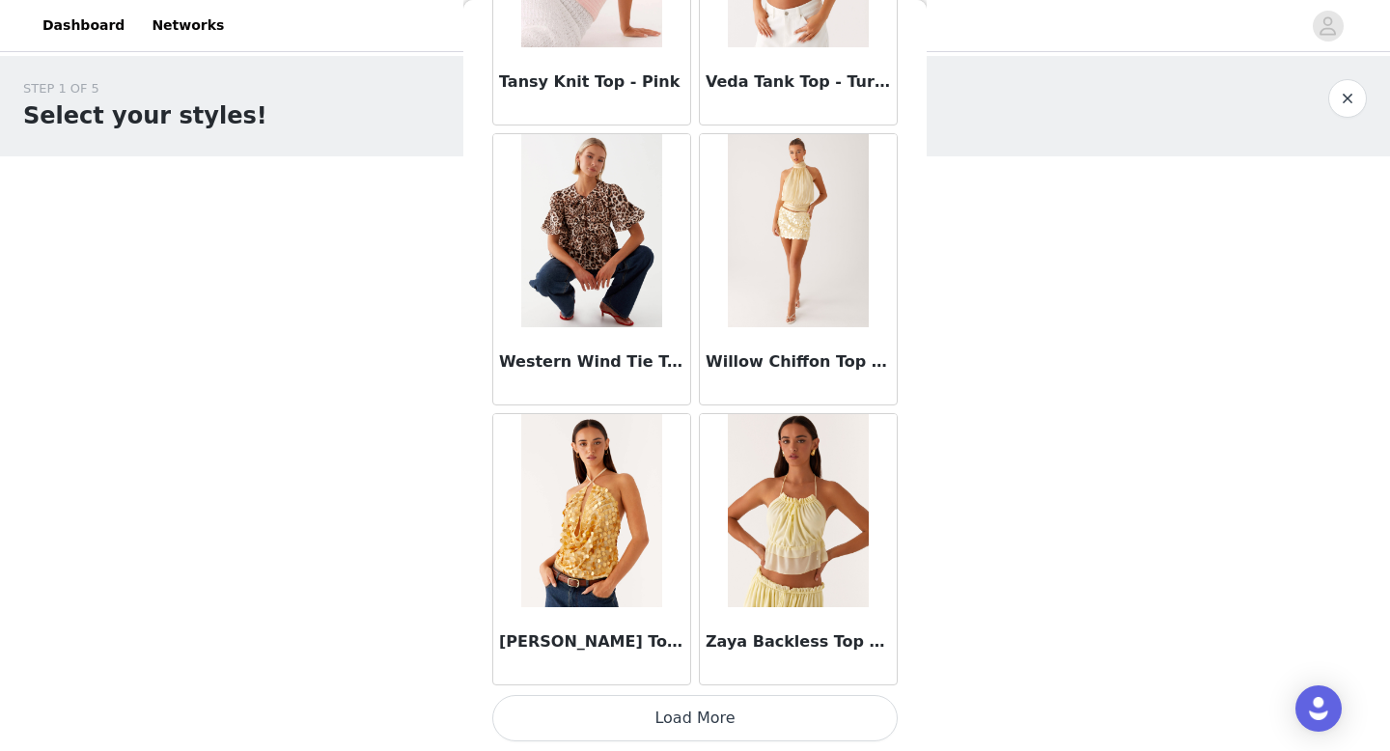
click at [660, 716] on button "Load More" at bounding box center [694, 718] width 405 height 46
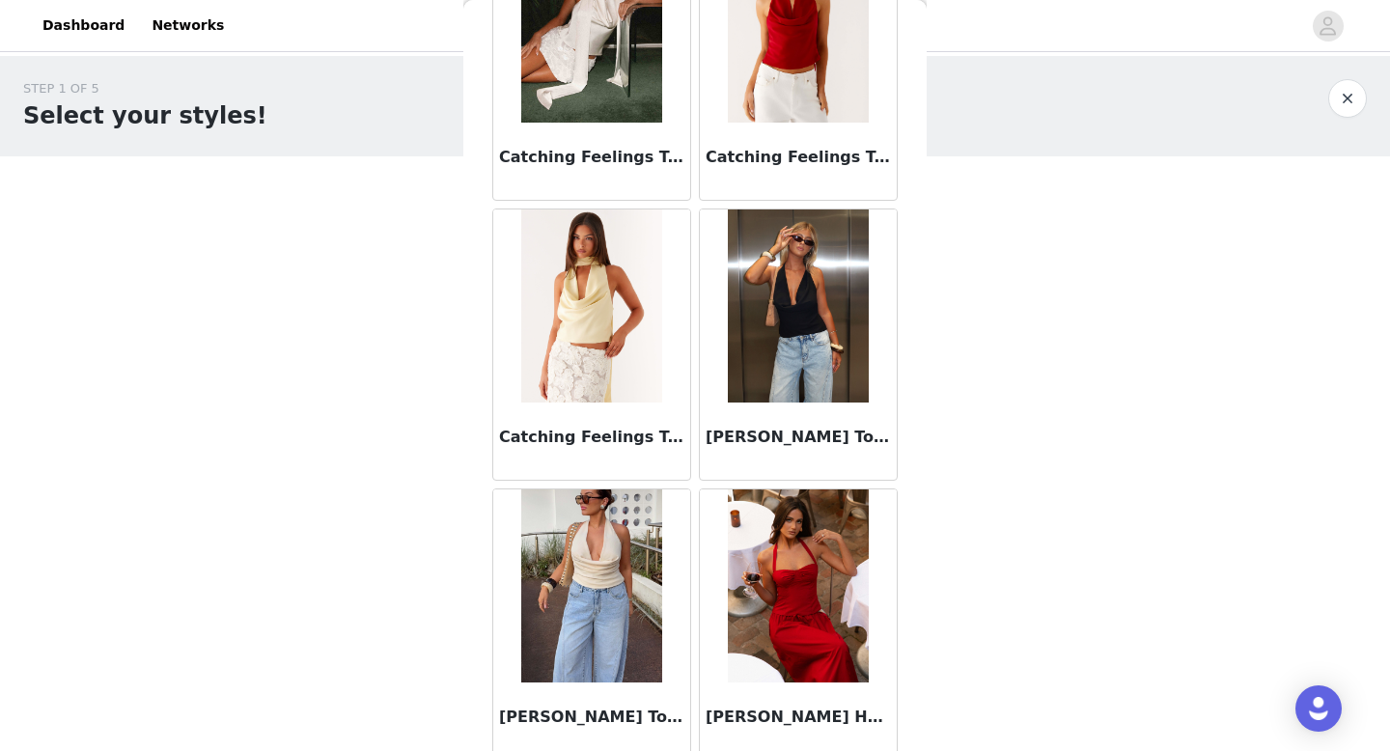
scroll to position [3504, 0]
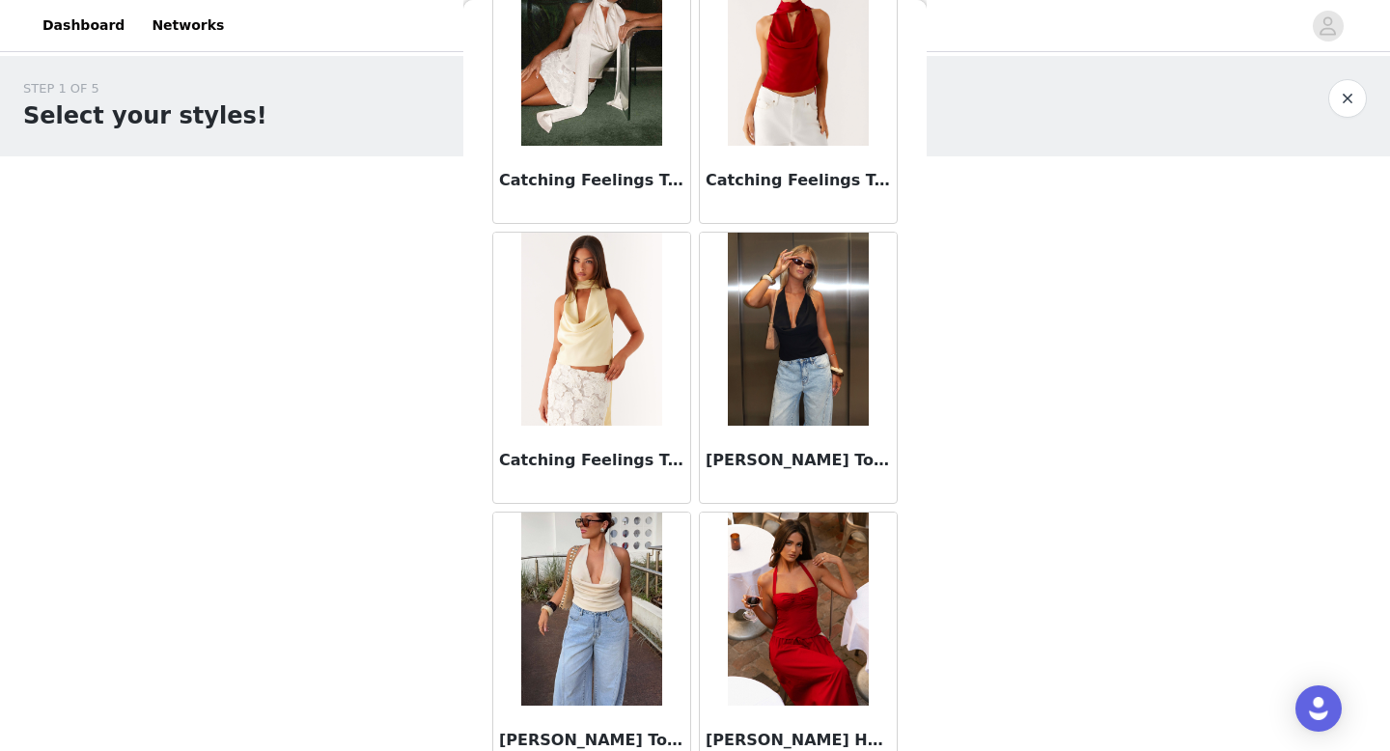
click at [846, 459] on h3 "[PERSON_NAME] Top - Black" at bounding box center [798, 460] width 185 height 23
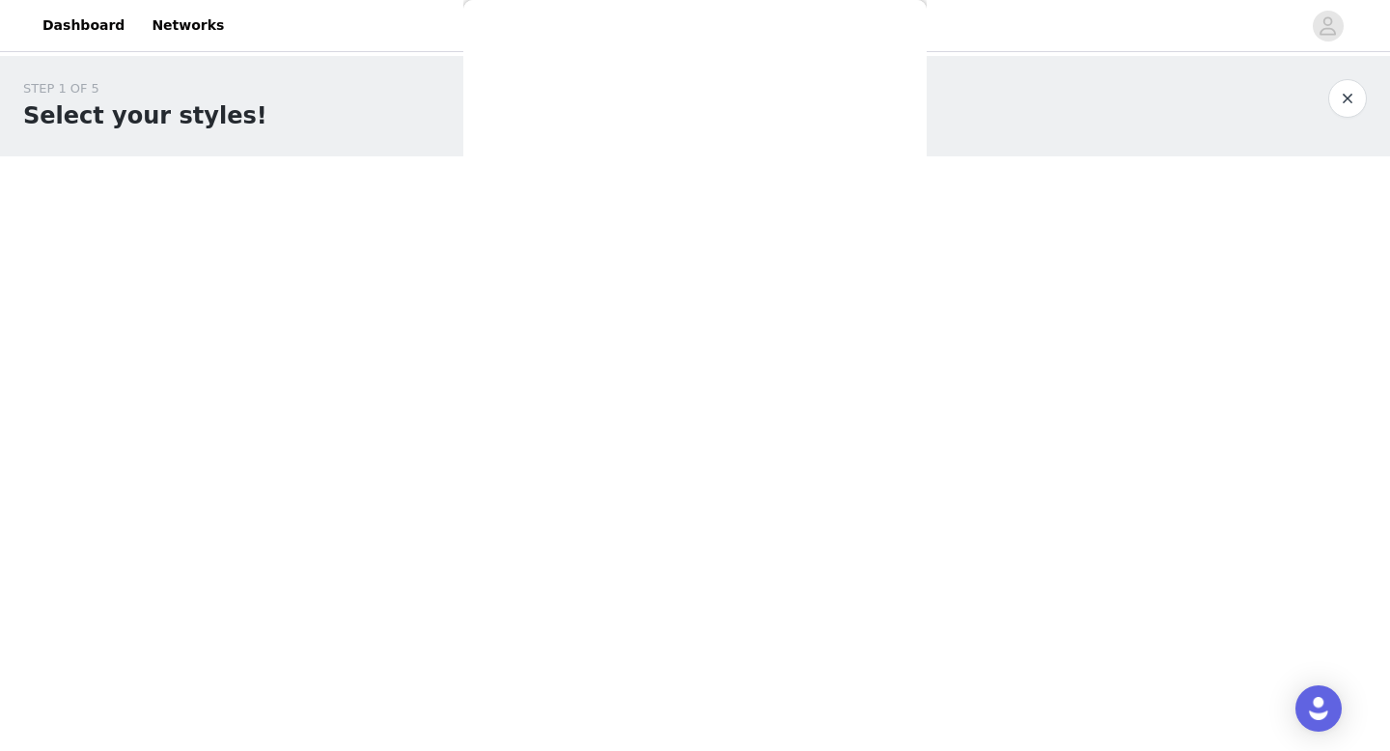
scroll to position [246, 0]
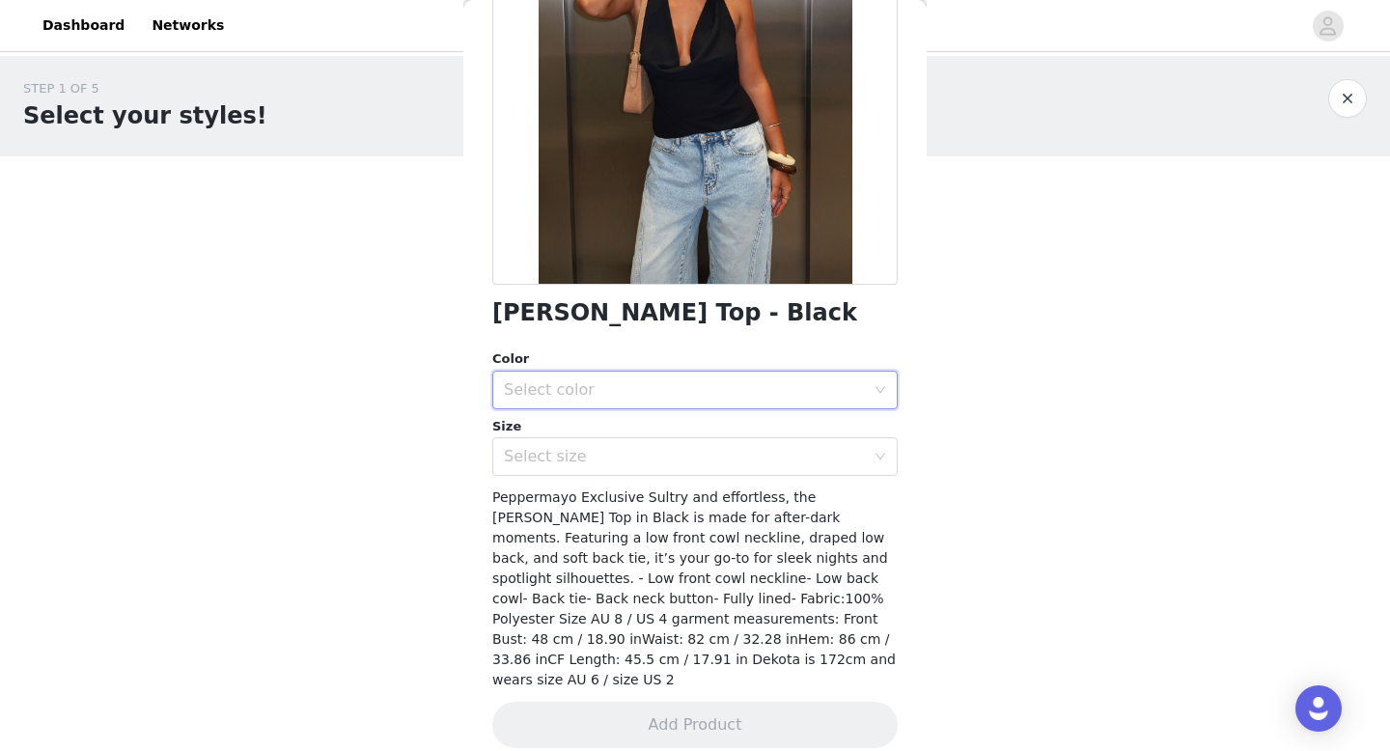
click at [731, 373] on div "Select color" at bounding box center [689, 390] width 370 height 37
click at [672, 422] on li "Black" at bounding box center [694, 432] width 405 height 31
click at [644, 466] on div "Select size" at bounding box center [689, 456] width 370 height 37
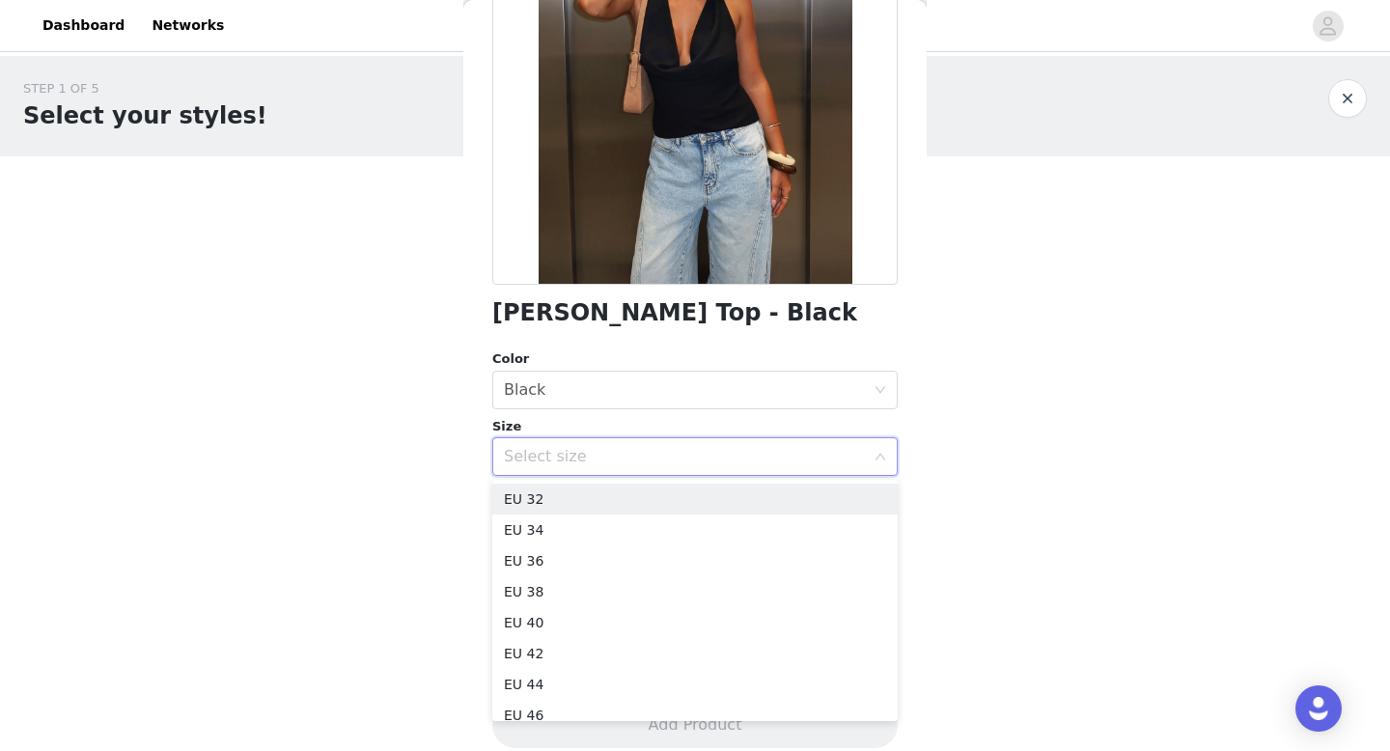
click at [644, 466] on div "Select size" at bounding box center [689, 456] width 370 height 37
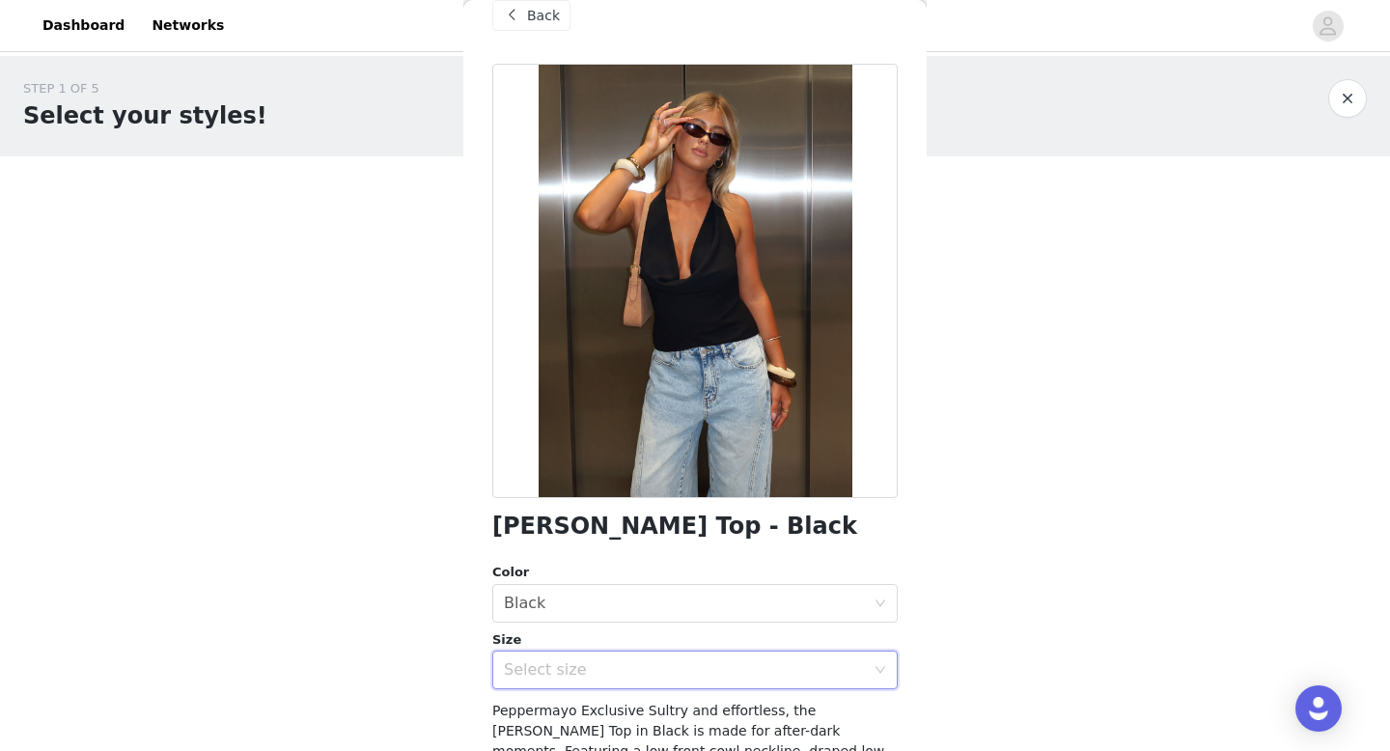
scroll to position [19, 0]
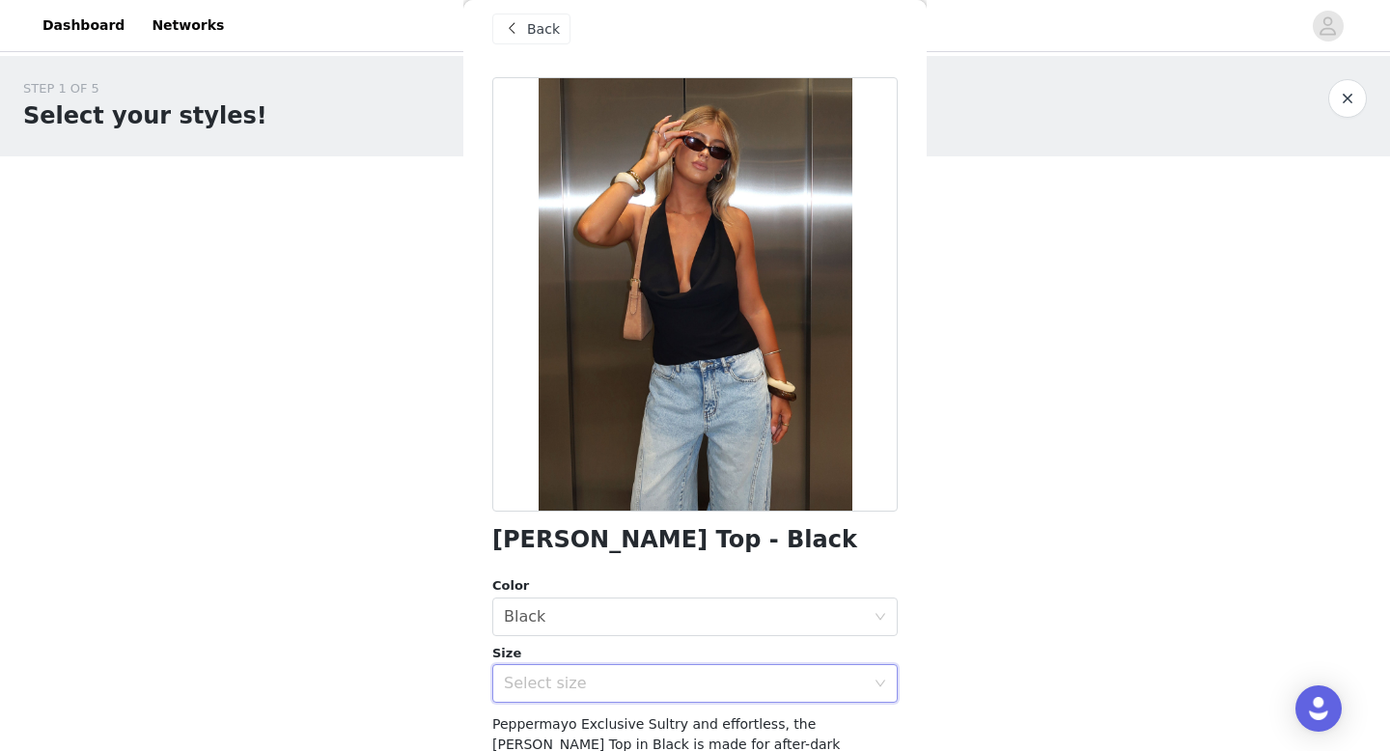
click at [670, 672] on div "Select size" at bounding box center [689, 683] width 370 height 37
click at [645, 726] on li "EU 32" at bounding box center [694, 726] width 405 height 31
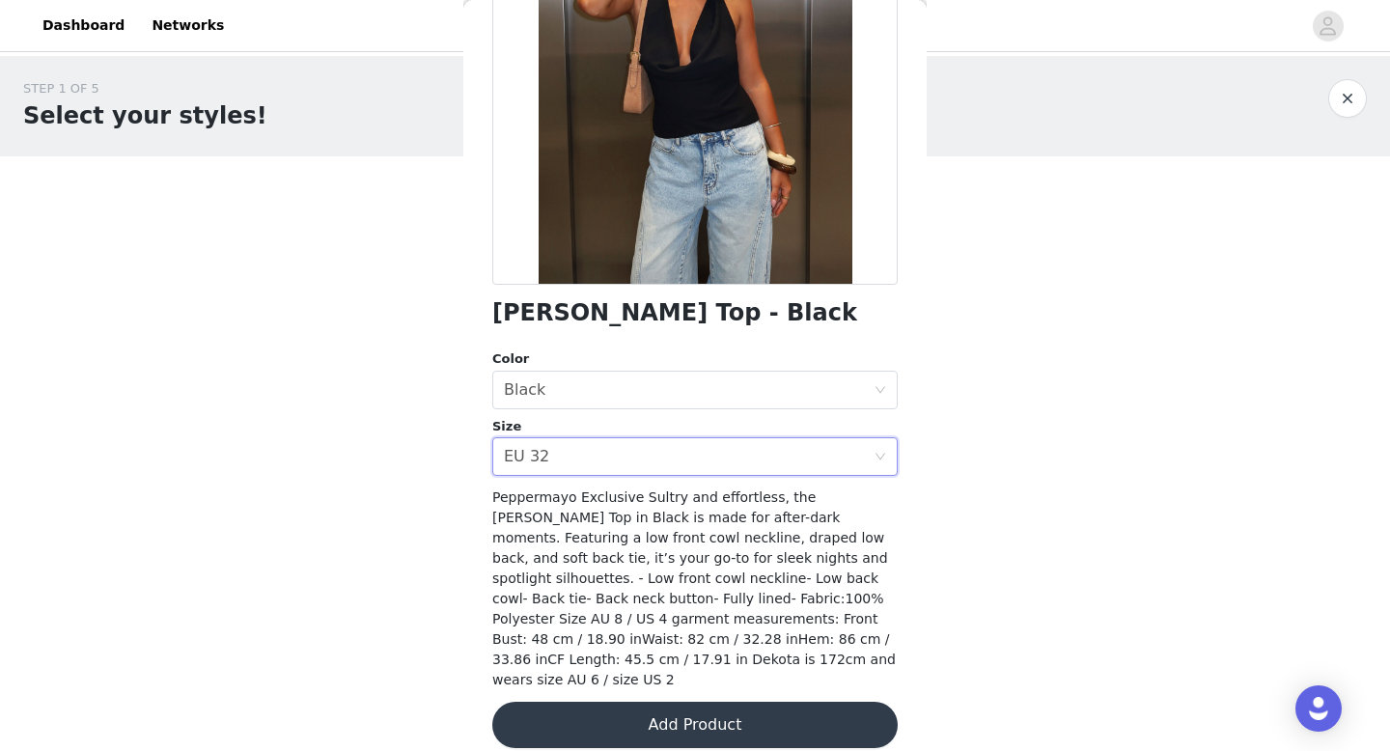
click at [698, 728] on div "Charli Cowl Top - Black Color Select color Black Size Select size EU 32 Pepperm…" at bounding box center [694, 310] width 405 height 921
click at [692, 702] on button "Add Product" at bounding box center [694, 725] width 405 height 46
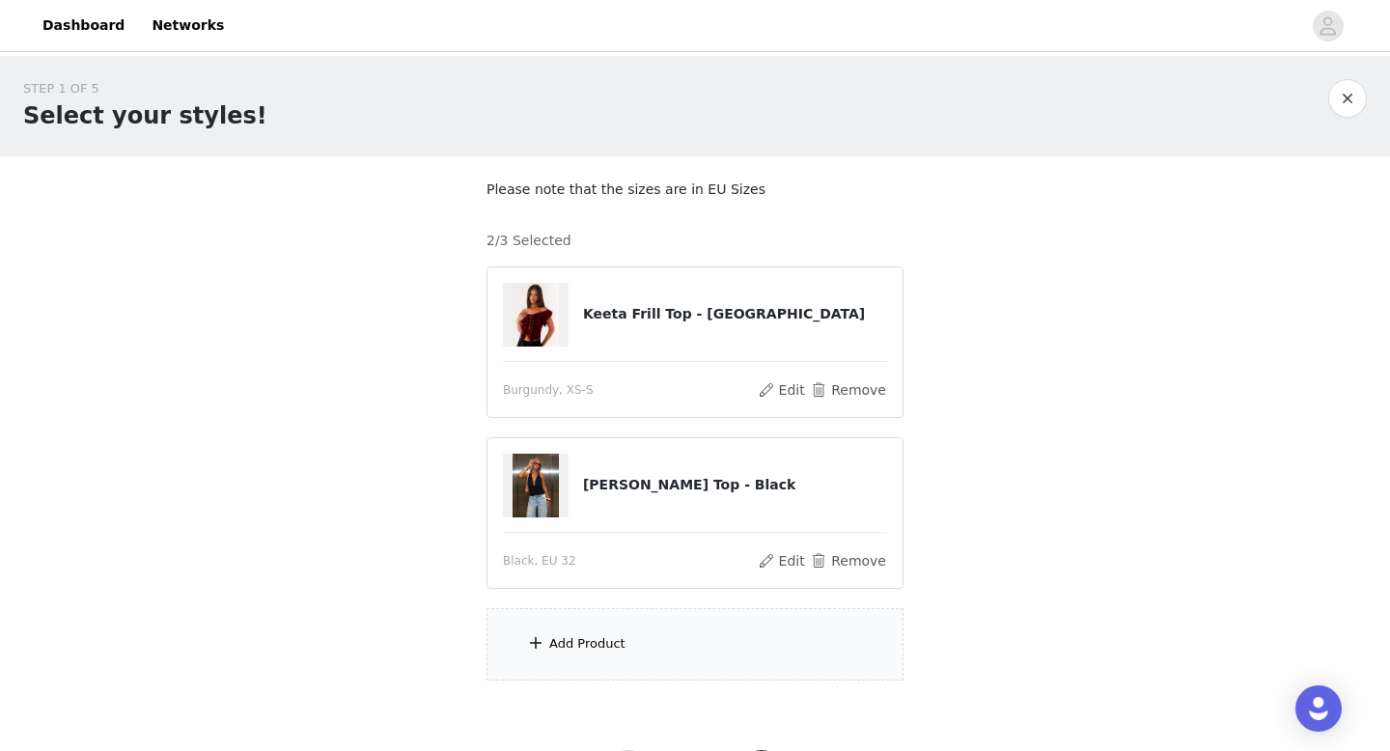
click at [675, 660] on div "Add Product" at bounding box center [695, 644] width 417 height 72
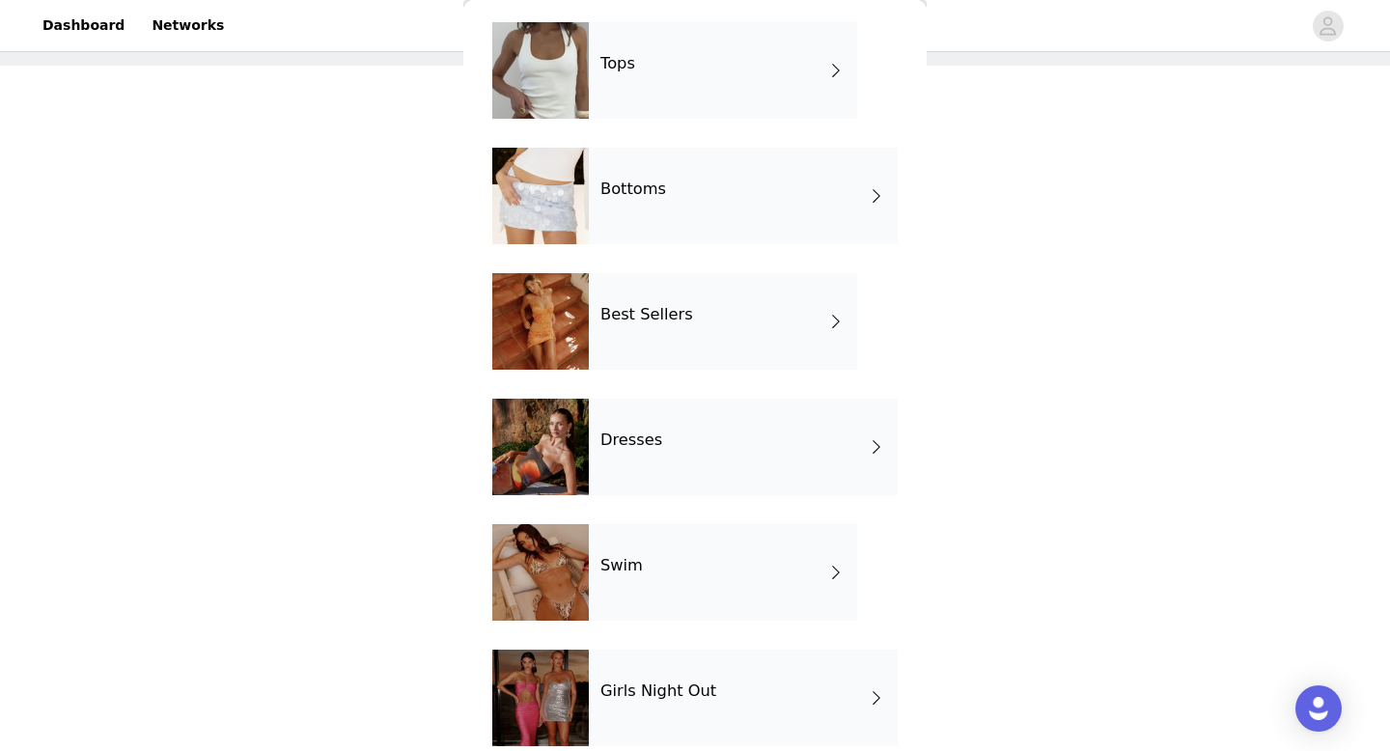
scroll to position [86, 0]
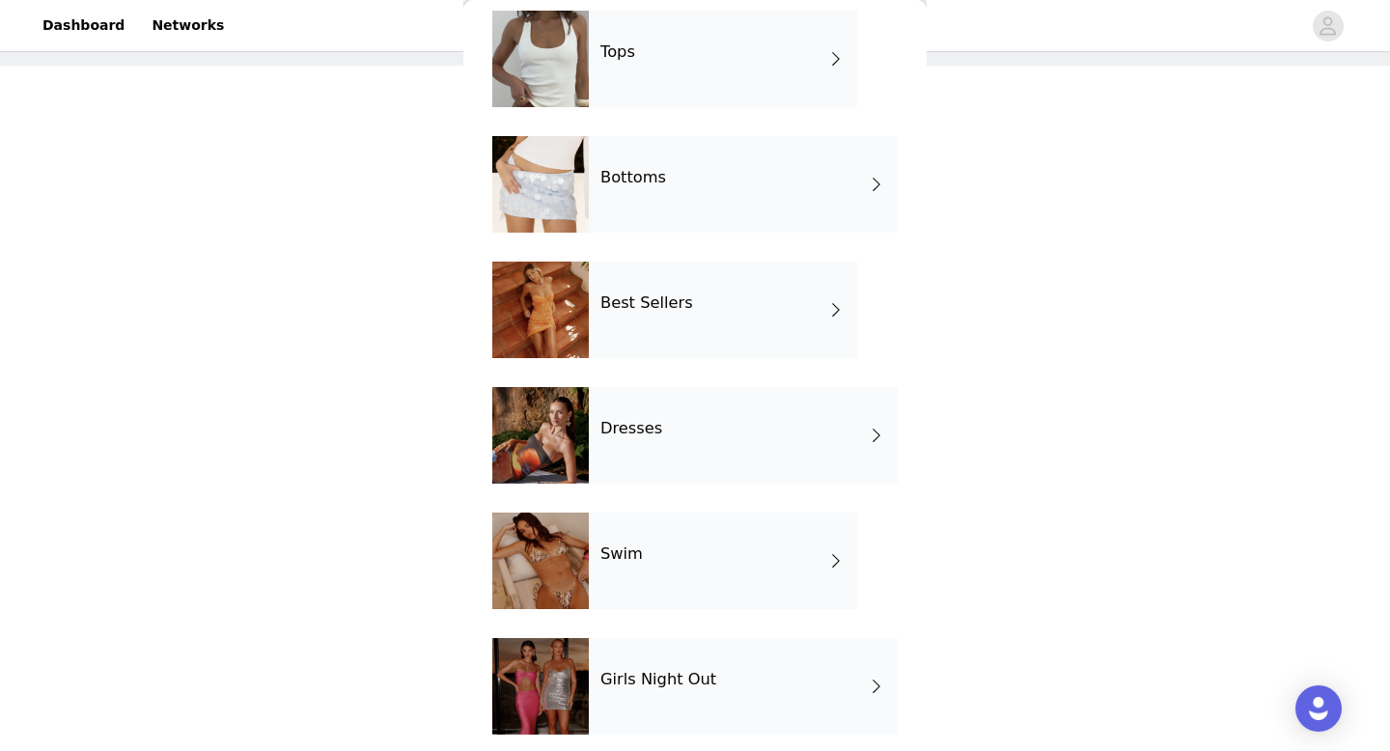
click at [697, 212] on div "Bottoms" at bounding box center [743, 184] width 309 height 97
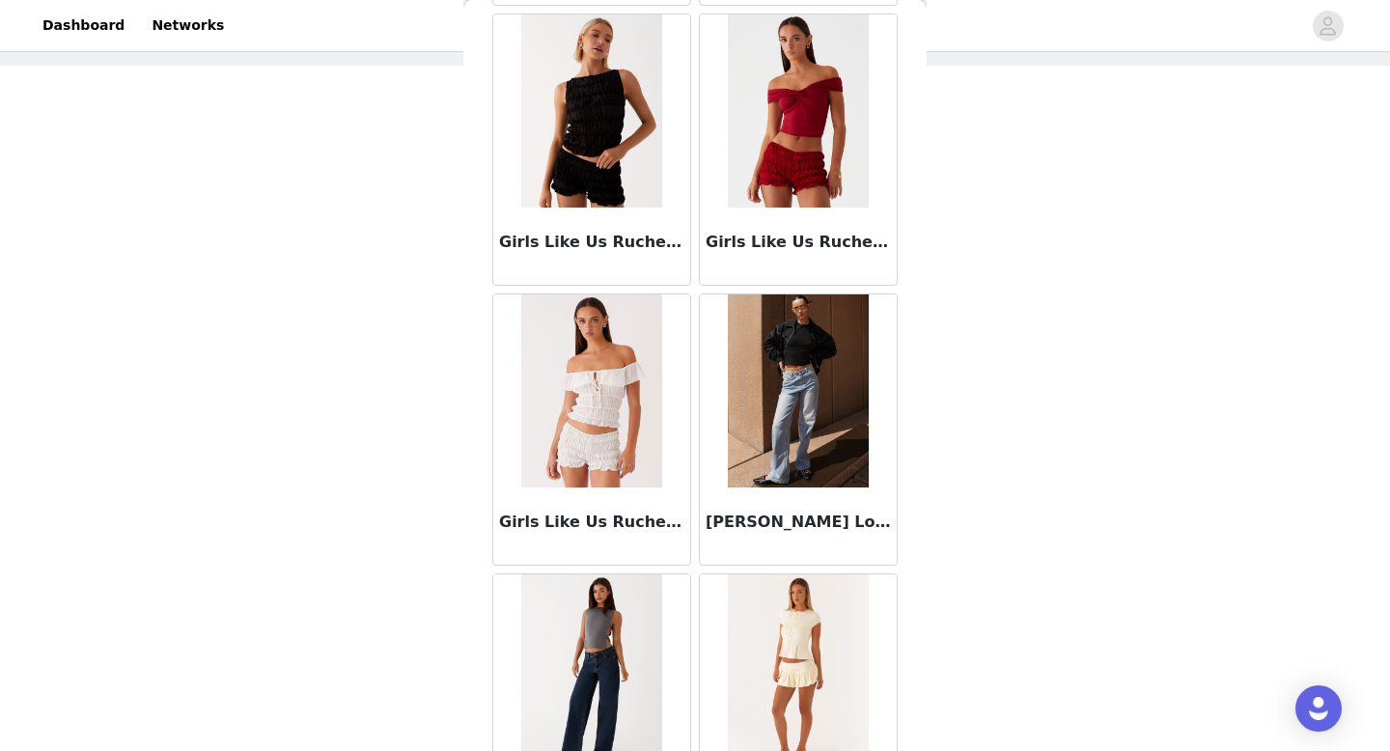
scroll to position [2203, 0]
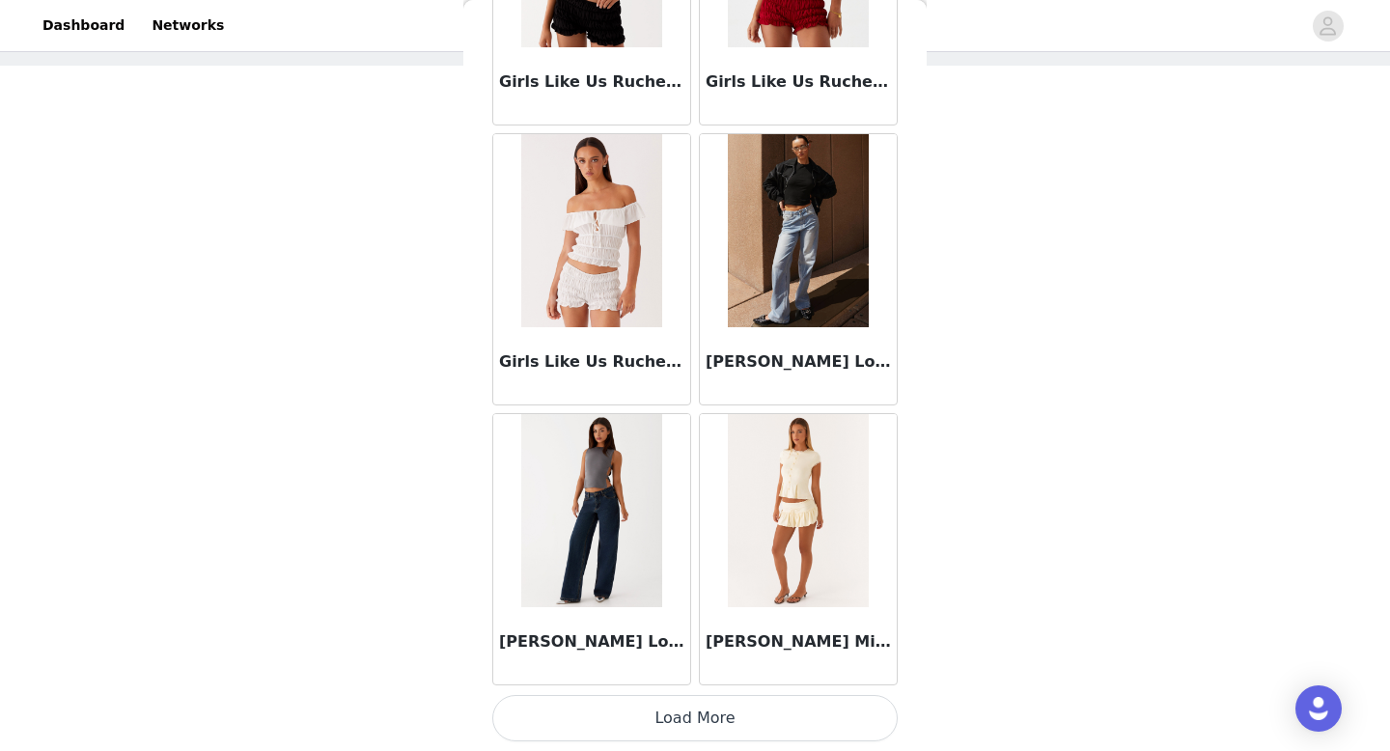
click at [735, 725] on button "Load More" at bounding box center [694, 718] width 405 height 46
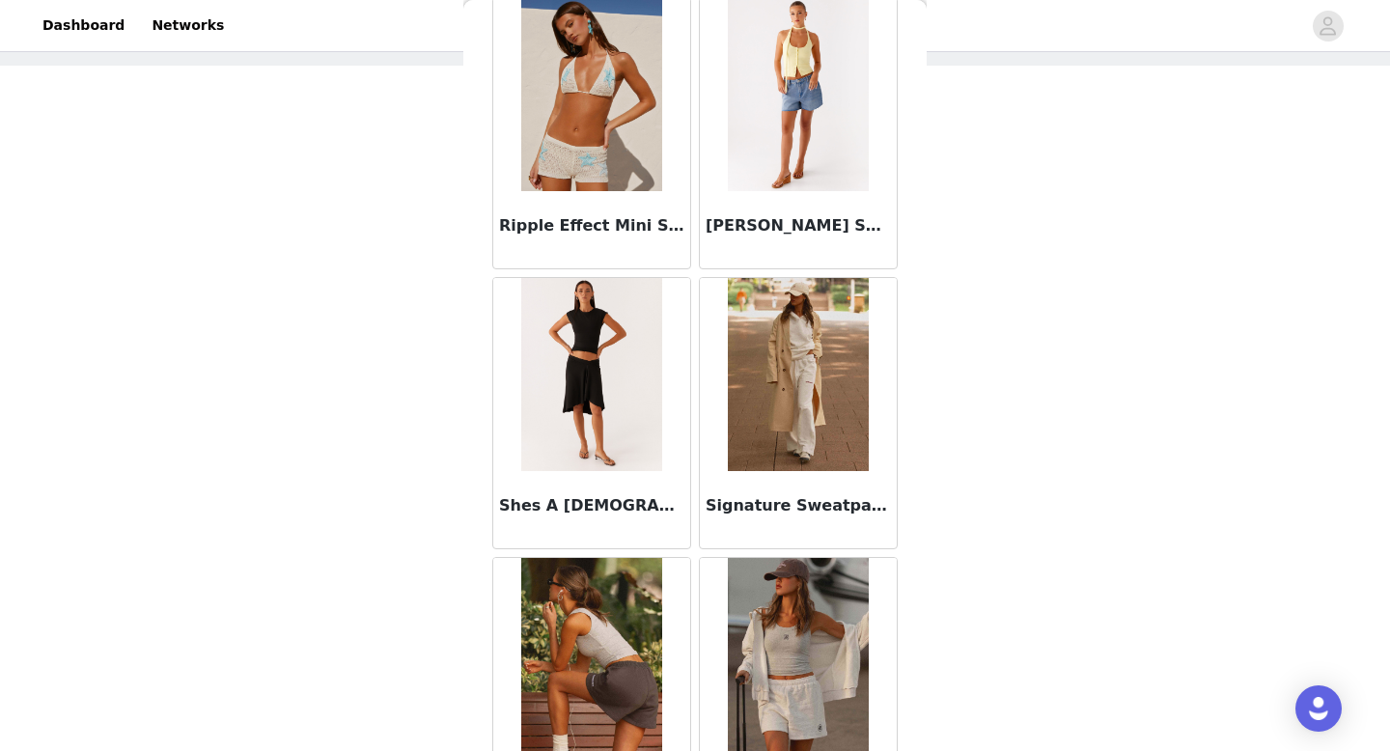
scroll to position [5003, 0]
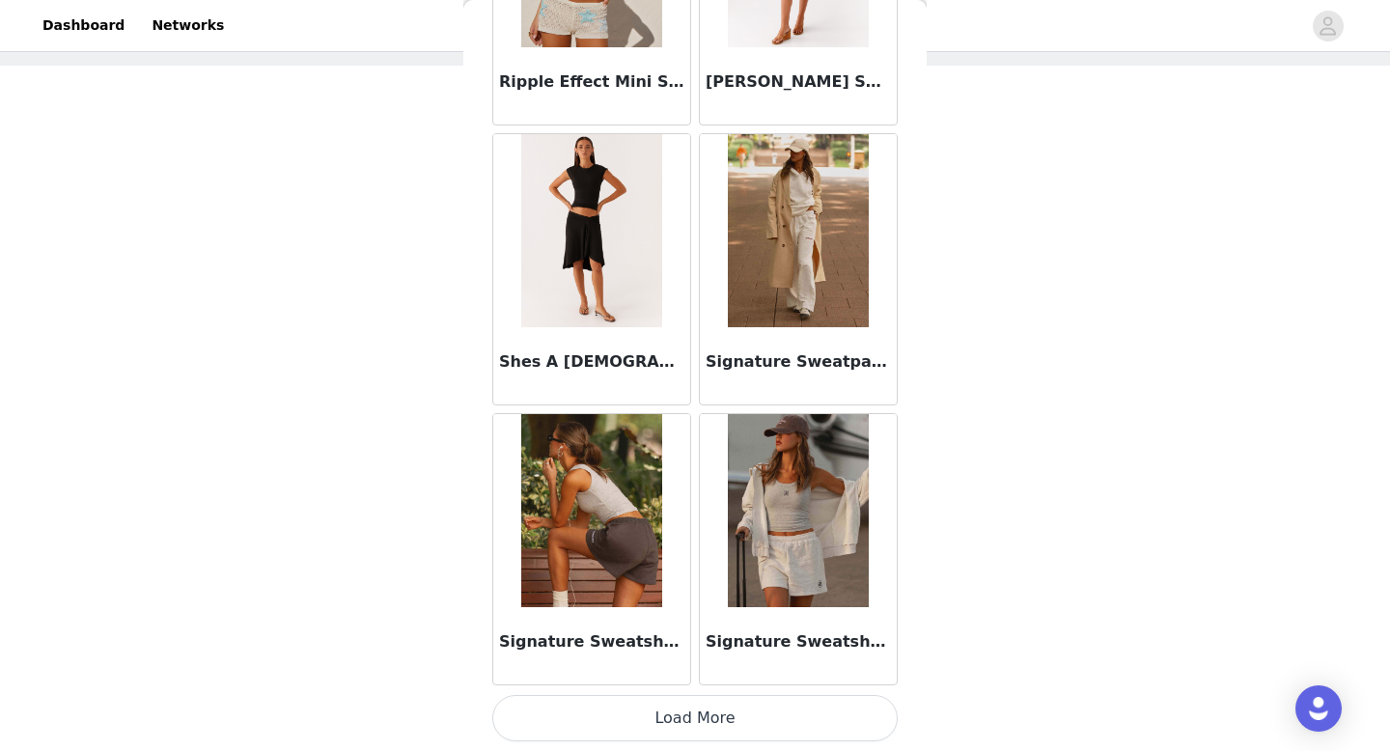
click at [849, 620] on div "Signature Sweatshorts - Grey" at bounding box center [798, 645] width 197 height 77
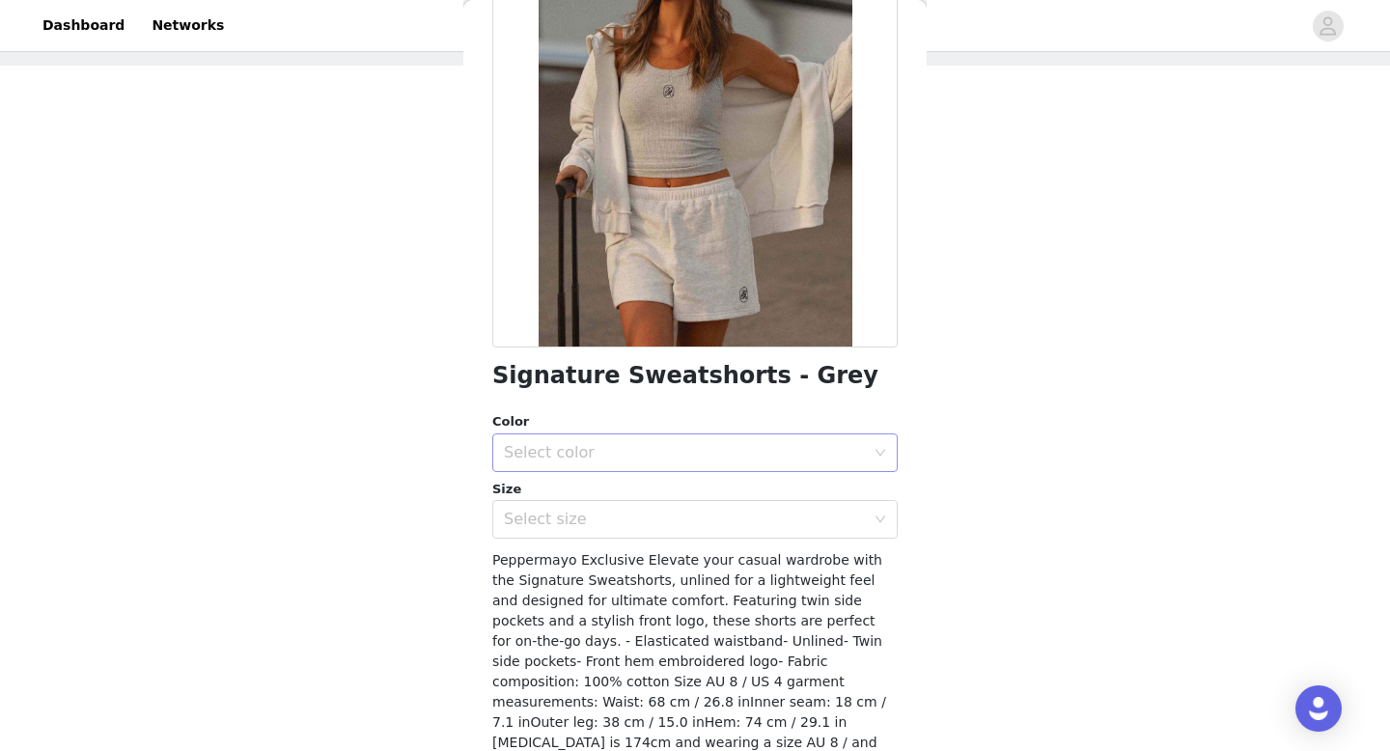
scroll to position [195, 0]
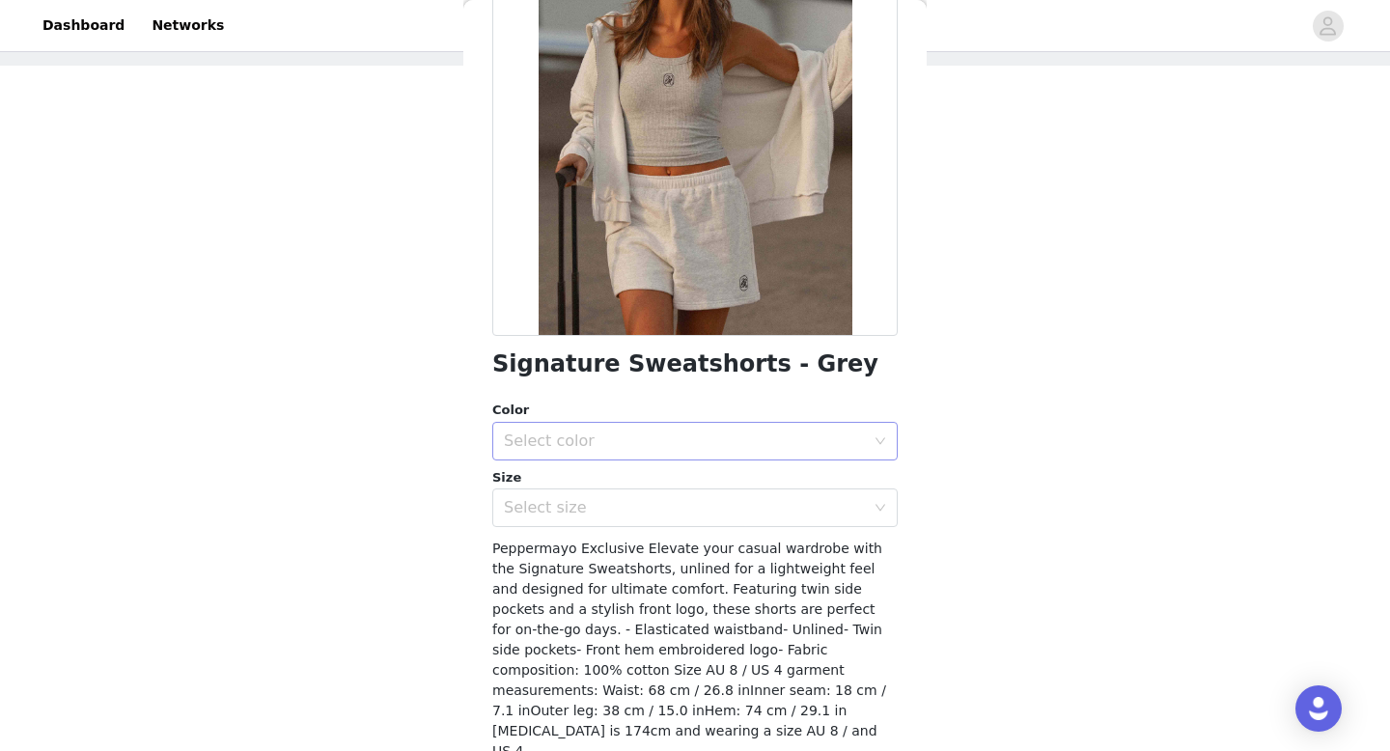
click at [616, 444] on div "Select color" at bounding box center [684, 441] width 361 height 19
click at [606, 491] on li "Grey" at bounding box center [694, 483] width 405 height 31
click at [609, 506] on div "Select size" at bounding box center [684, 507] width 361 height 19
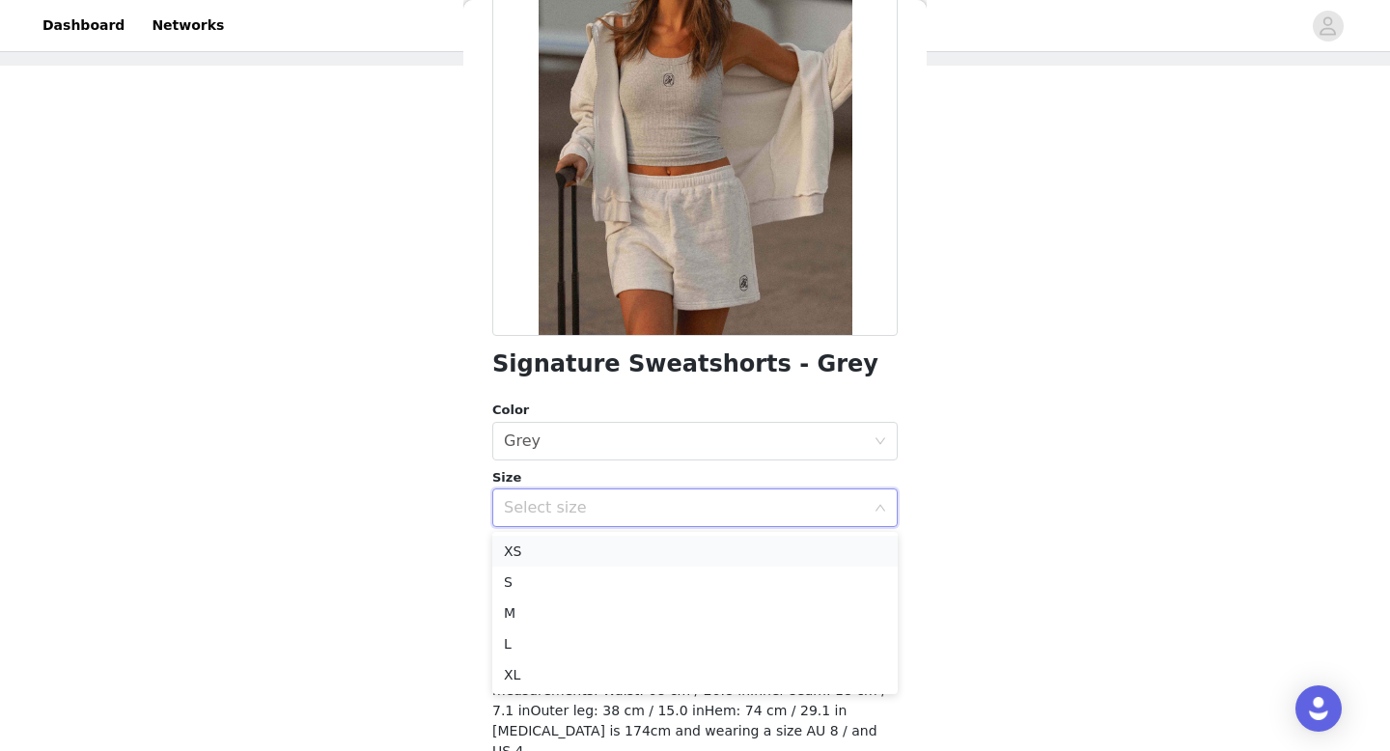
click at [576, 559] on li "XS" at bounding box center [694, 551] width 405 height 31
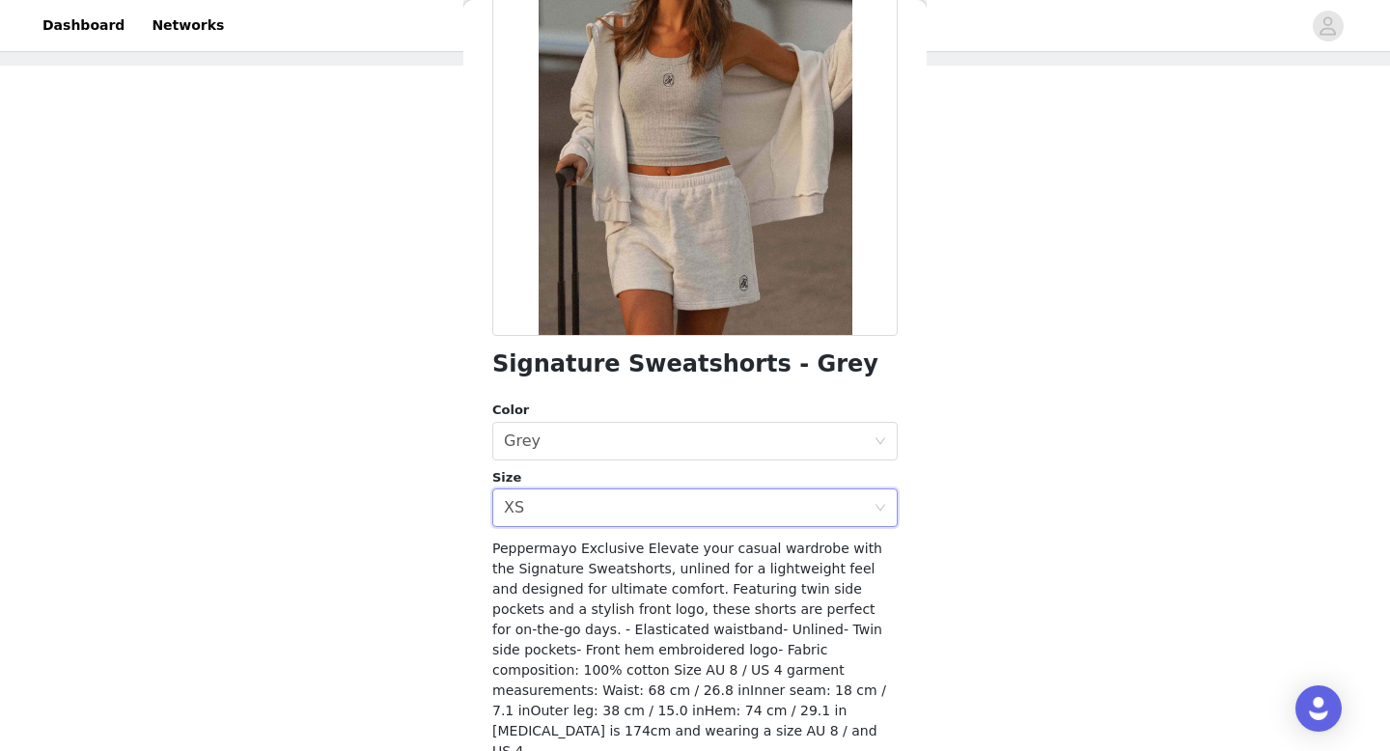
scroll to position [246, 0]
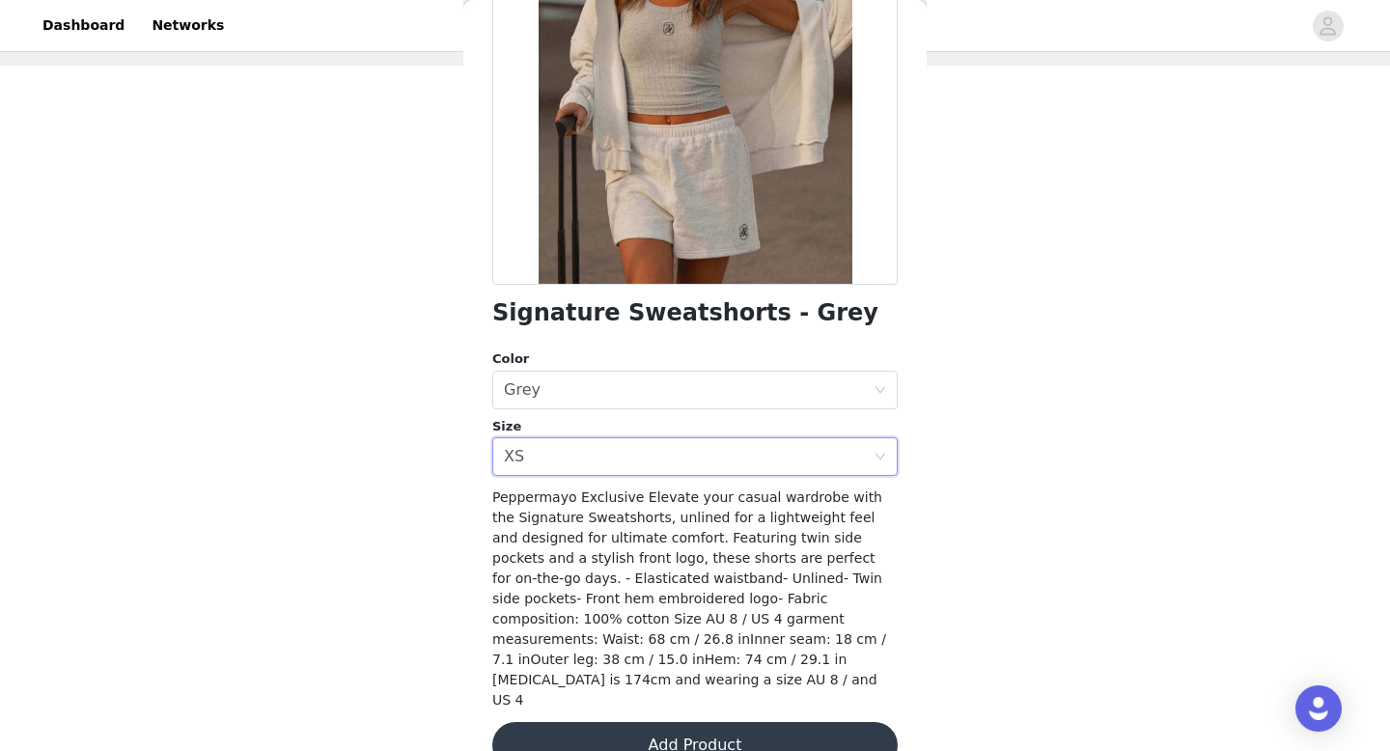
click at [611, 722] on button "Add Product" at bounding box center [694, 745] width 405 height 46
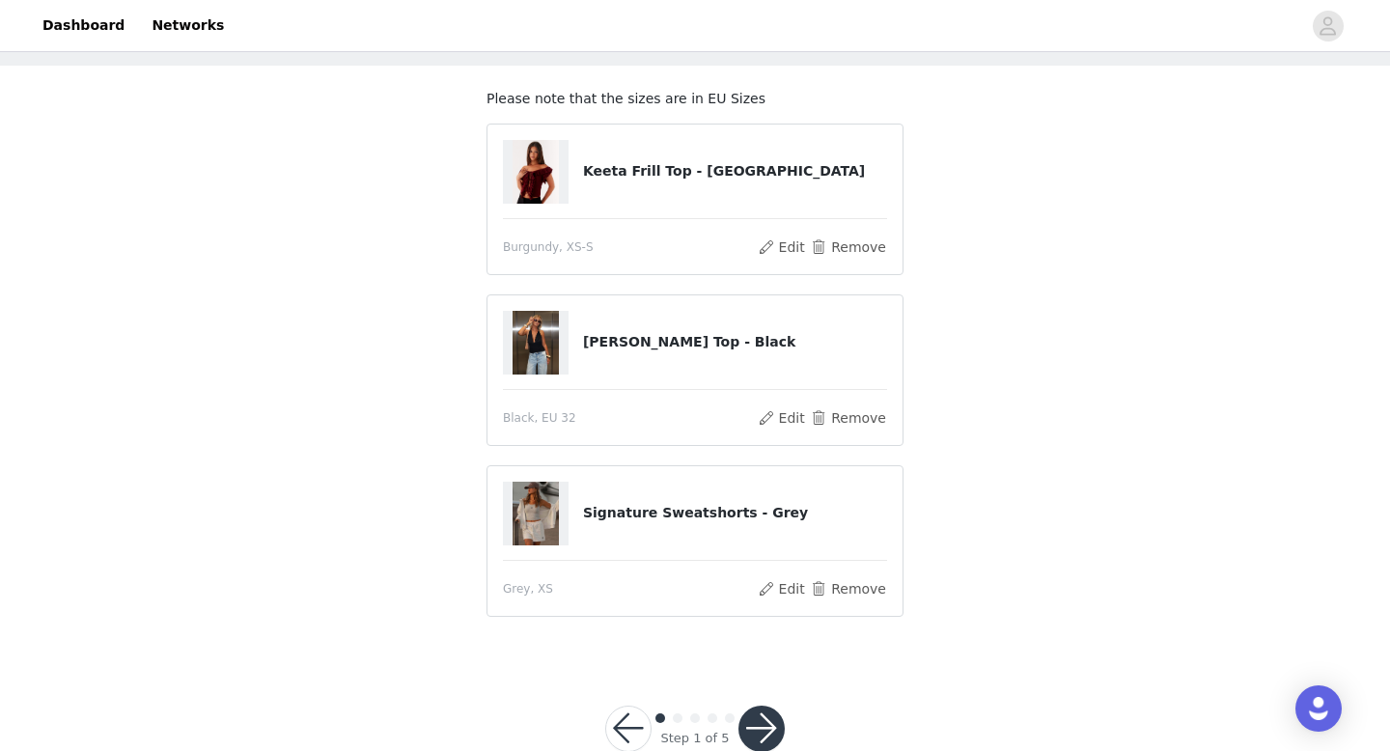
click at [772, 732] on button "button" at bounding box center [762, 729] width 46 height 46
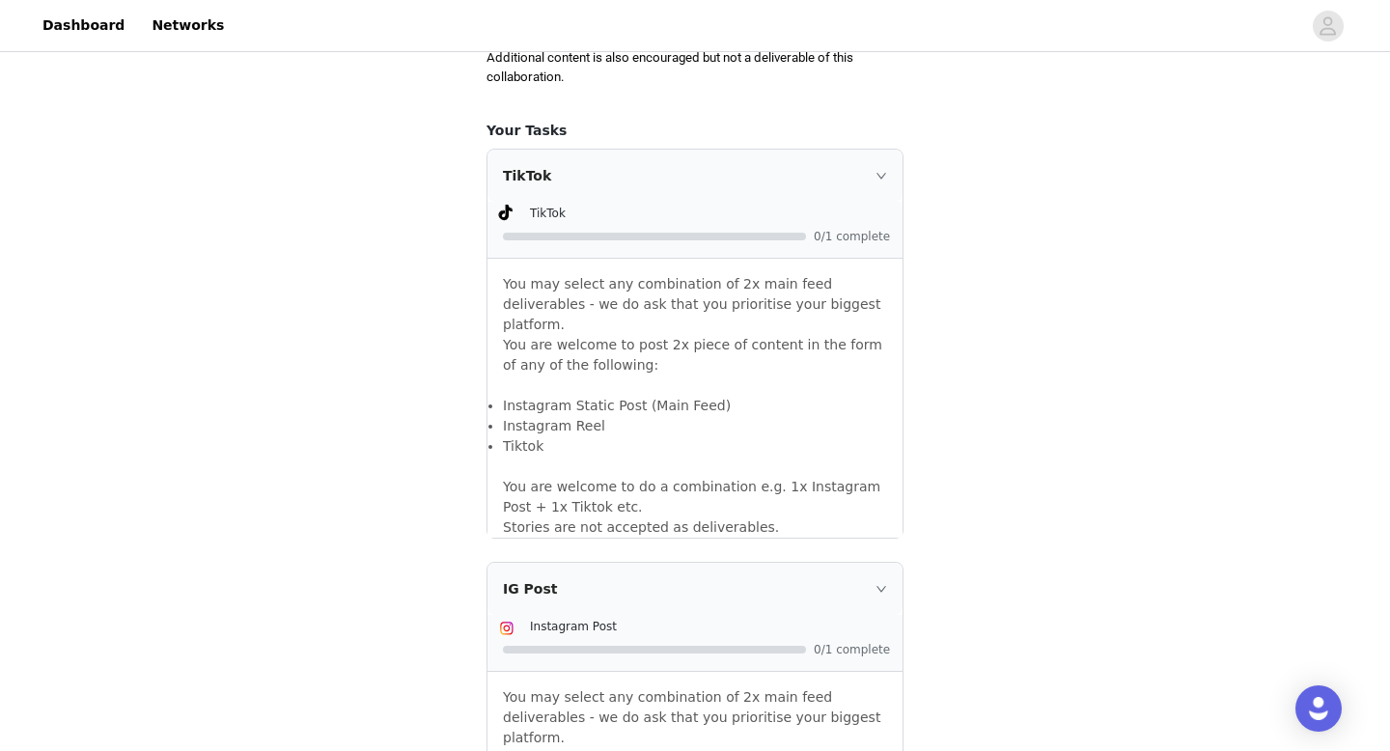
scroll to position [1182, 0]
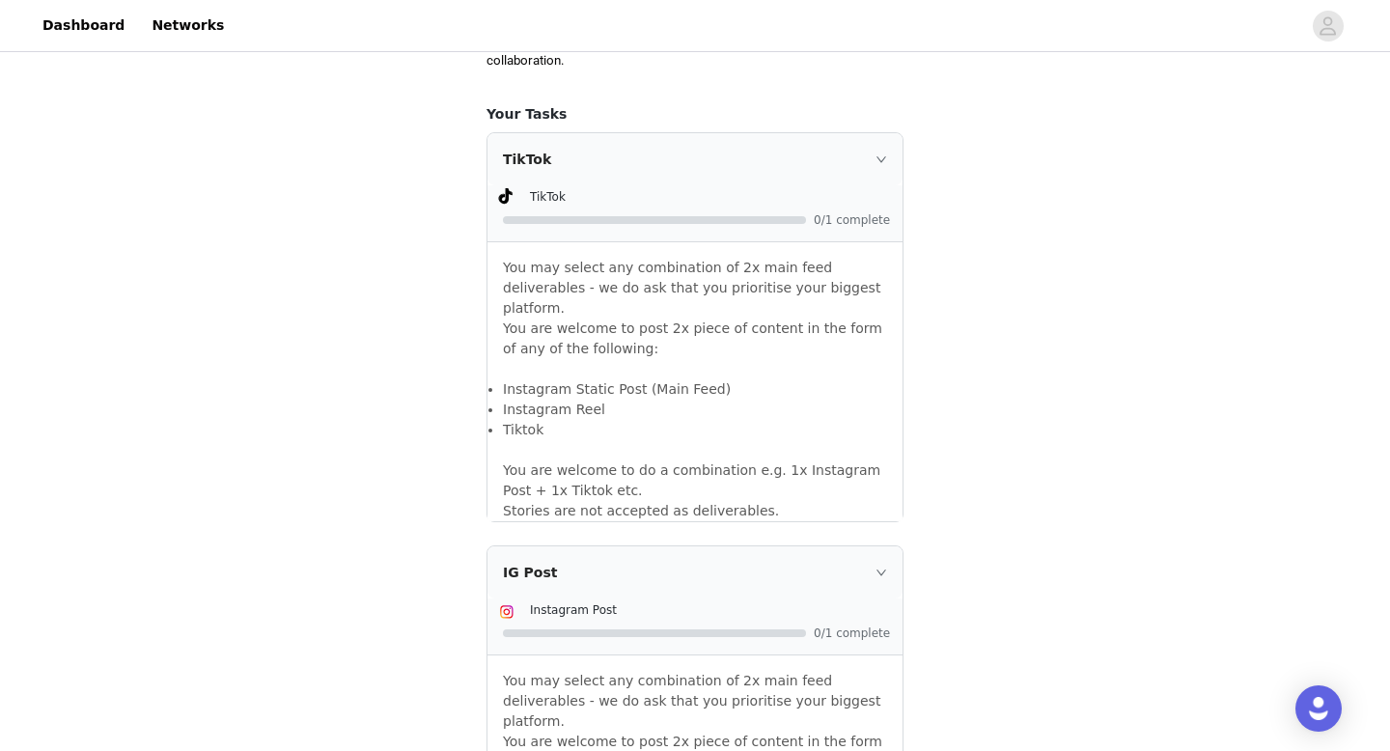
click at [822, 241] on div "TikTok 0/1 complete" at bounding box center [695, 214] width 415 height 56
click at [884, 159] on icon "icon: right" at bounding box center [882, 159] width 12 height 12
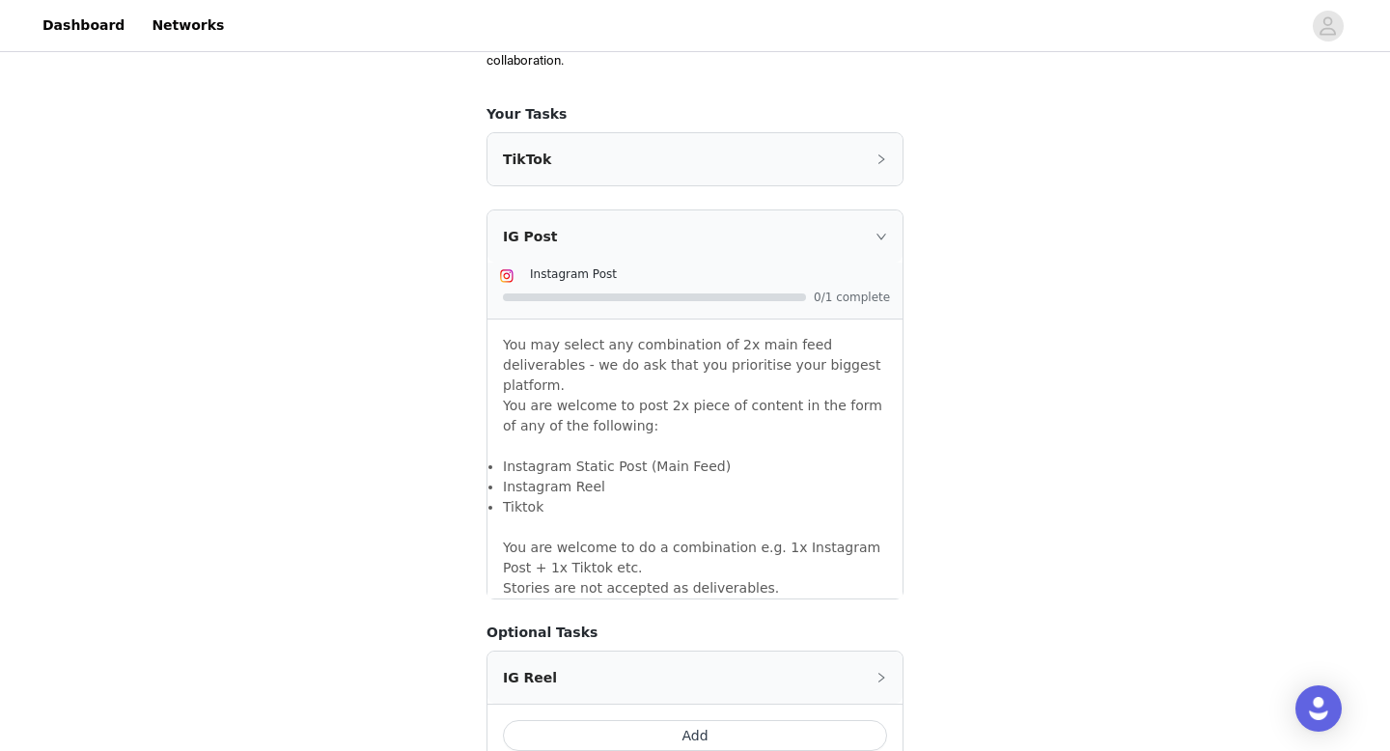
click at [881, 159] on icon "icon: right" at bounding box center [882, 159] width 12 height 12
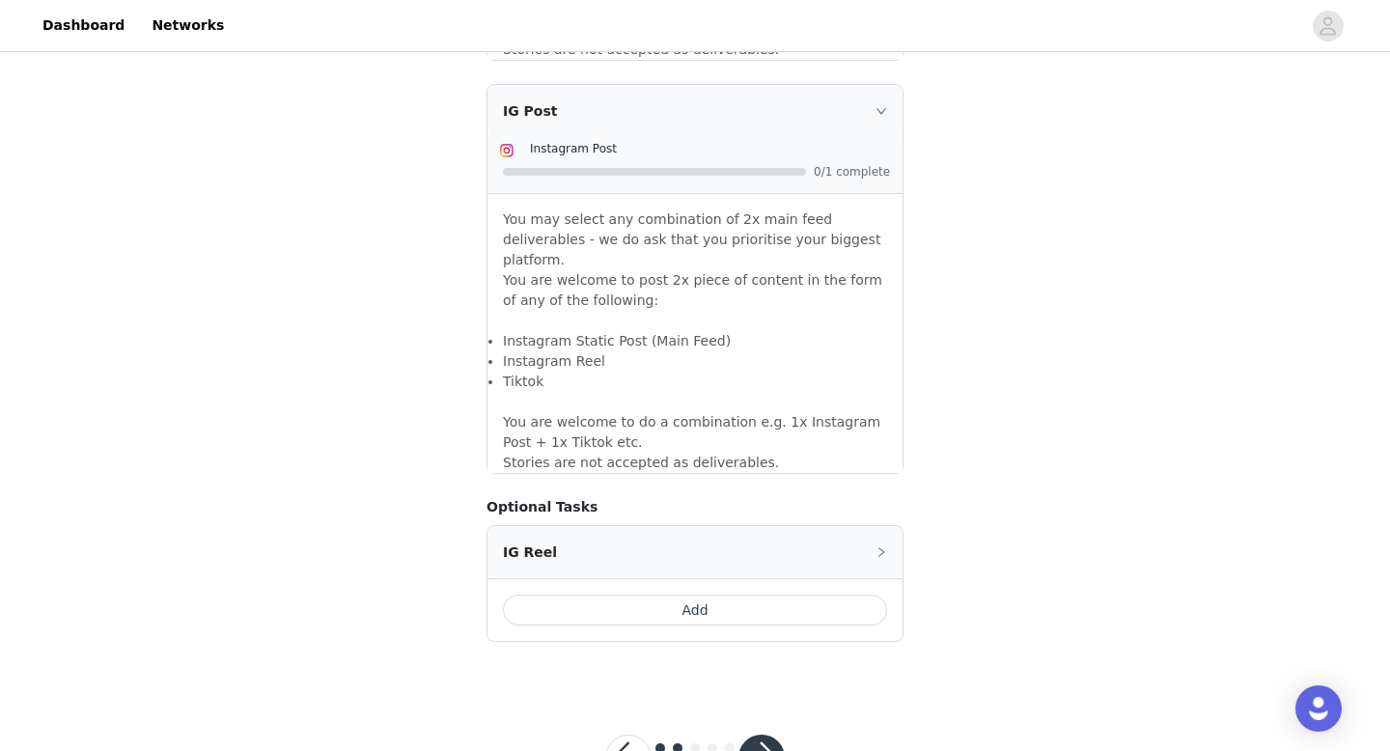
scroll to position [1680, 0]
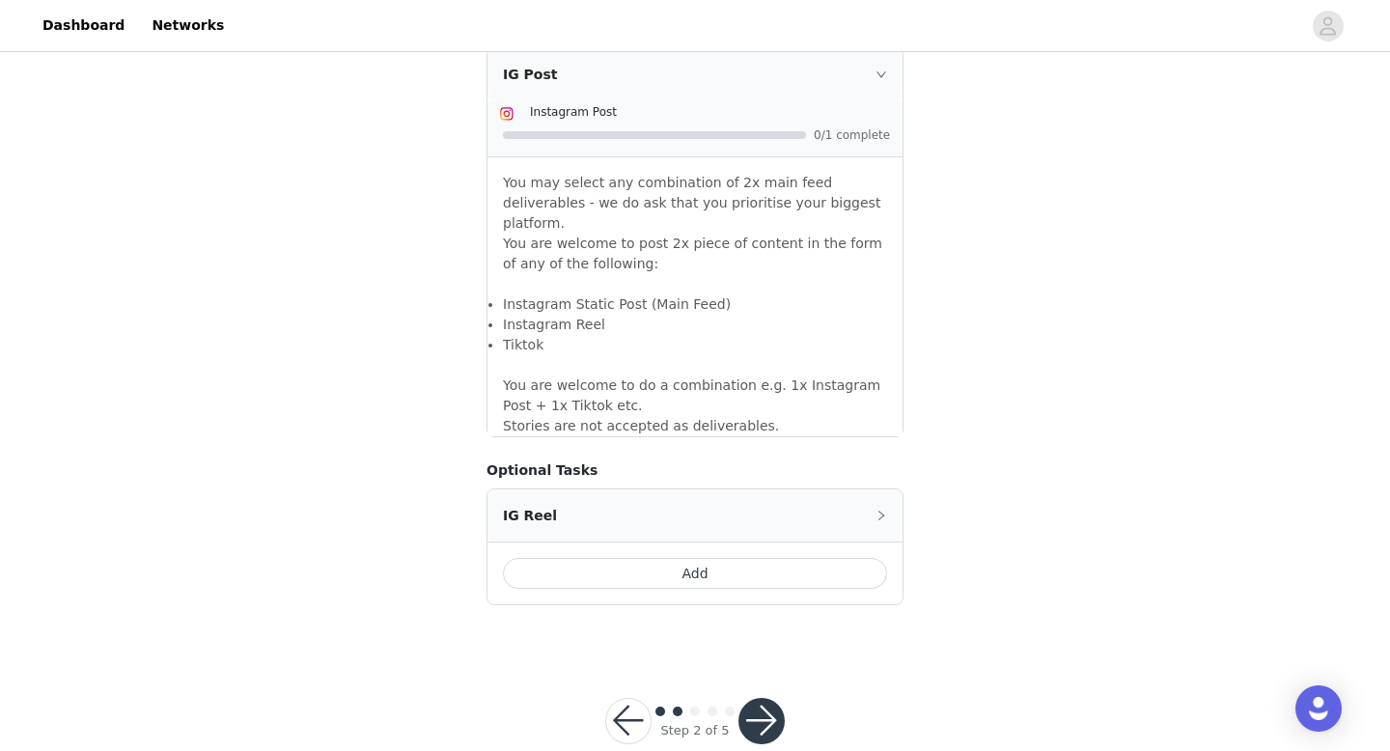
click at [773, 698] on button "button" at bounding box center [762, 721] width 46 height 46
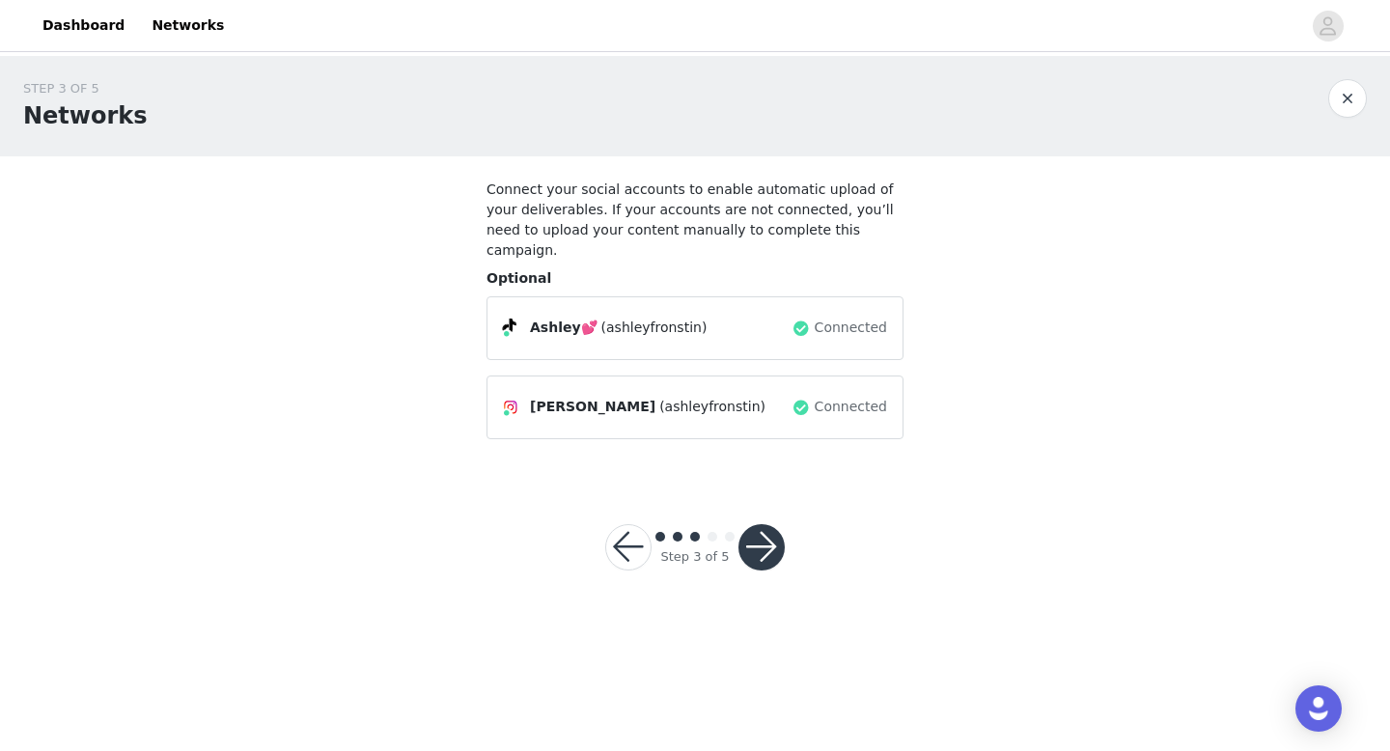
click at [770, 529] on button "button" at bounding box center [762, 547] width 46 height 46
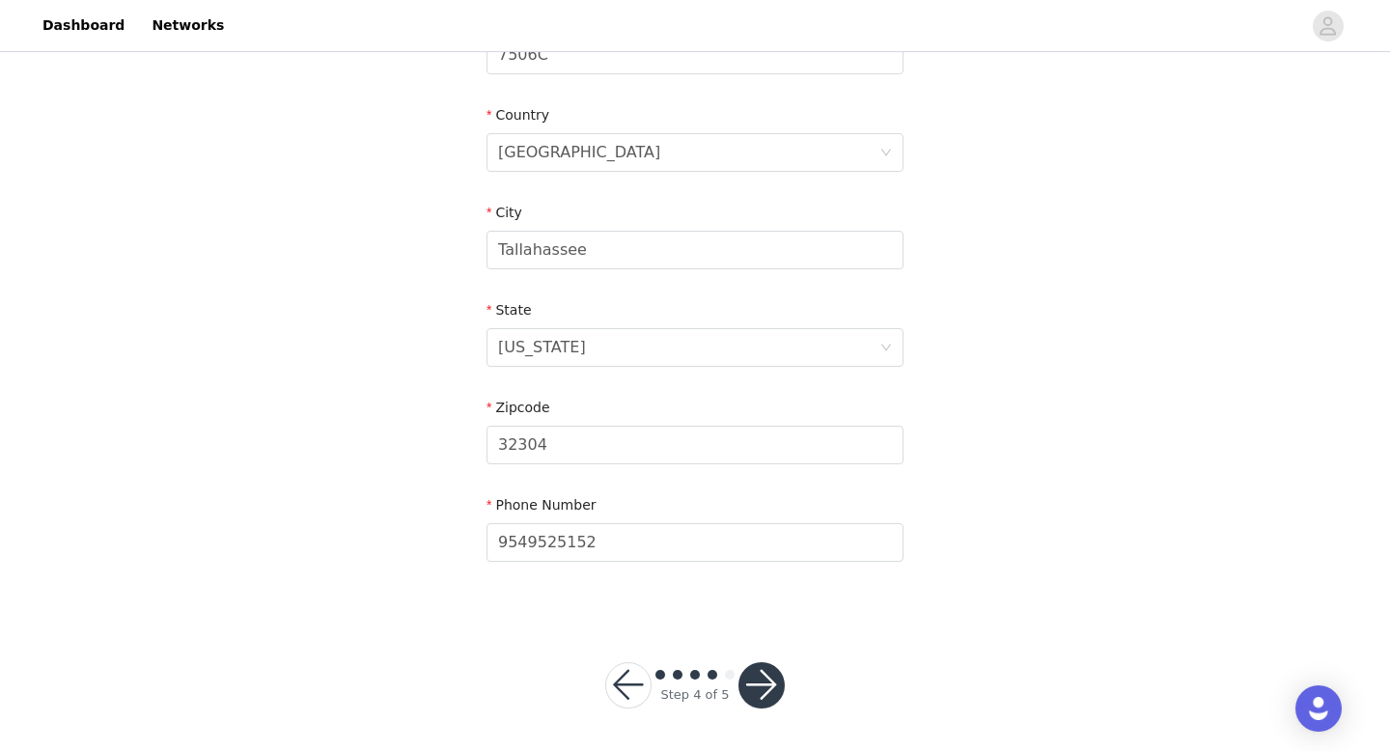
scroll to position [605, 0]
click at [767, 677] on button "button" at bounding box center [762, 682] width 46 height 46
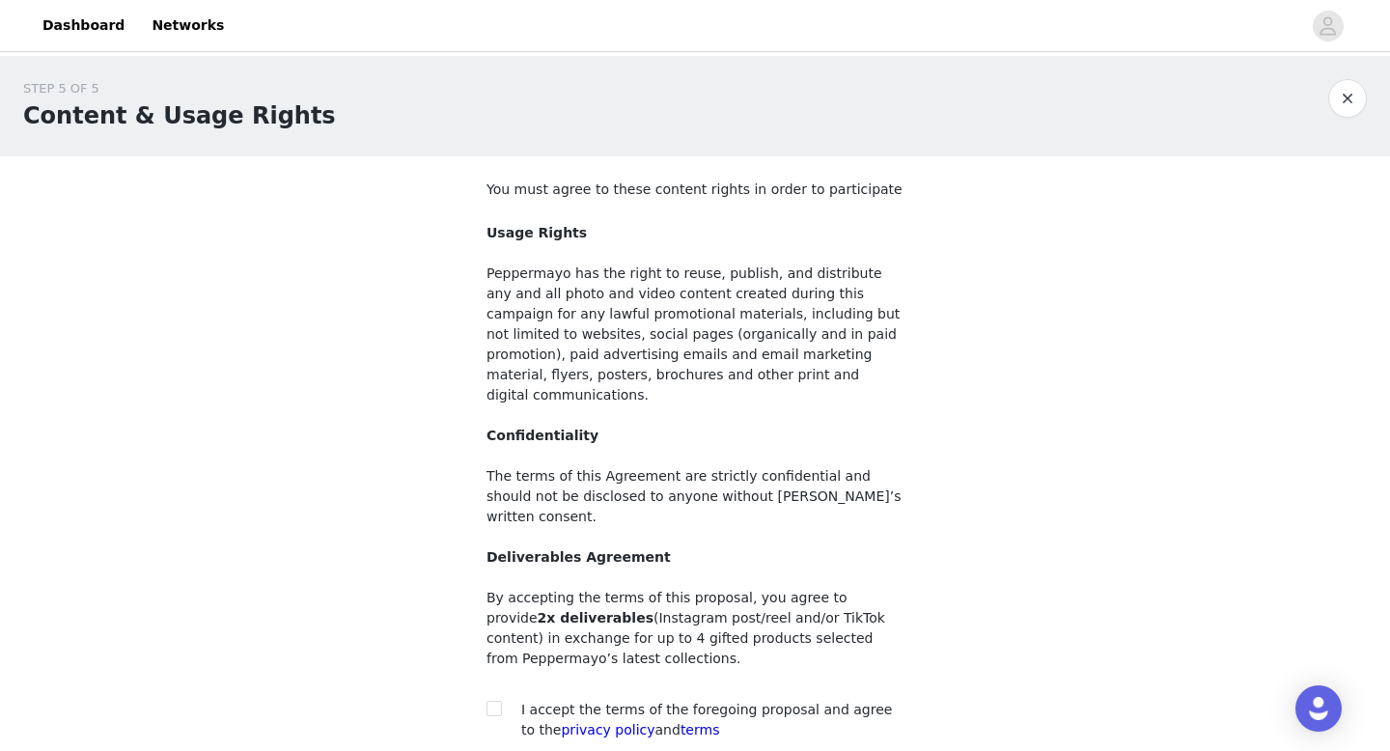
scroll to position [141, 0]
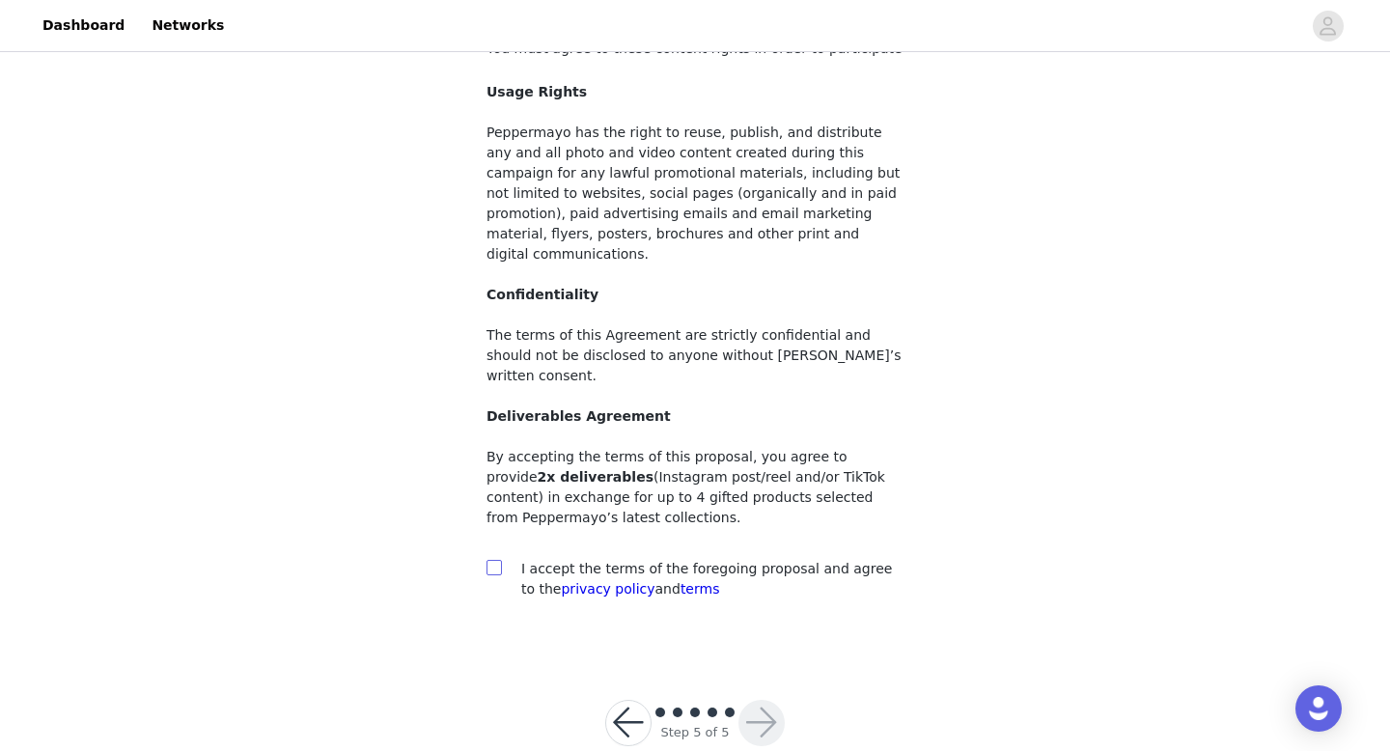
click at [495, 560] on input "checkbox" at bounding box center [494, 567] width 14 height 14
checkbox input "true"
click at [754, 700] on button "button" at bounding box center [762, 723] width 46 height 46
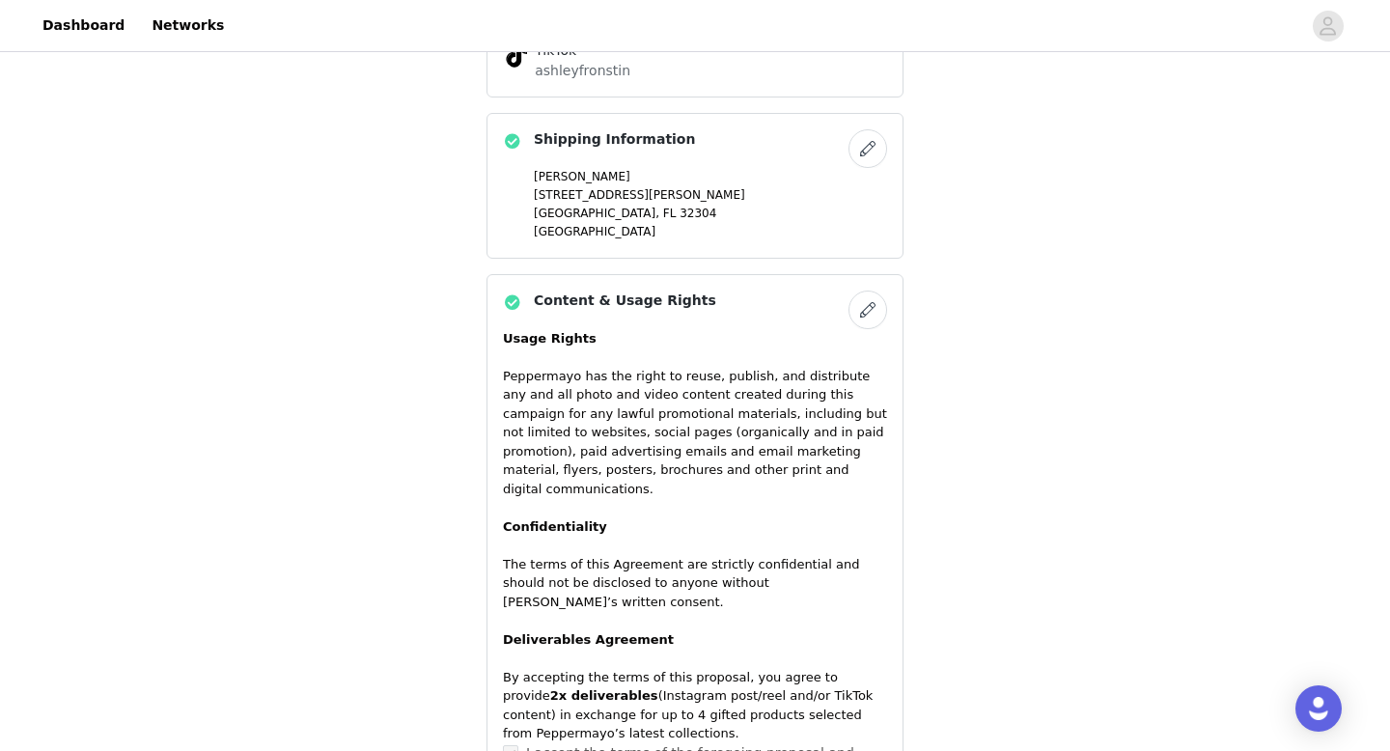
scroll to position [1356, 0]
